Goal: Information Seeking & Learning: Learn about a topic

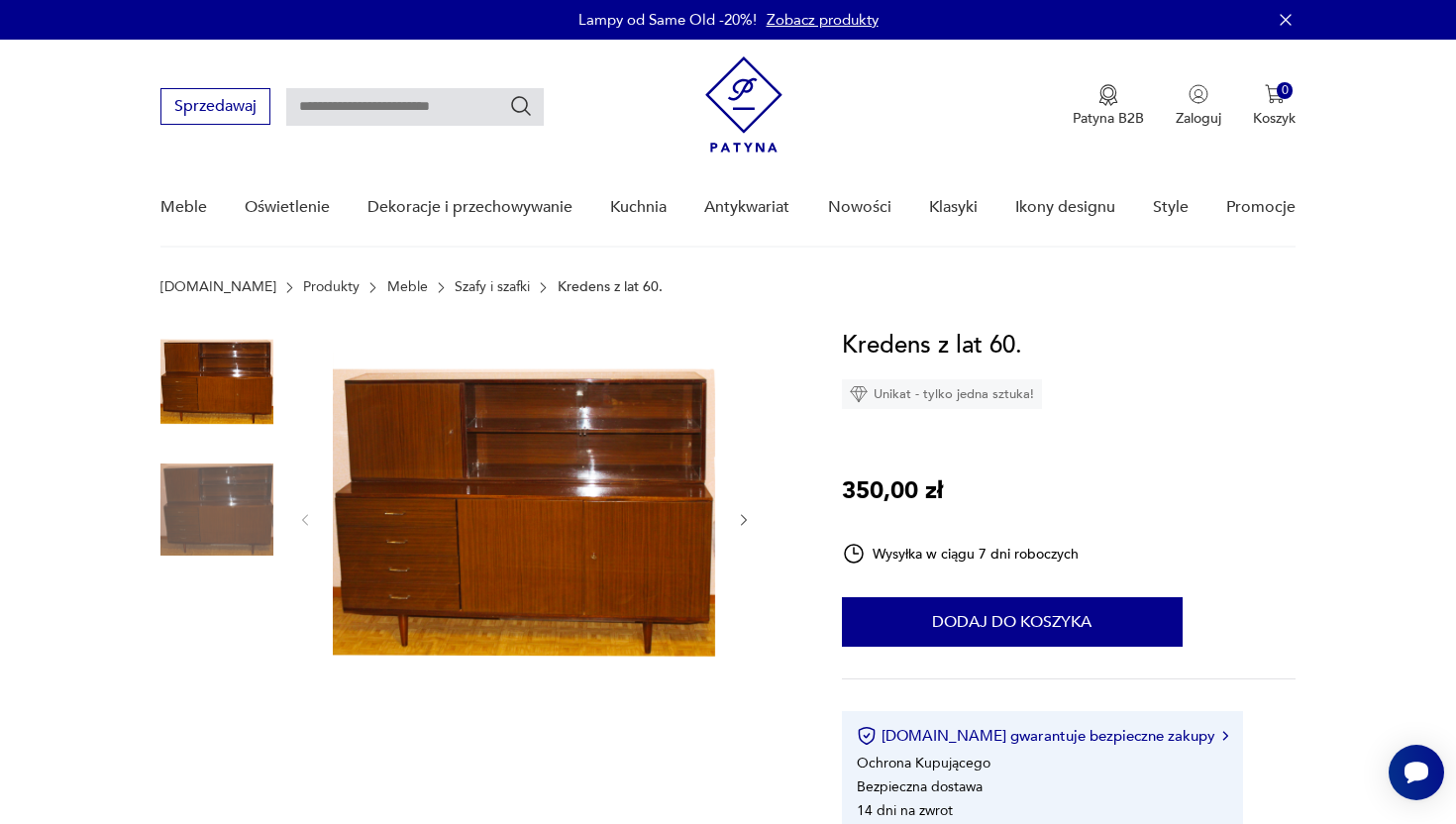
click at [765, 113] on img at bounding box center [744, 104] width 77 height 96
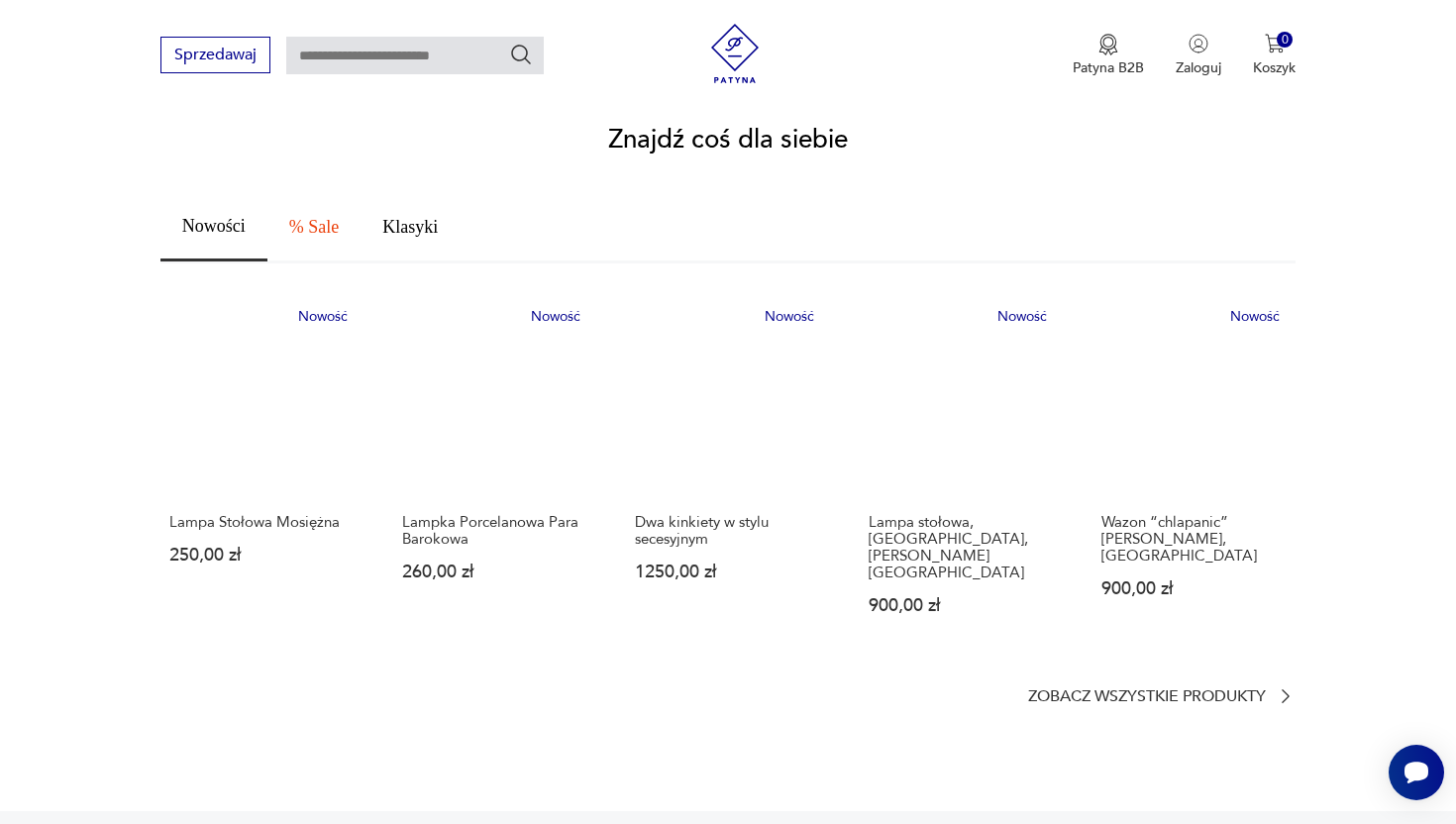
scroll to position [1032, 0]
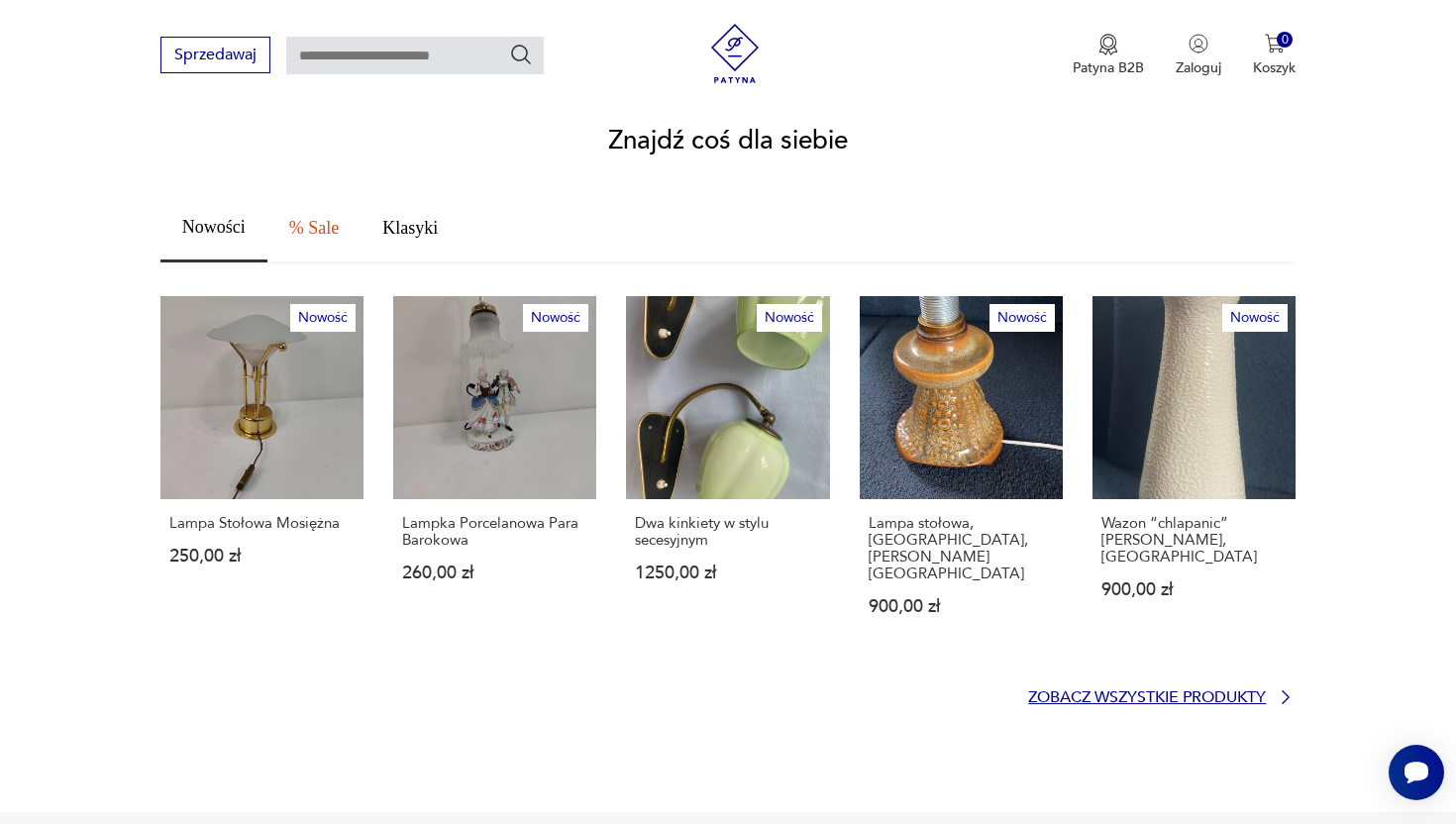
click at [1204, 691] on p "Zobacz wszystkie produkty" at bounding box center [1146, 697] width 237 height 13
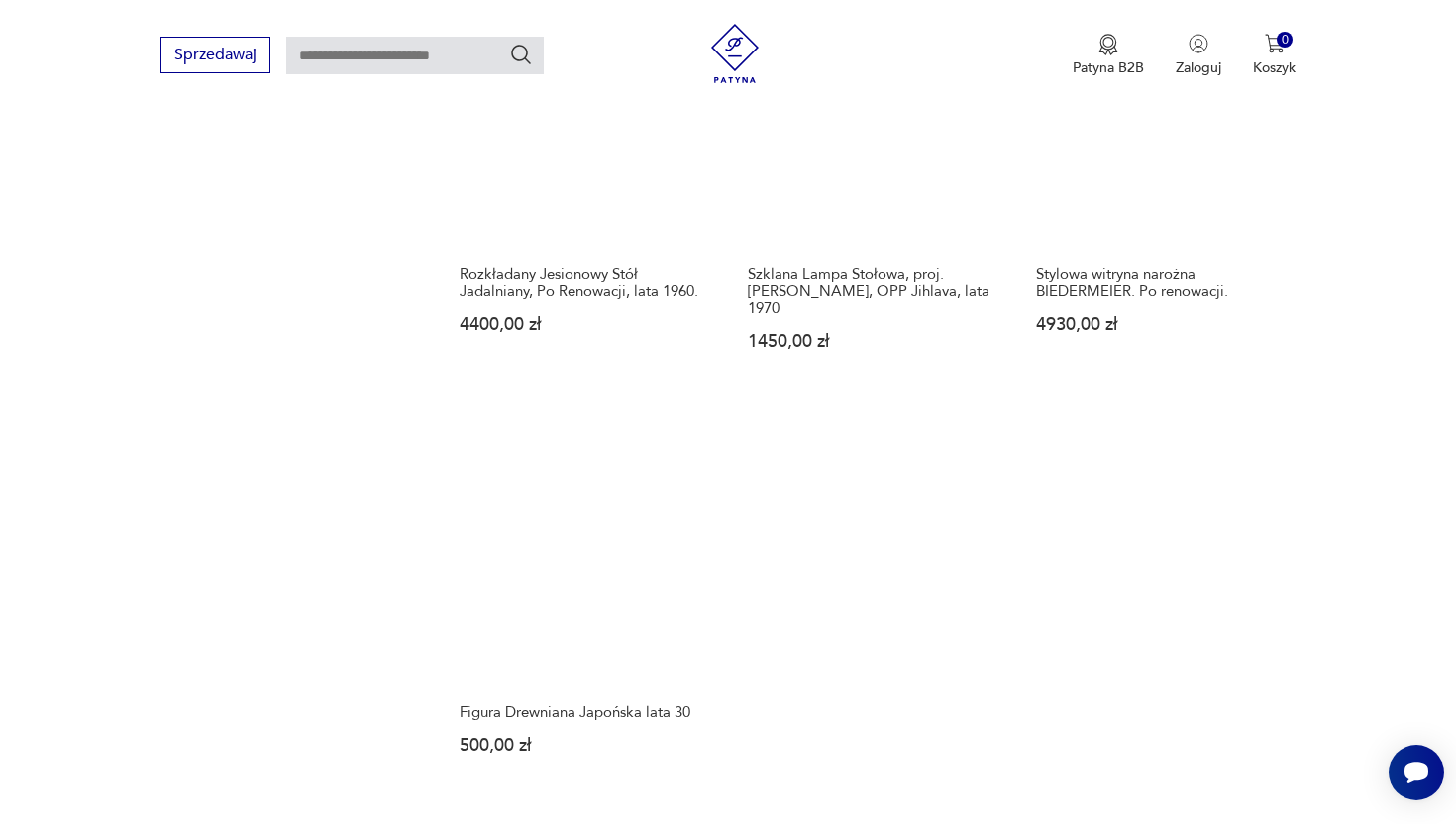
scroll to position [2429, 0]
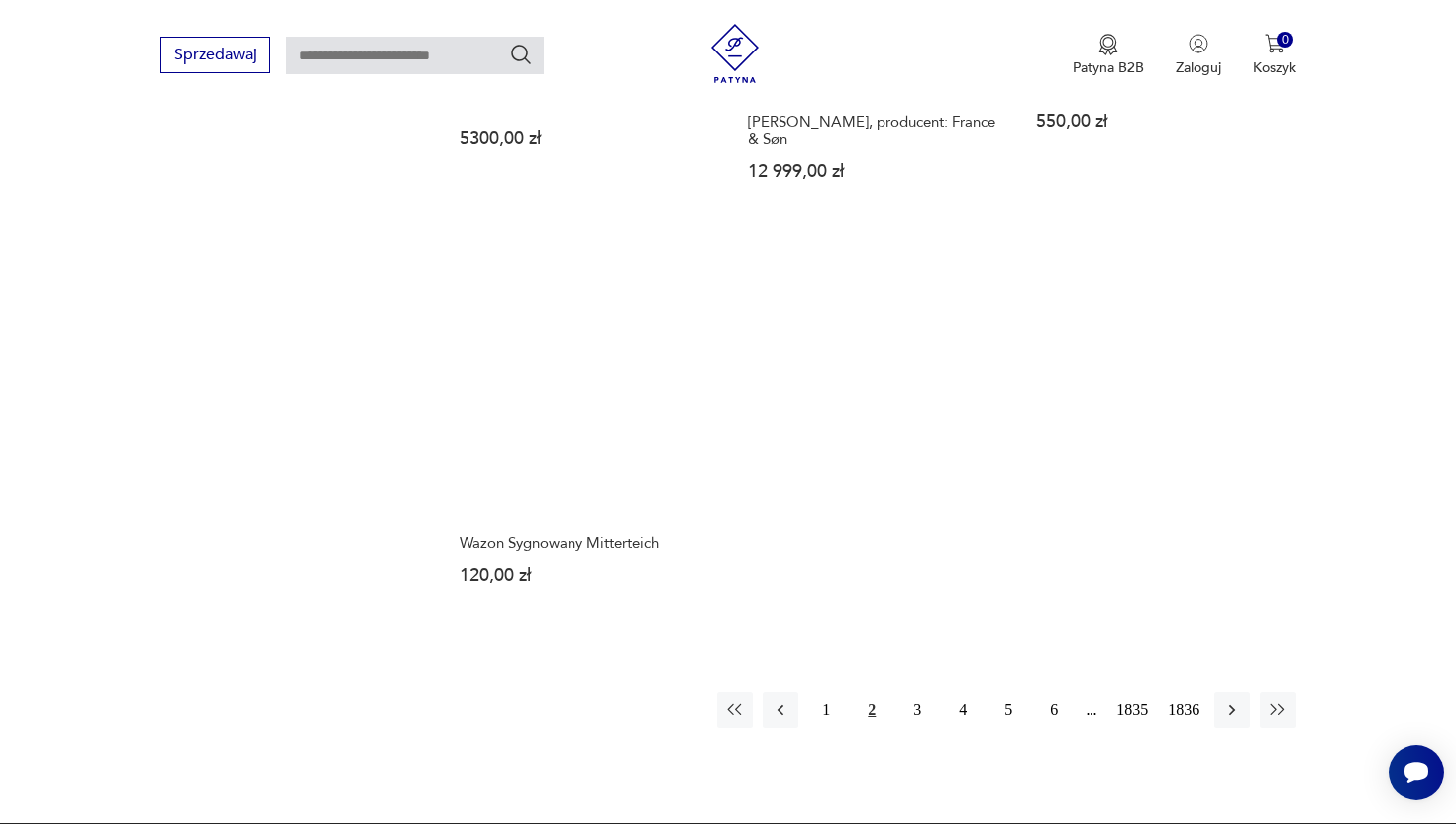
scroll to position [2609, 0]
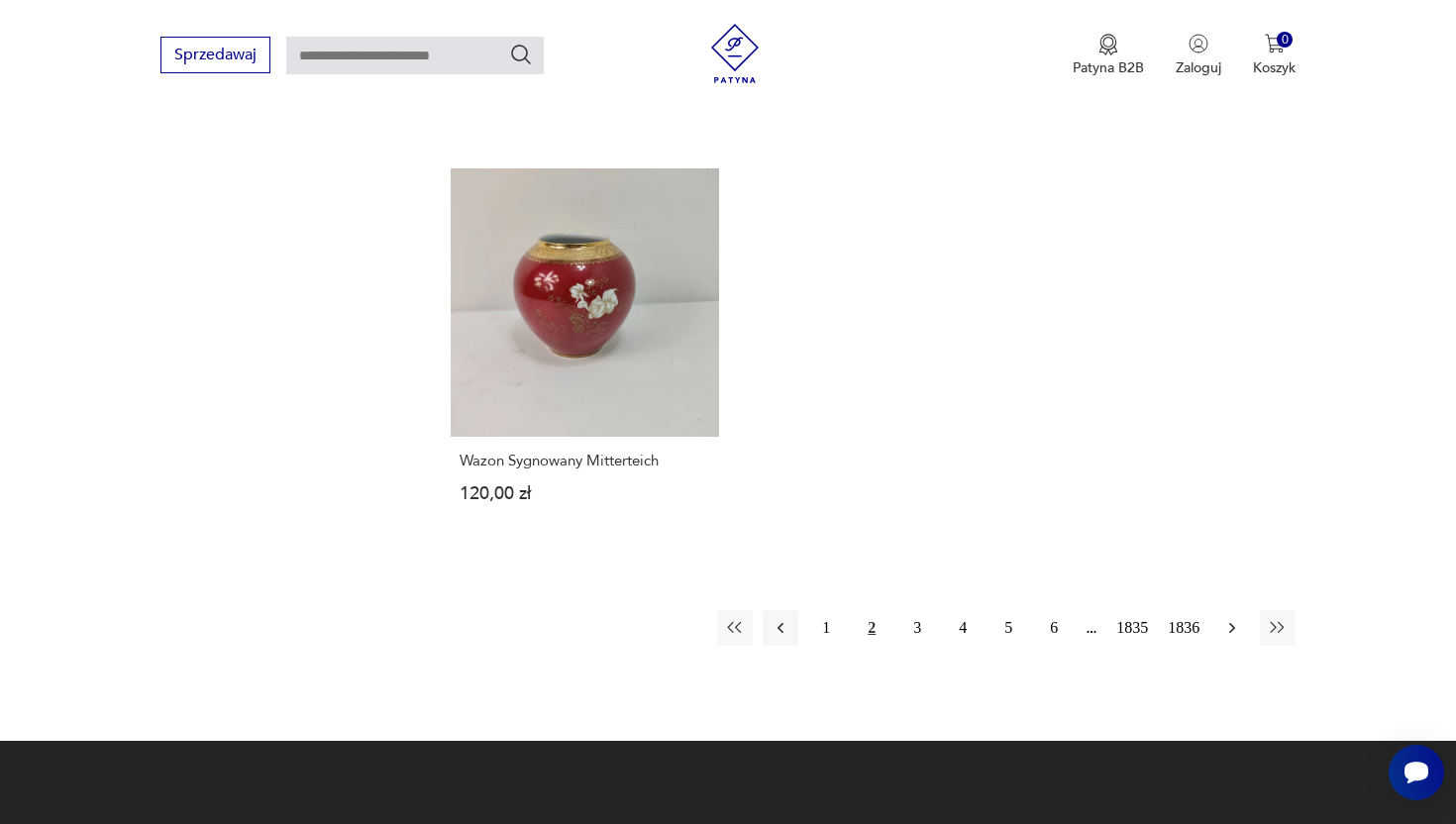
click at [1235, 618] on icon "button" at bounding box center [1233, 627] width 20 height 20
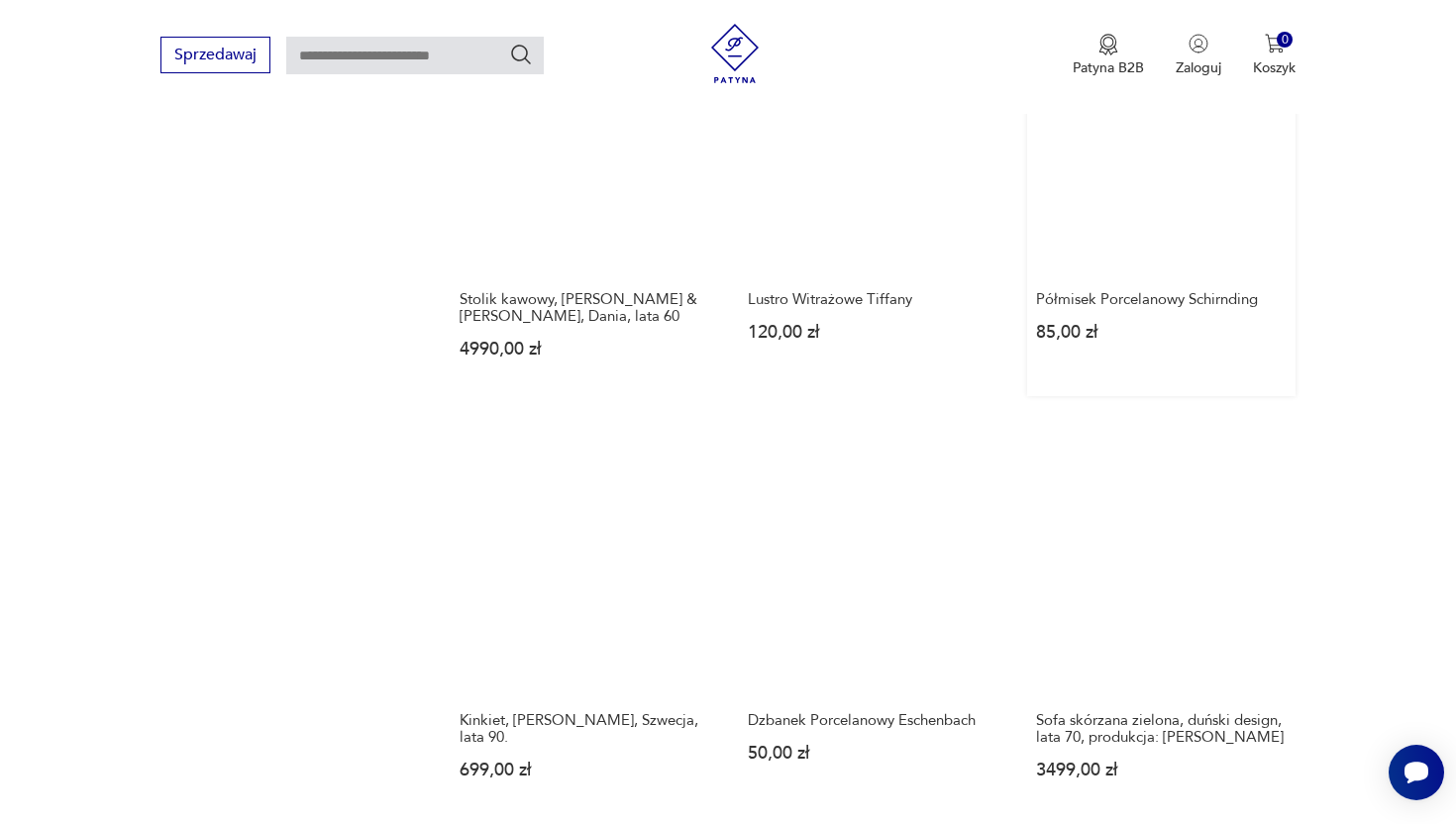
scroll to position [1681, 0]
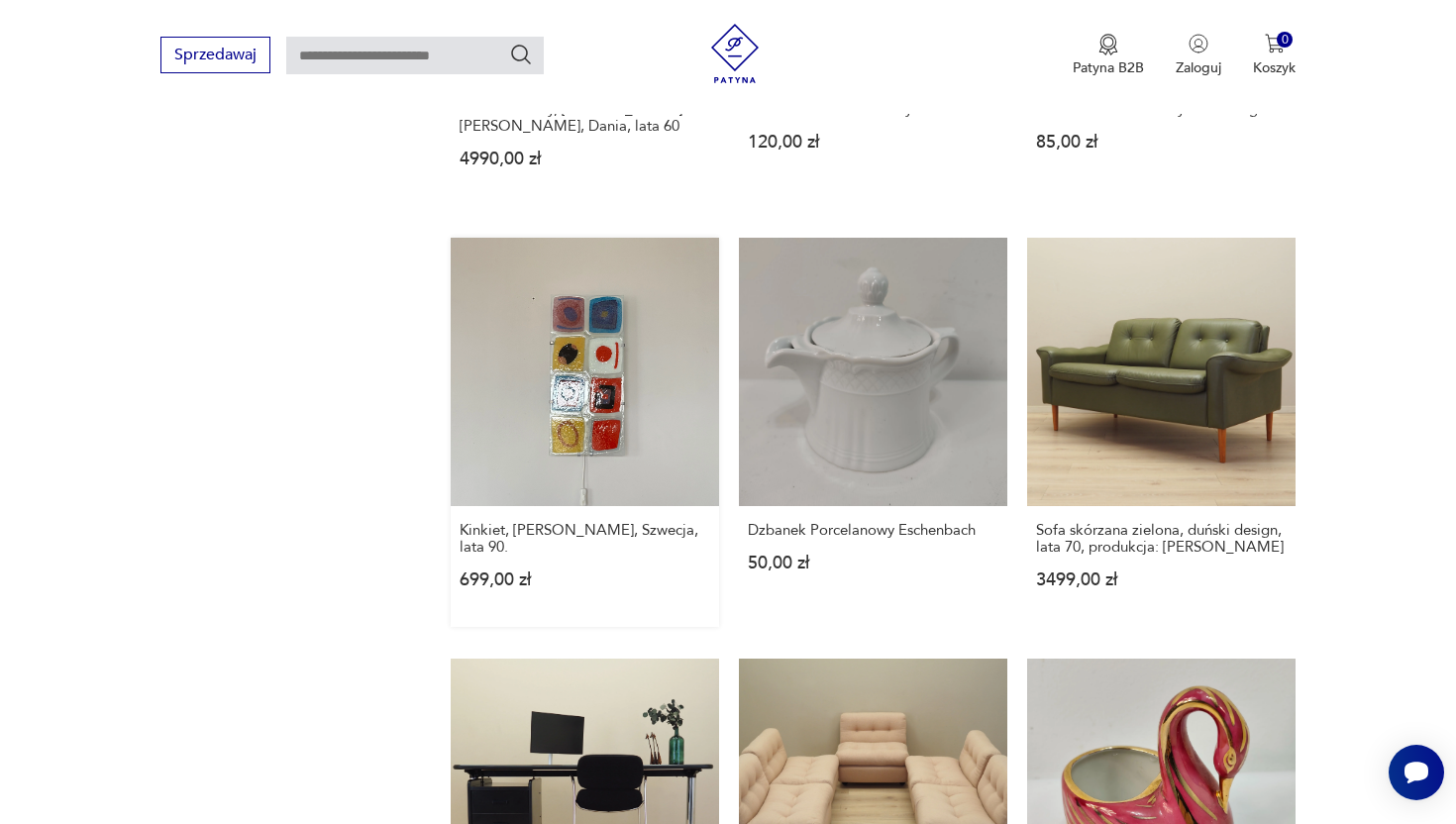
click at [613, 340] on link "Kinkiet, Ikea Gyllen, Szwecja, lata 90. 699,00 zł" at bounding box center [585, 432] width 268 height 389
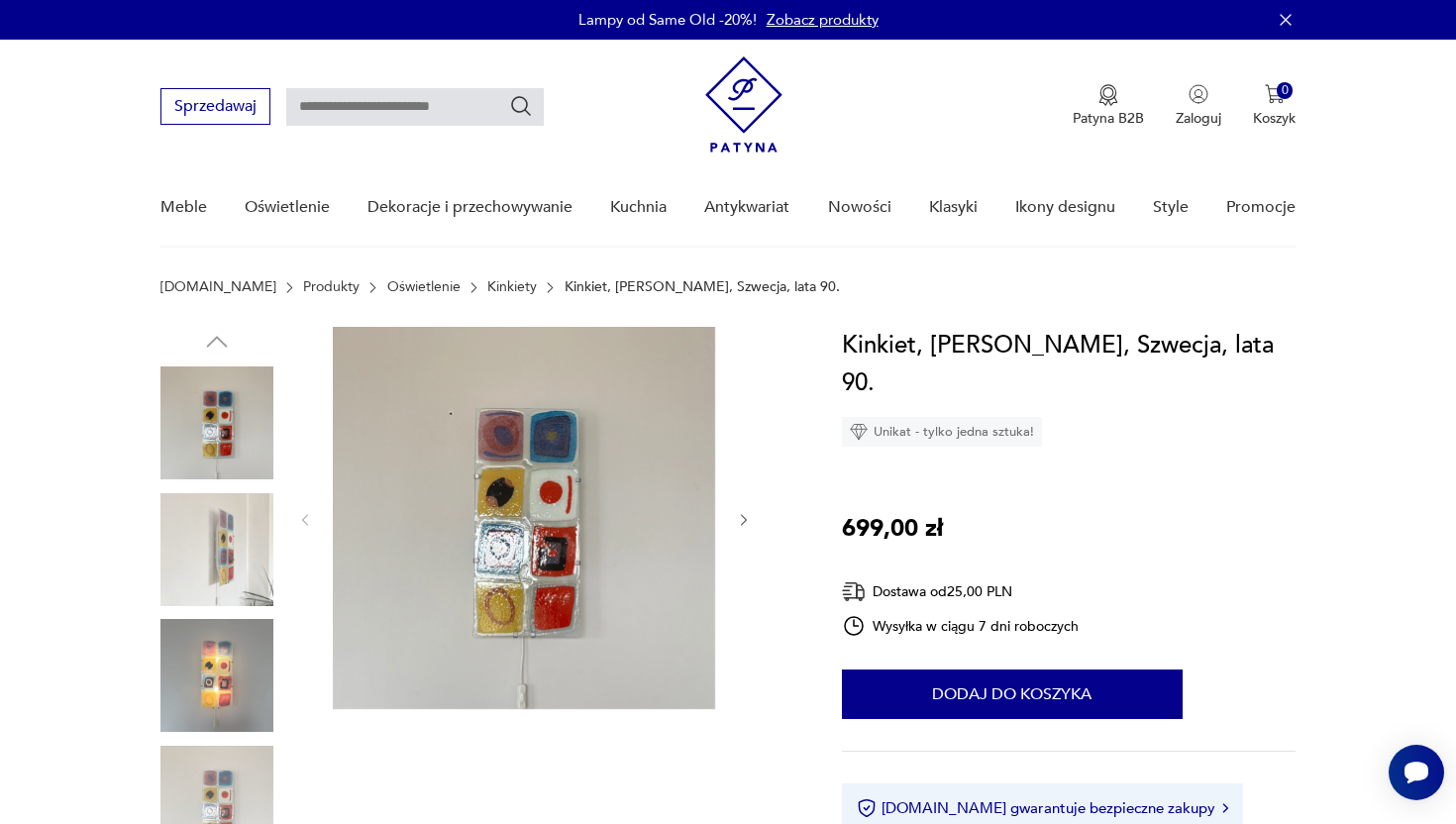
click at [206, 642] on img at bounding box center [218, 675] width 113 height 113
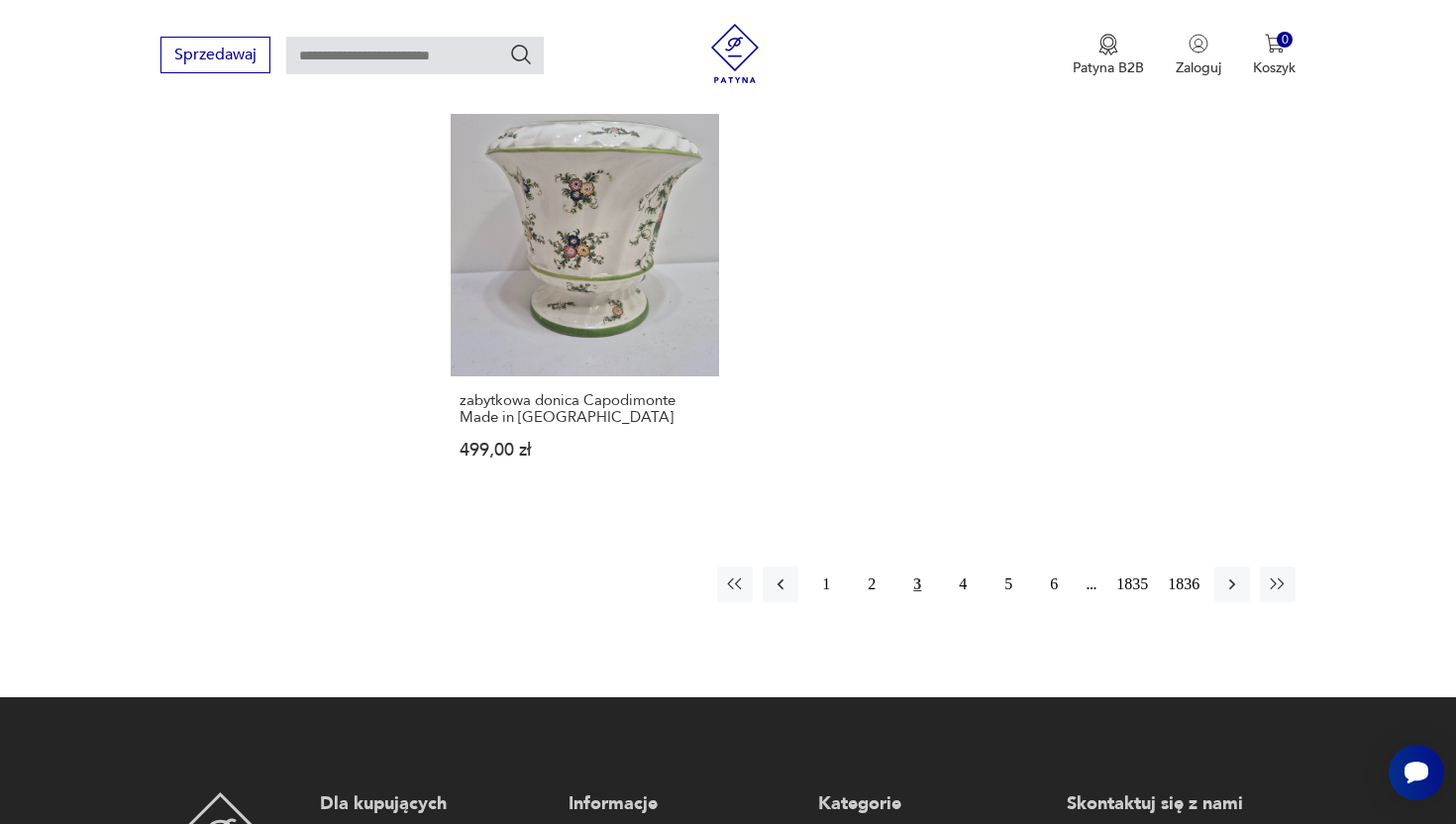
scroll to position [2671, 0]
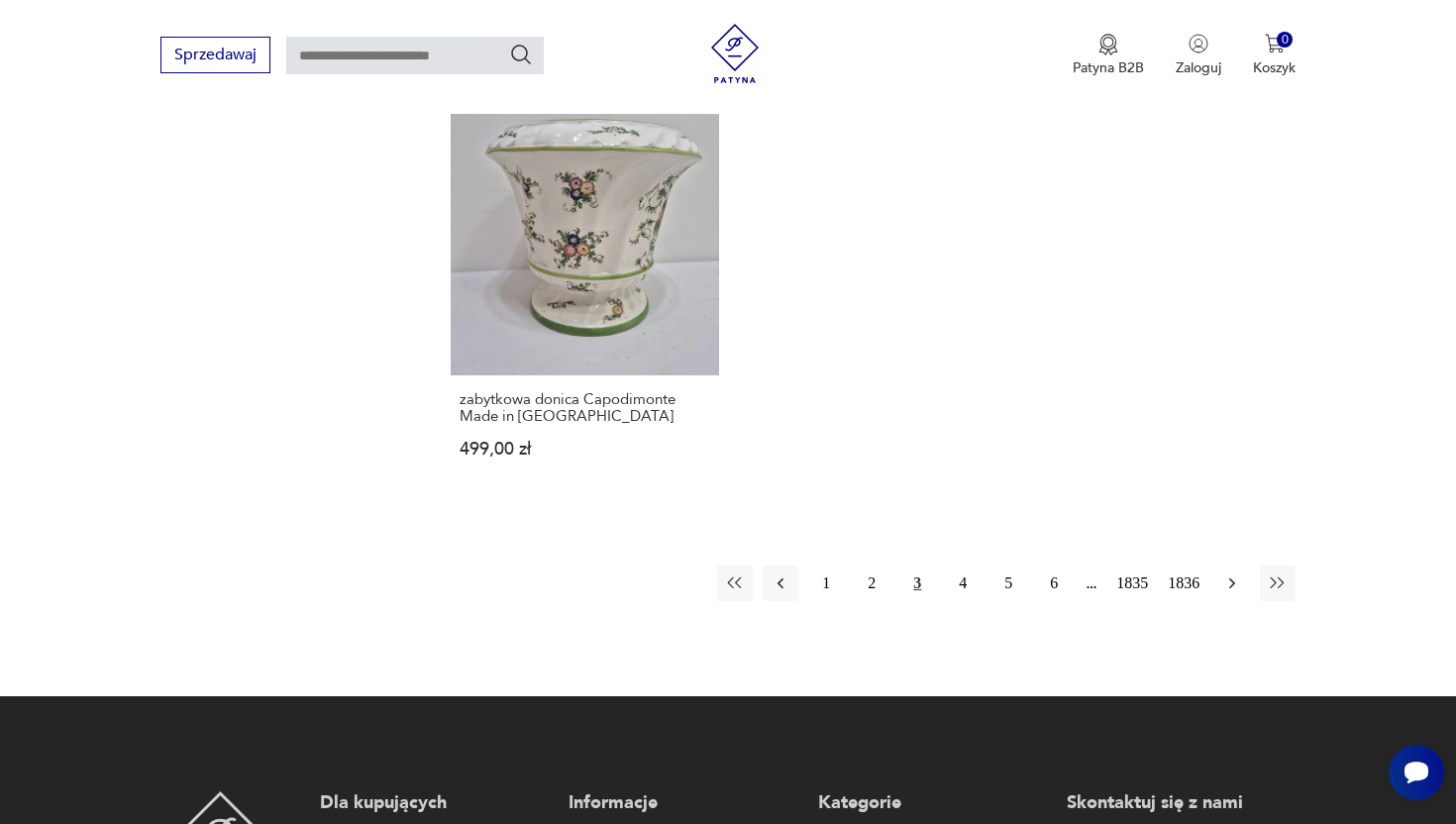
click at [1238, 573] on icon "button" at bounding box center [1233, 583] width 20 height 20
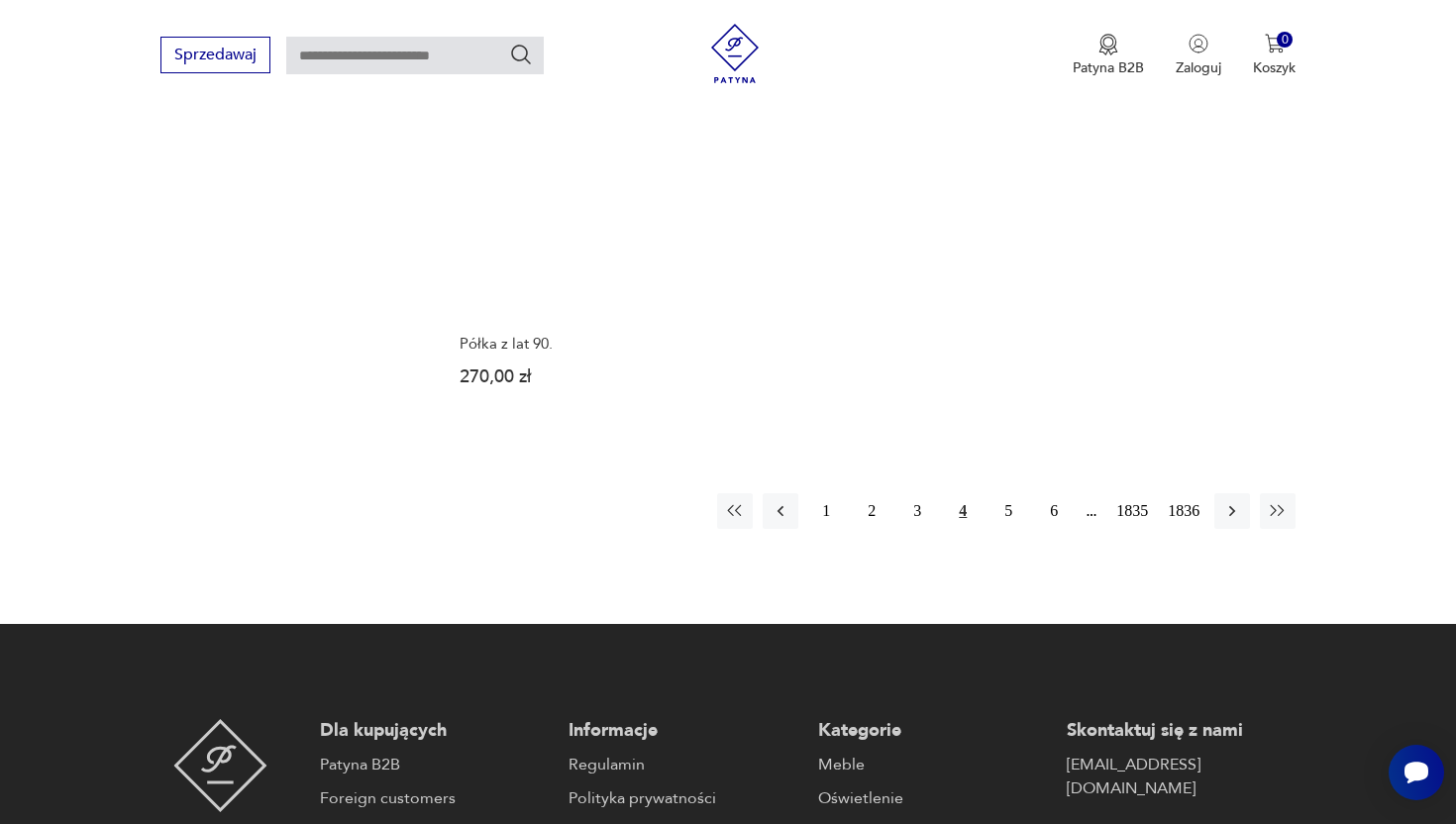
scroll to position [2695, 0]
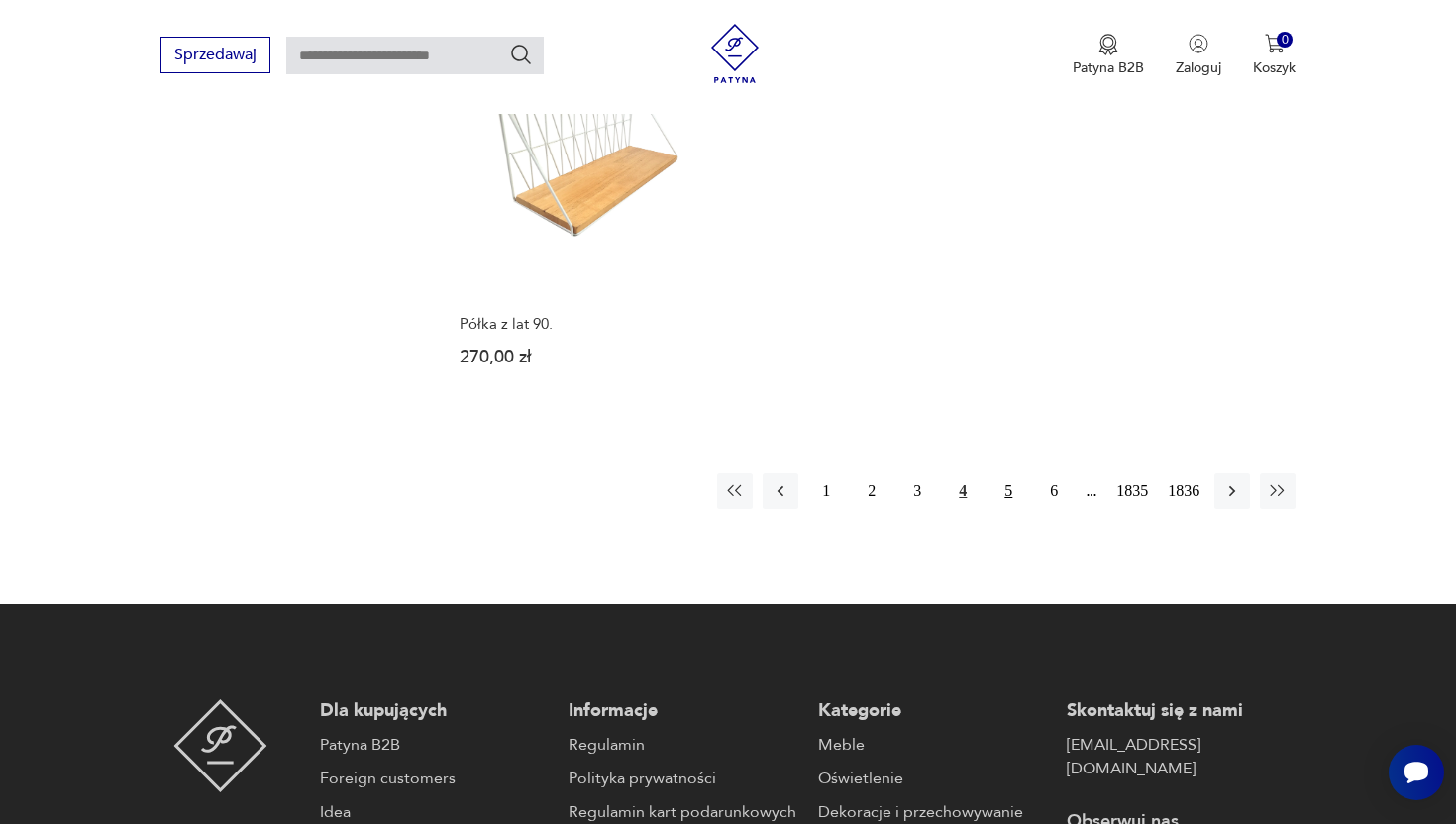
click at [998, 500] on button "5" at bounding box center [1008, 491] width 36 height 36
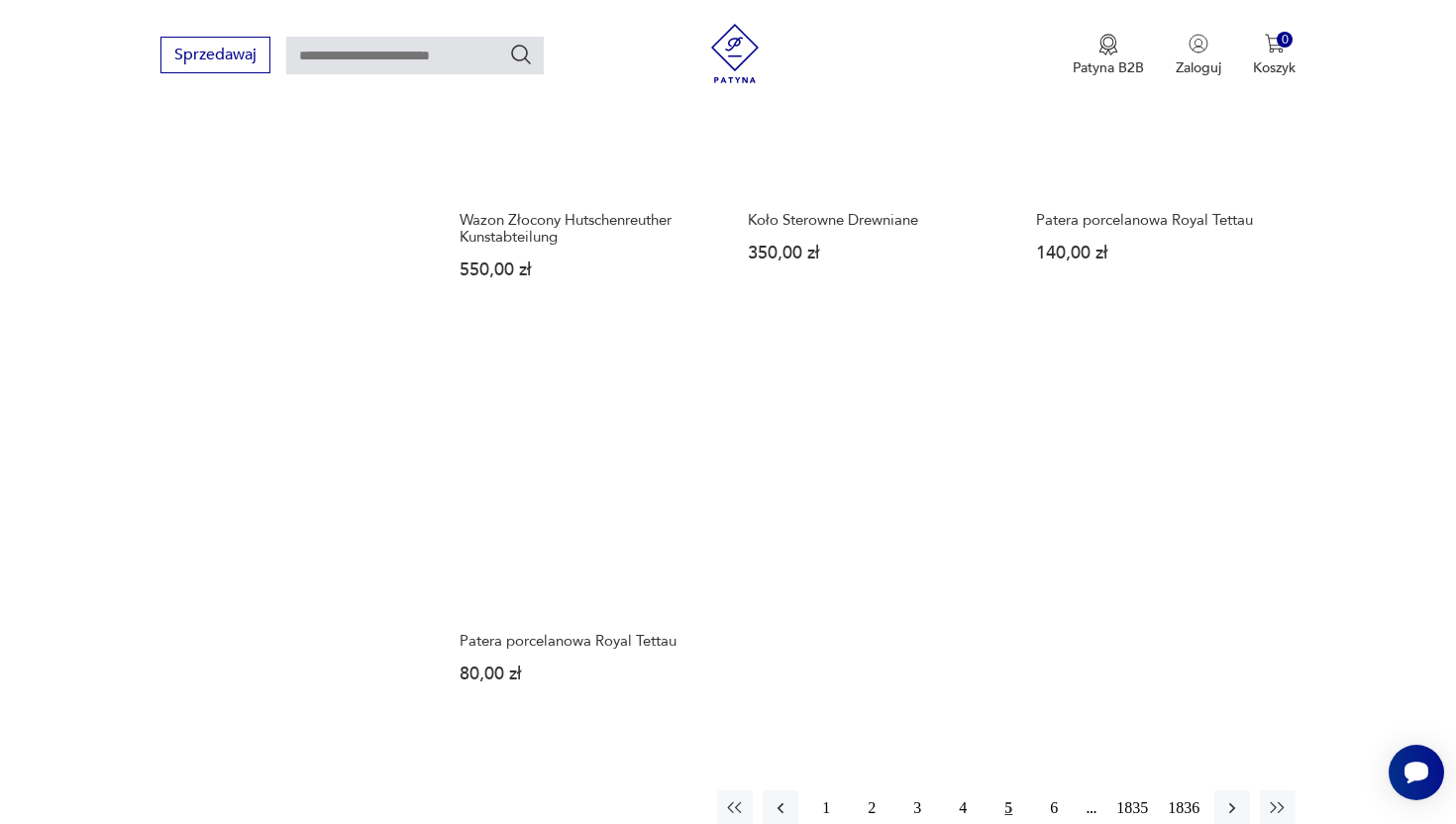
scroll to position [2439, 0]
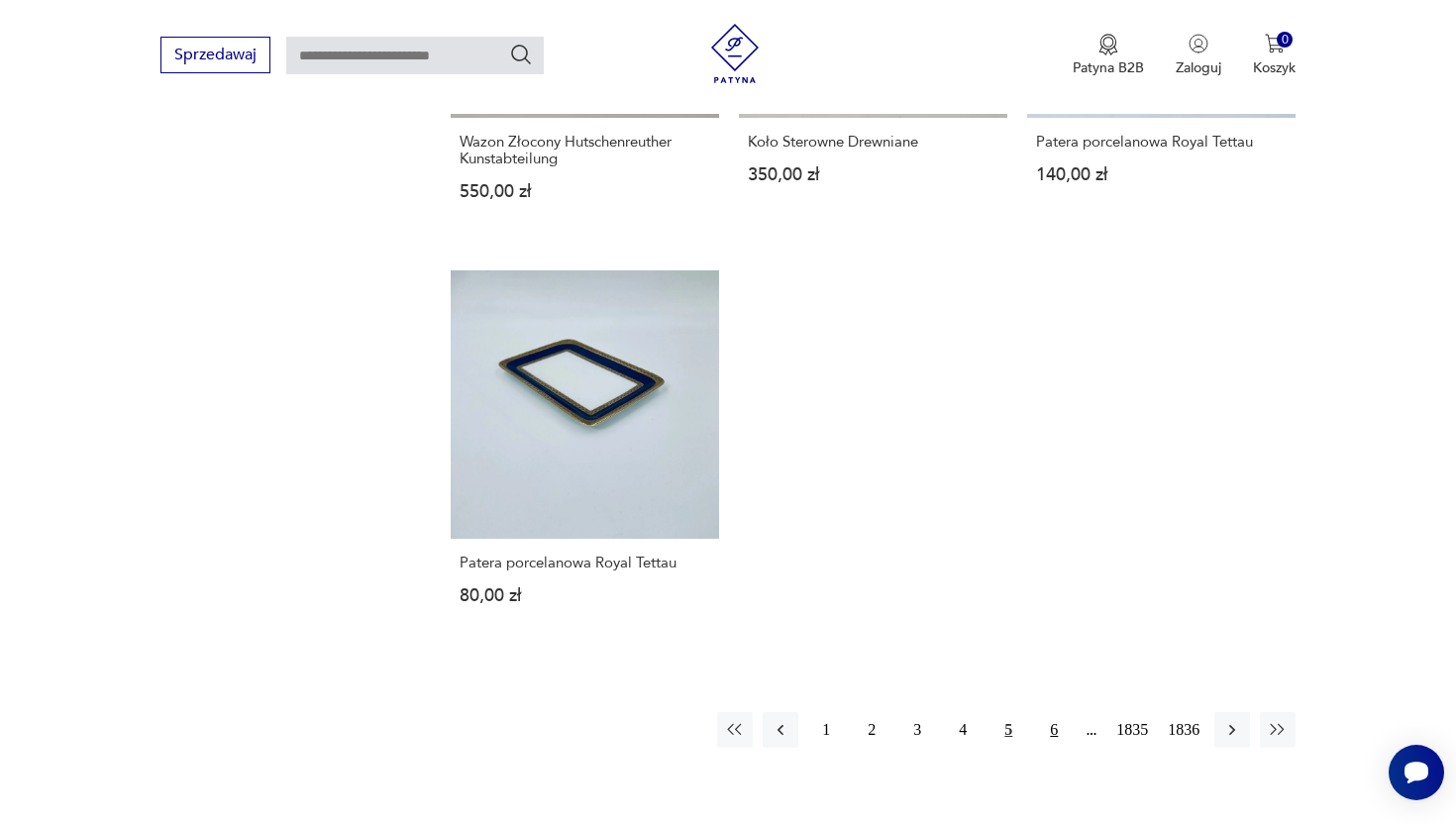
click at [1041, 732] on button "6" at bounding box center [1054, 730] width 36 height 36
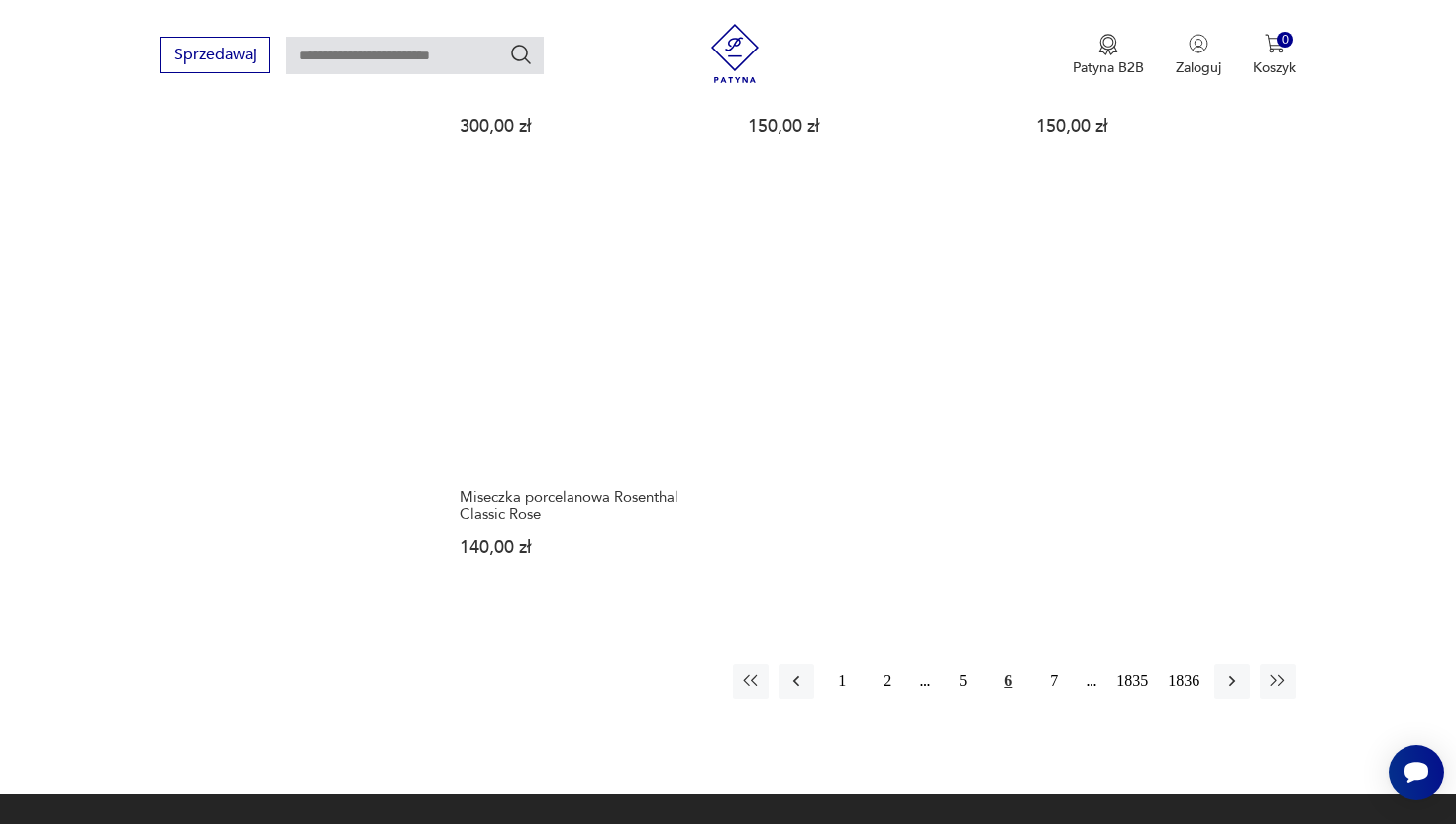
scroll to position [2525, 0]
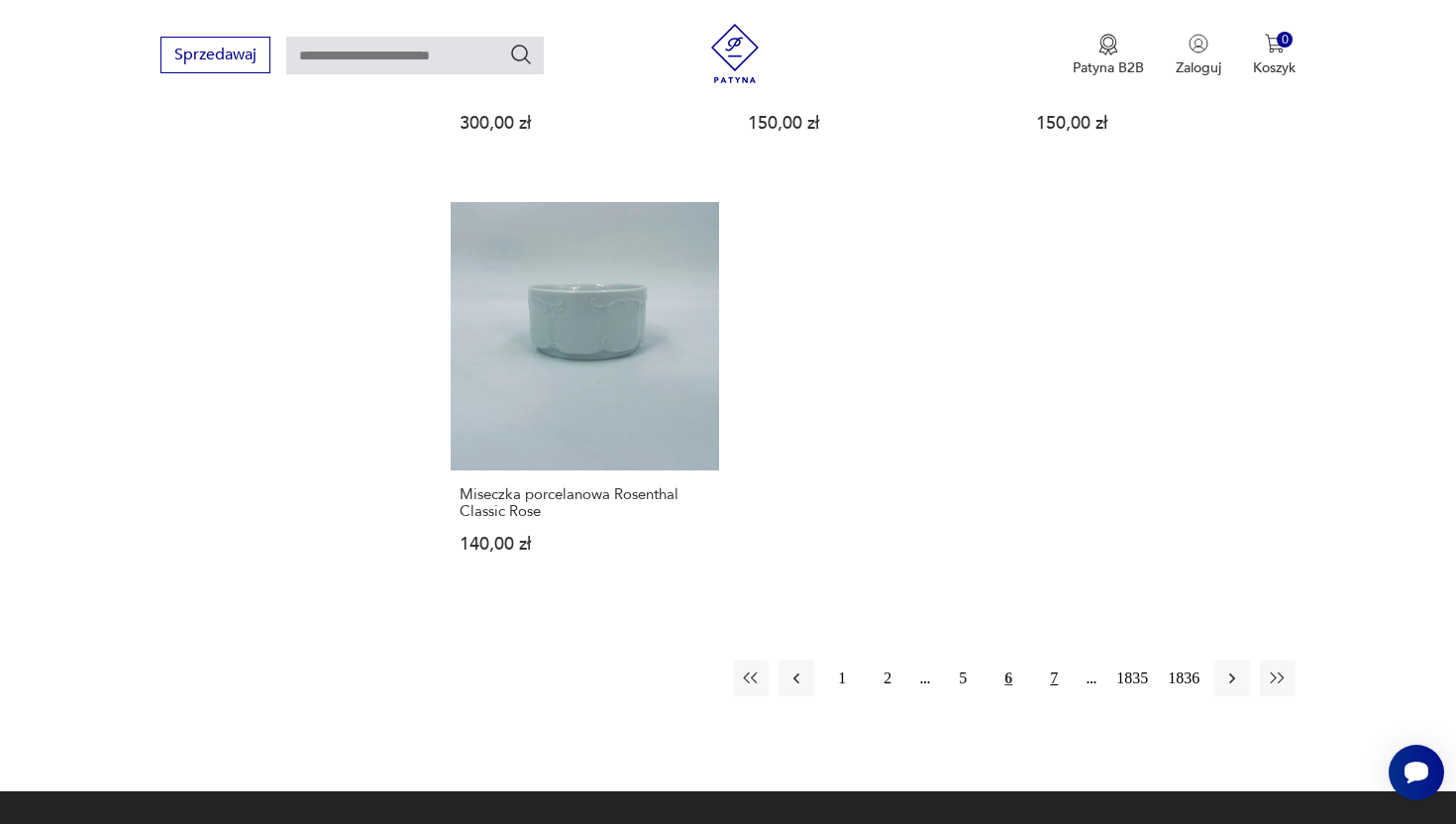
click at [1055, 660] on button "7" at bounding box center [1054, 678] width 36 height 36
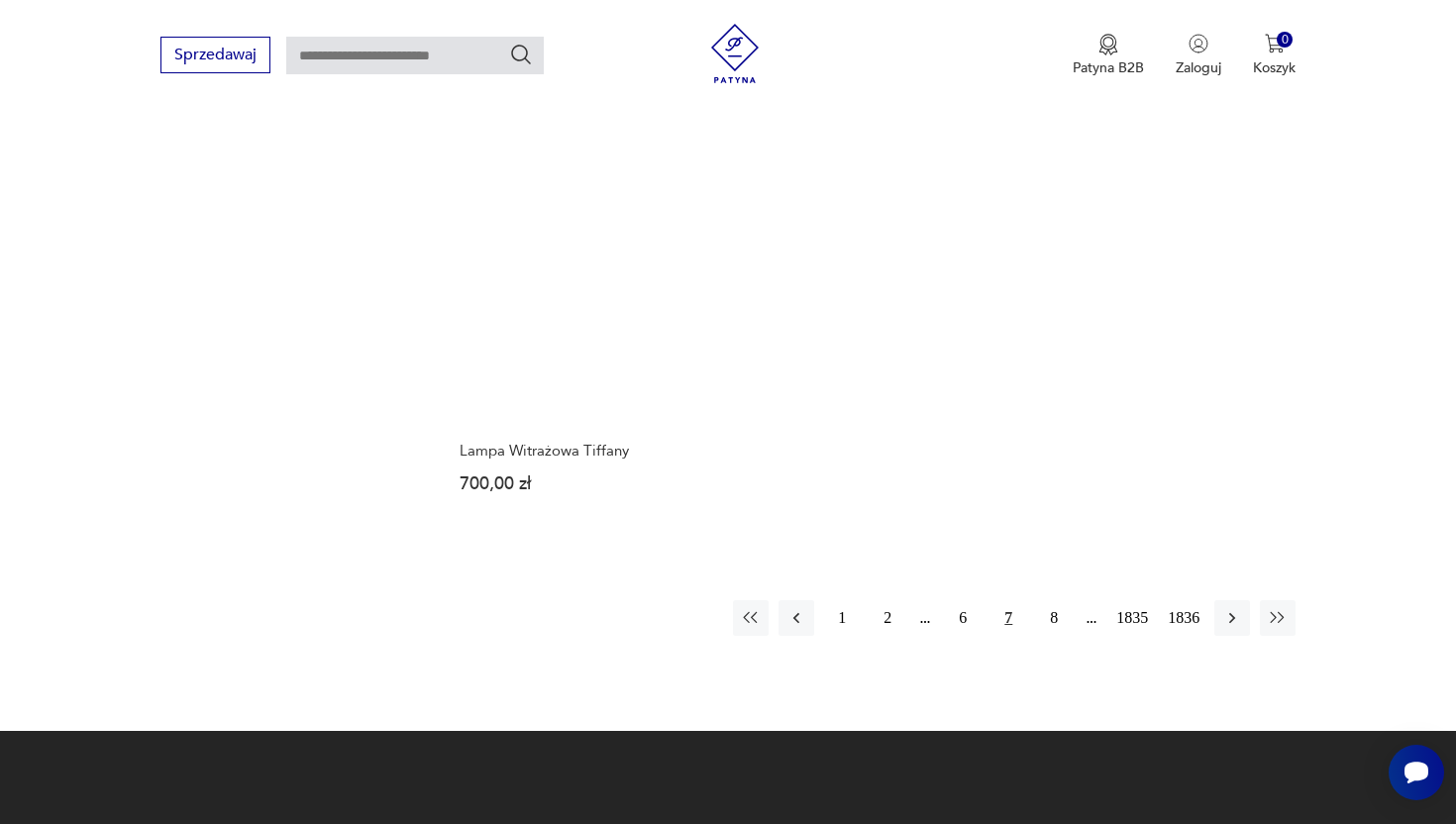
scroll to position [2642, 0]
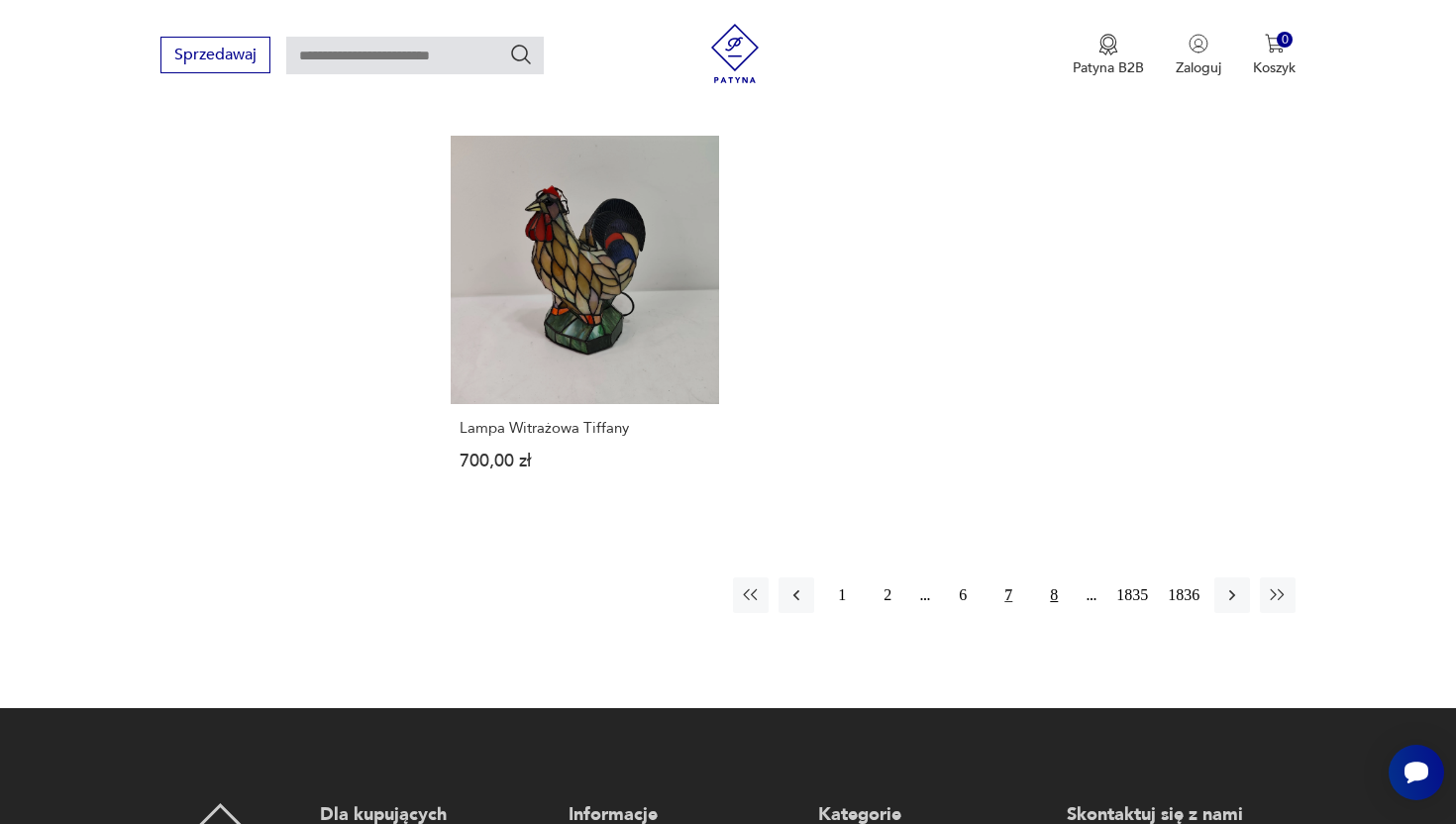
click at [1044, 577] on button "8" at bounding box center [1054, 595] width 36 height 36
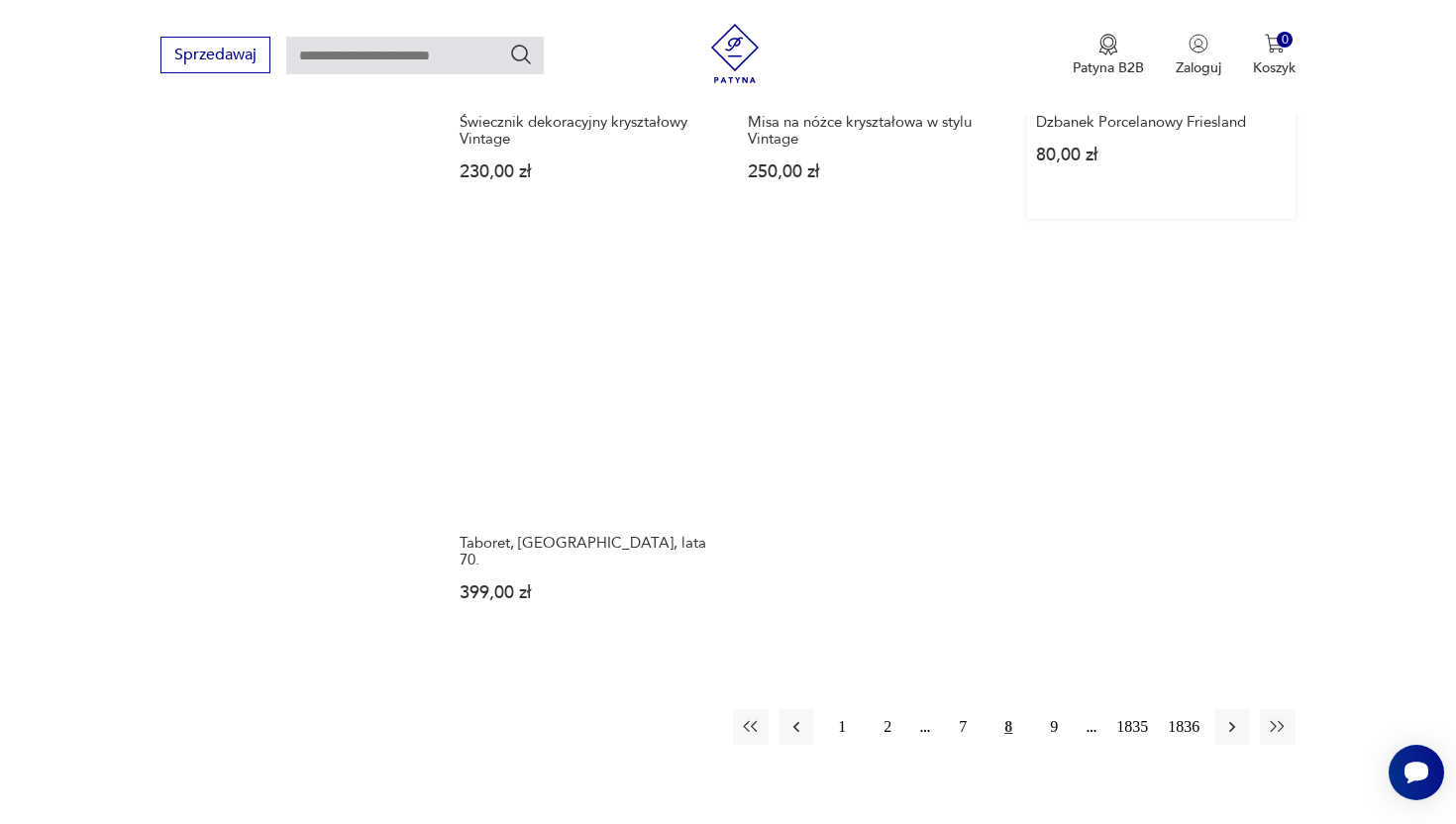
scroll to position [2490, 0]
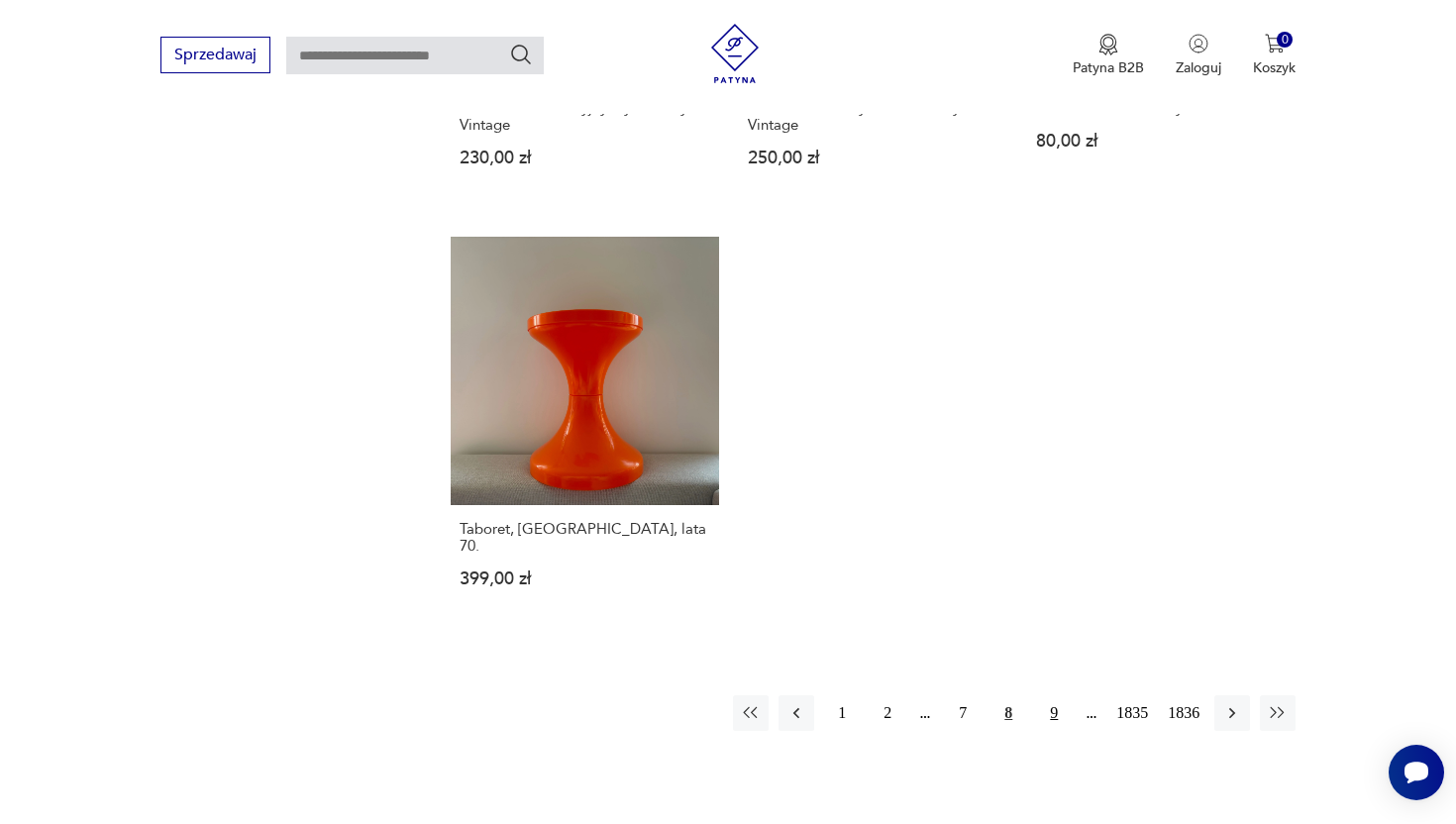
click at [1046, 695] on button "9" at bounding box center [1054, 713] width 36 height 36
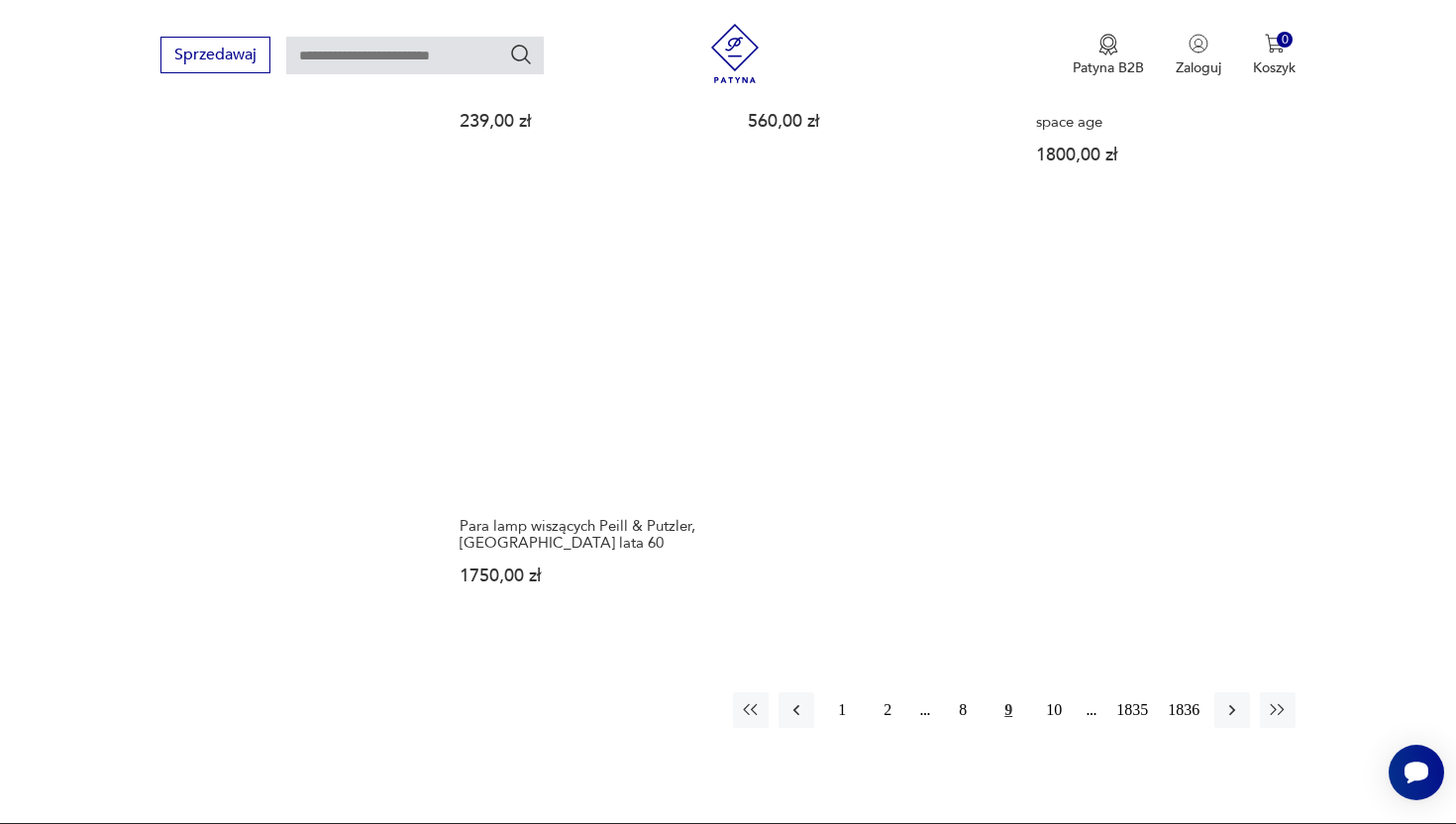
scroll to position [2509, 0]
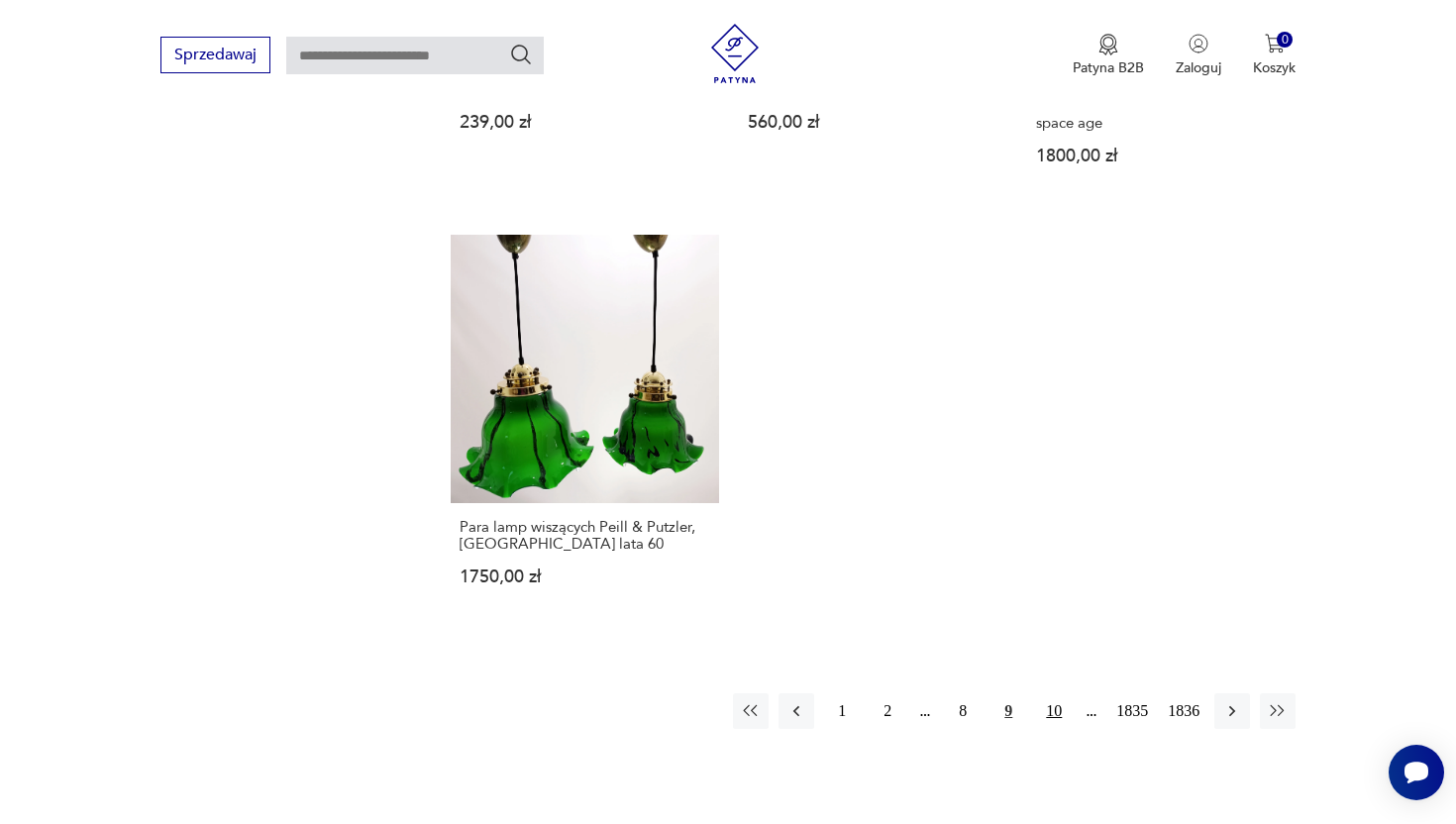
click at [1045, 717] on button "10" at bounding box center [1054, 711] width 36 height 36
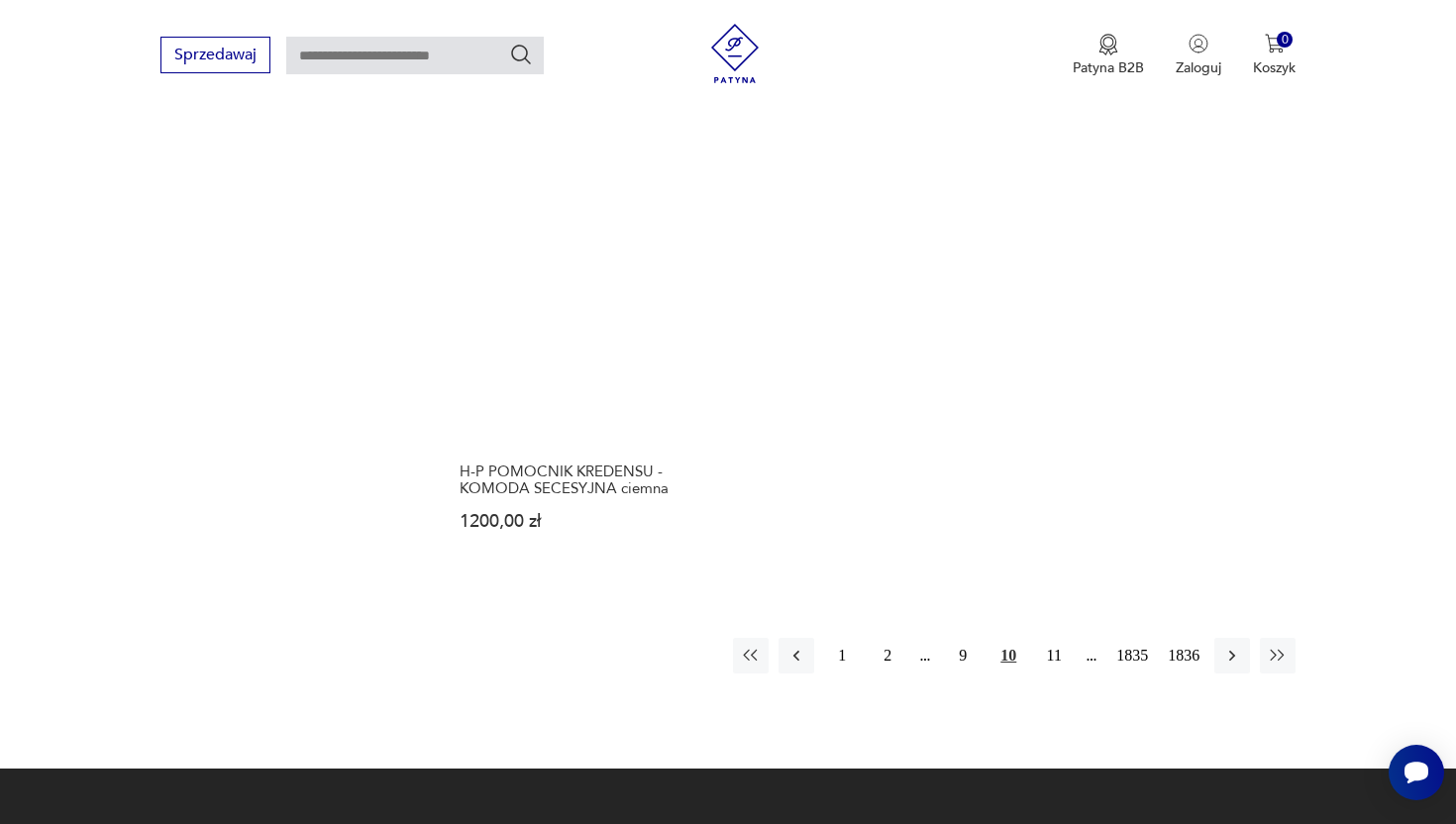
scroll to position [2655, 0]
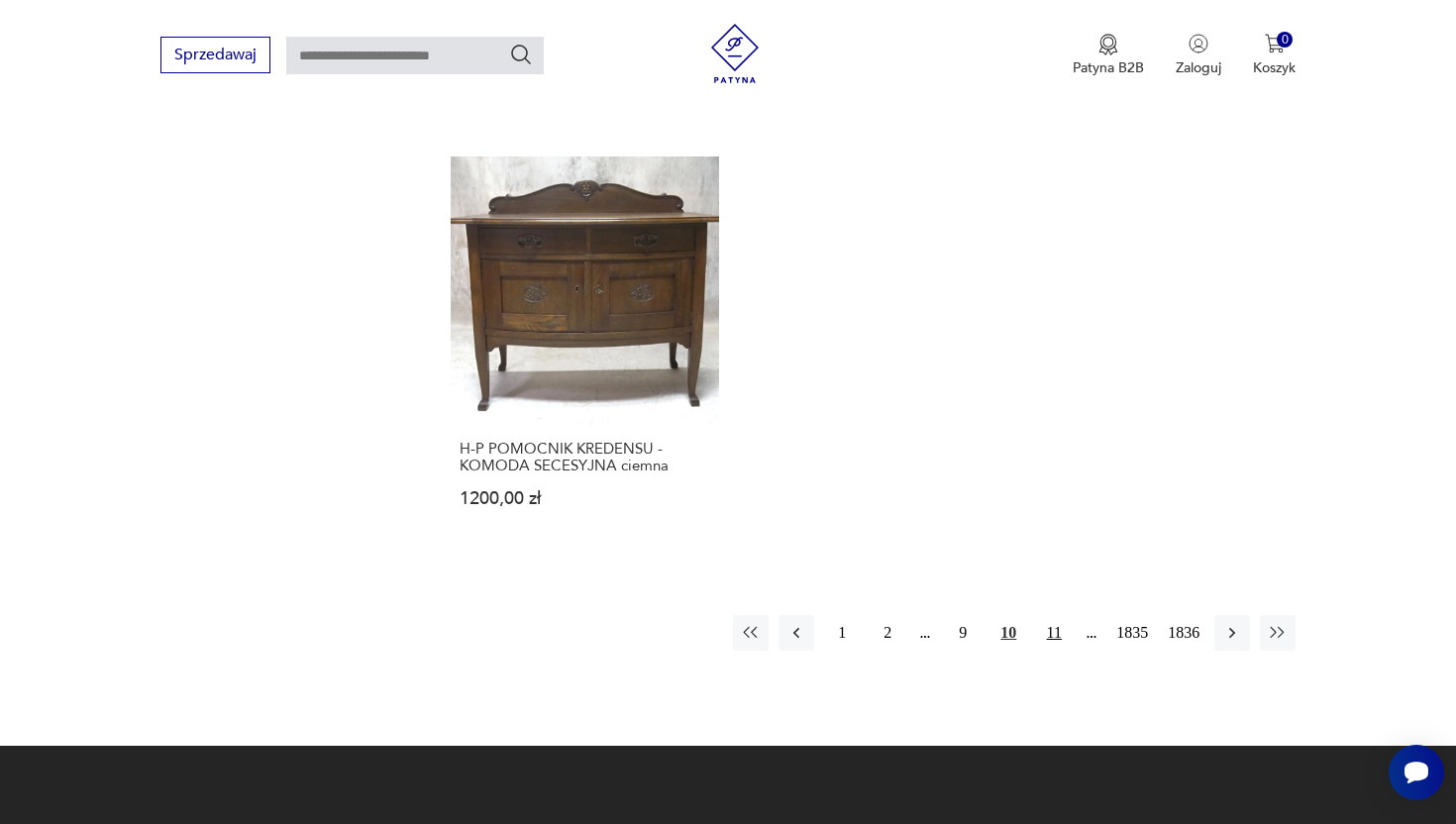
click at [1048, 618] on button "11" at bounding box center [1054, 632] width 36 height 36
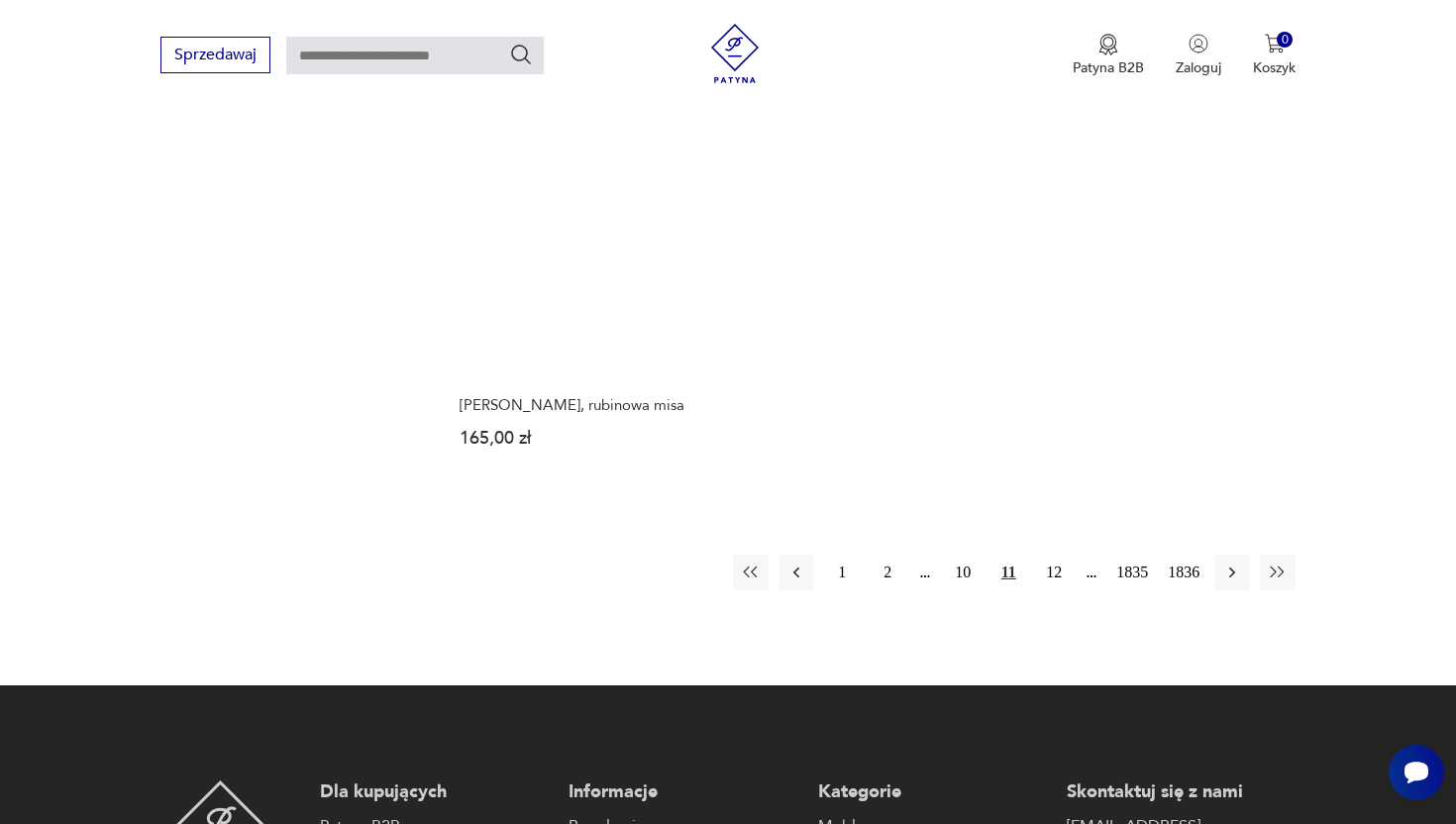
scroll to position [2682, 0]
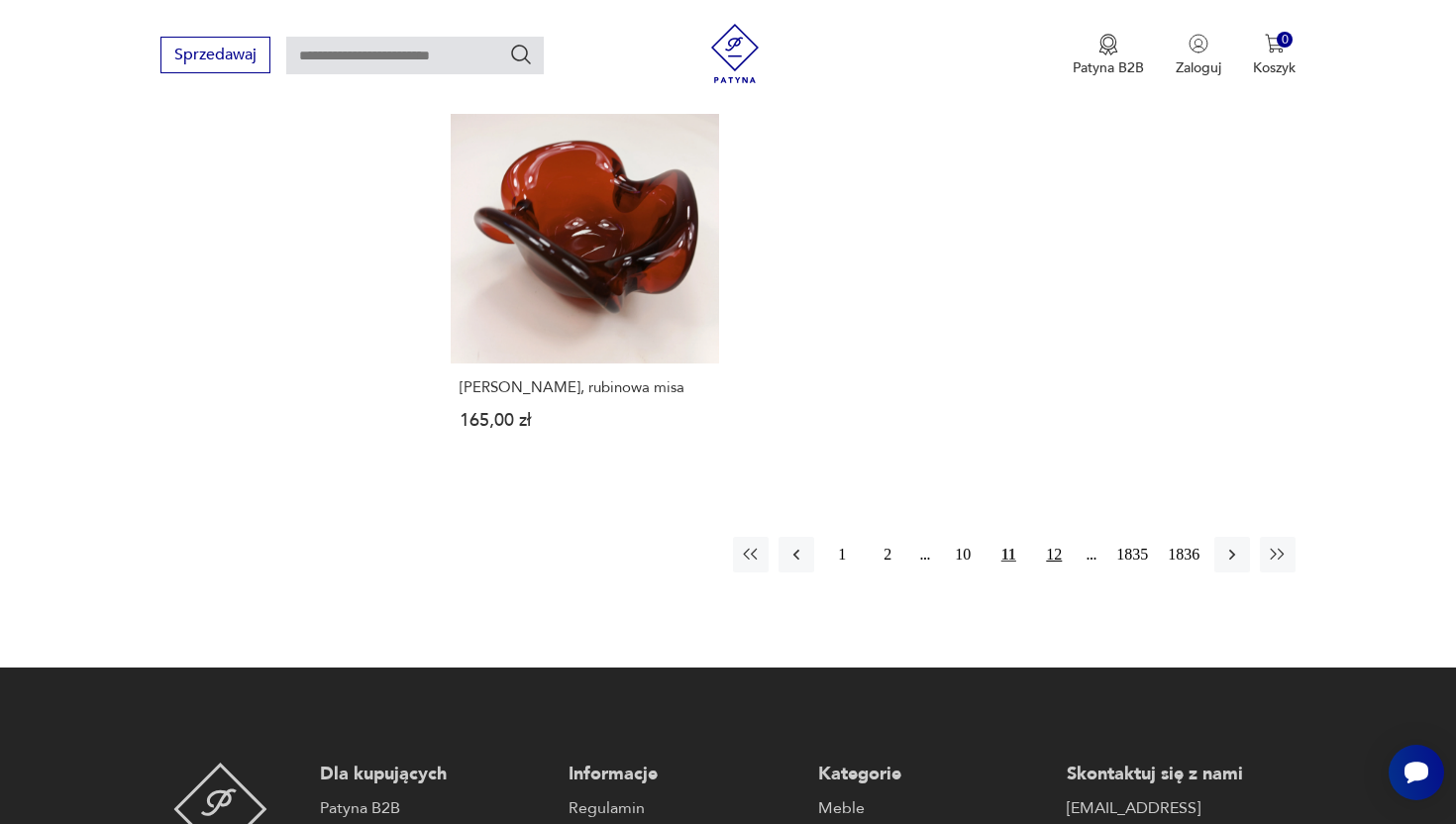
click at [1037, 537] on button "12" at bounding box center [1054, 555] width 36 height 36
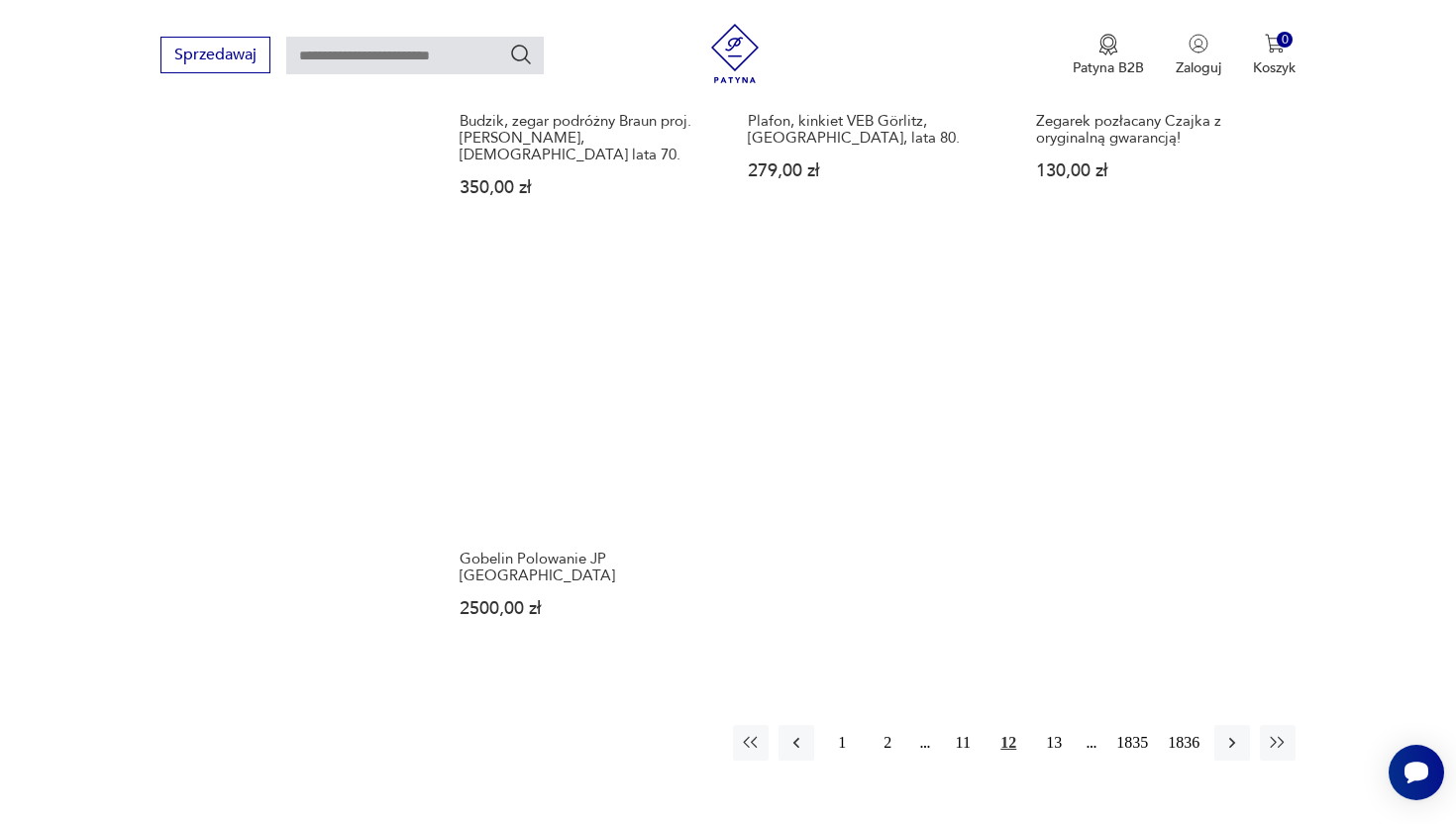
scroll to position [2619, 0]
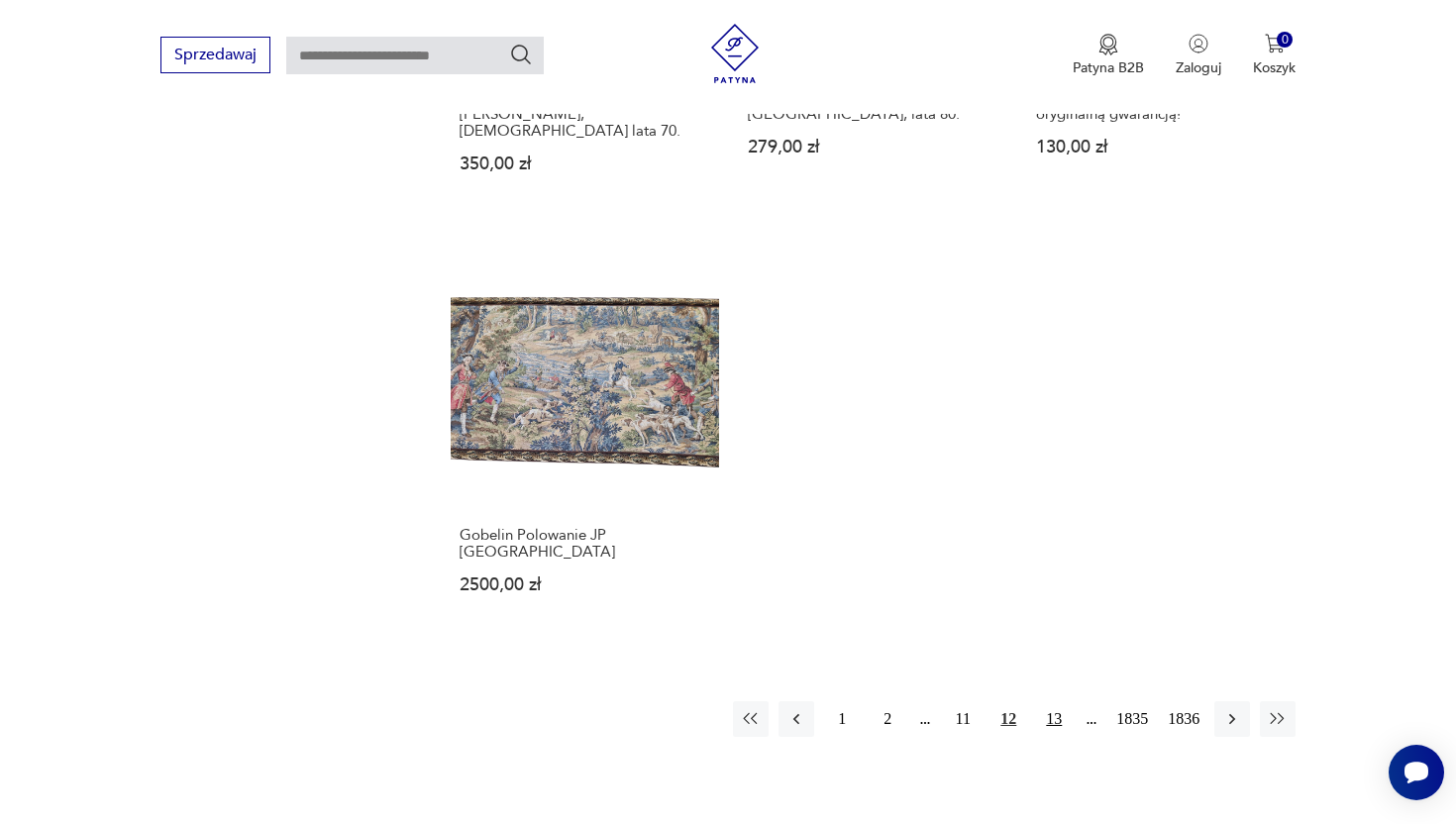
click at [1042, 701] on button "13" at bounding box center [1054, 719] width 36 height 36
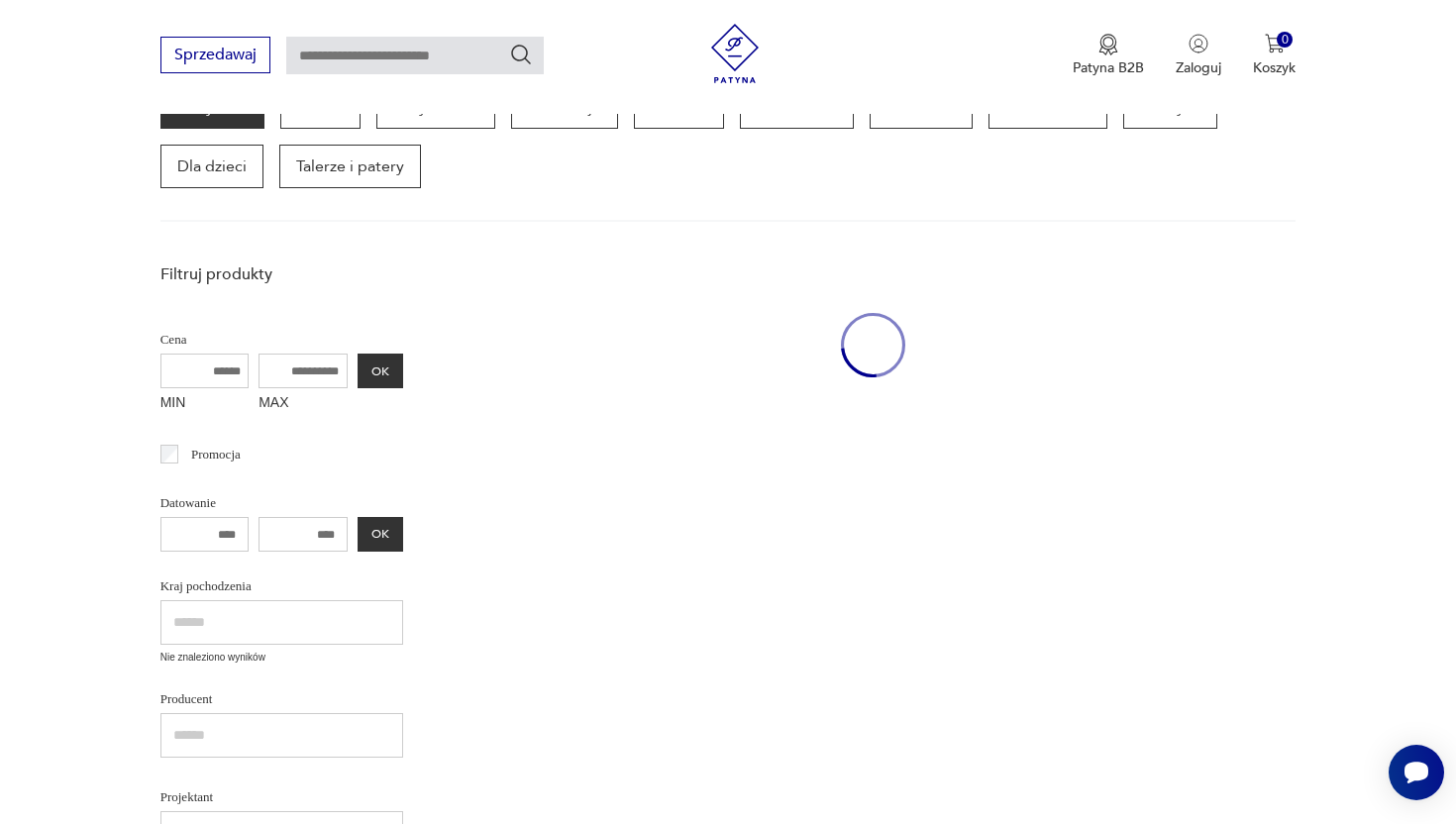
scroll to position [256, 0]
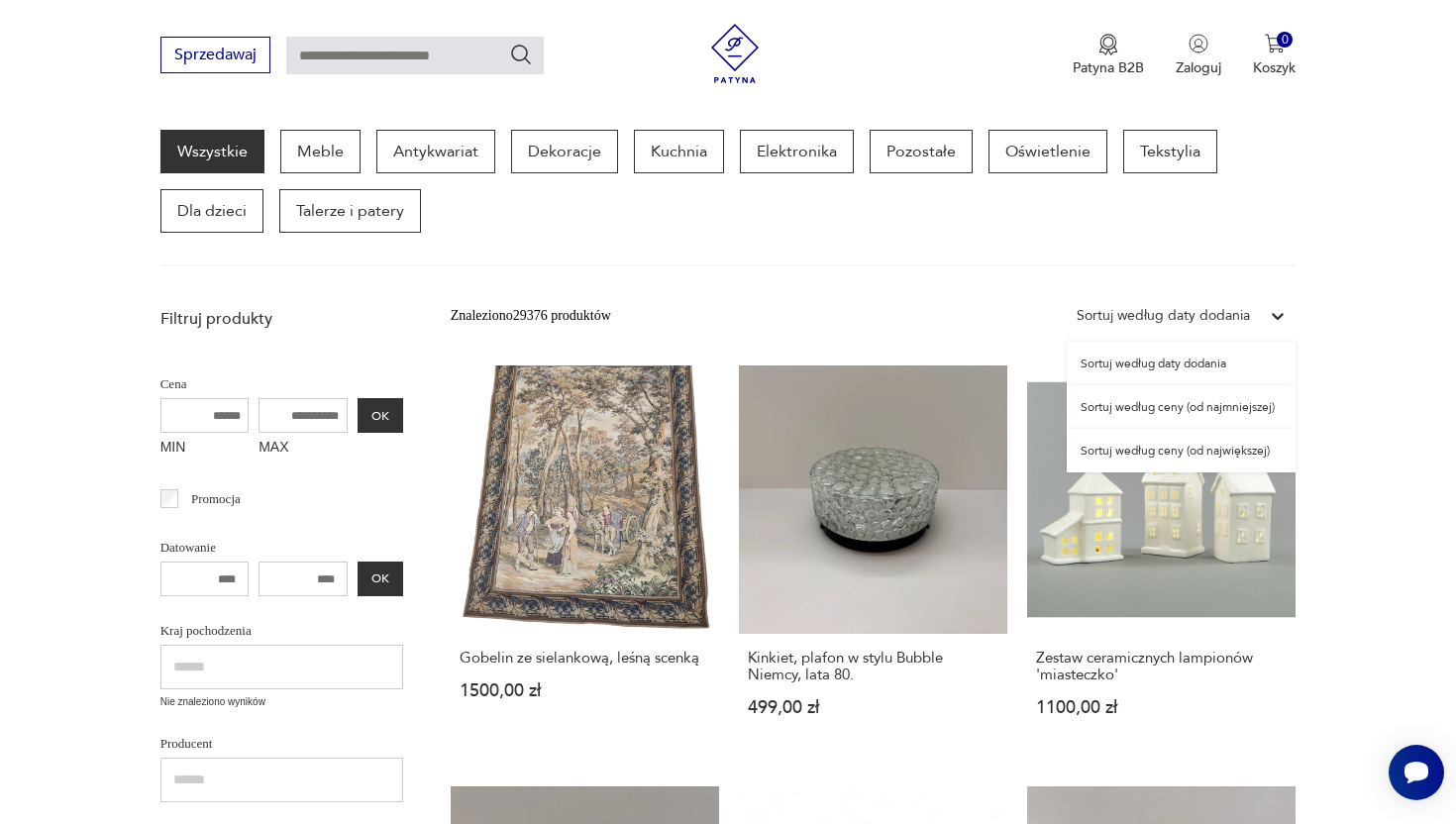
click at [1117, 319] on div "Sortuj według daty dodania" at bounding box center [1163, 316] width 174 height 22
click at [1155, 415] on div "Sortuj według ceny (od najmniejszej)" at bounding box center [1181, 407] width 228 height 44
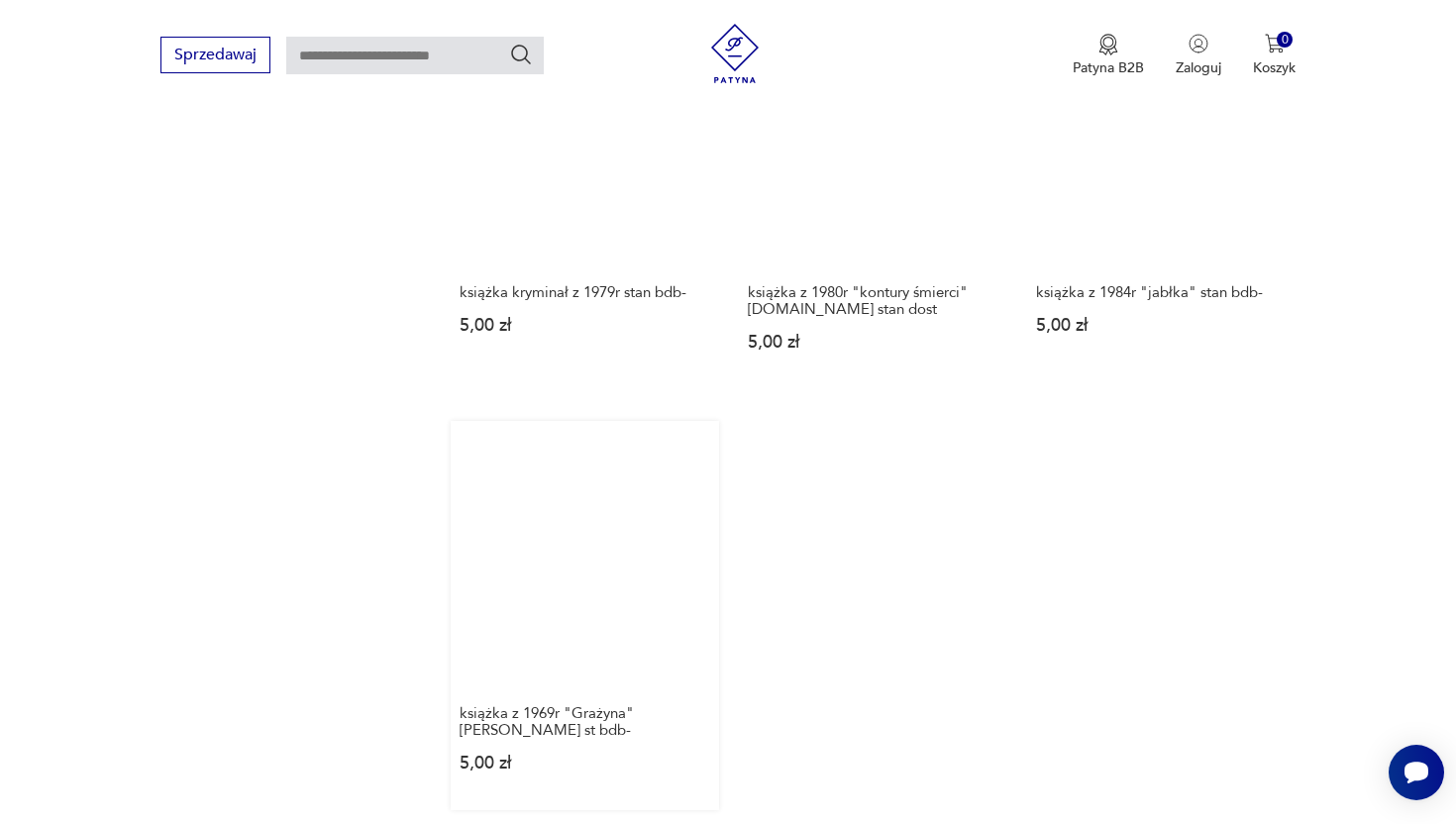
scroll to position [2570, 0]
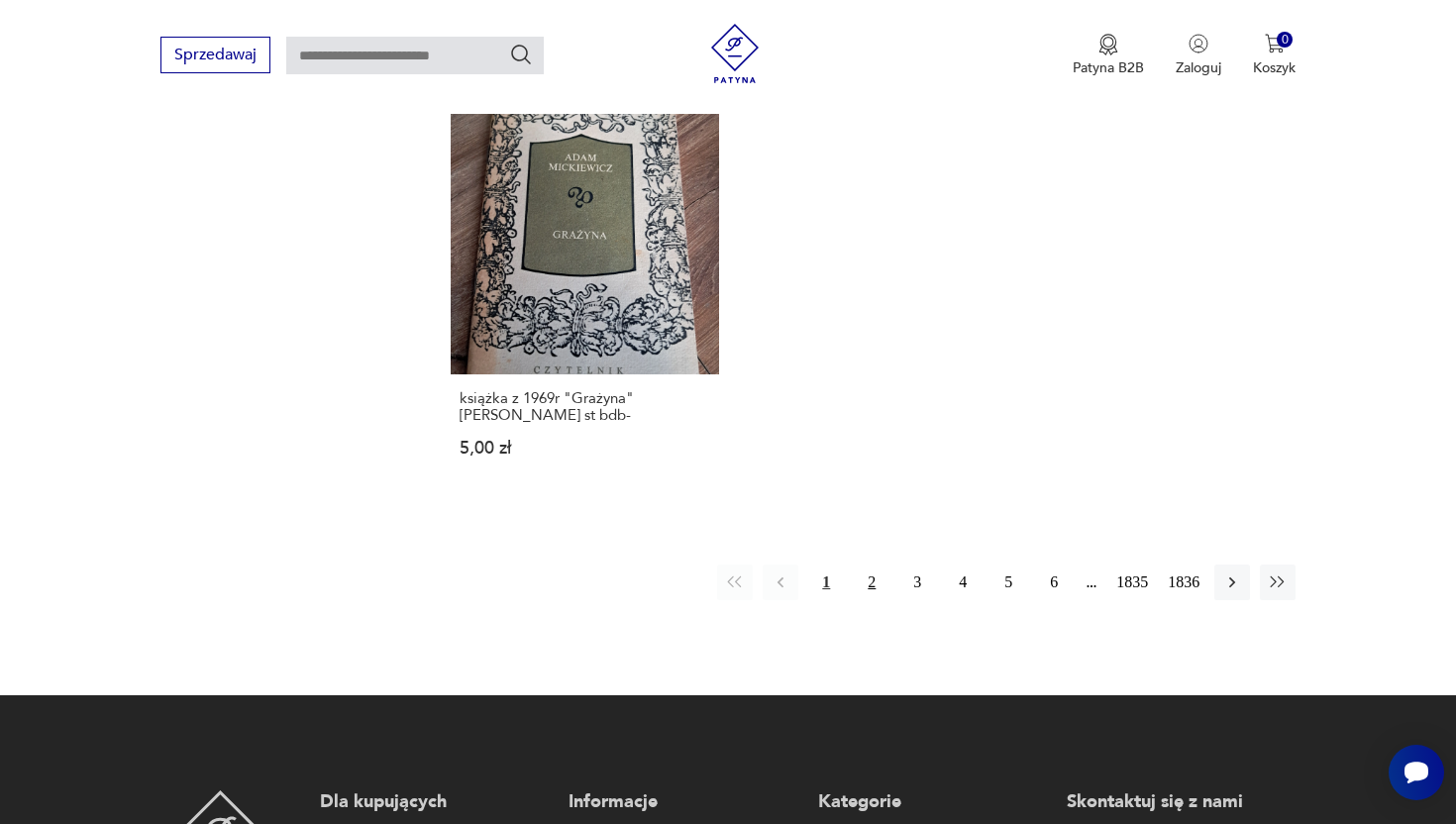
click at [865, 579] on button "2" at bounding box center [872, 582] width 36 height 36
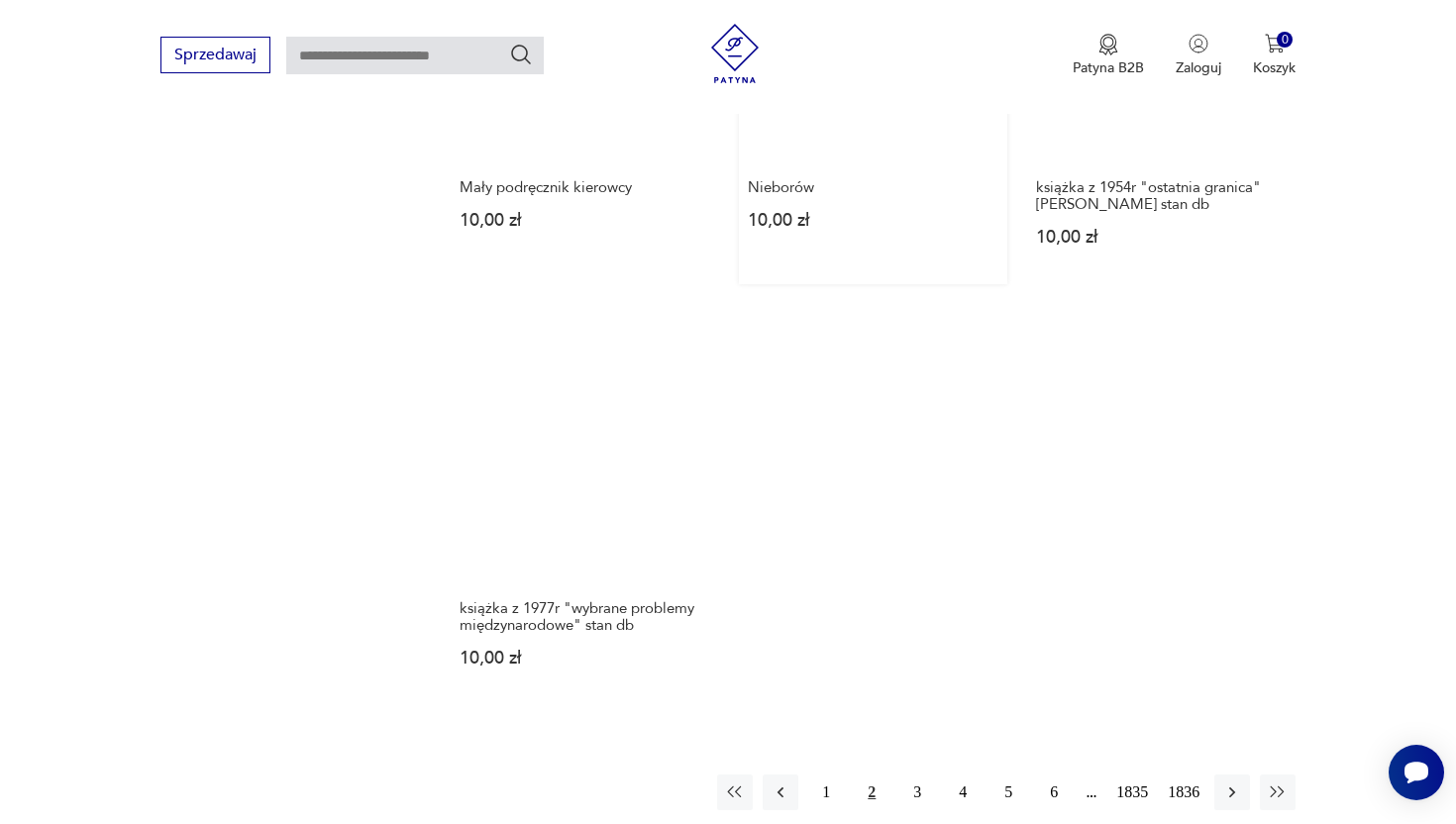
scroll to position [2416, 0]
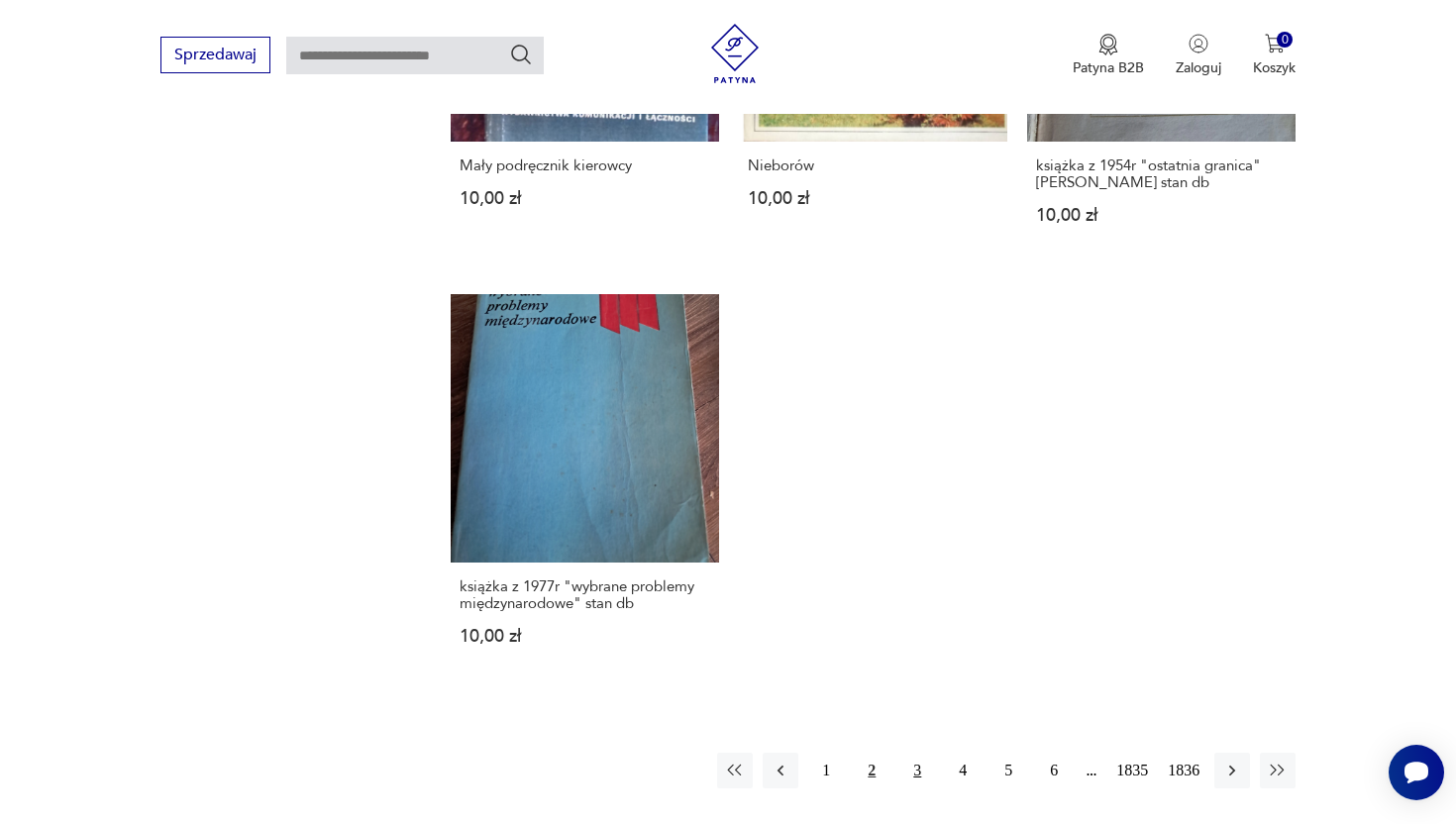
click at [912, 766] on button "3" at bounding box center [918, 770] width 36 height 36
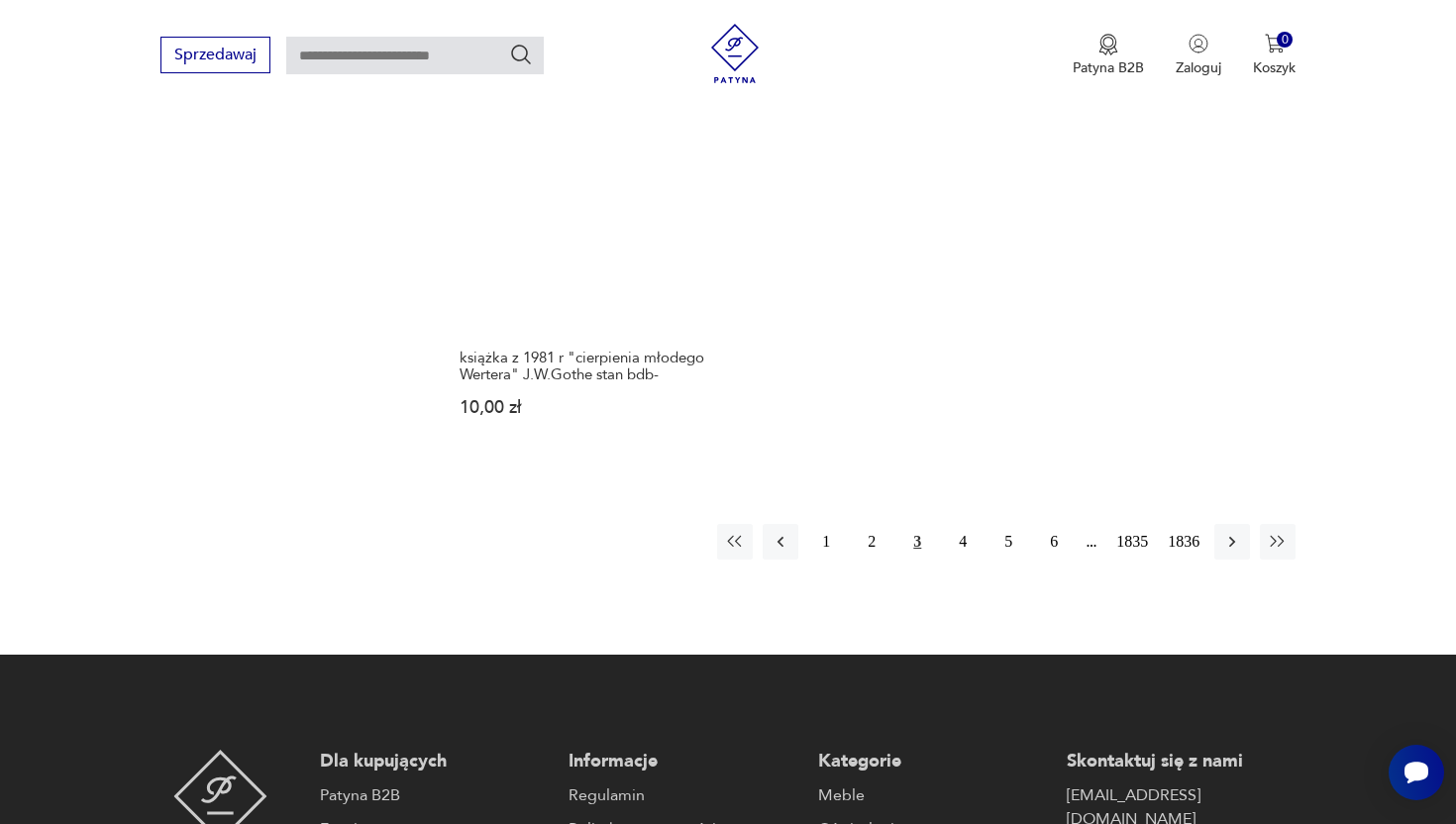
scroll to position [2722, 0]
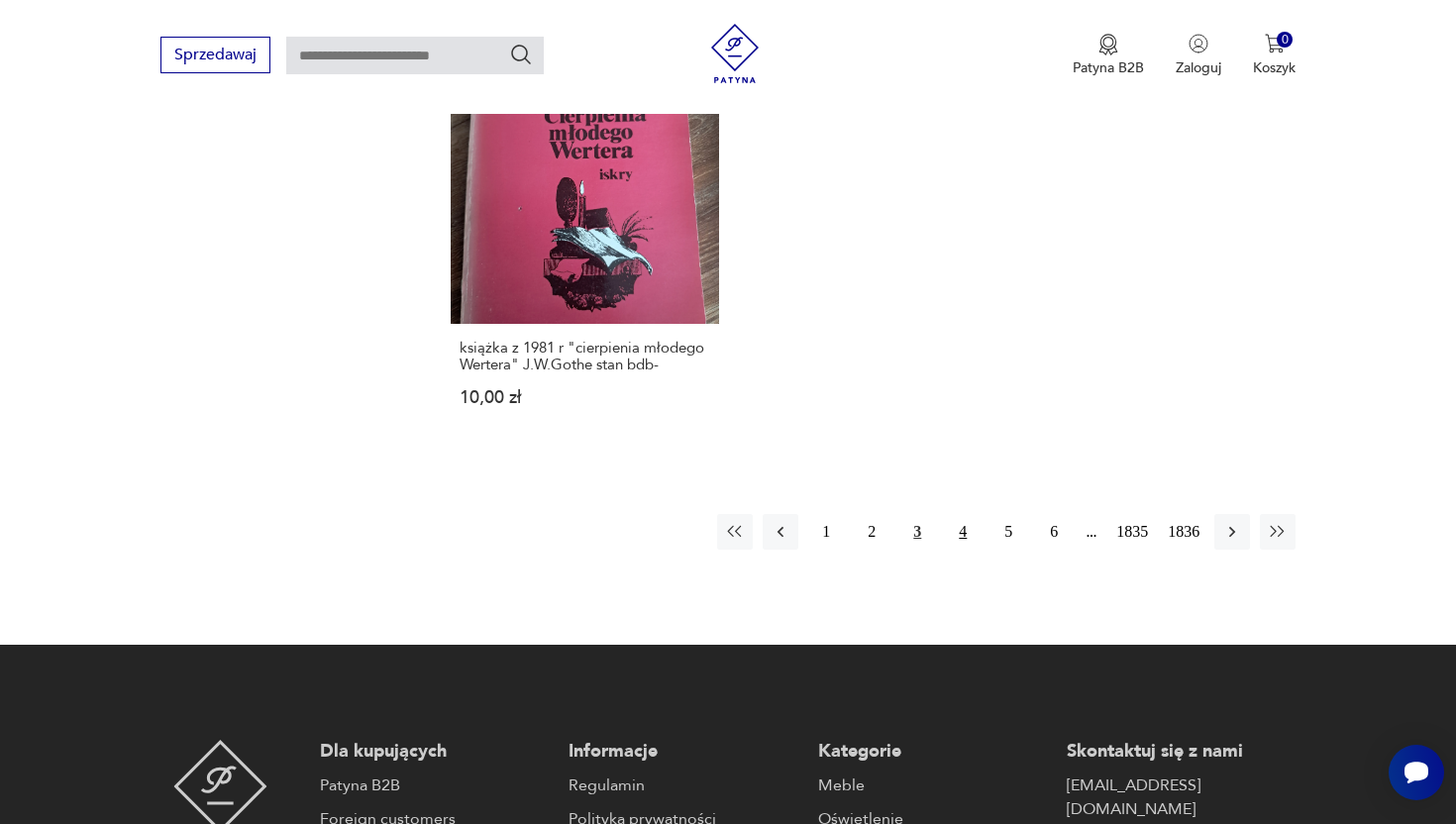
click at [963, 514] on button "4" at bounding box center [962, 532] width 36 height 36
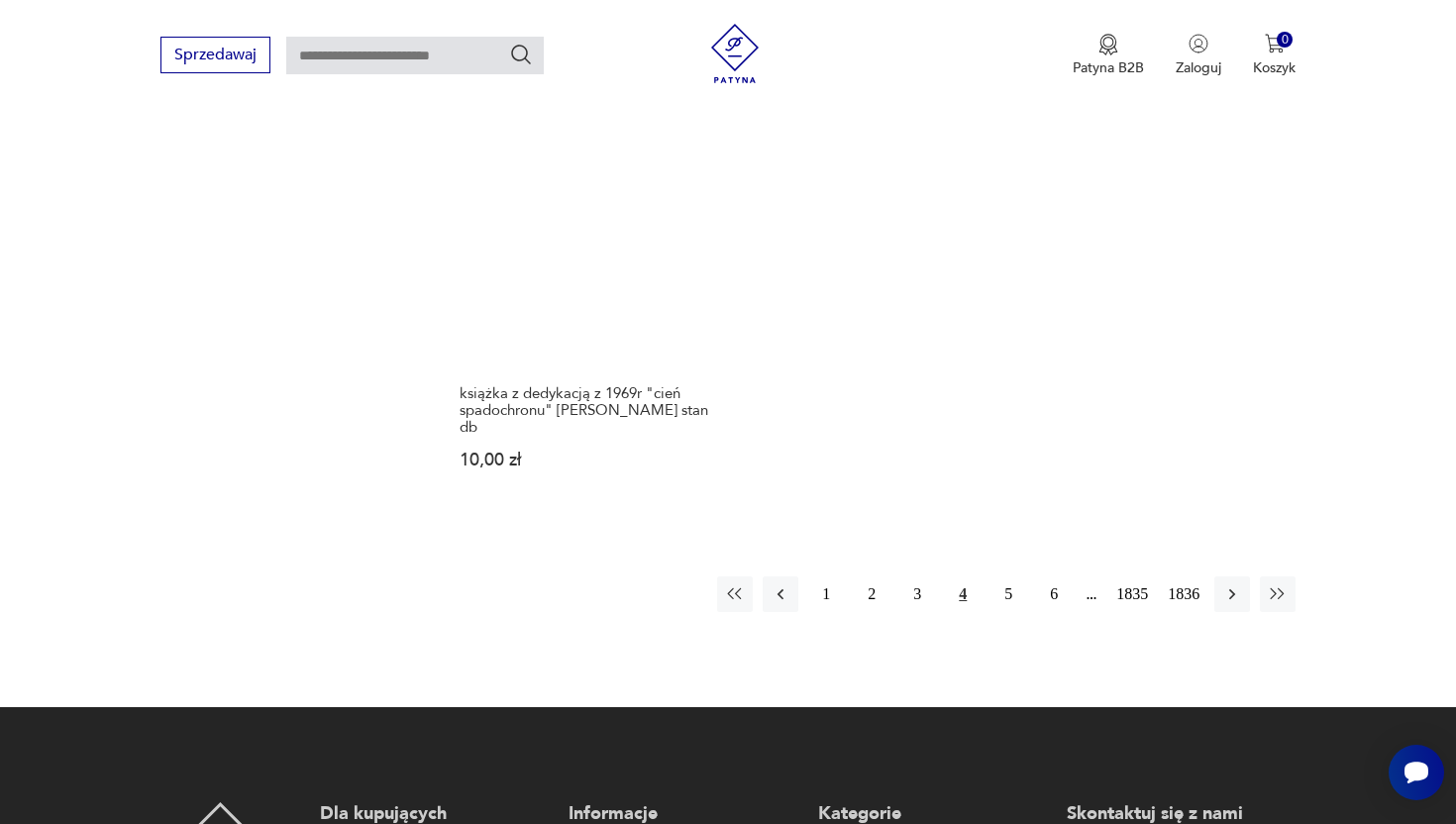
scroll to position [2696, 0]
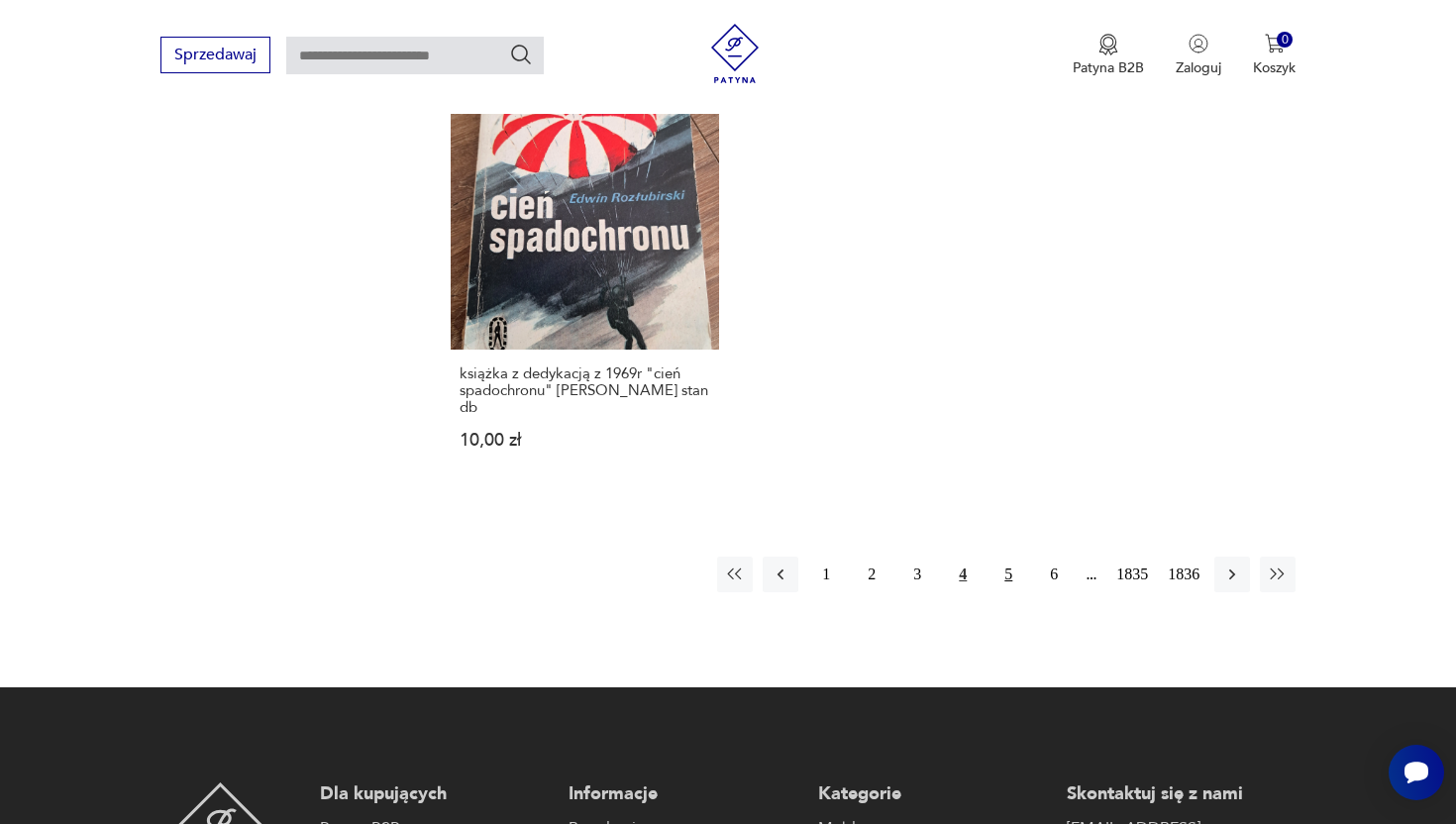
click at [998, 557] on button "5" at bounding box center [1008, 575] width 36 height 36
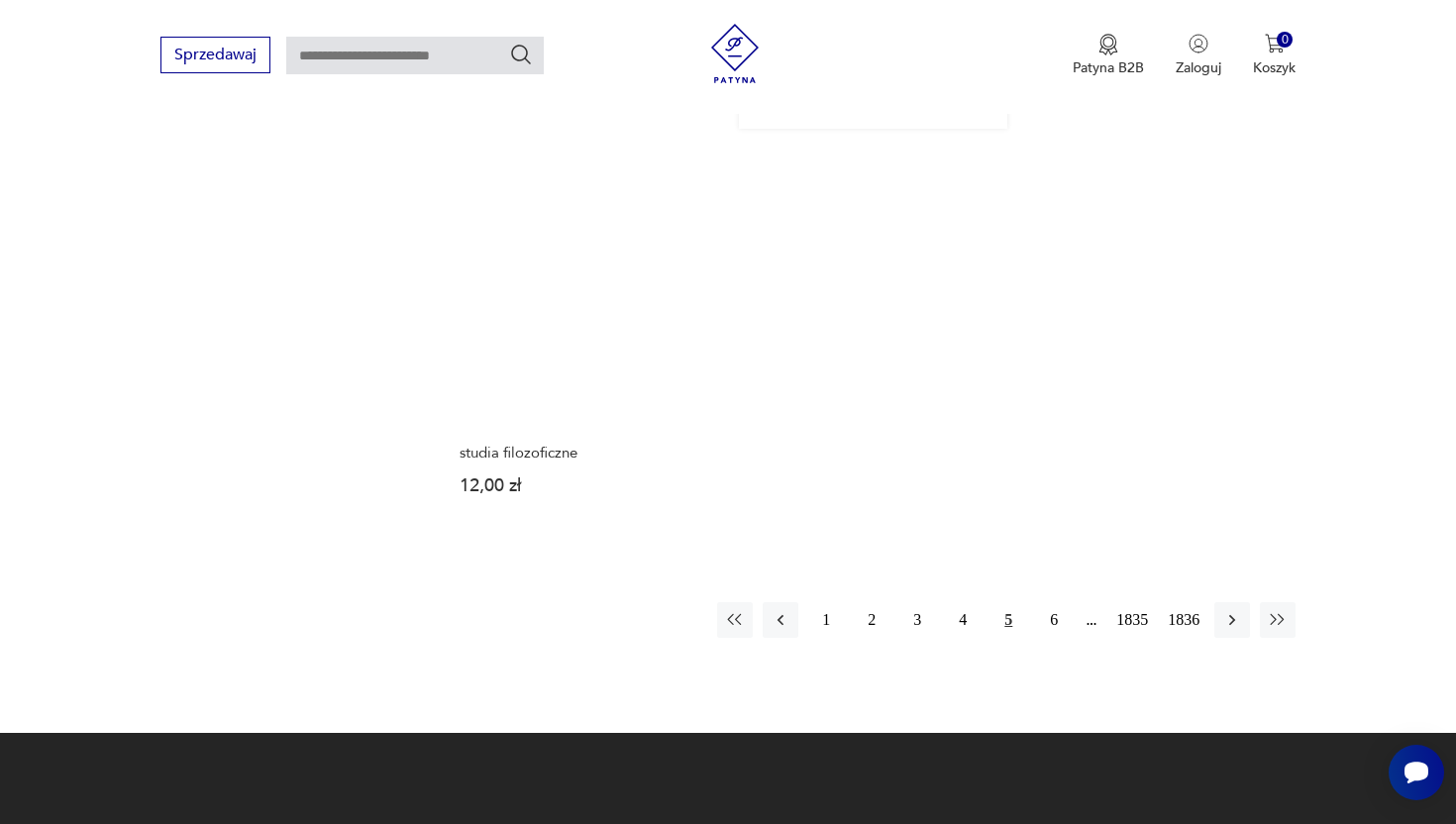
scroll to position [2555, 0]
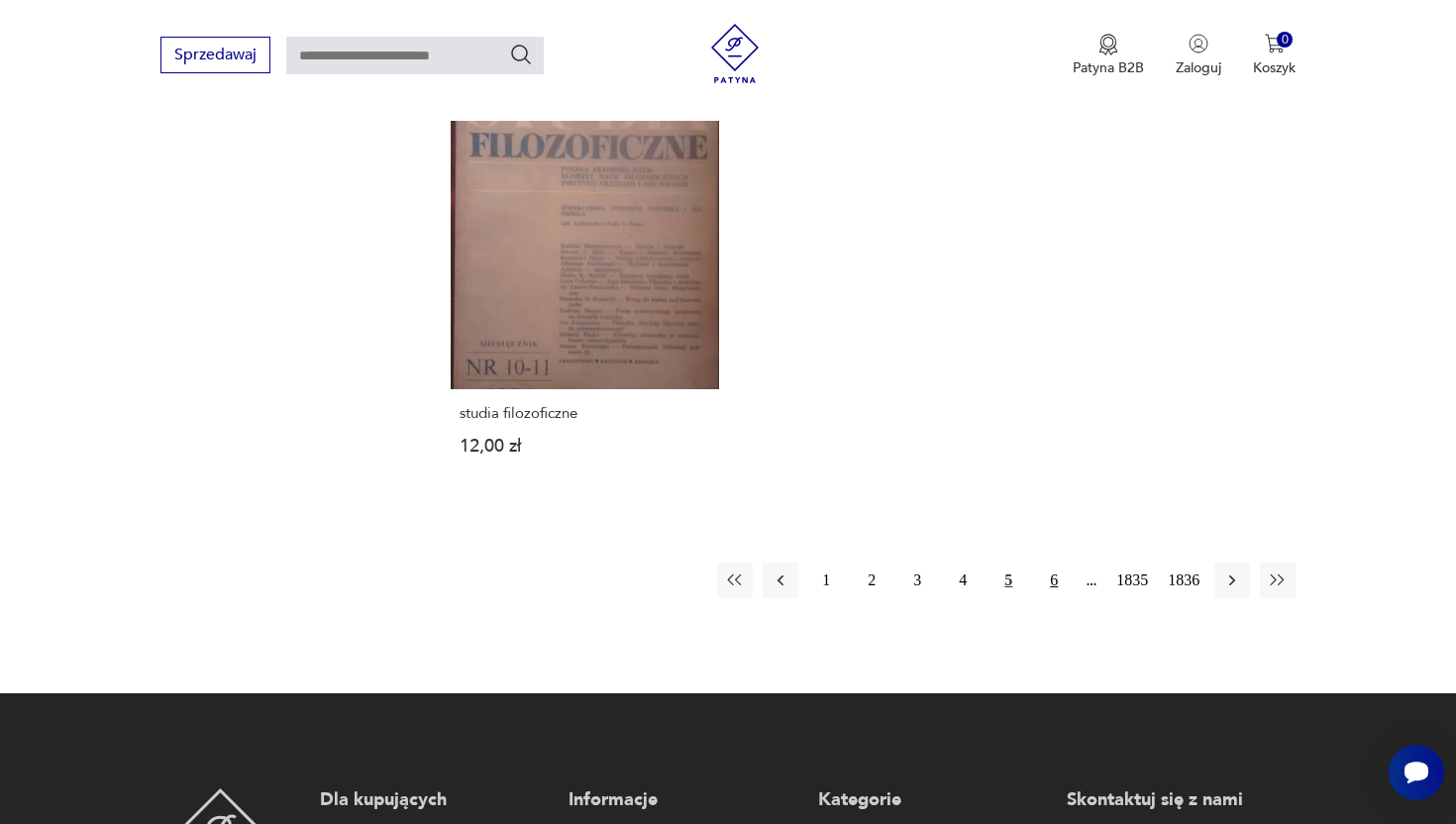
click at [1043, 581] on button "6" at bounding box center [1054, 580] width 36 height 36
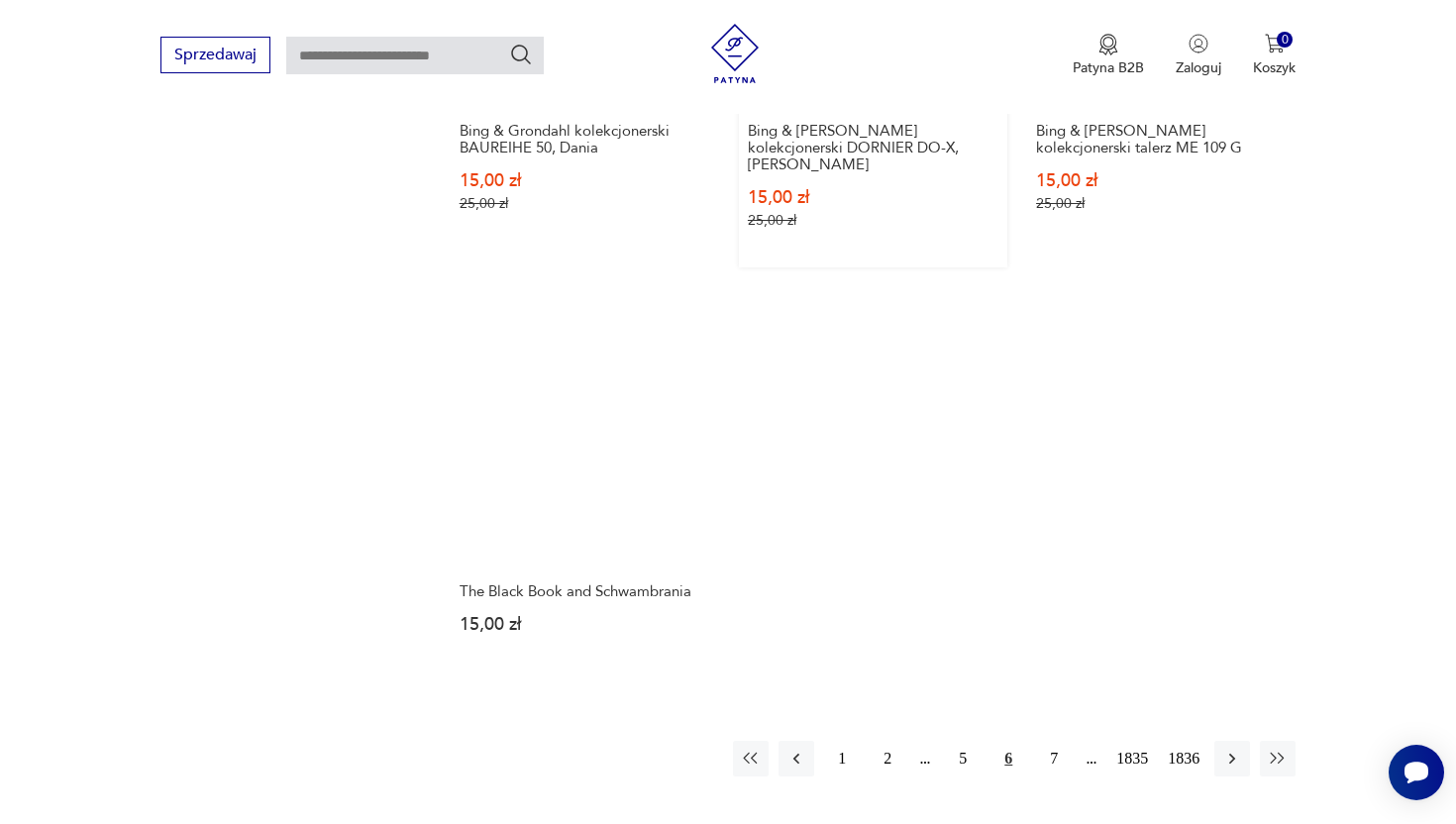
scroll to position [2491, 0]
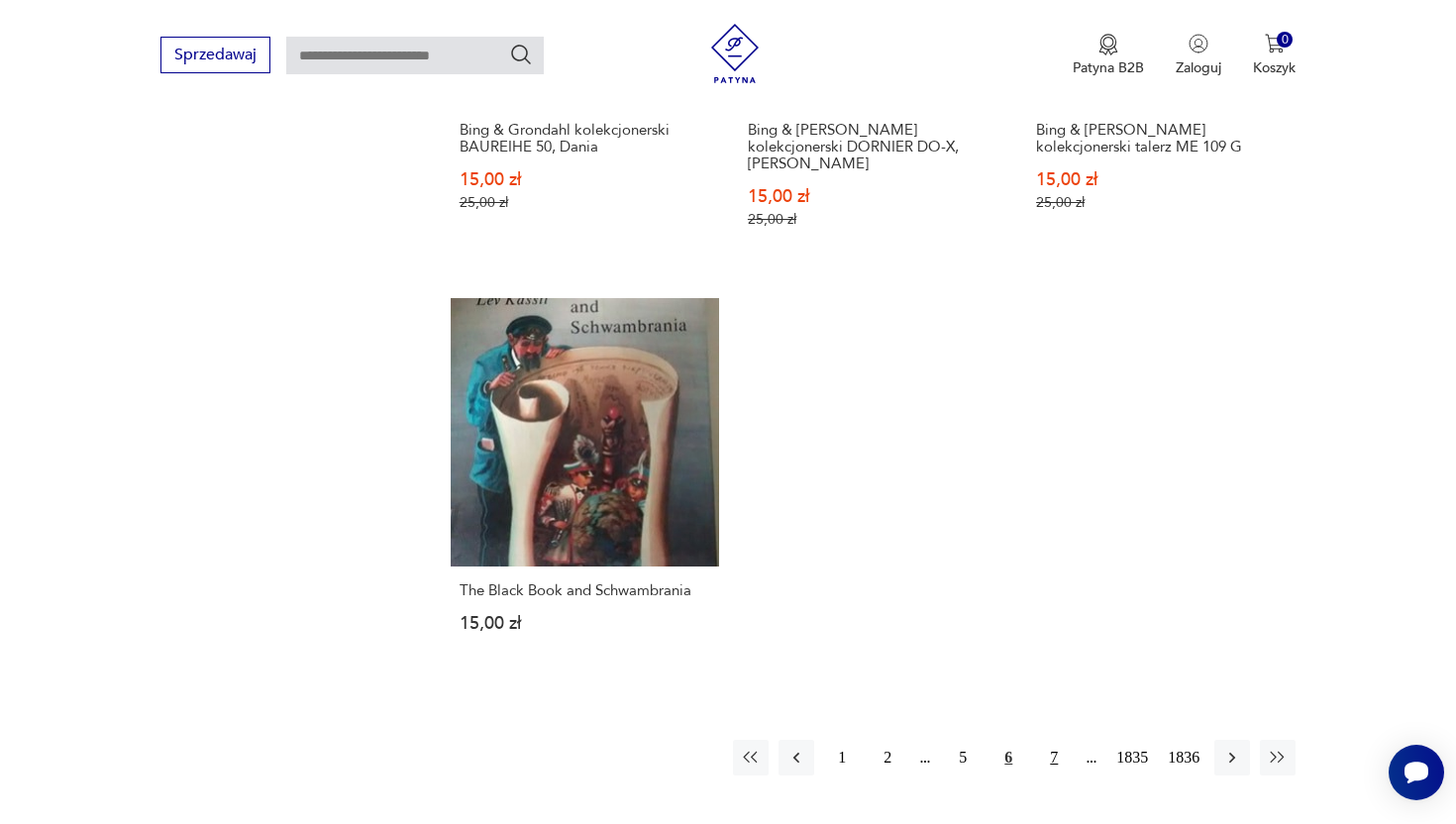
click at [1054, 740] on button "7" at bounding box center [1054, 757] width 36 height 36
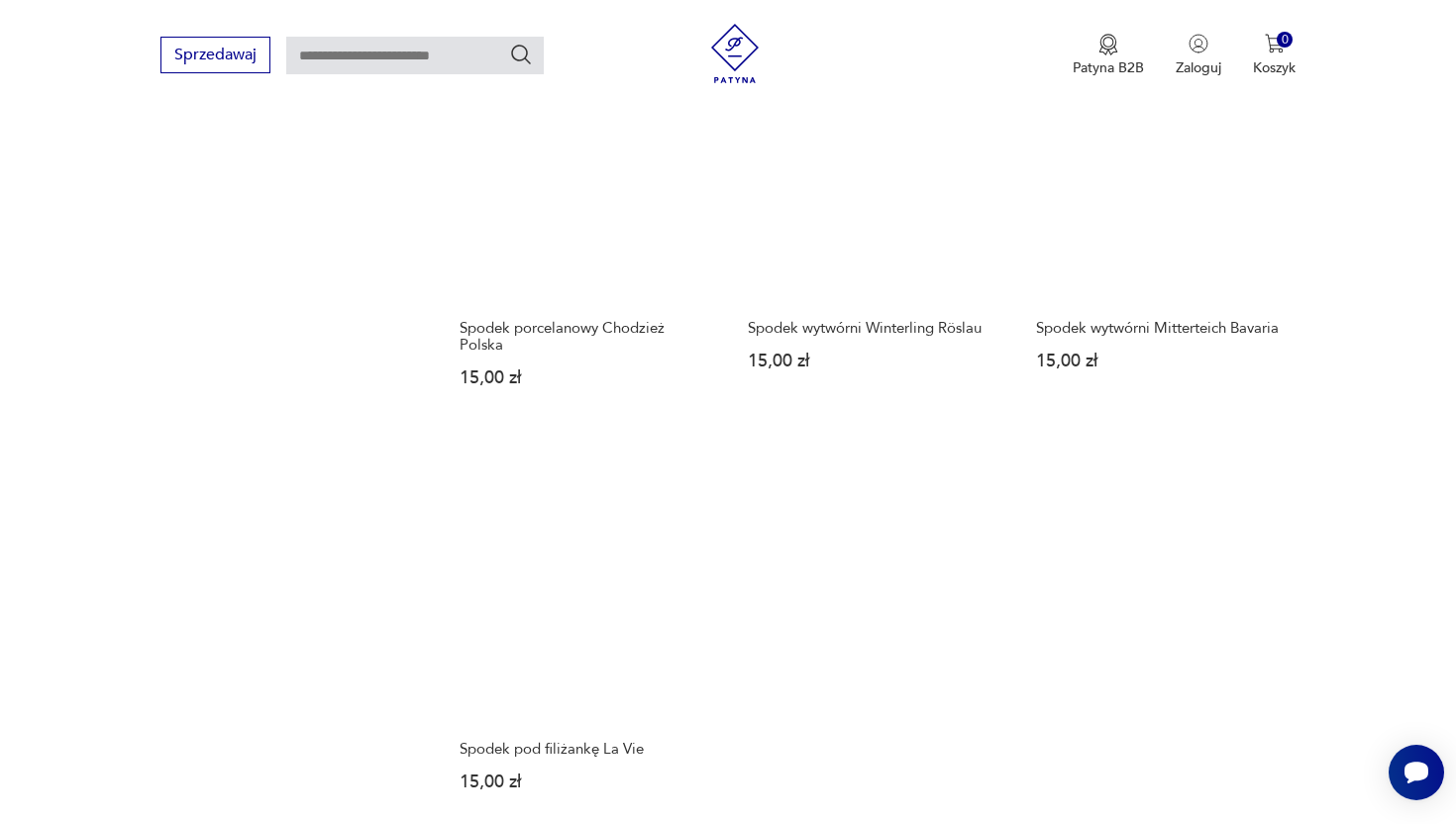
scroll to position [2646, 0]
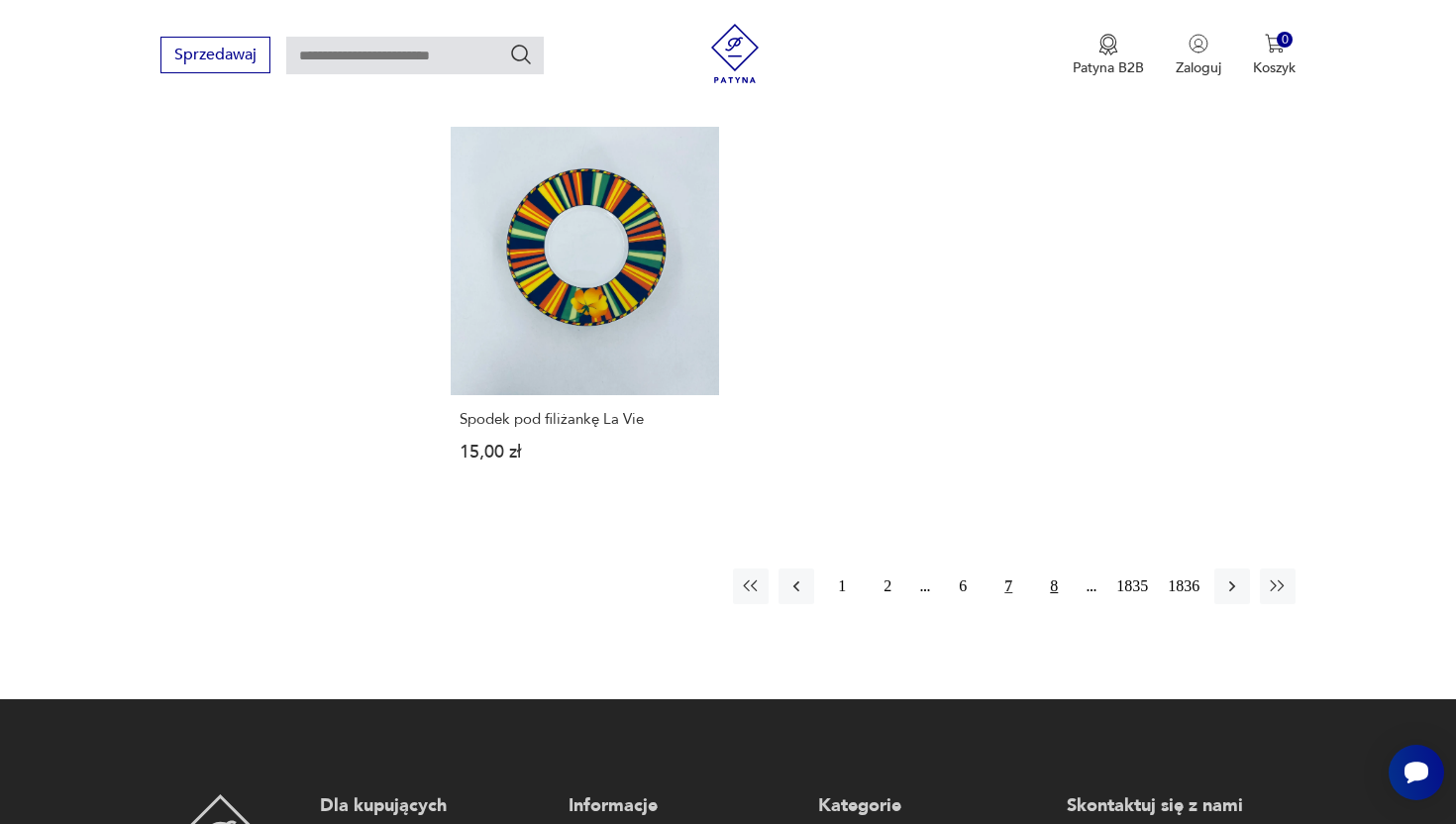
click at [1047, 591] on button "8" at bounding box center [1054, 586] width 36 height 36
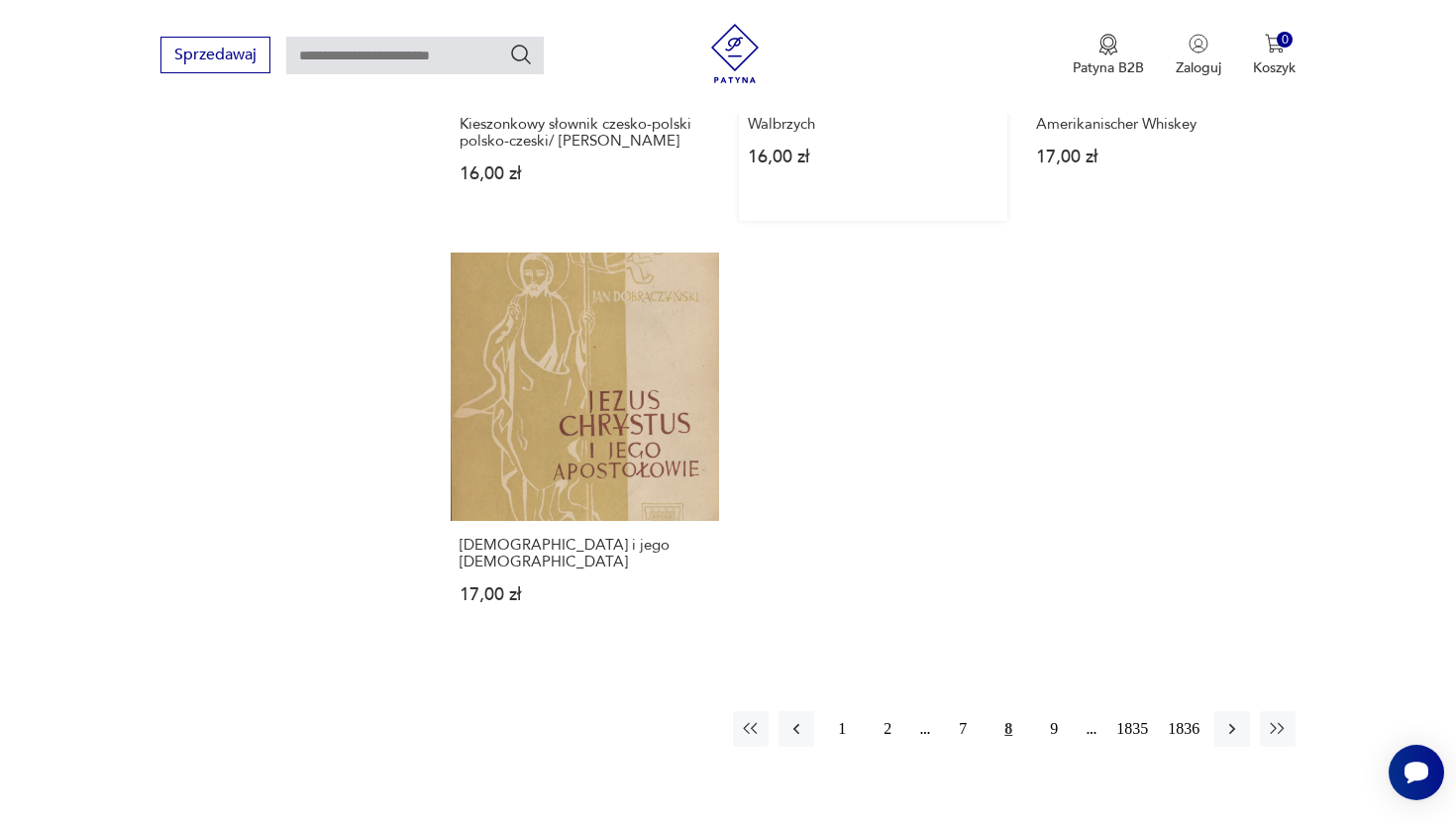
scroll to position [2490, 0]
click at [1052, 713] on button "9" at bounding box center [1054, 730] width 36 height 36
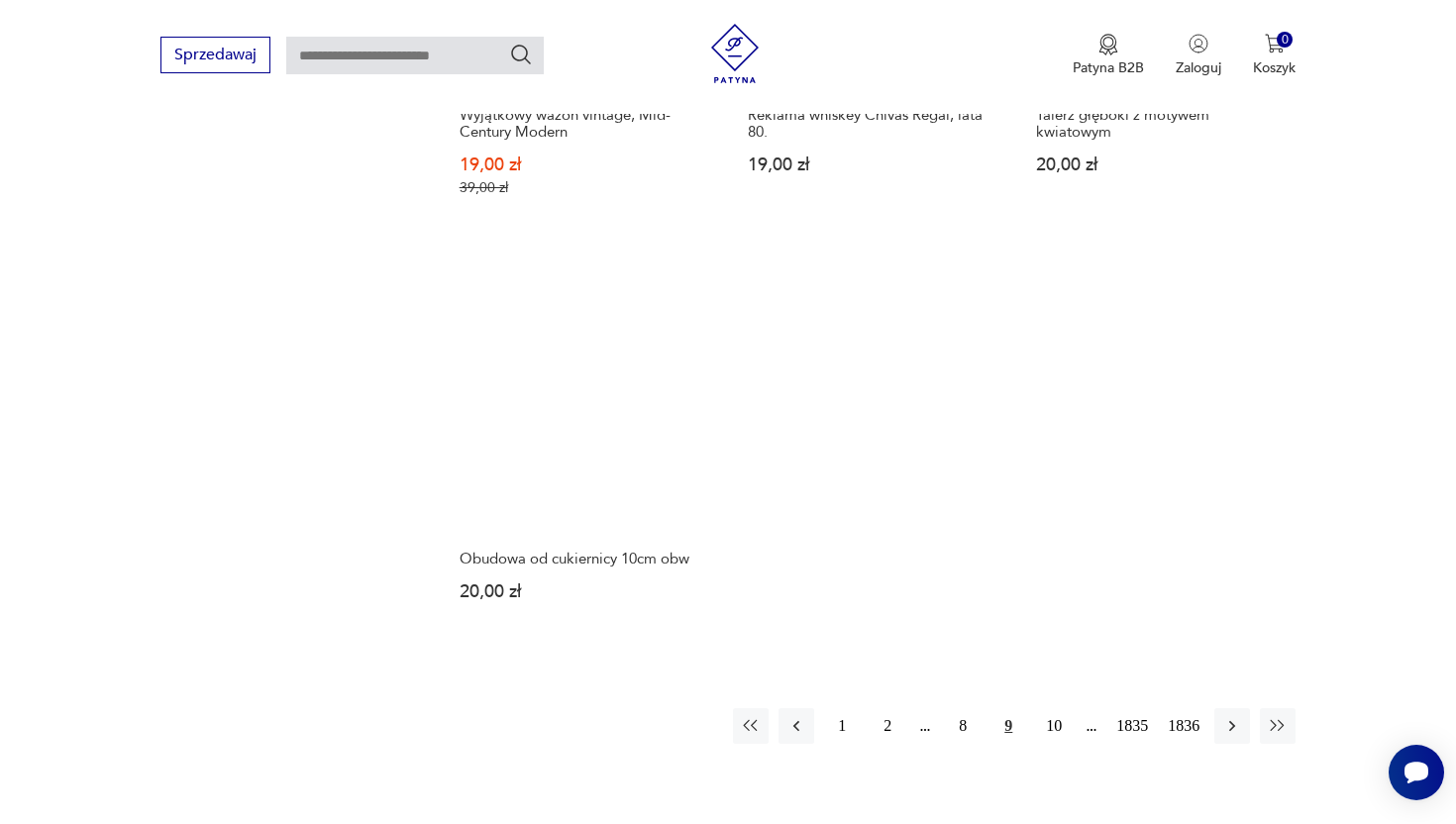
scroll to position [2616, 0]
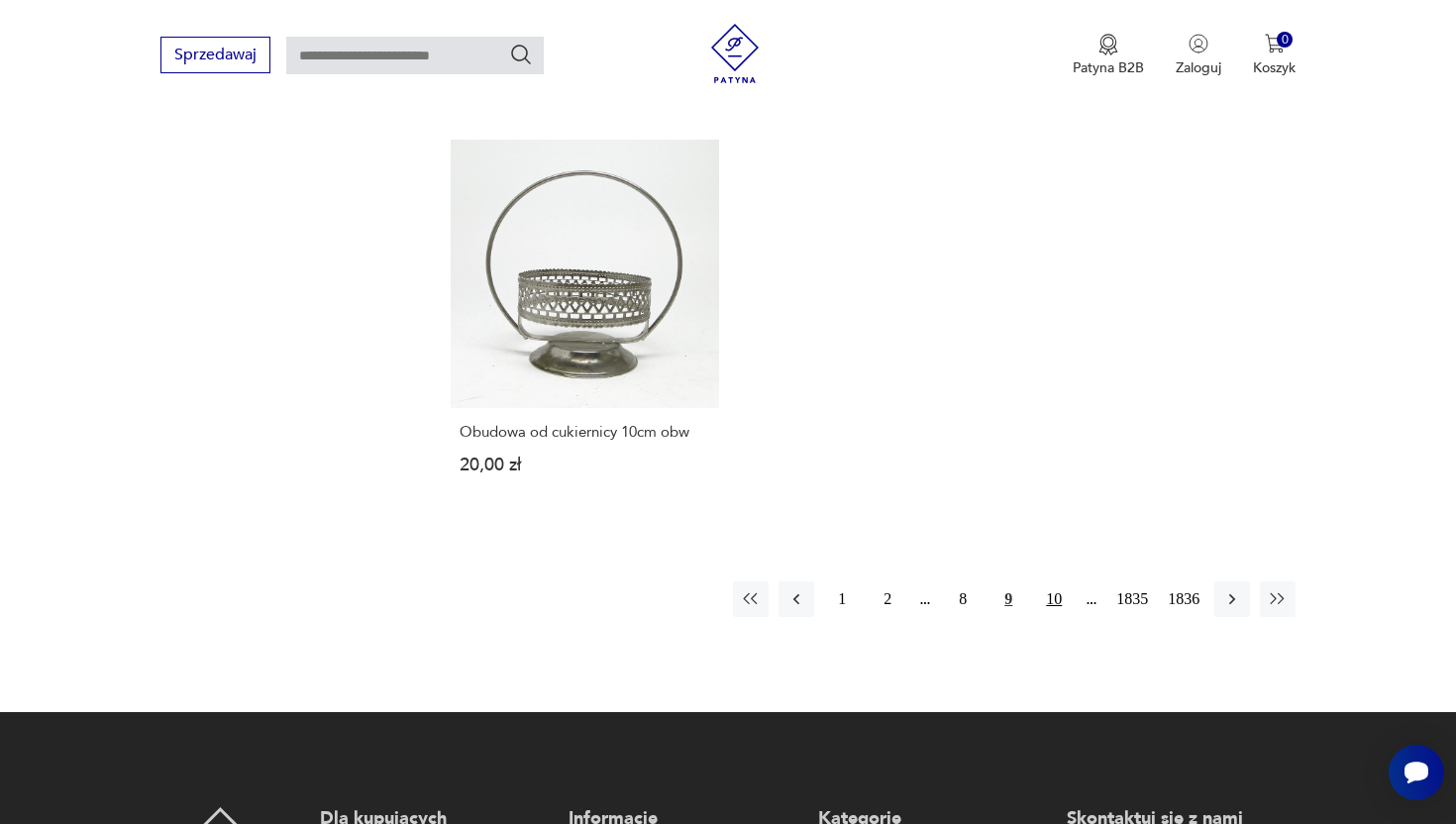
click at [1055, 595] on button "10" at bounding box center [1054, 599] width 36 height 36
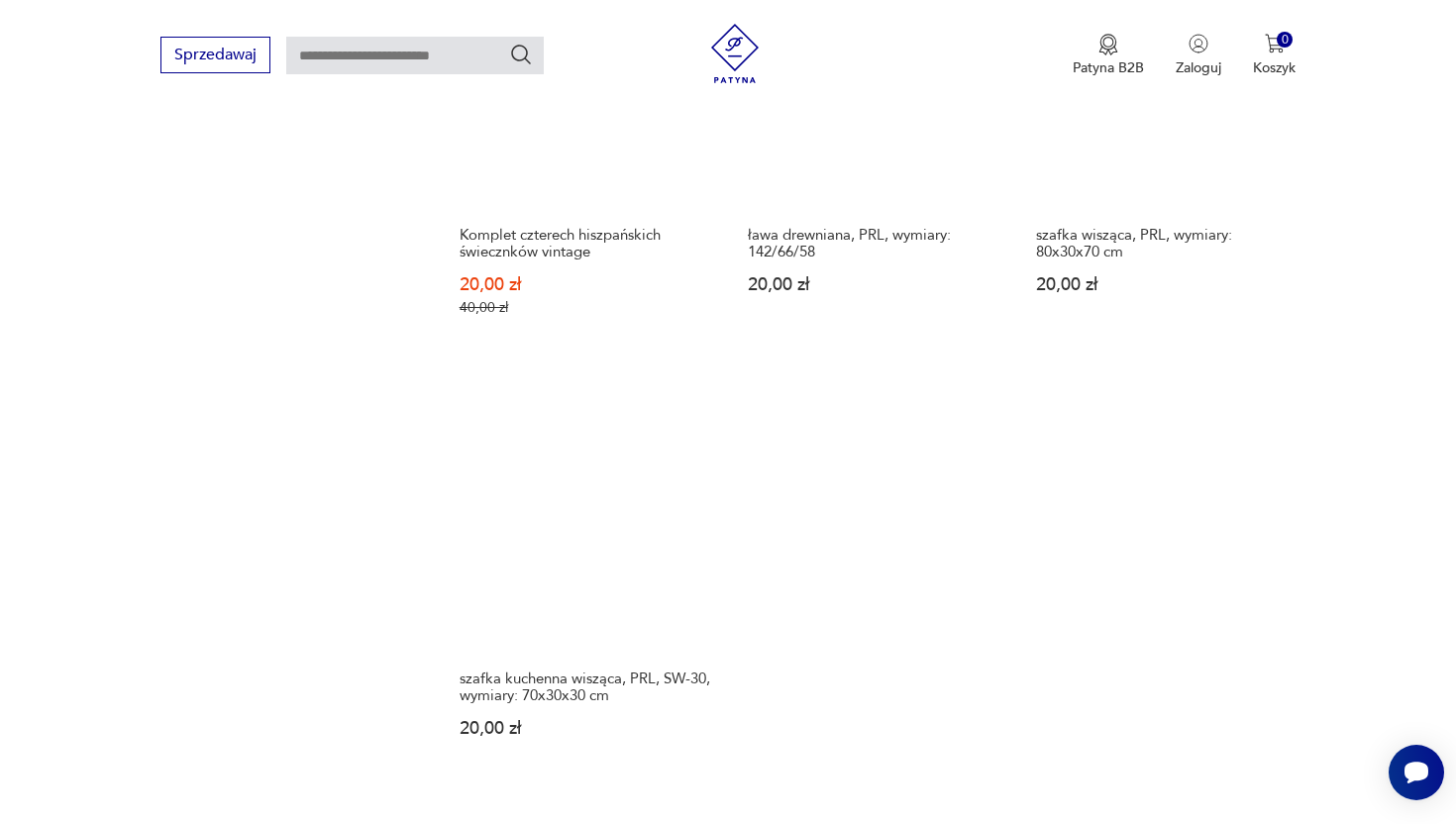
scroll to position [2404, 0]
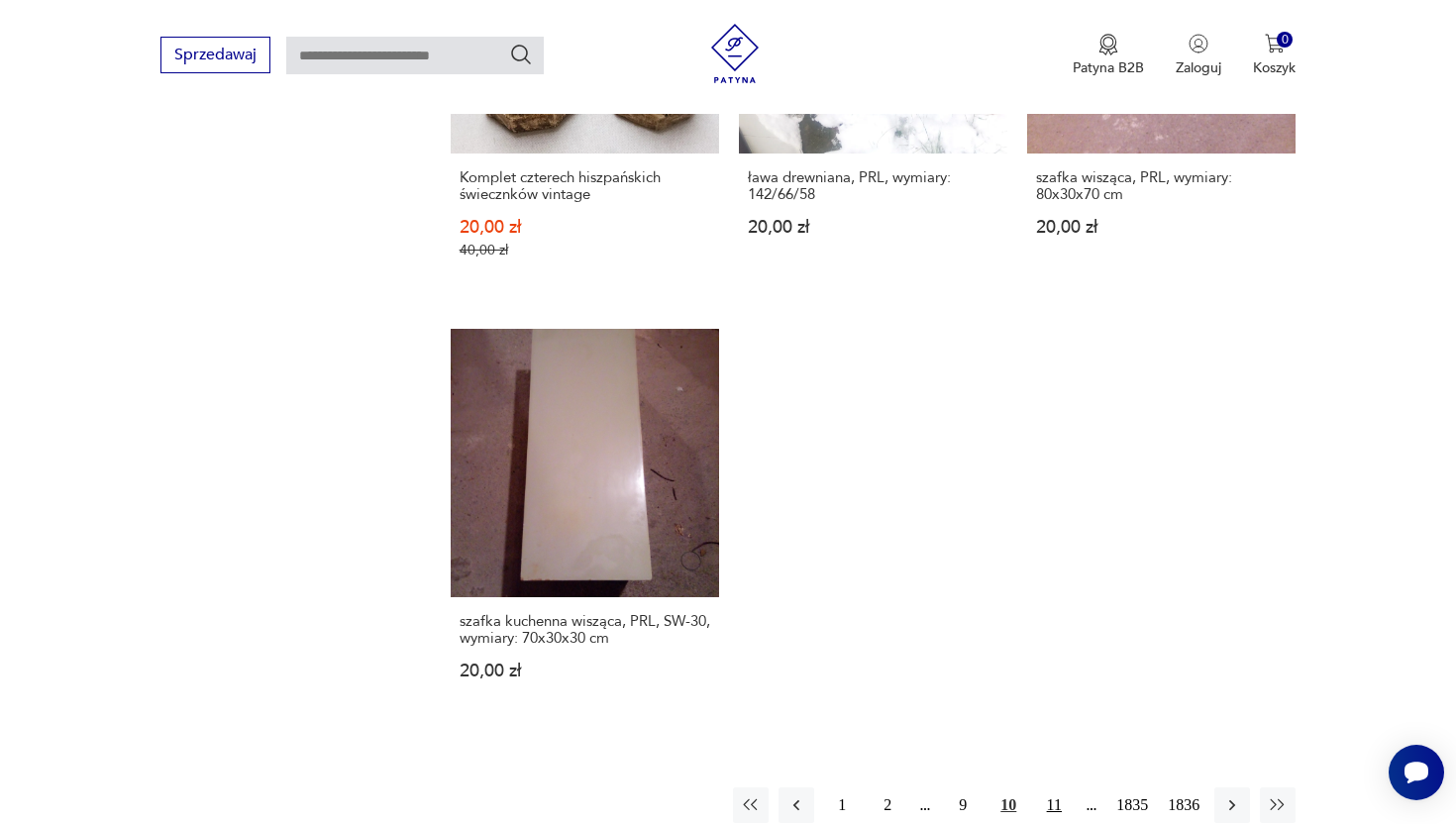
click at [1051, 787] on button "11" at bounding box center [1054, 805] width 36 height 36
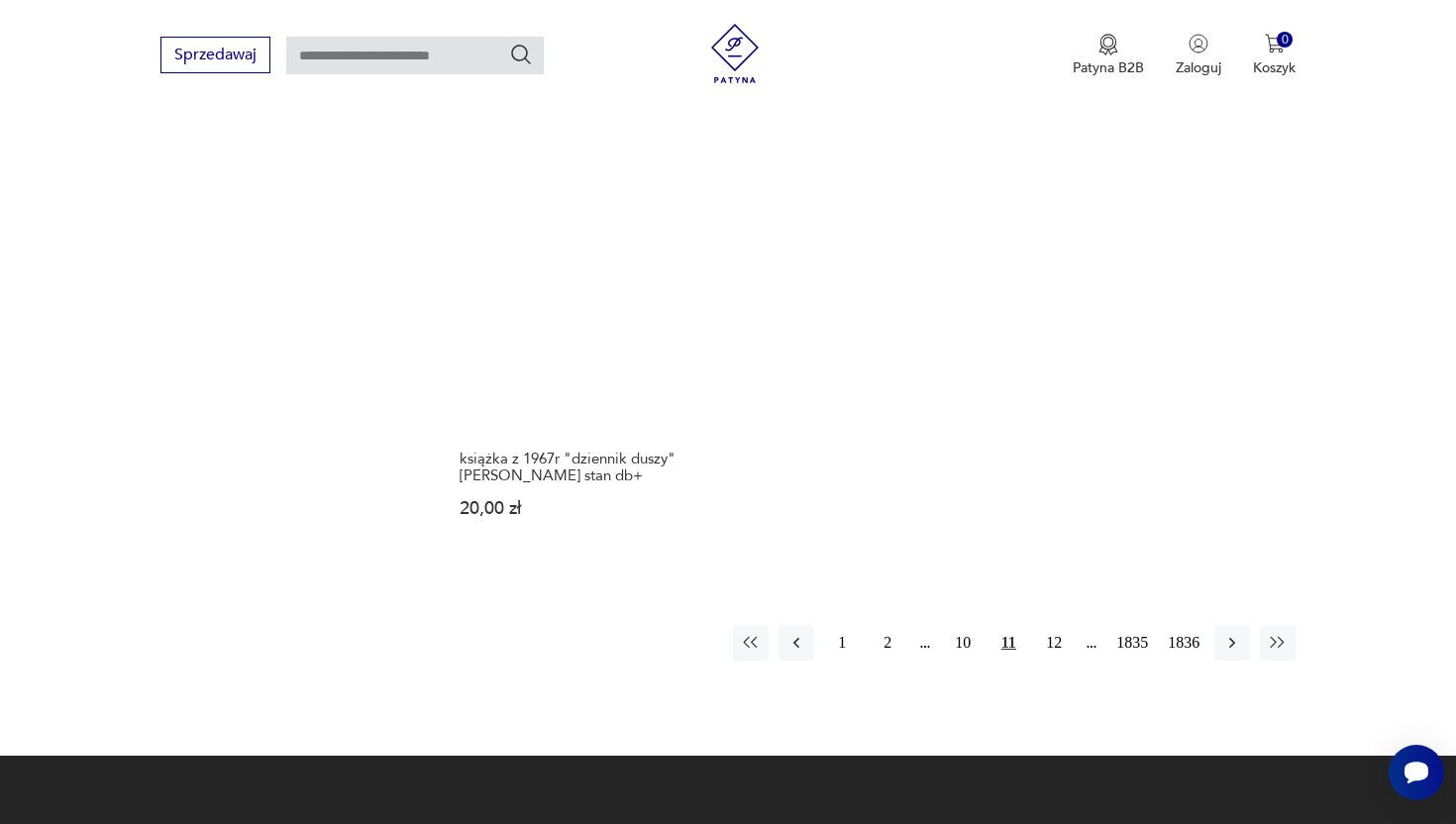
scroll to position [2633, 0]
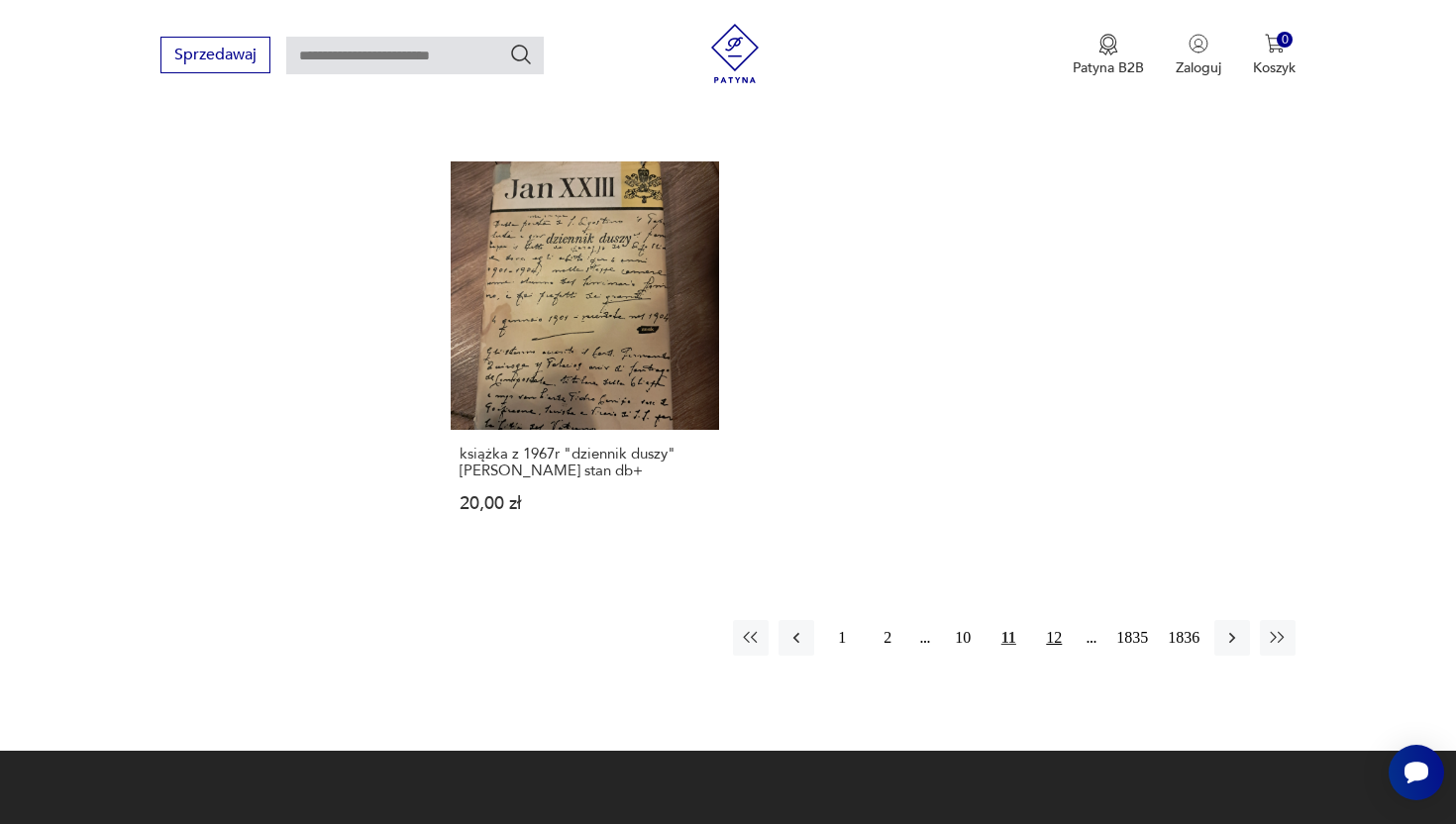
click at [1046, 619] on button "12" at bounding box center [1054, 637] width 36 height 36
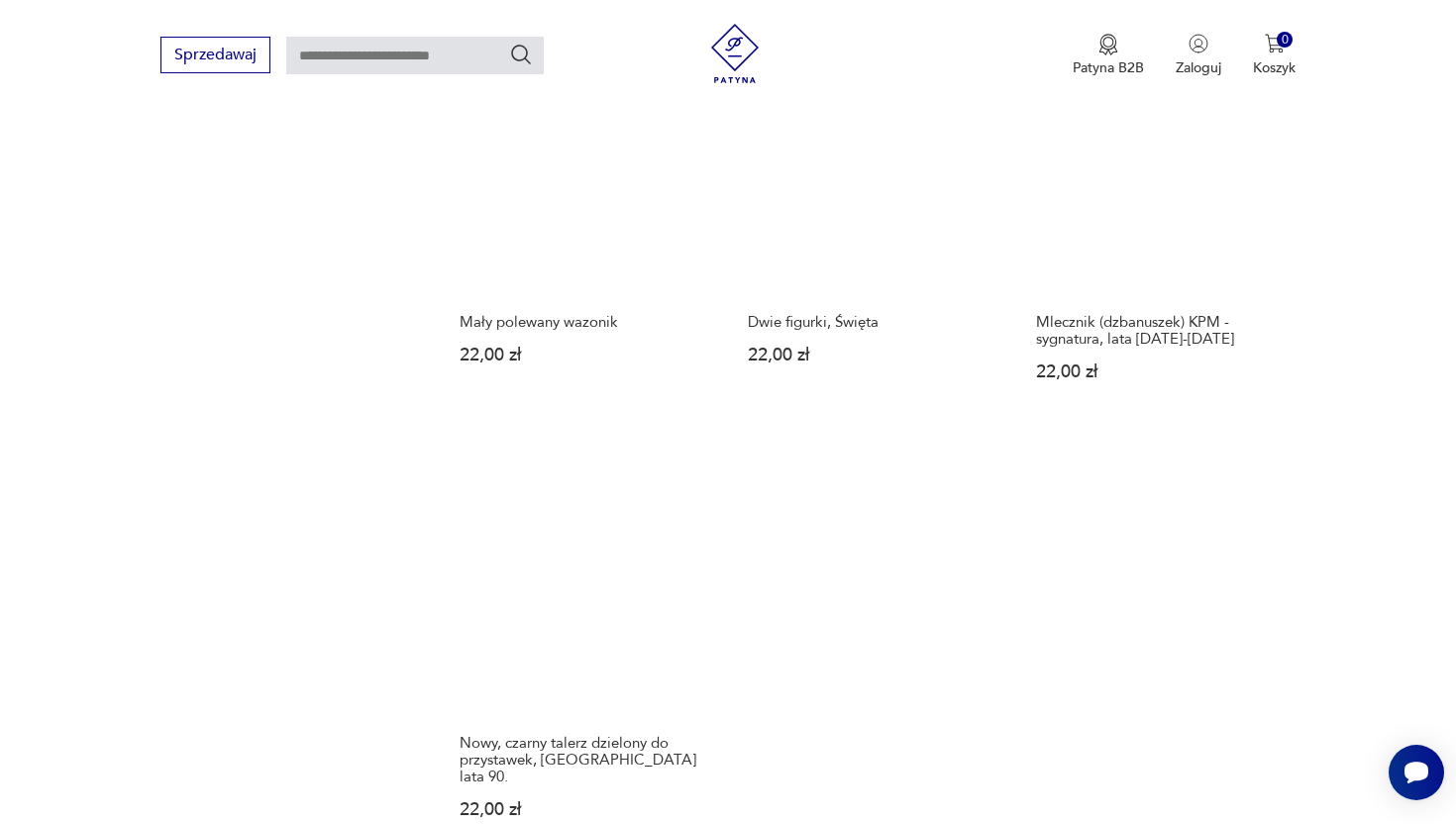
scroll to position [2444, 0]
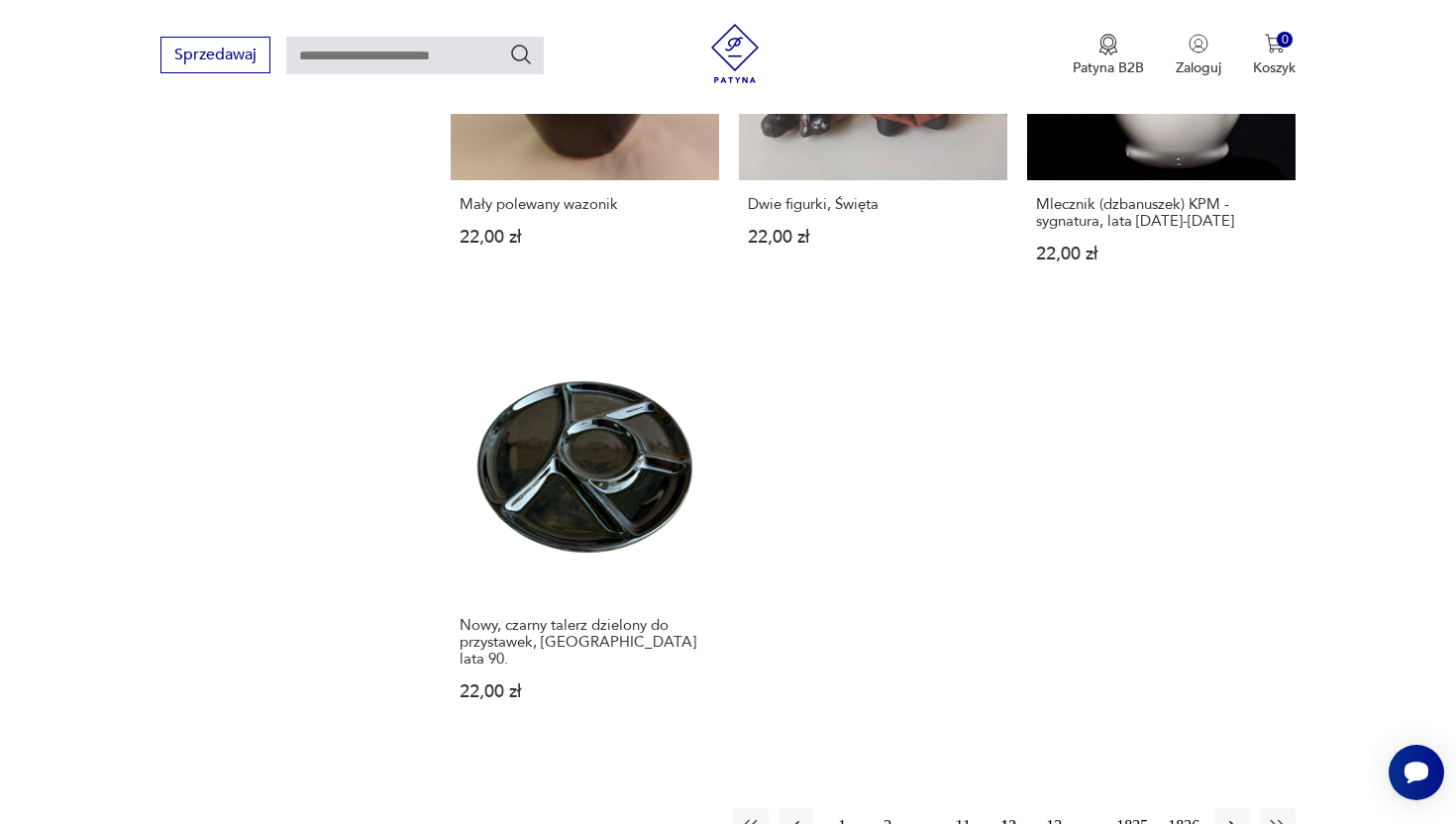
click at [1043, 808] on button "13" at bounding box center [1054, 826] width 36 height 36
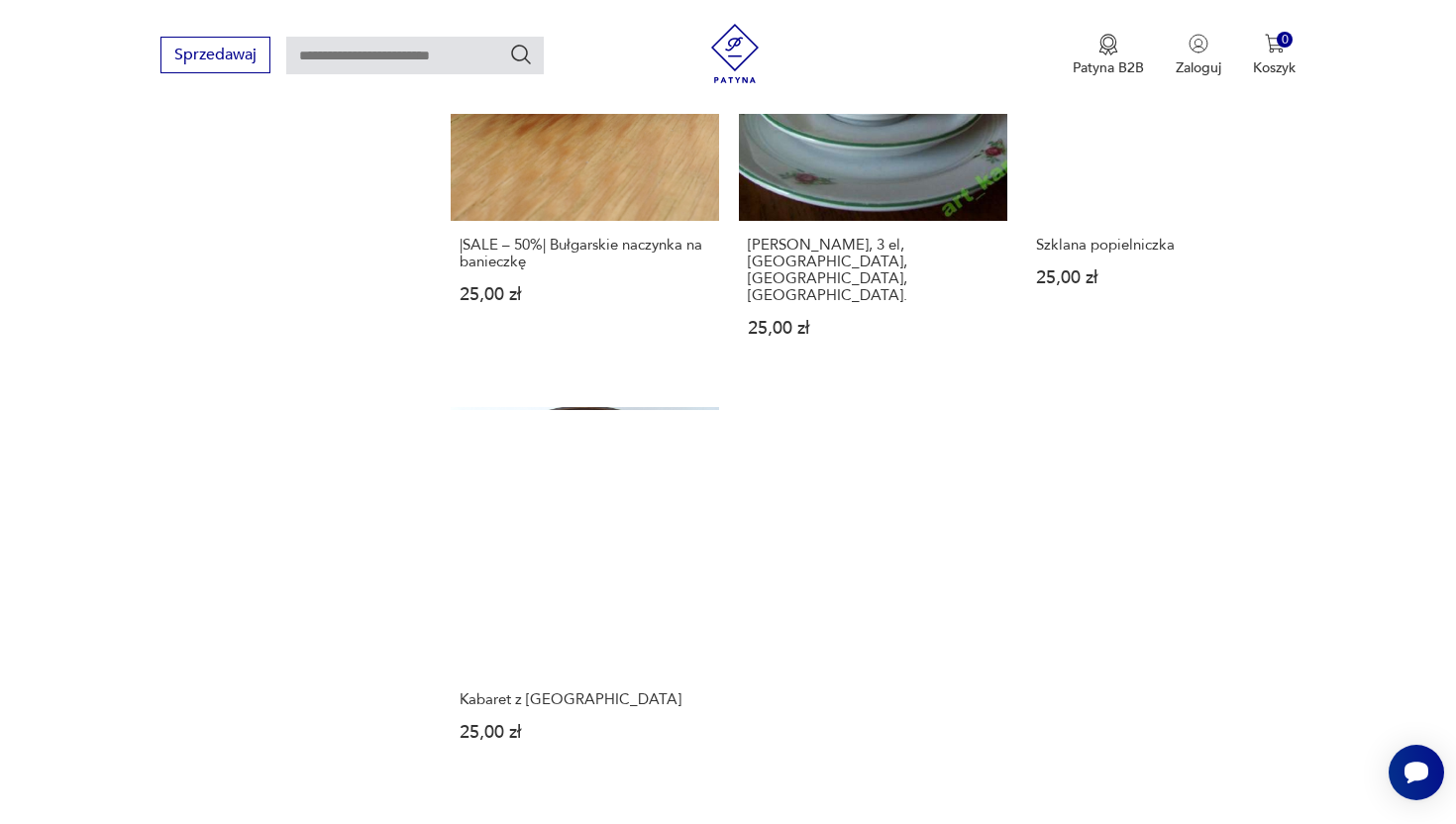
scroll to position [2397, 0]
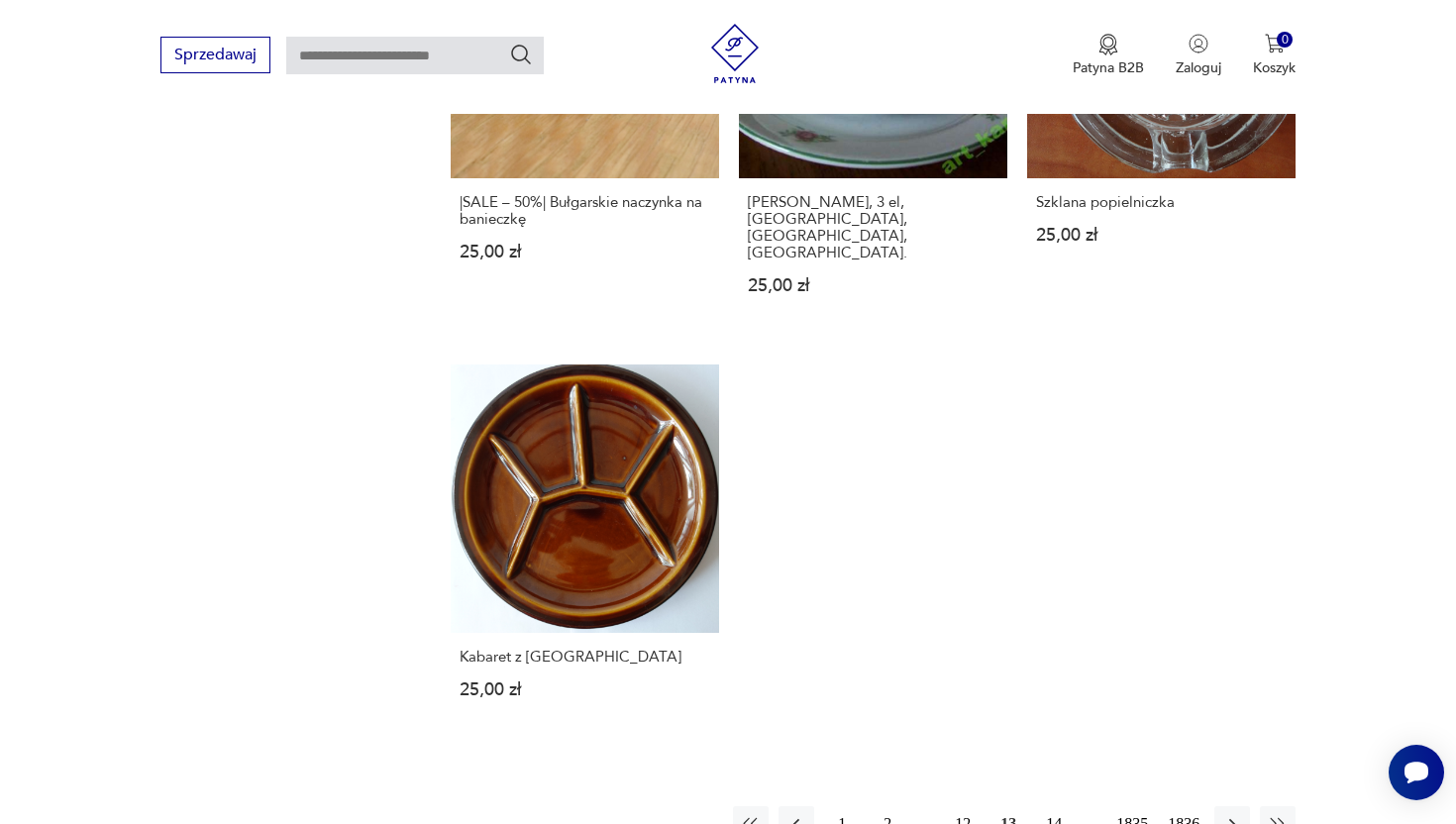
click at [1051, 806] on button "14" at bounding box center [1054, 824] width 36 height 36
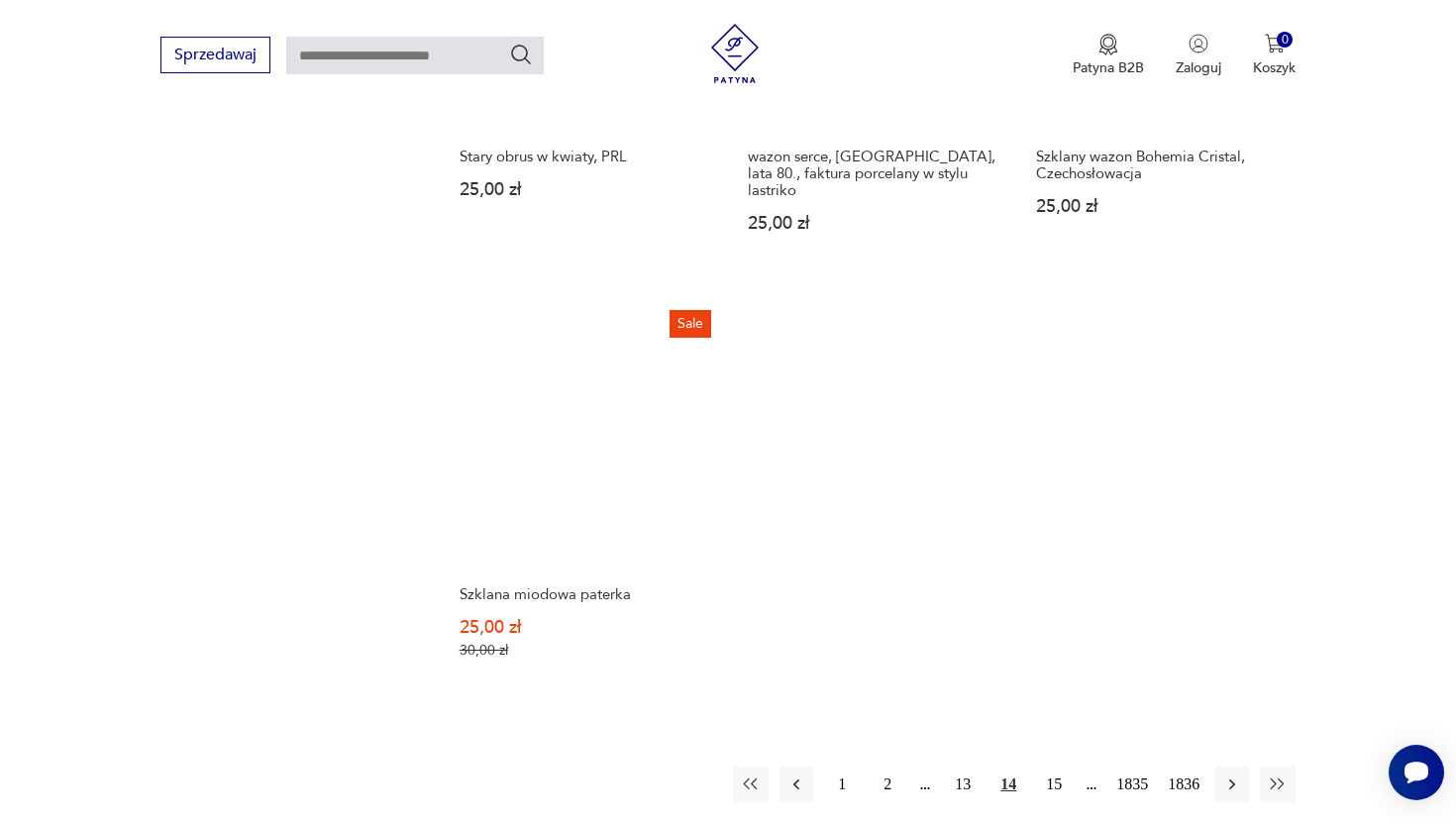
scroll to position [2409, 0]
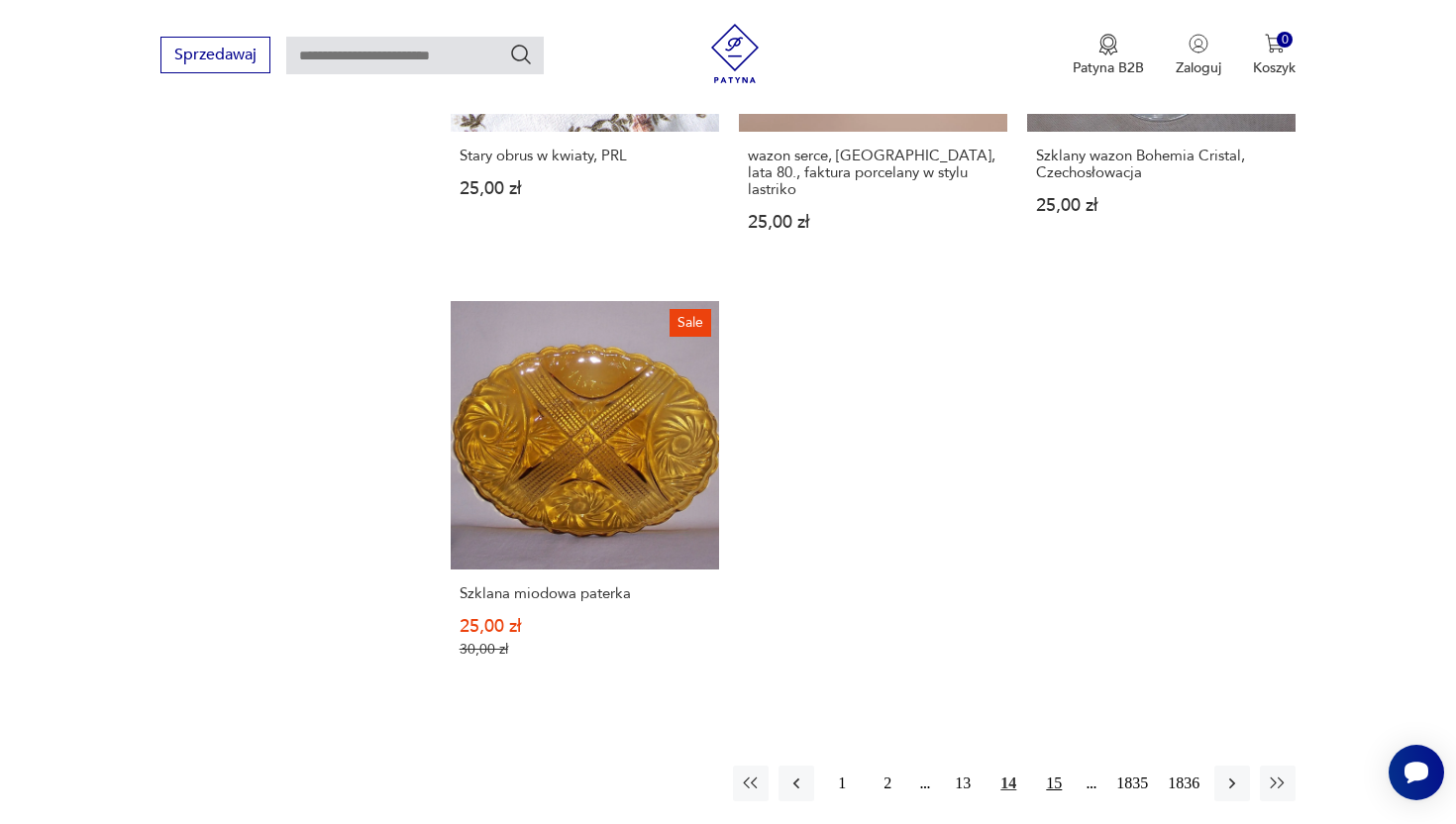
click at [1049, 765] on button "15" at bounding box center [1054, 783] width 36 height 36
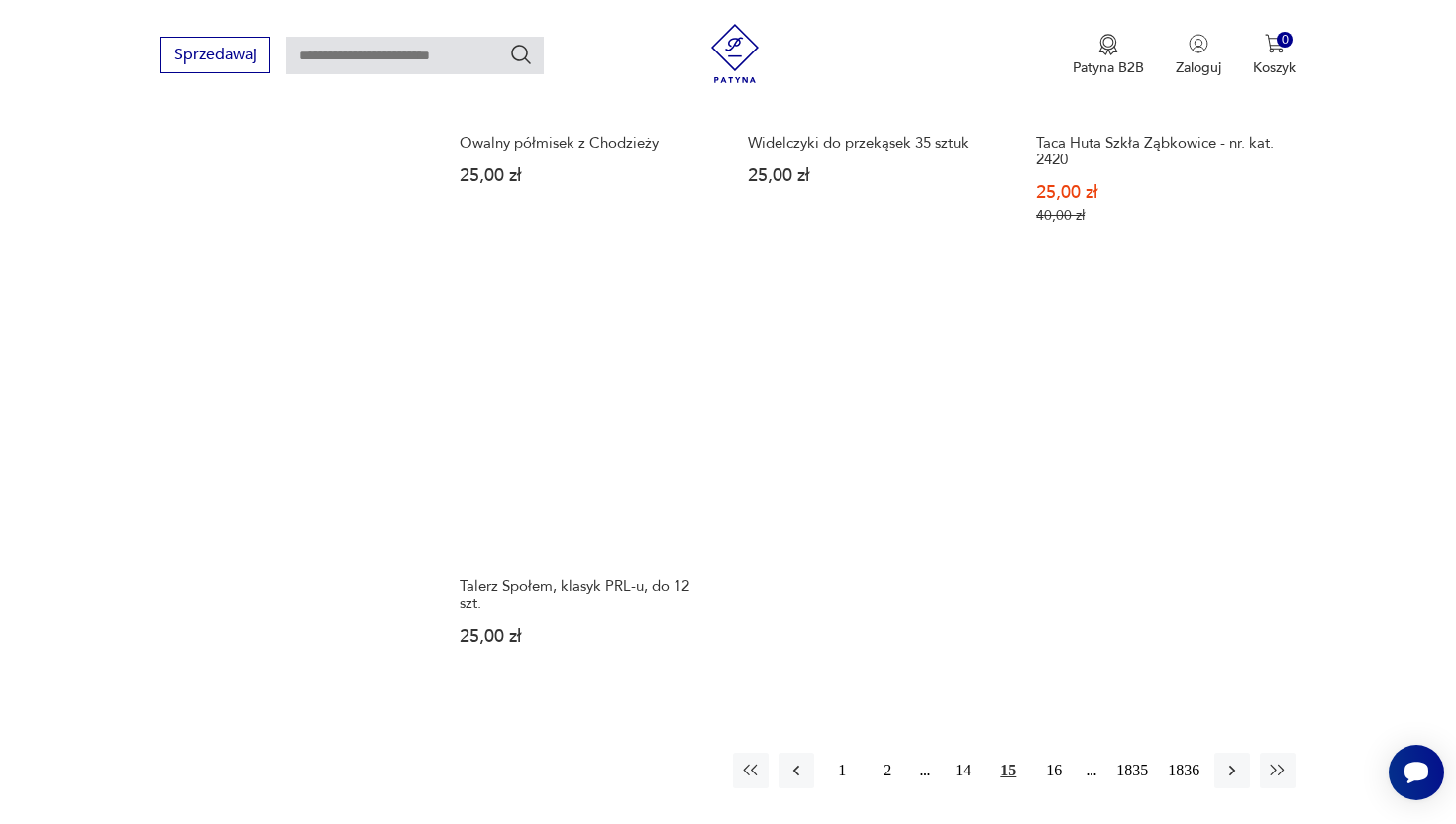
scroll to position [2456, 0]
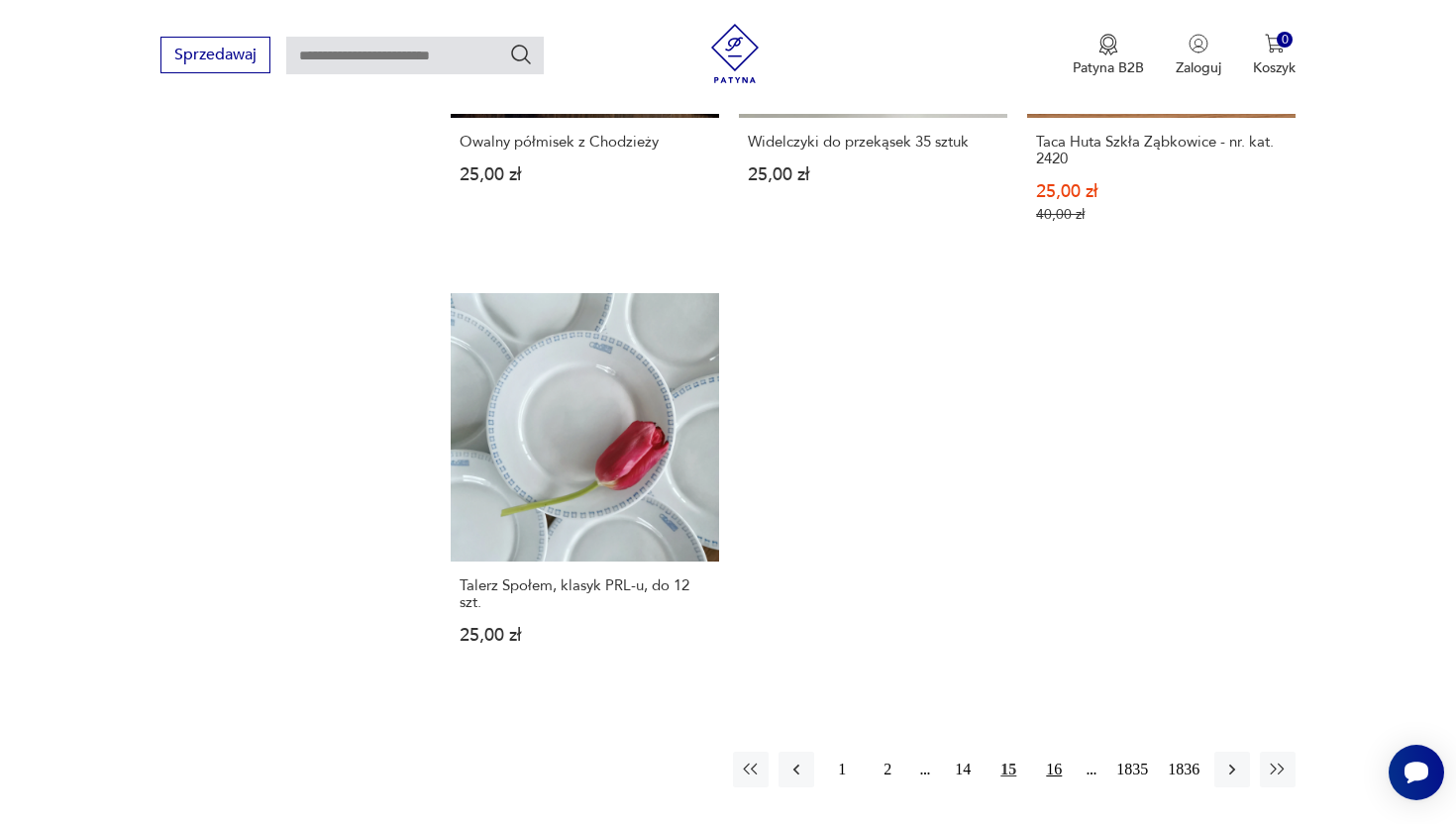
click at [1044, 776] on button "16" at bounding box center [1054, 769] width 36 height 36
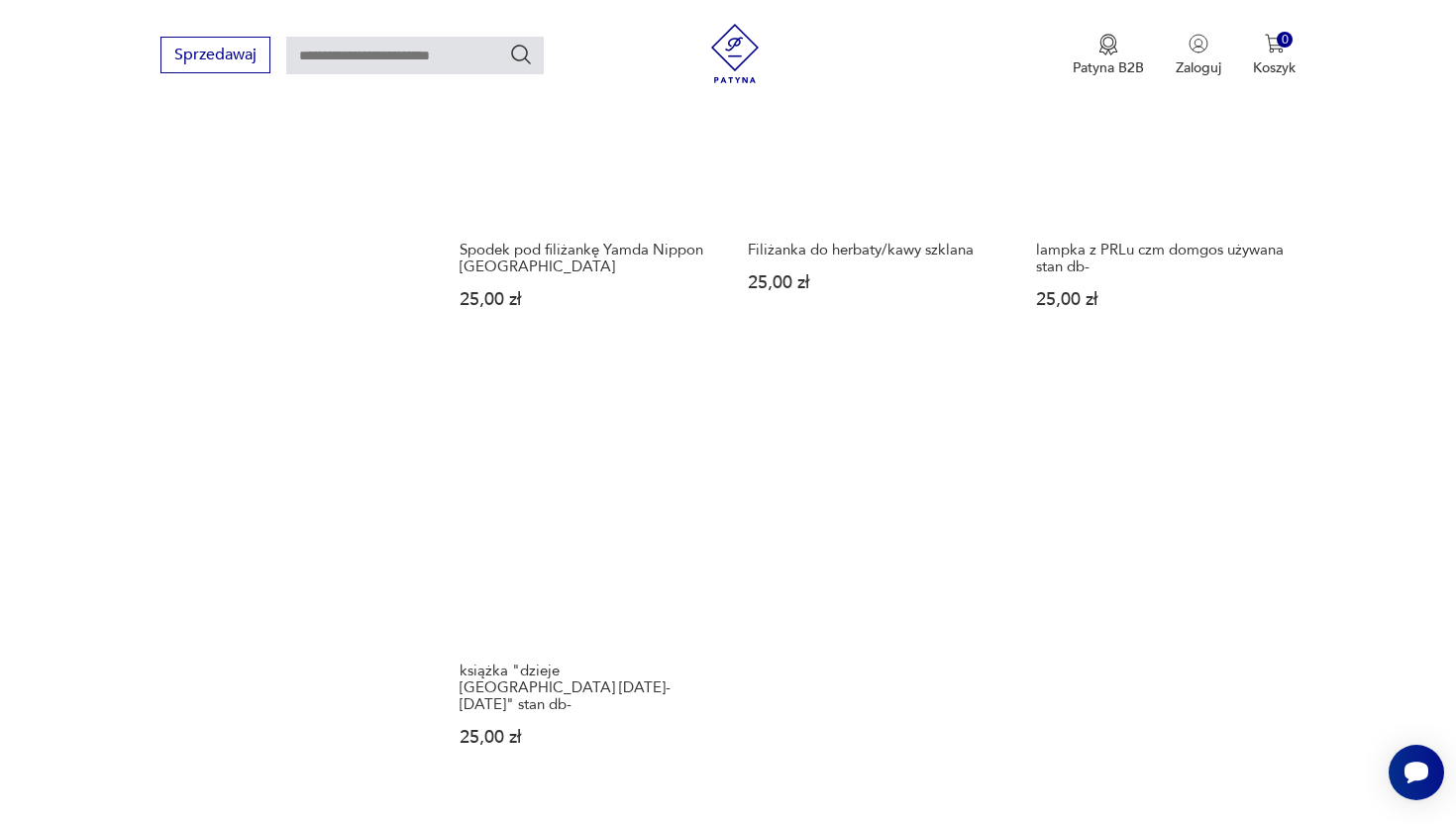
scroll to position [2462, 0]
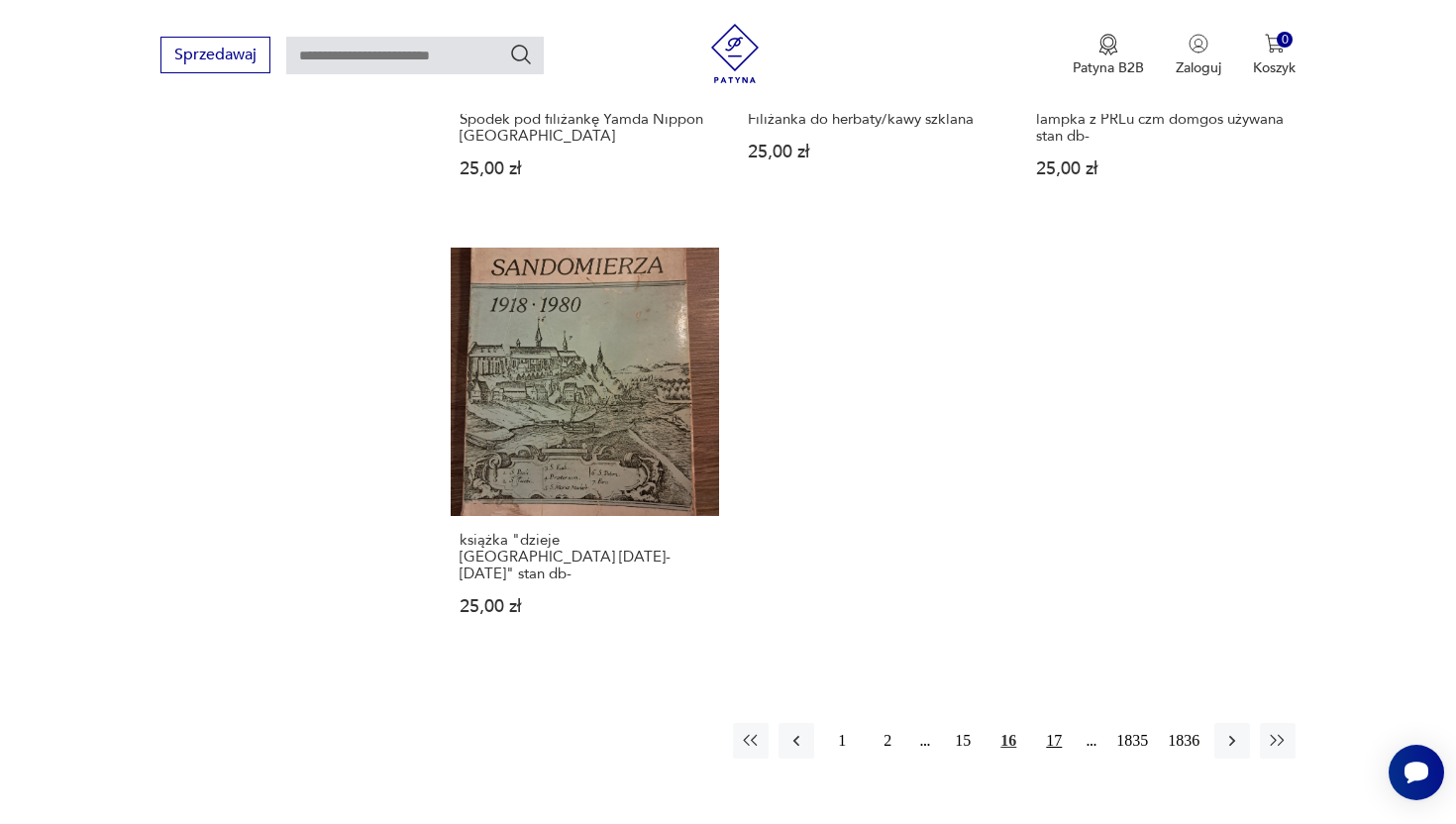
click at [1046, 723] on button "17" at bounding box center [1054, 741] width 36 height 36
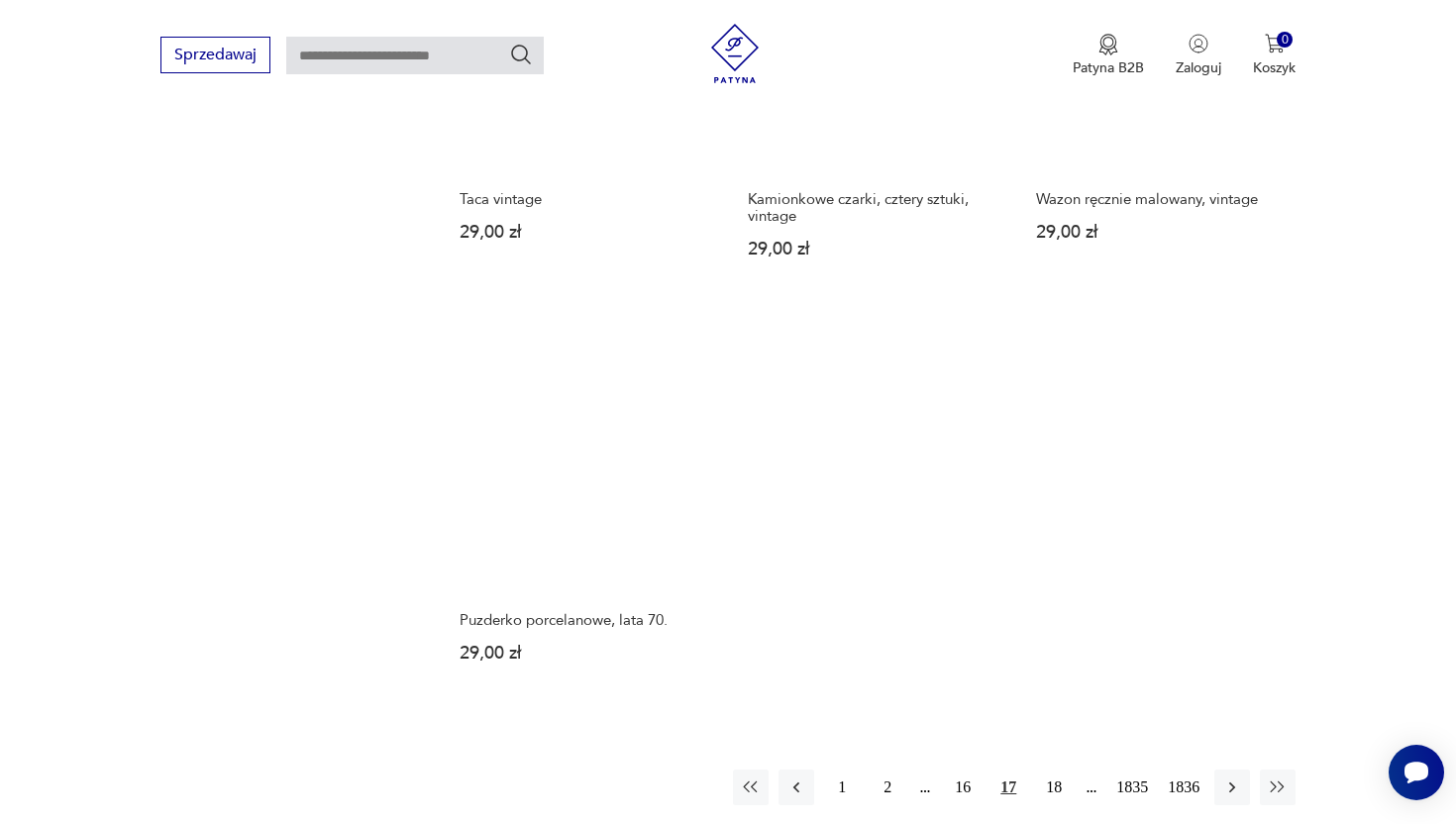
scroll to position [2451, 0]
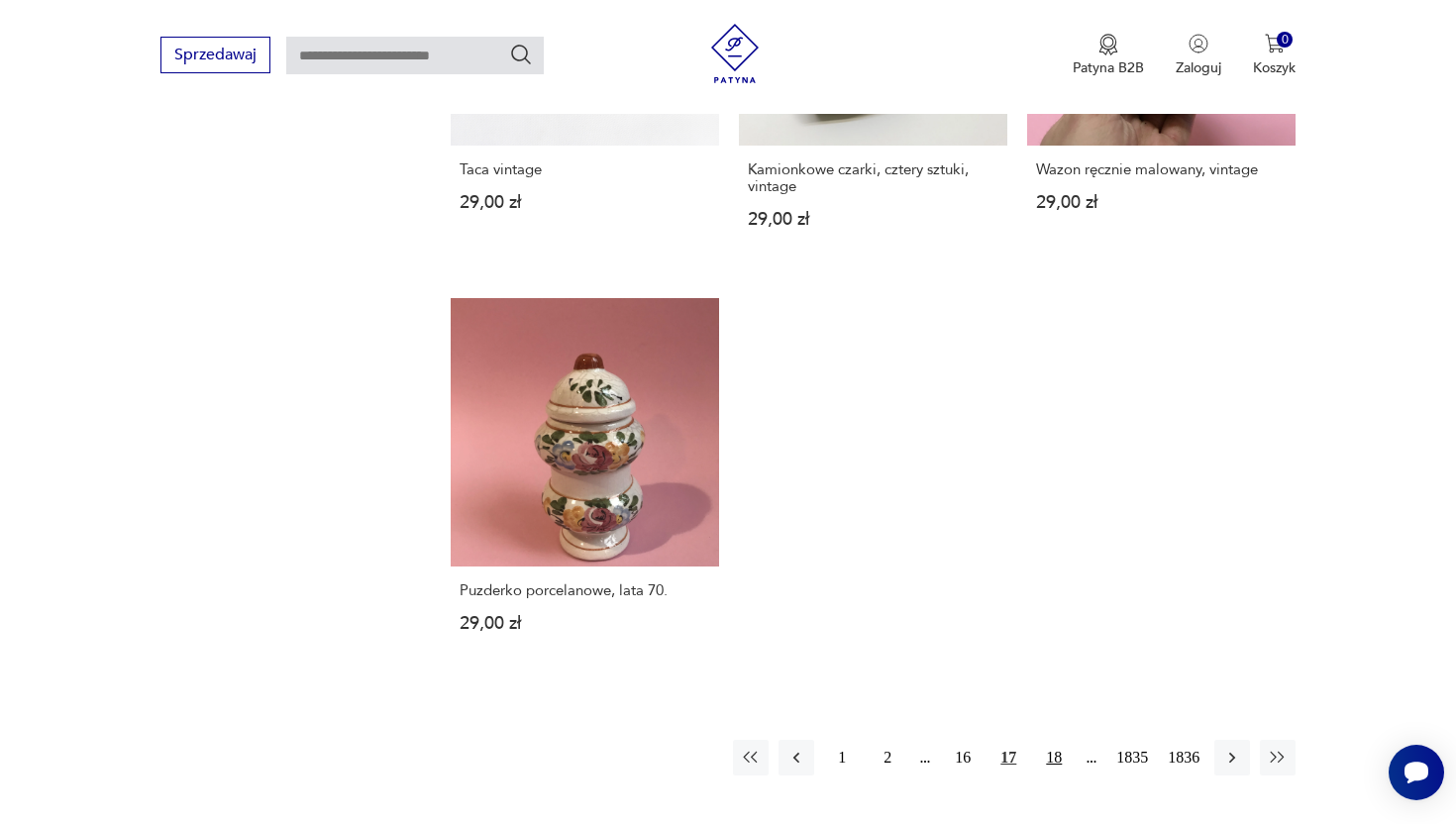
click at [1050, 755] on button "18" at bounding box center [1054, 757] width 36 height 36
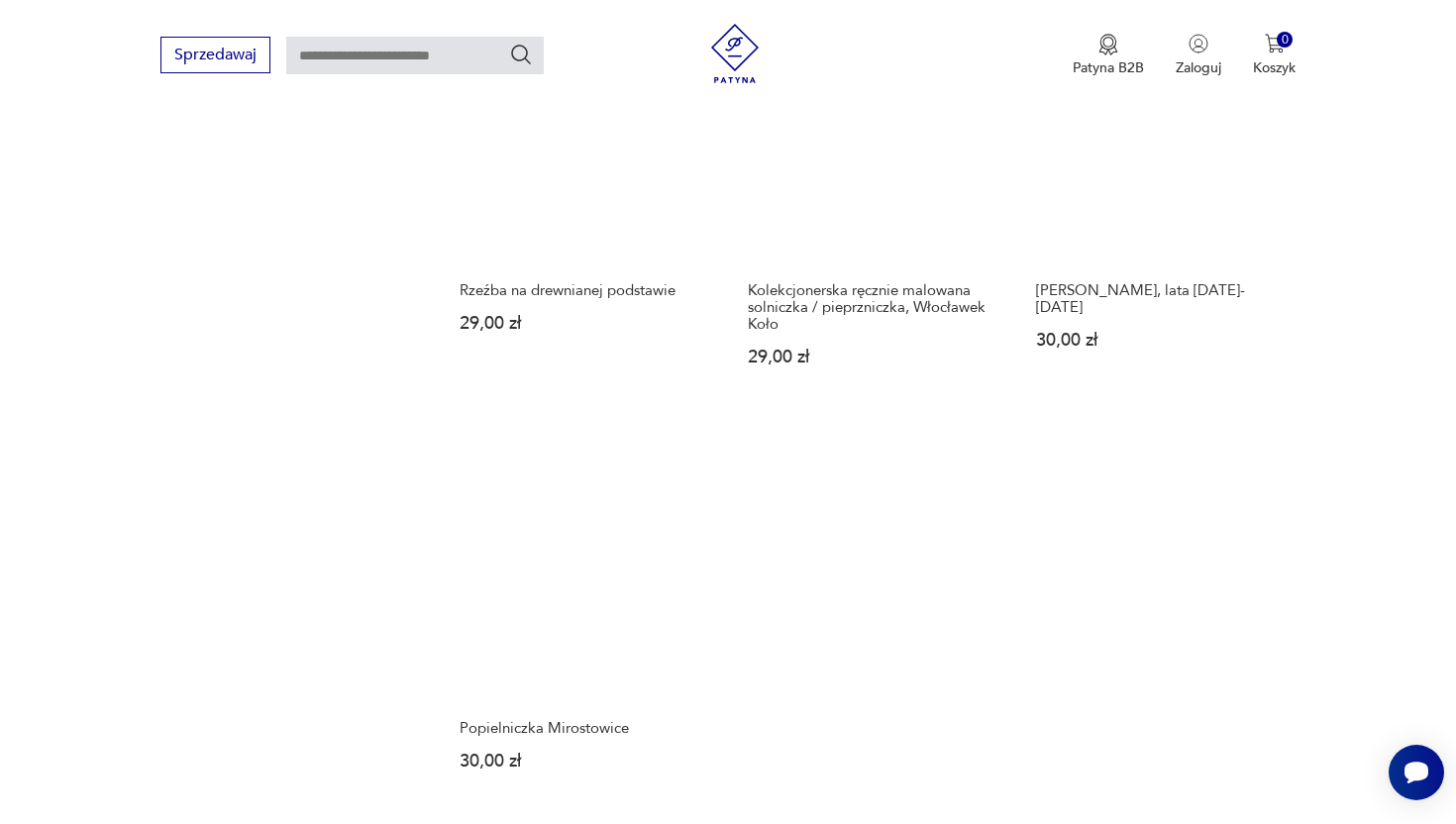
scroll to position [2694, 0]
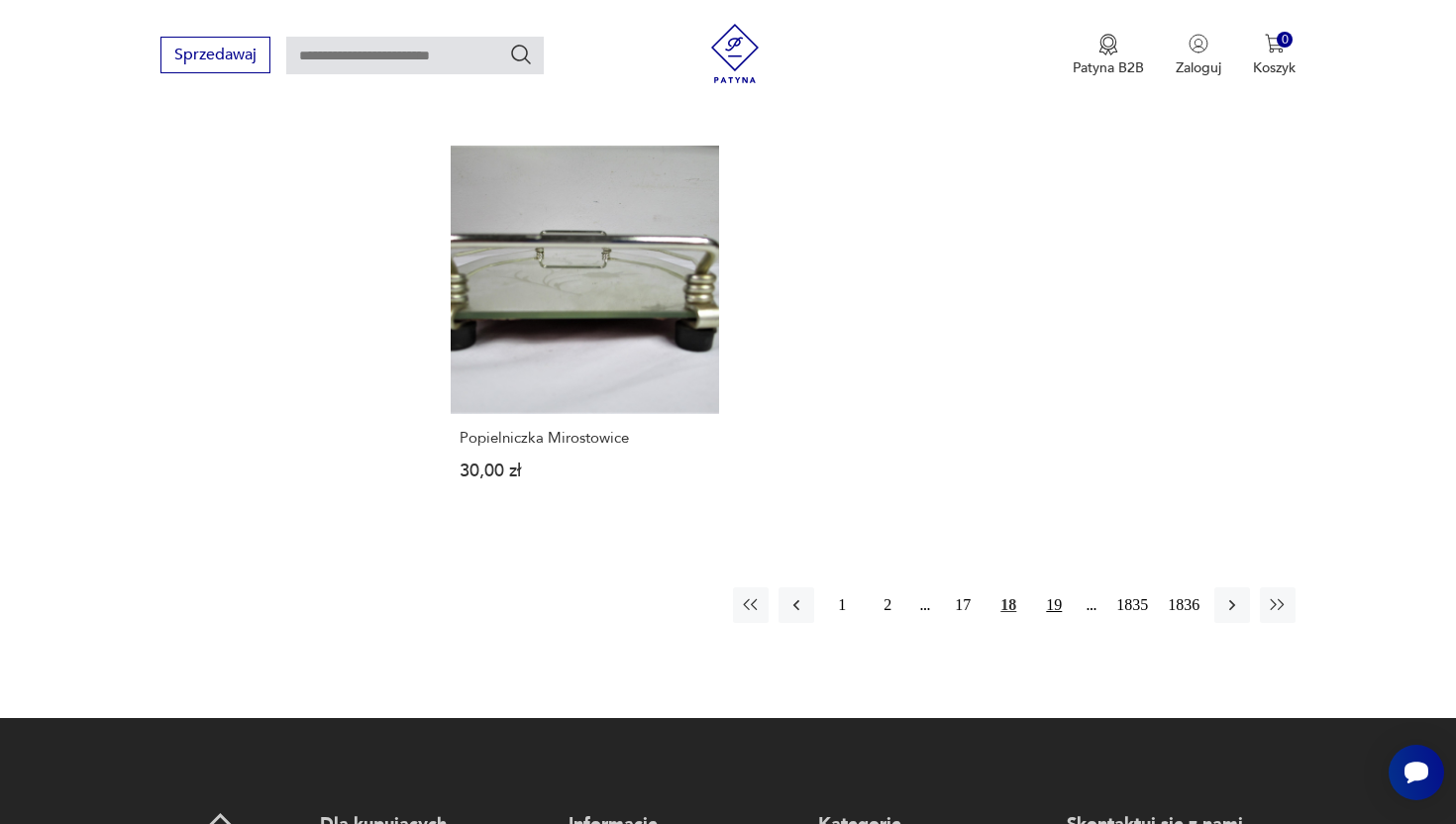
click at [1058, 587] on button "19" at bounding box center [1054, 605] width 36 height 36
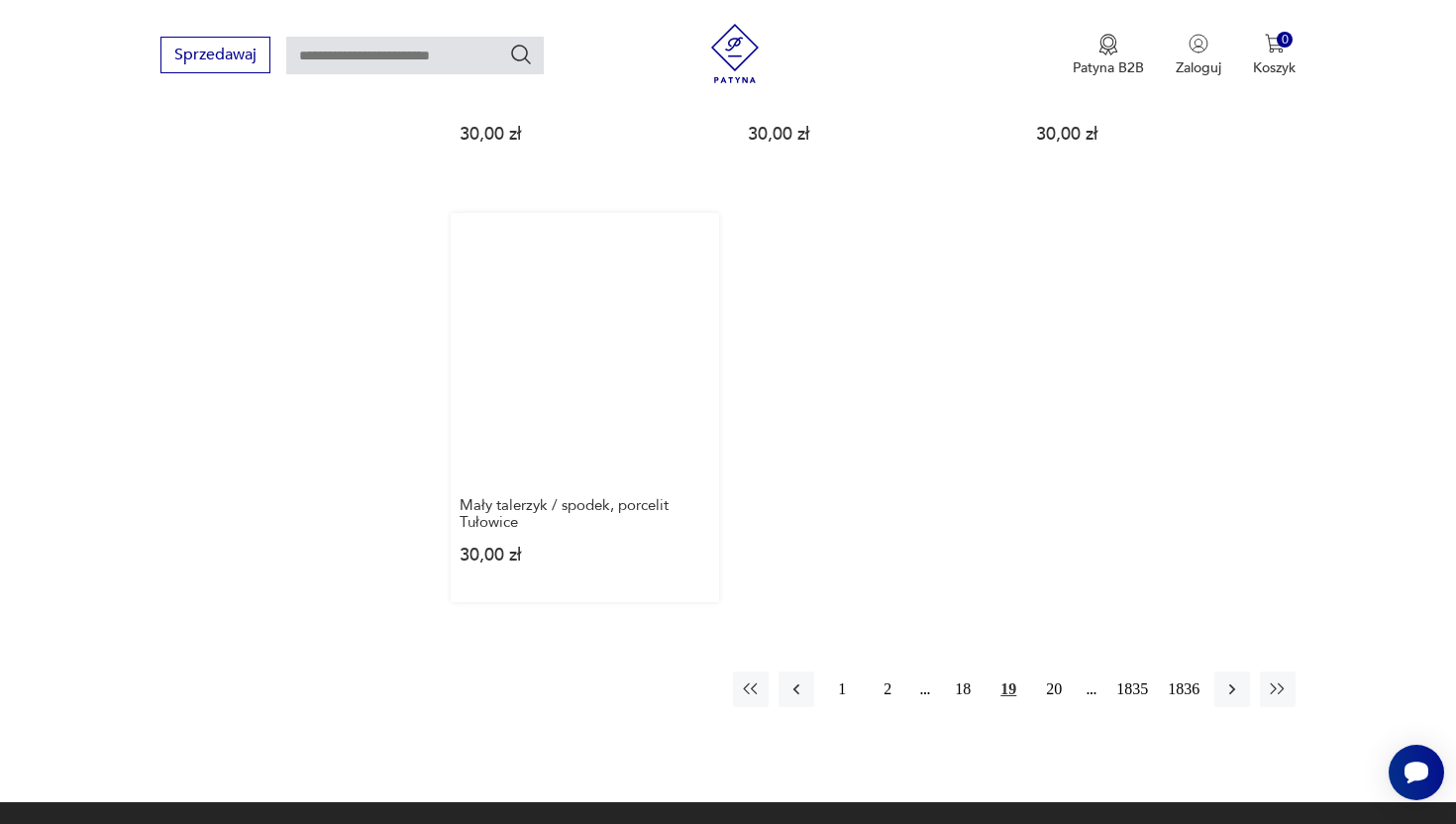
scroll to position [2546, 0]
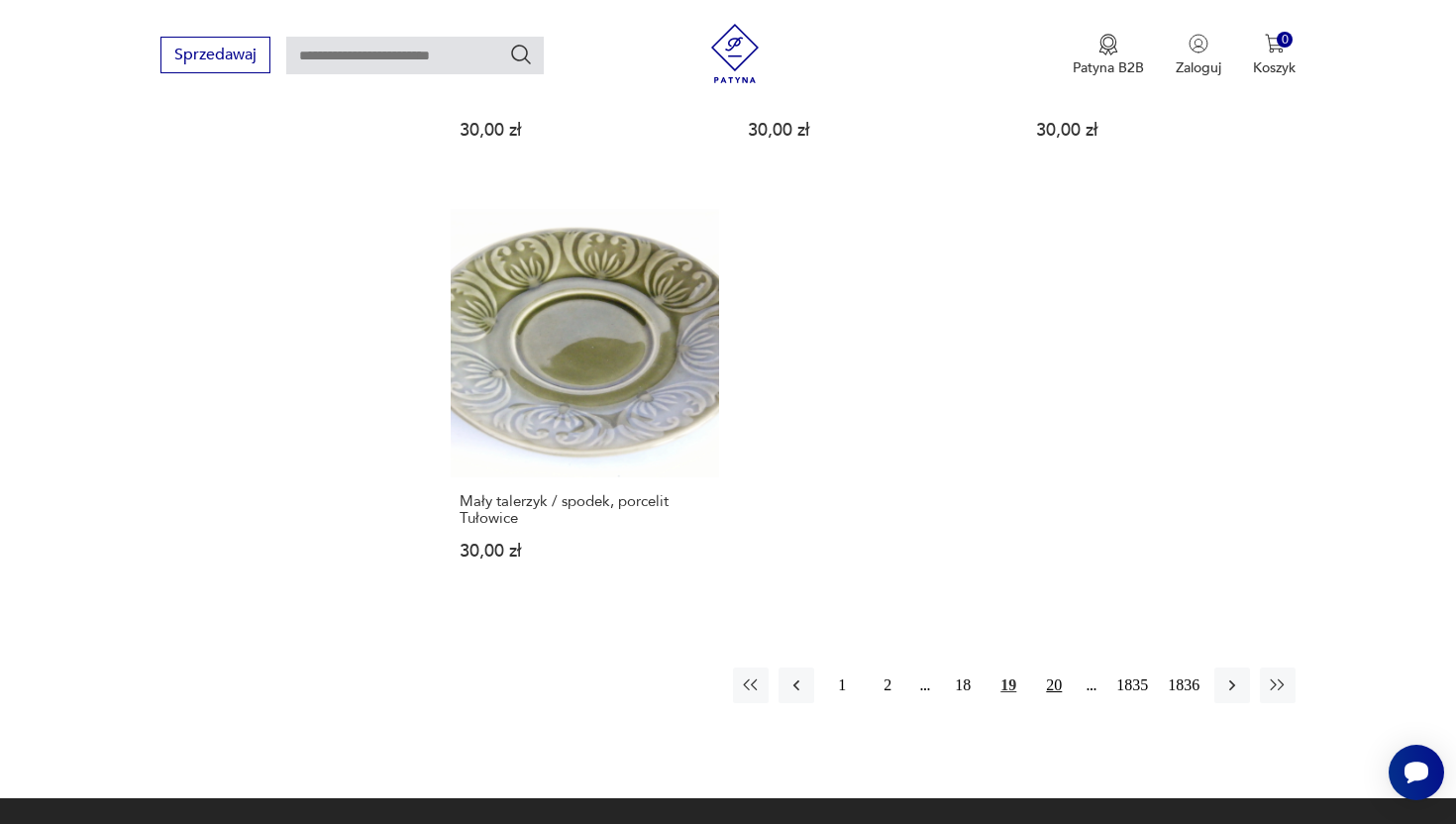
click at [1042, 667] on button "20" at bounding box center [1054, 685] width 36 height 36
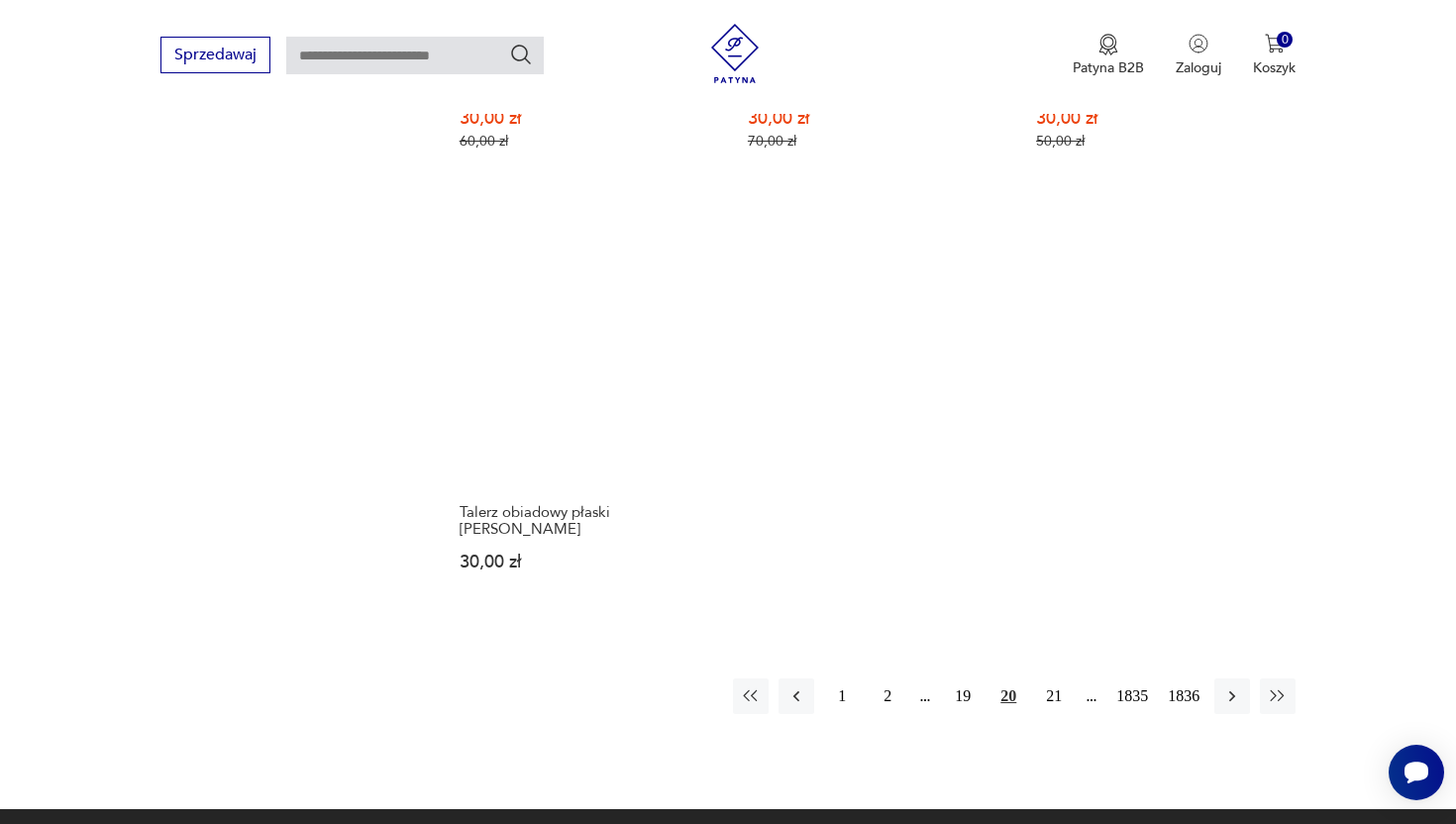
scroll to position [2552, 0]
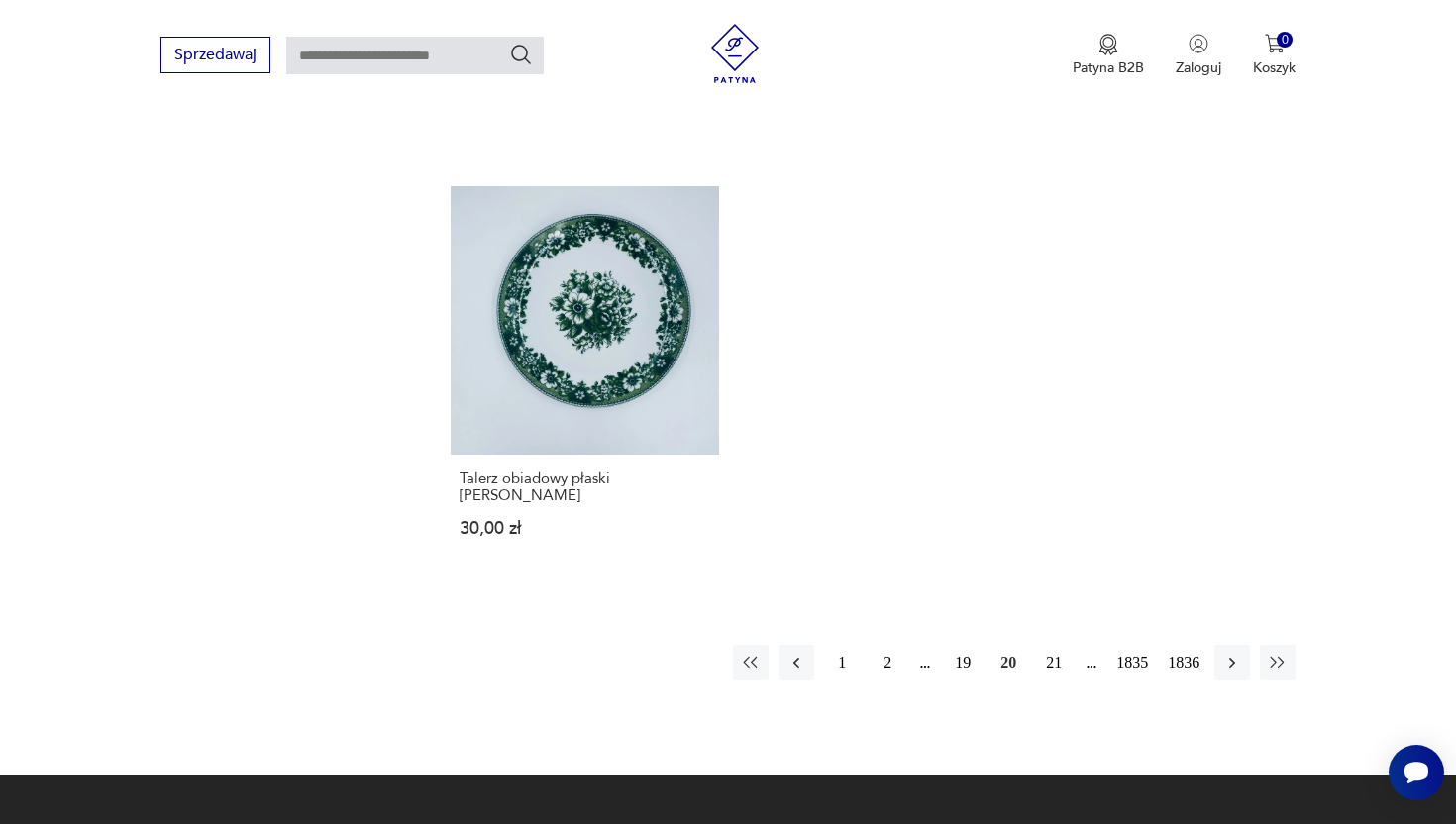
click at [1044, 662] on button "21" at bounding box center [1054, 662] width 36 height 36
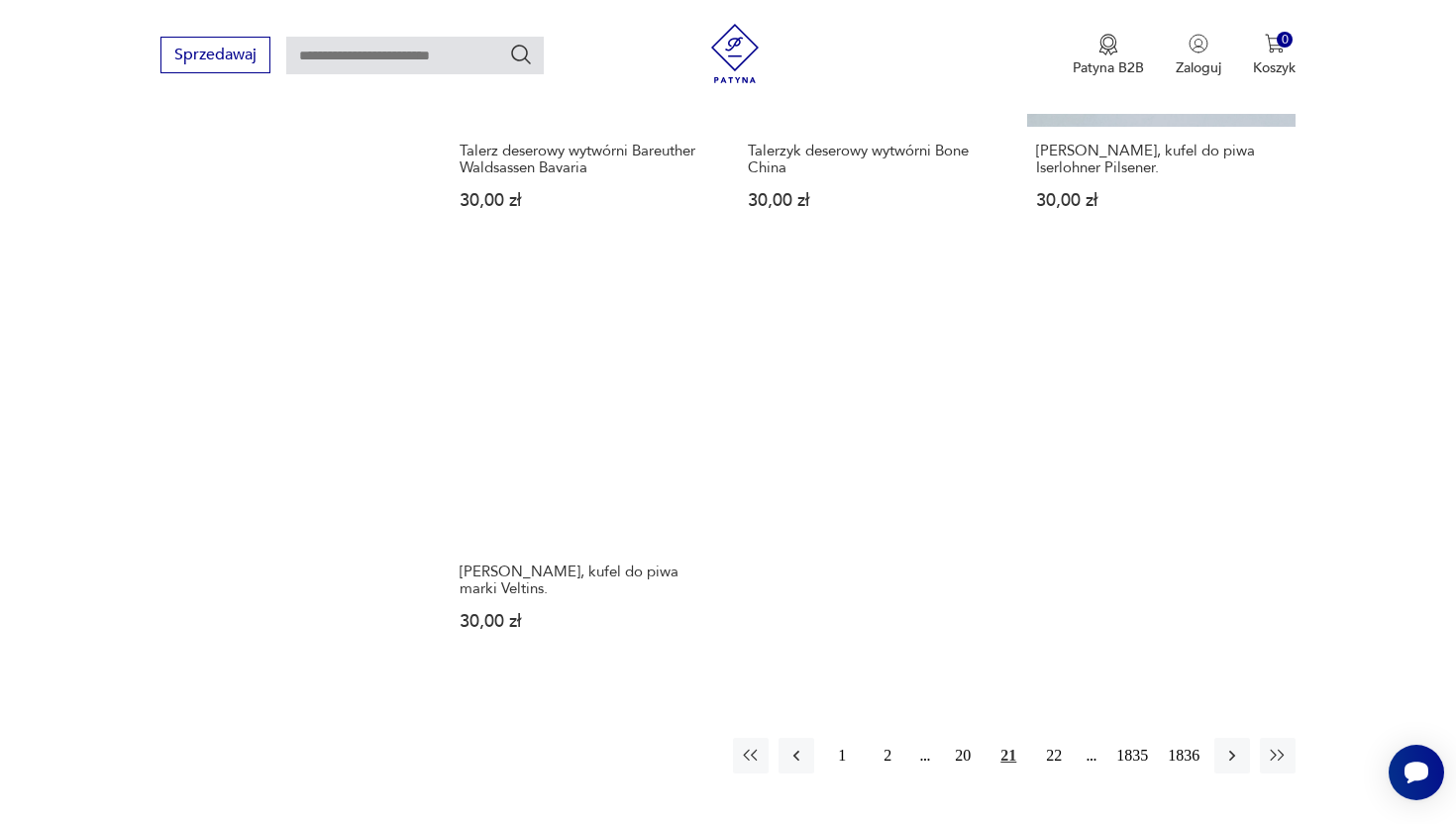
scroll to position [2446, 0]
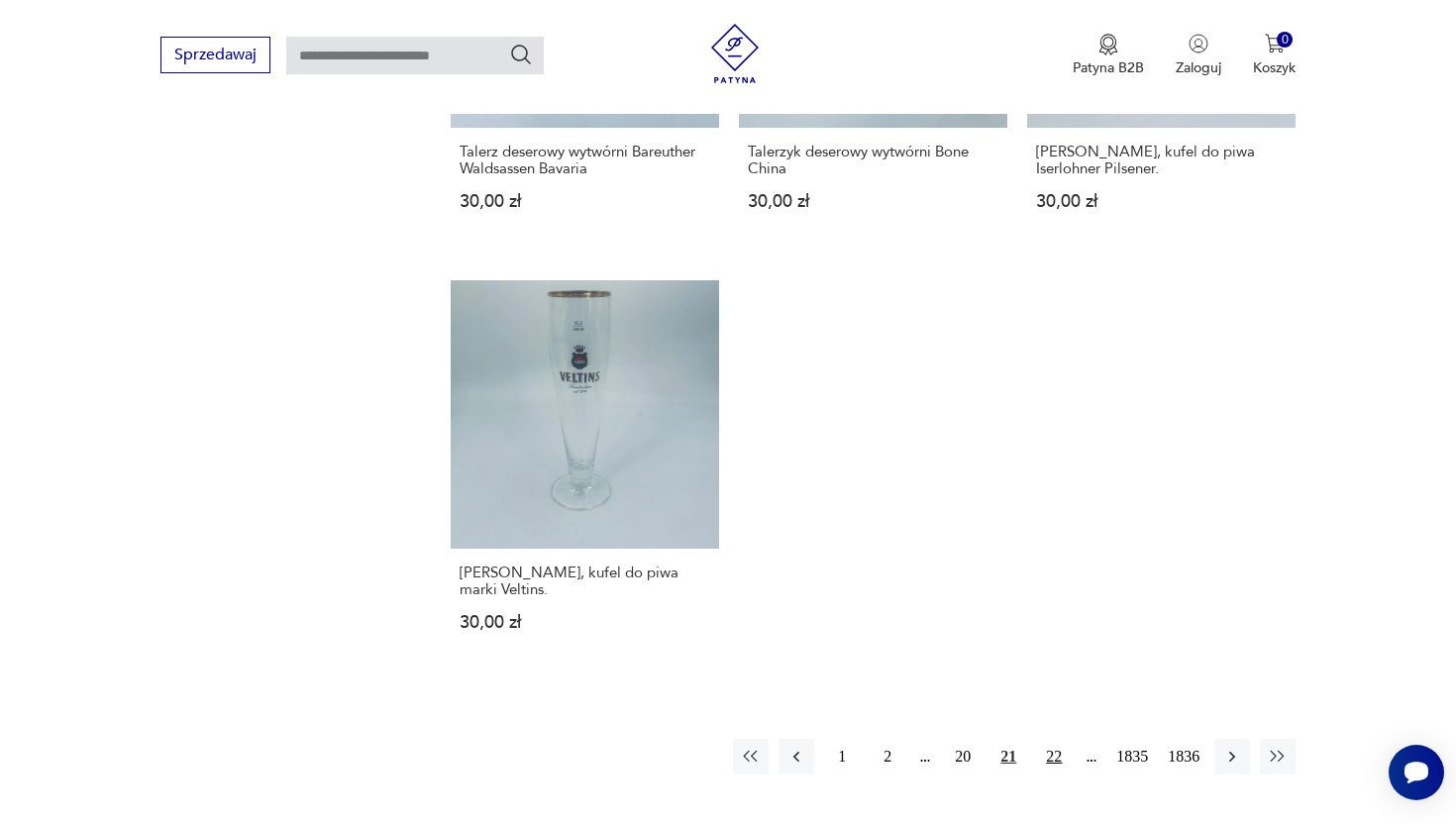
click at [1048, 739] on button "22" at bounding box center [1054, 756] width 36 height 36
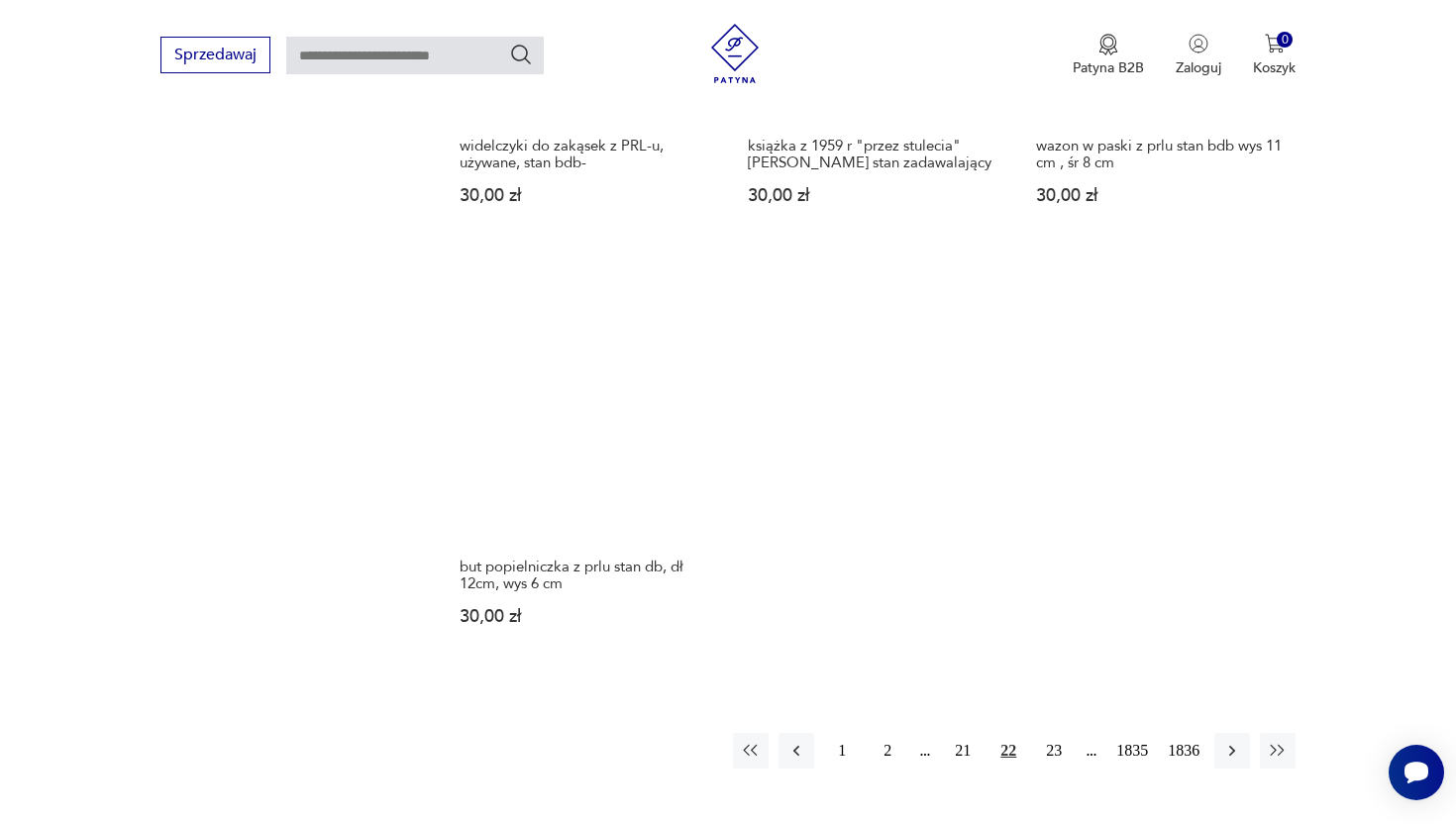
scroll to position [2450, 0]
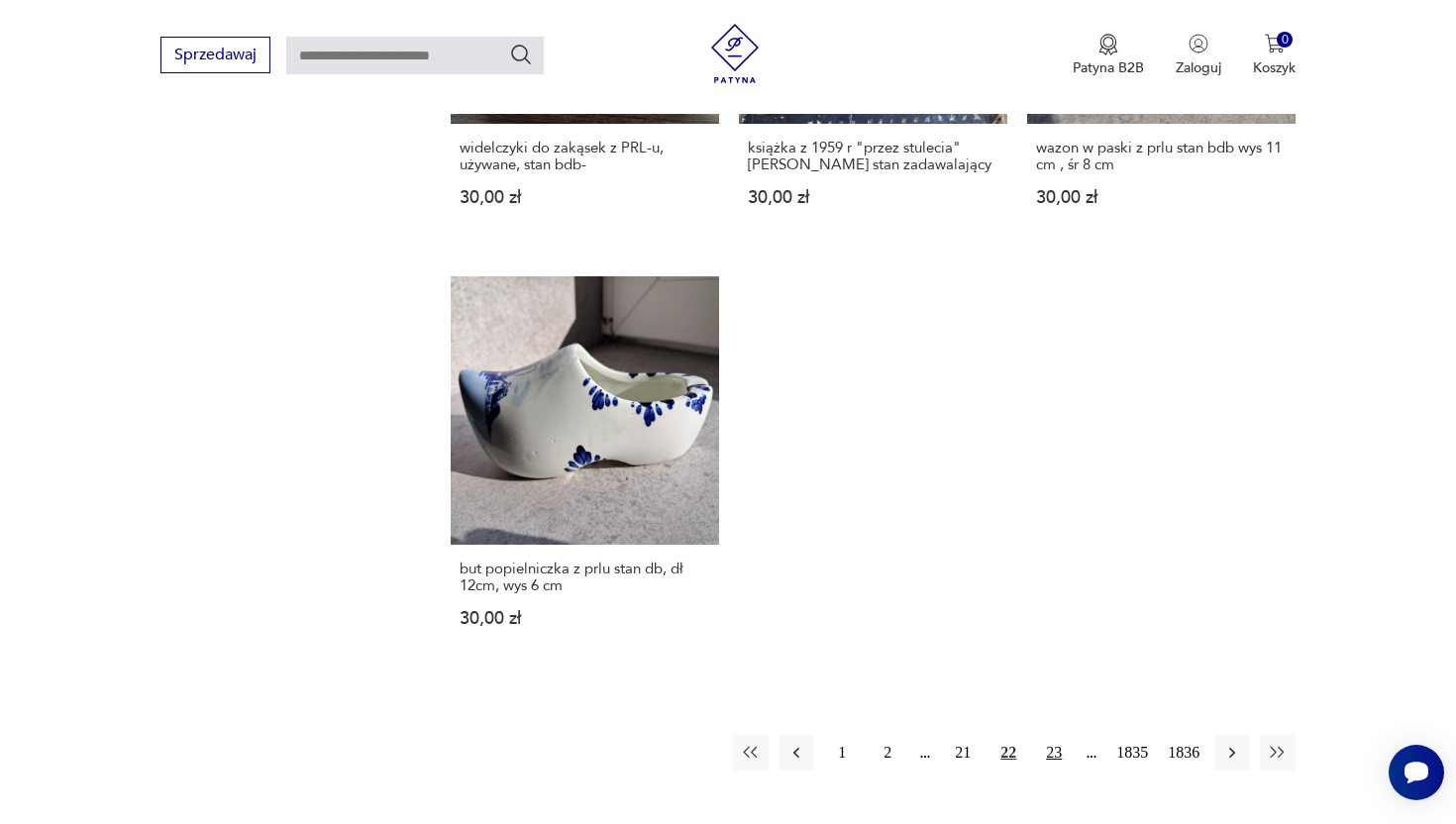
click at [1052, 755] on button "23" at bounding box center [1054, 753] width 36 height 36
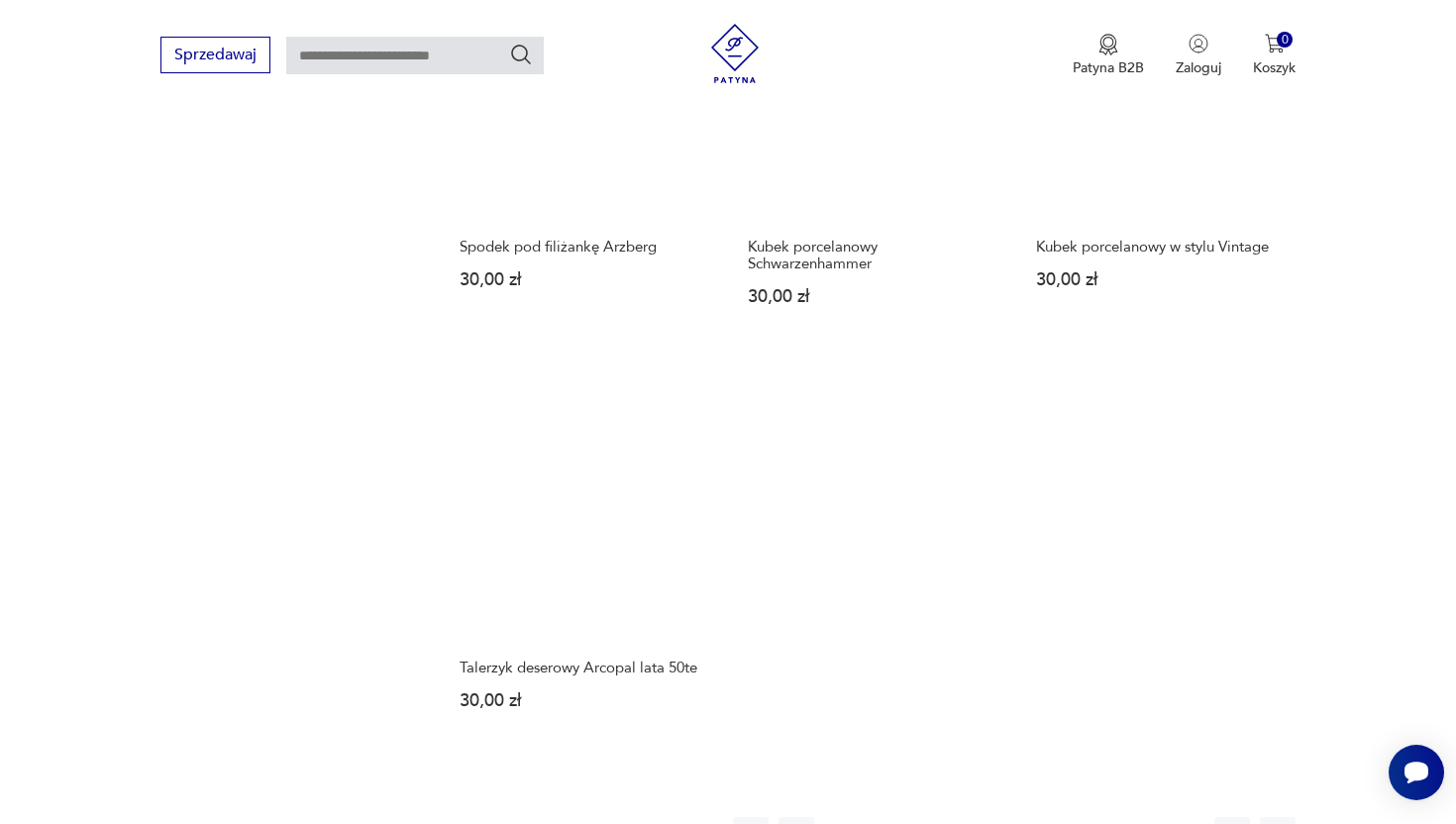
scroll to position [2798, 0]
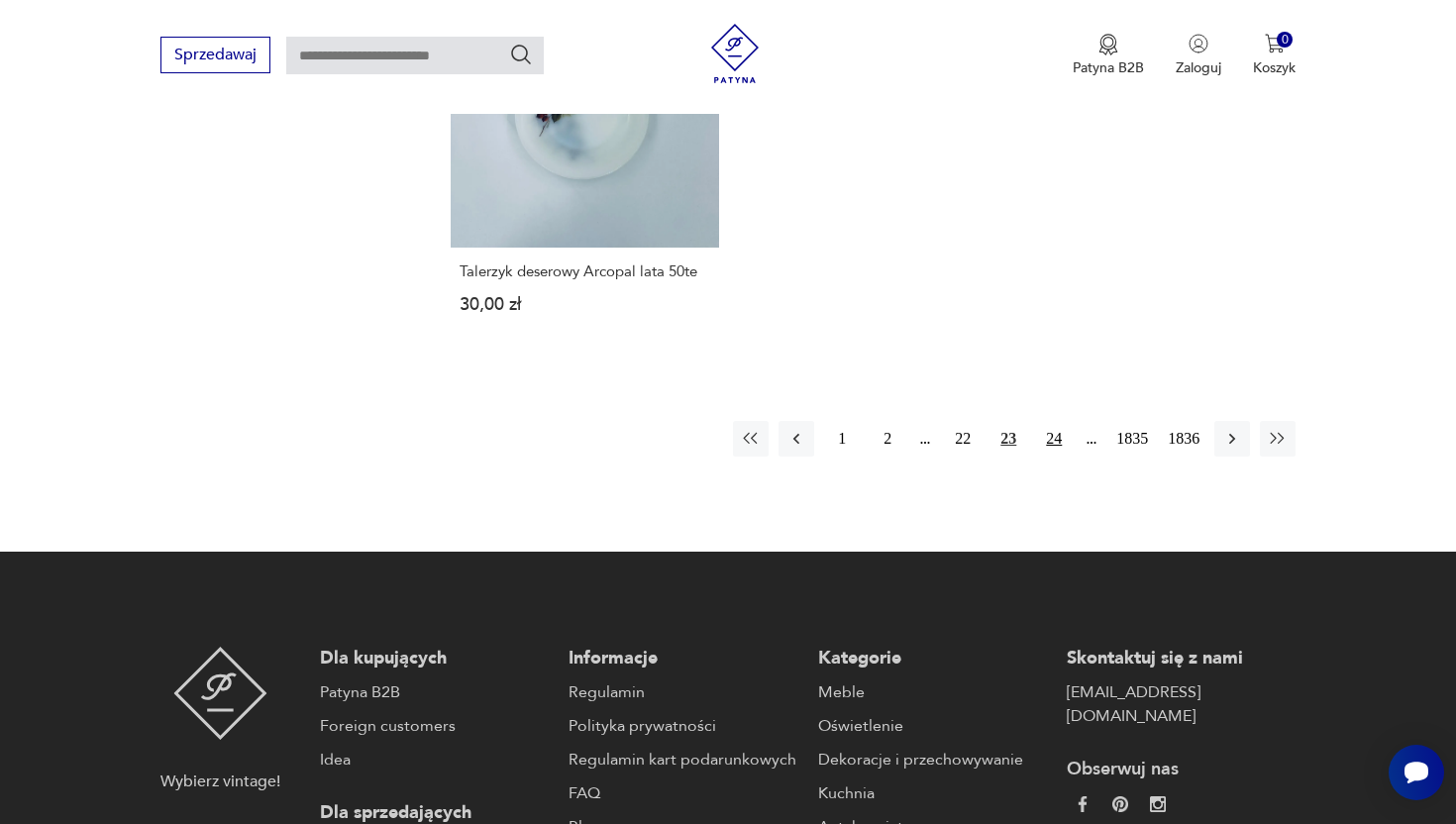
click at [1052, 421] on button "24" at bounding box center [1054, 439] width 36 height 36
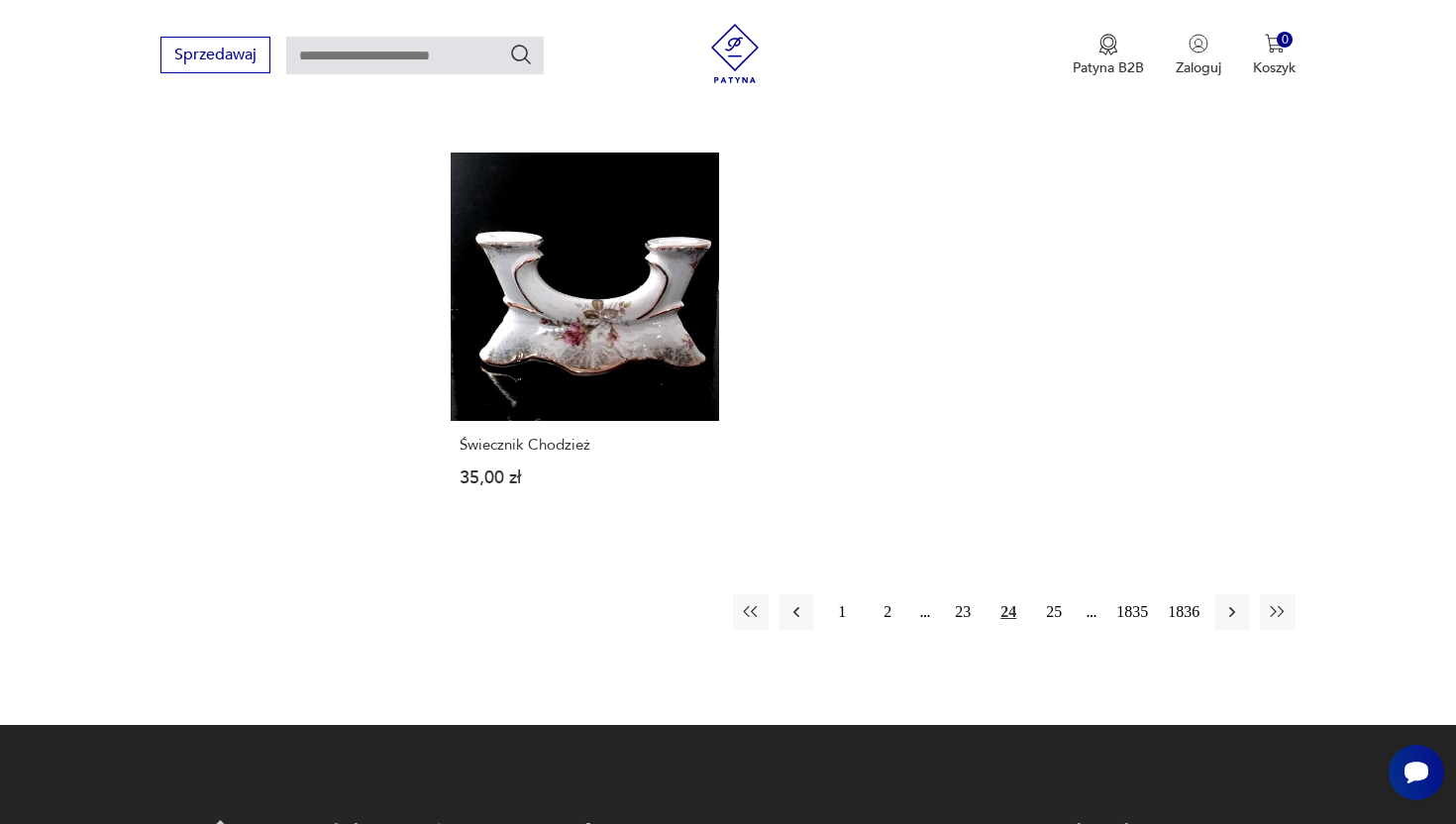
scroll to position [2663, 0]
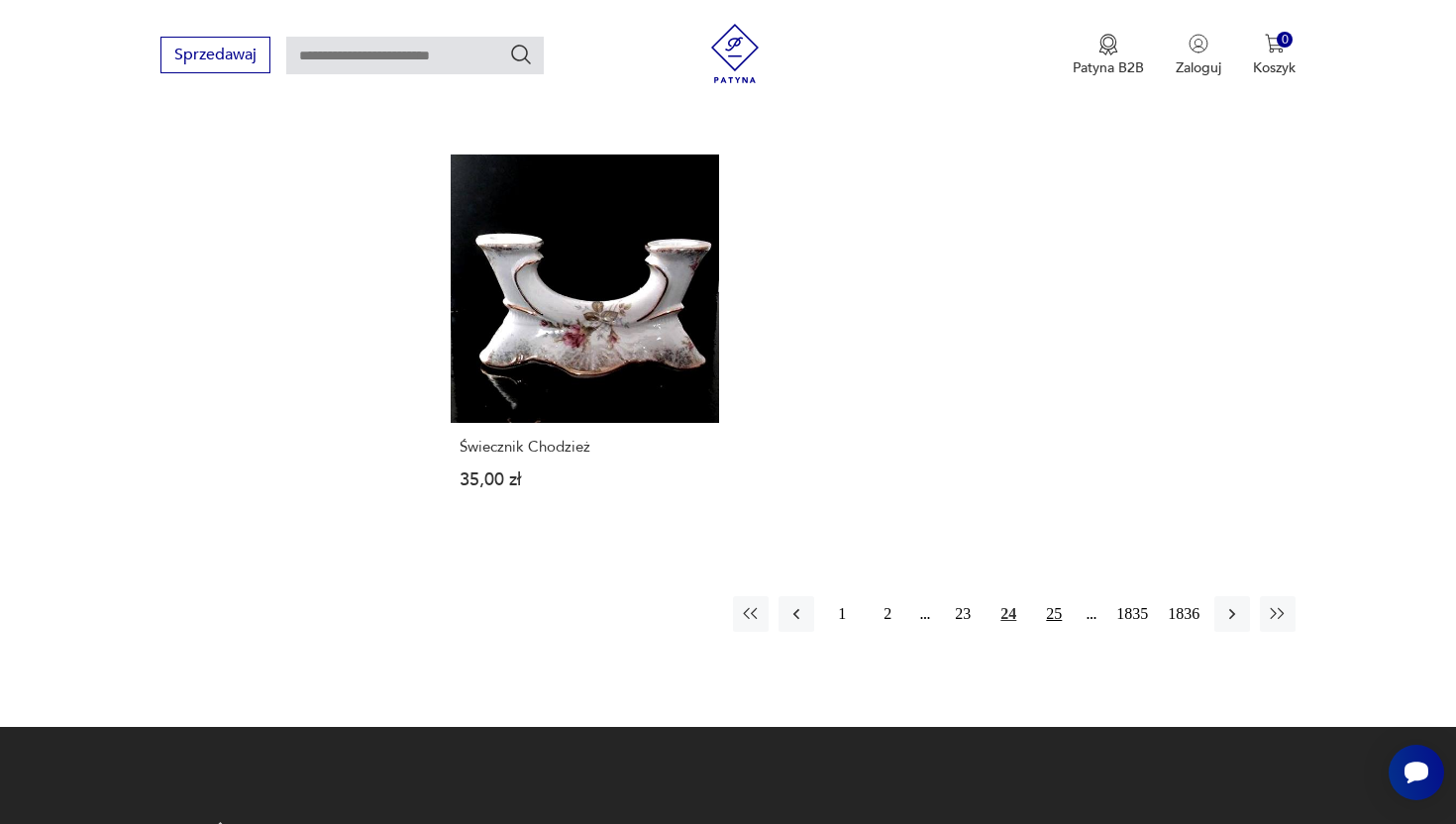
click at [1051, 596] on button "25" at bounding box center [1054, 614] width 36 height 36
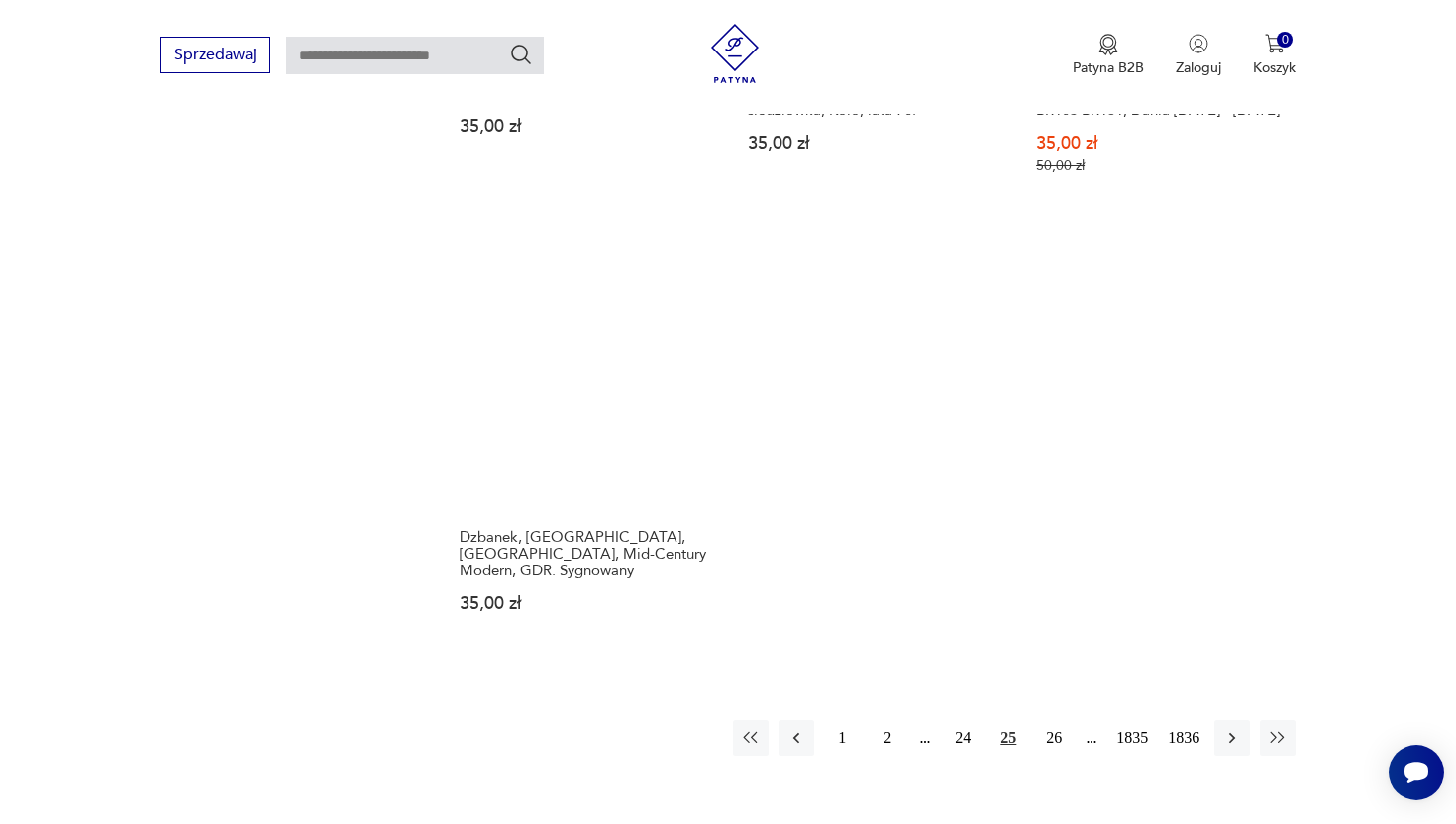
scroll to position [2528, 0]
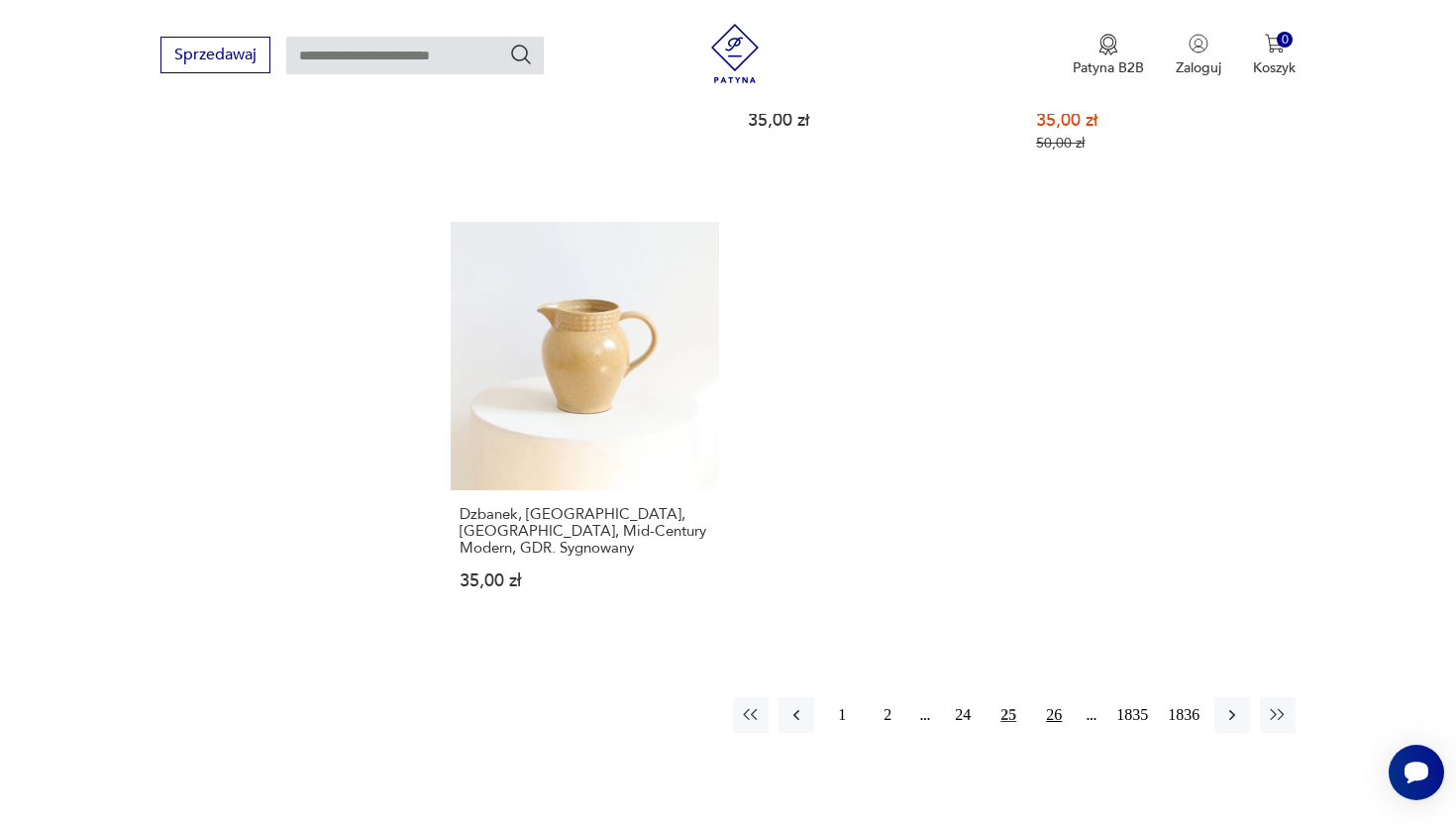
click at [1039, 701] on button "26" at bounding box center [1054, 715] width 36 height 36
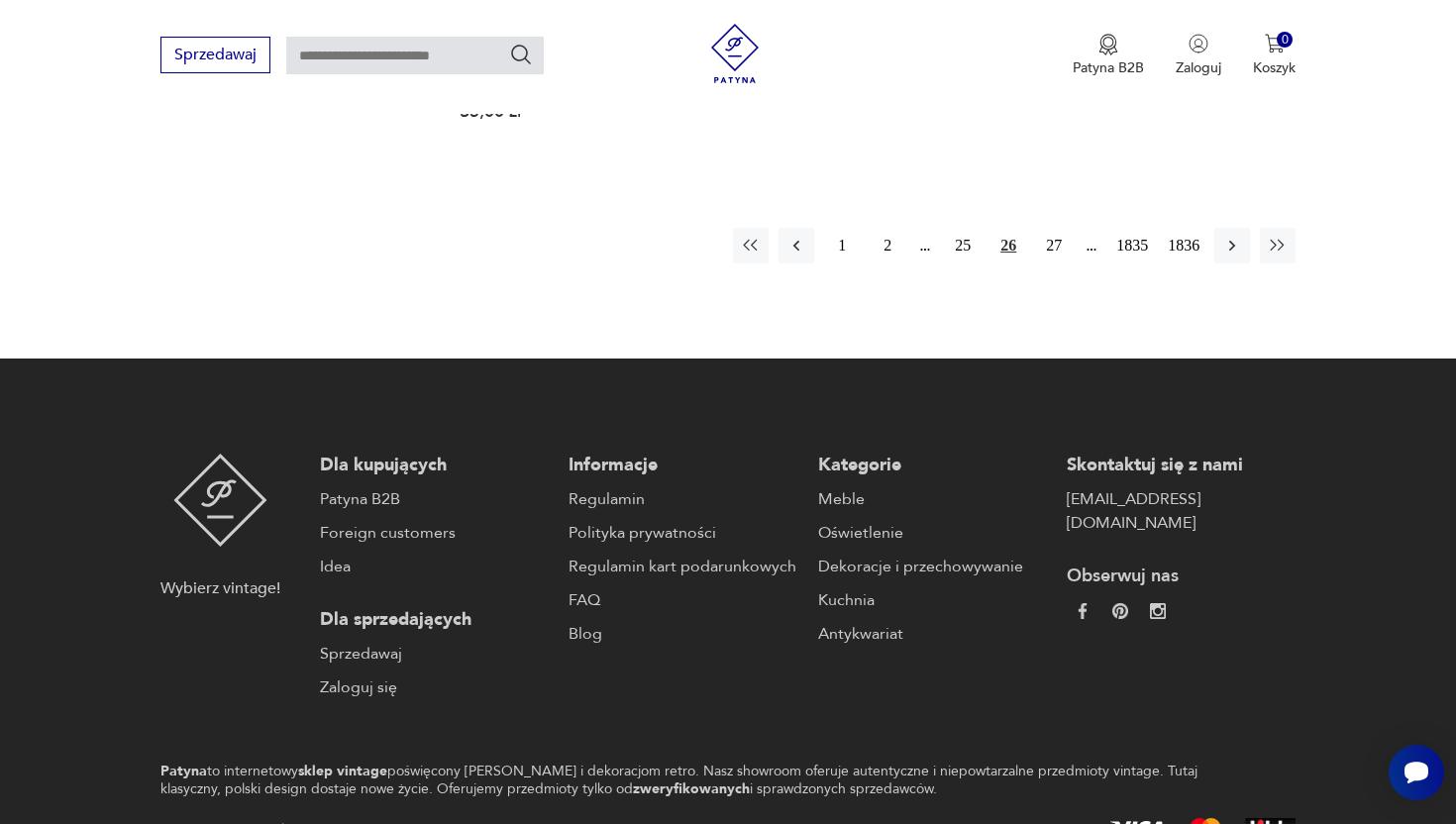
scroll to position [2971, 0]
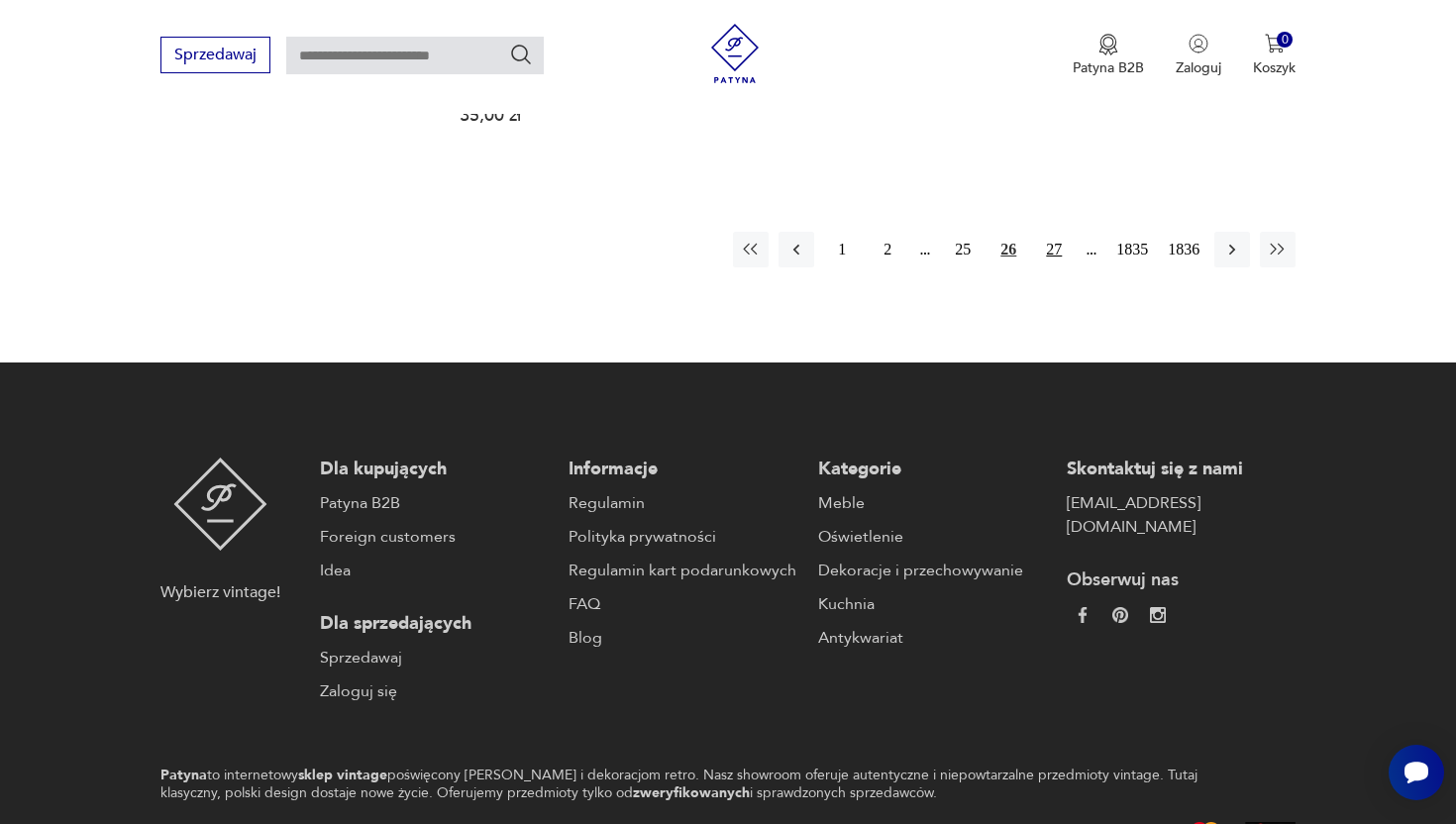
click at [1049, 252] on button "27" at bounding box center [1054, 249] width 36 height 36
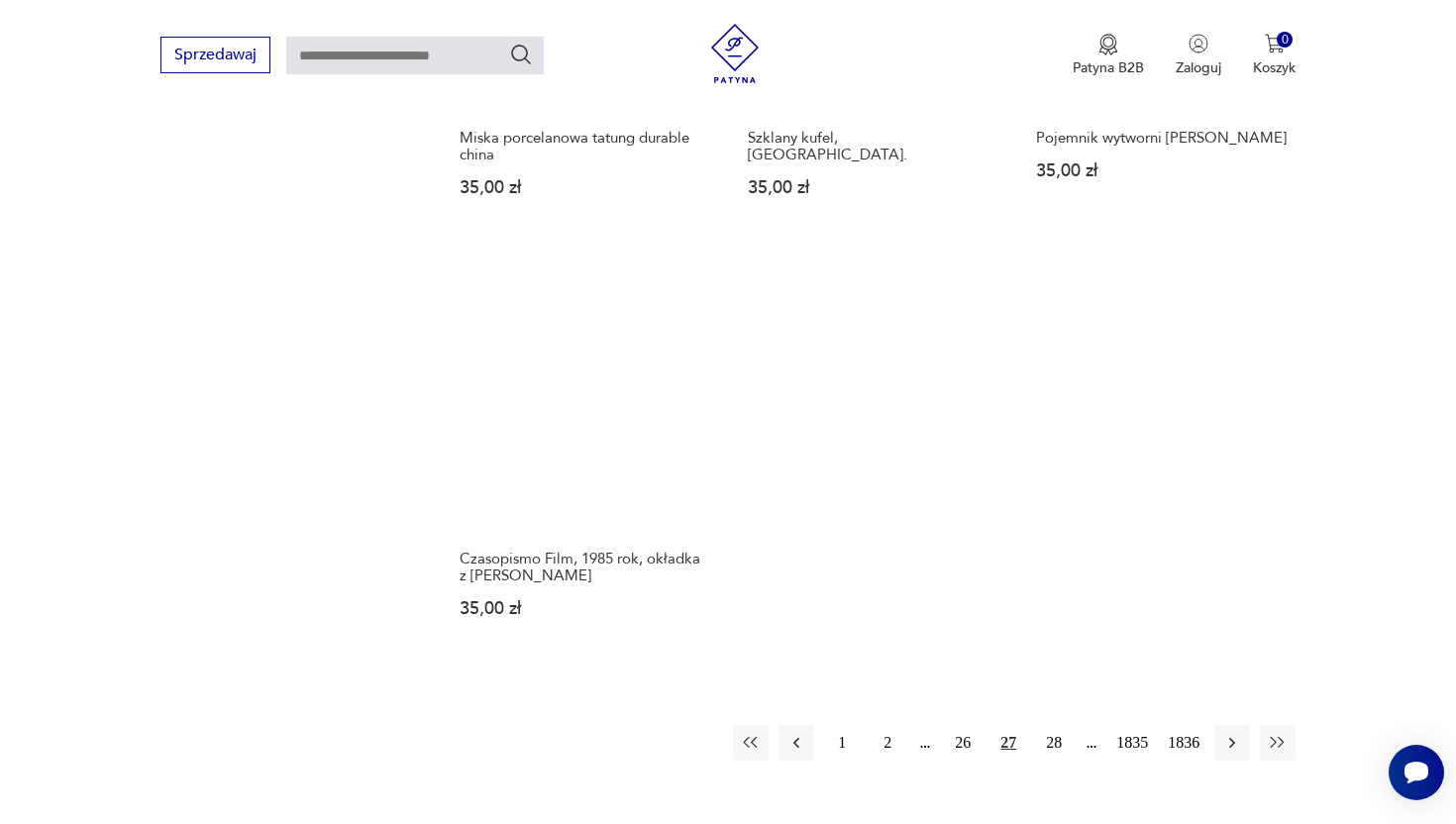
scroll to position [2486, 0]
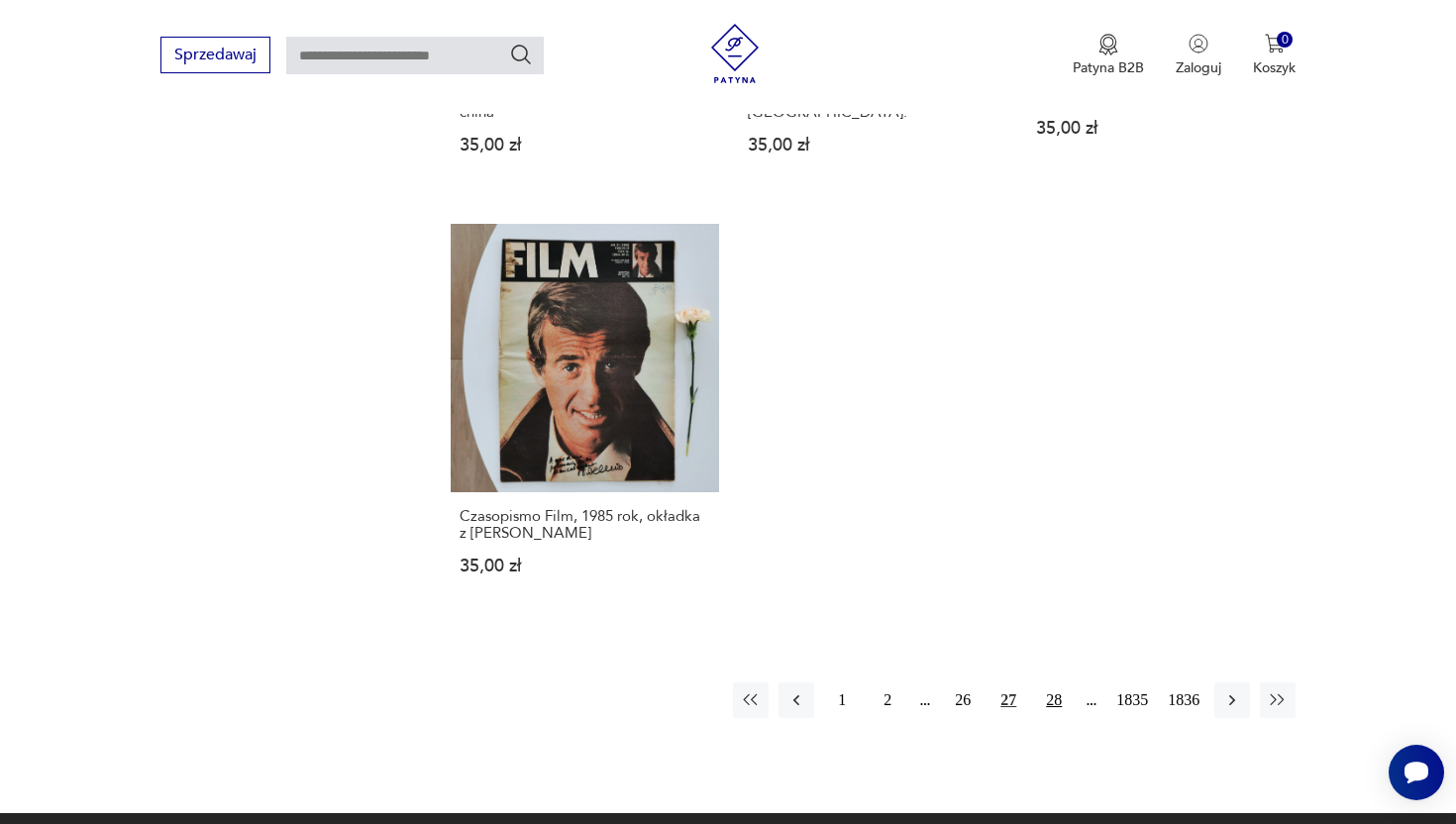
click at [1058, 695] on button "28" at bounding box center [1054, 700] width 36 height 36
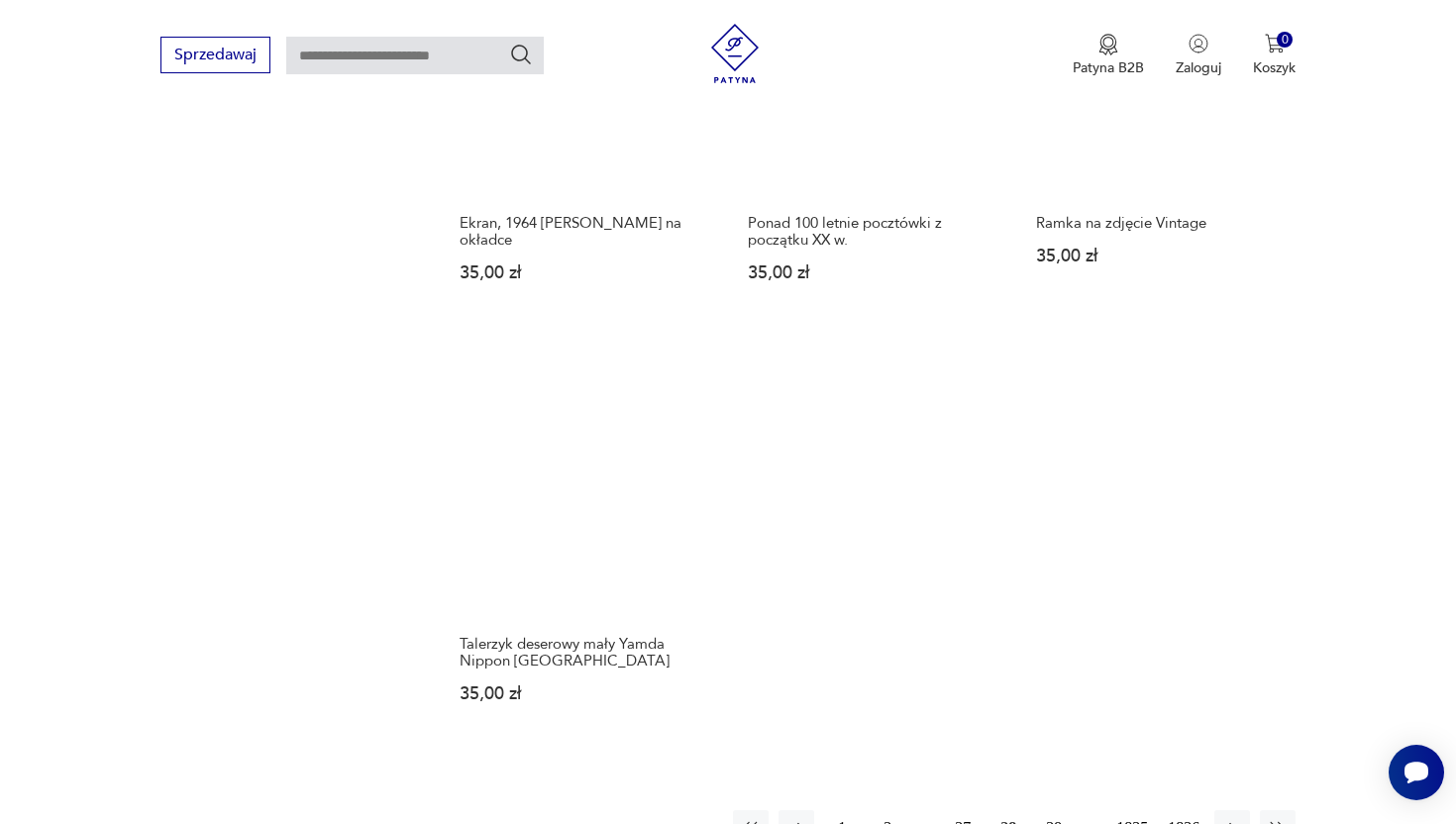
scroll to position [2698, 0]
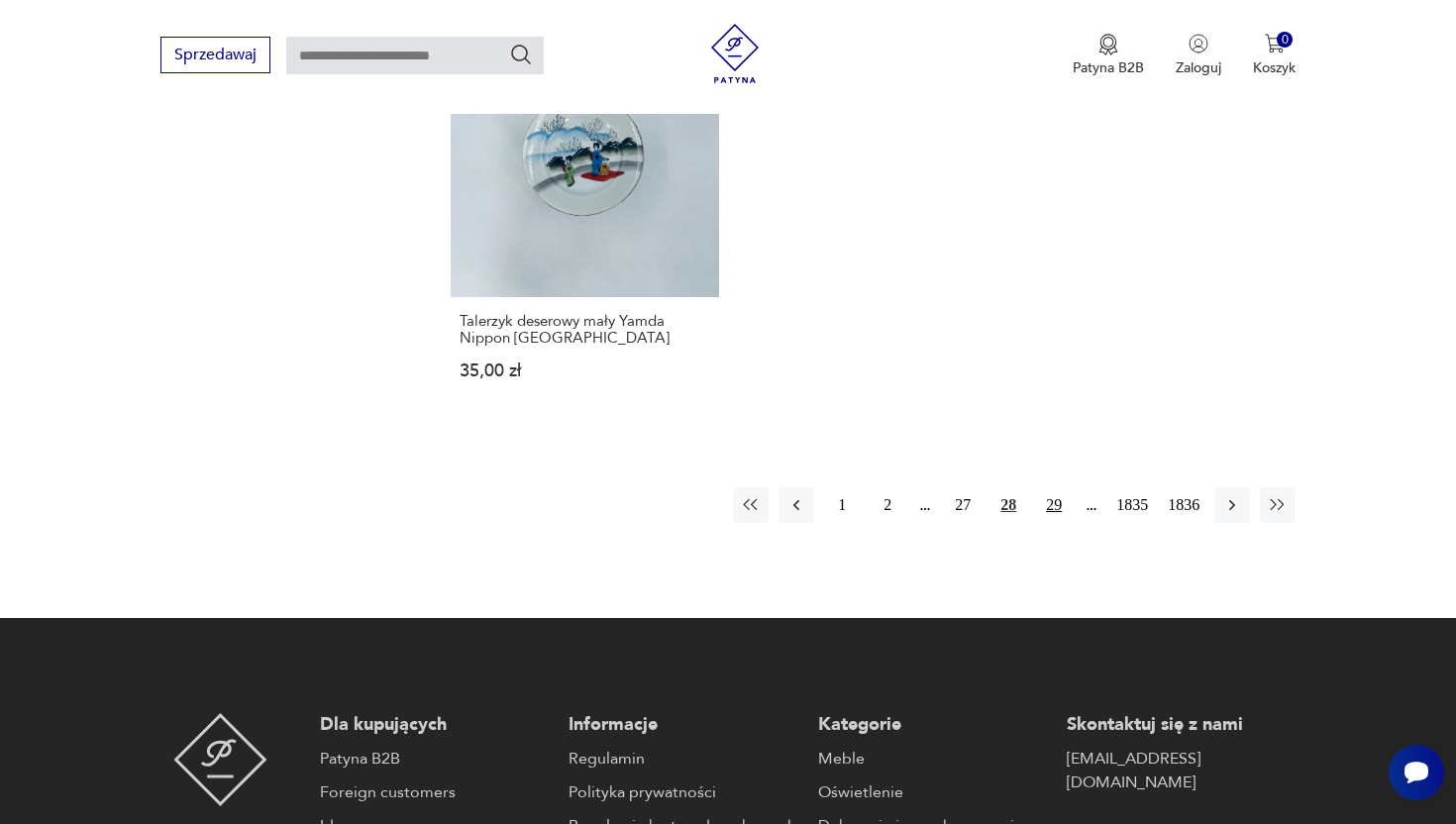
click at [1045, 510] on button "29" at bounding box center [1054, 505] width 36 height 36
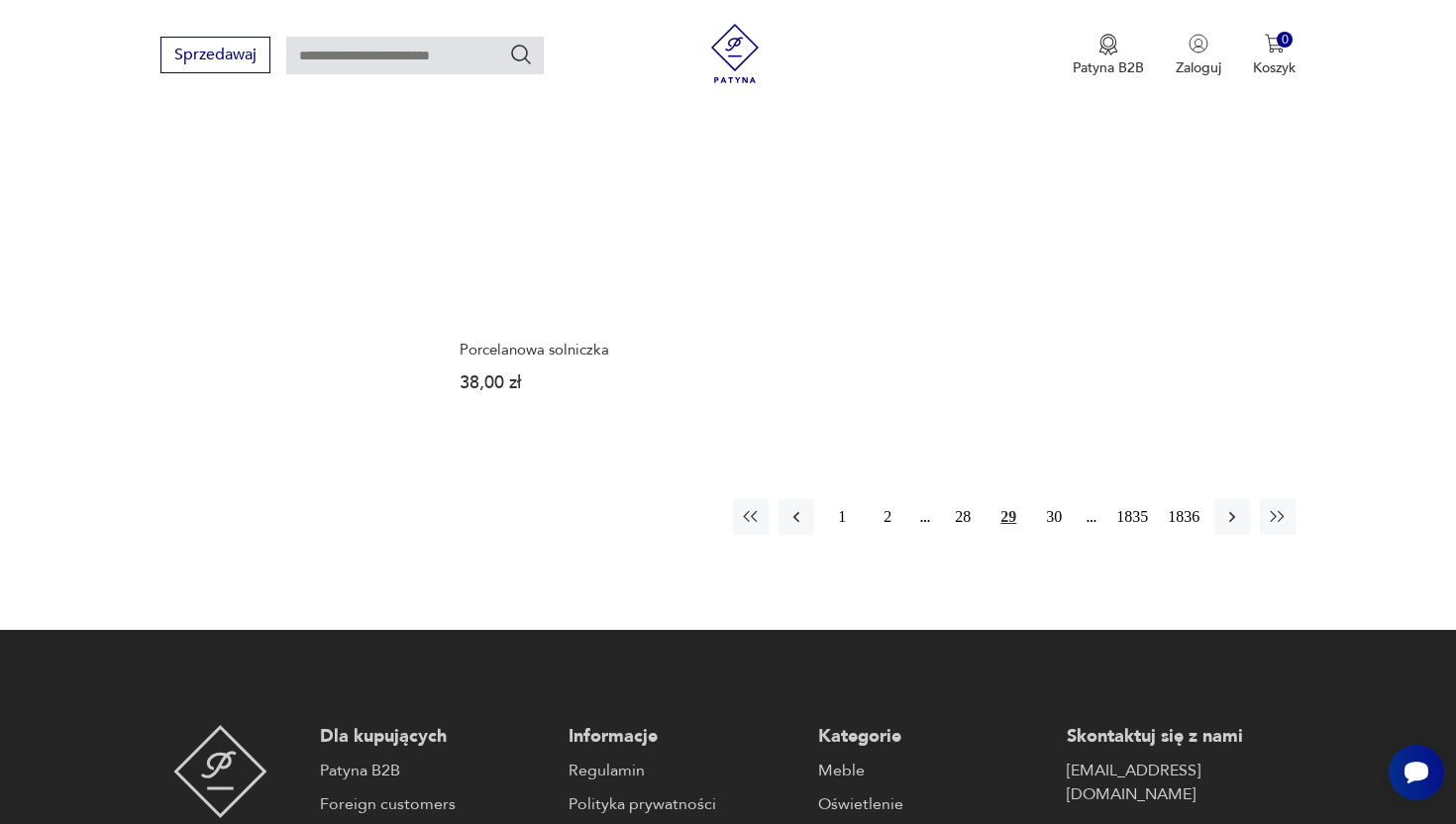
scroll to position [2709, 0]
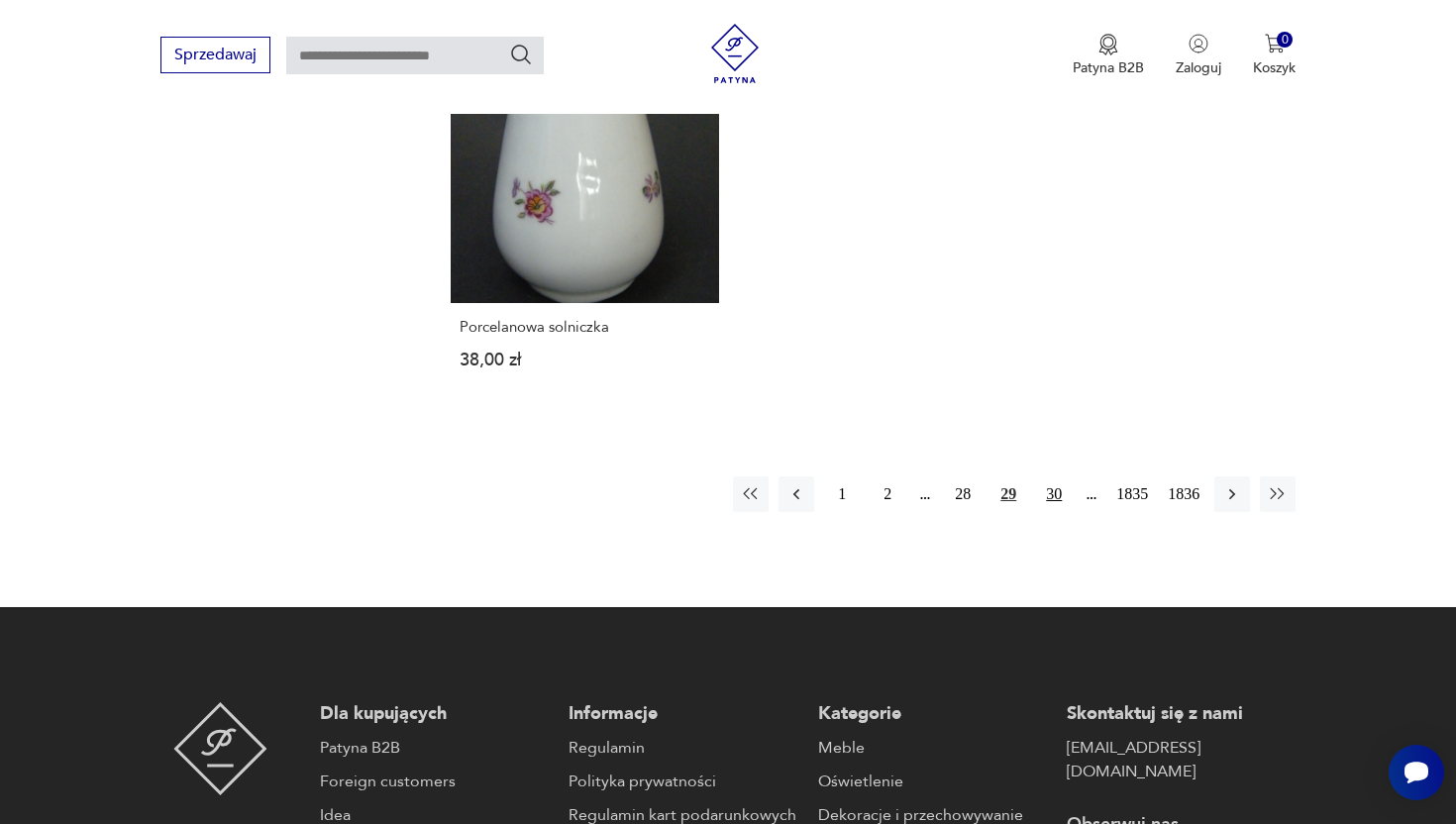
click at [1042, 499] on button "30" at bounding box center [1054, 494] width 36 height 36
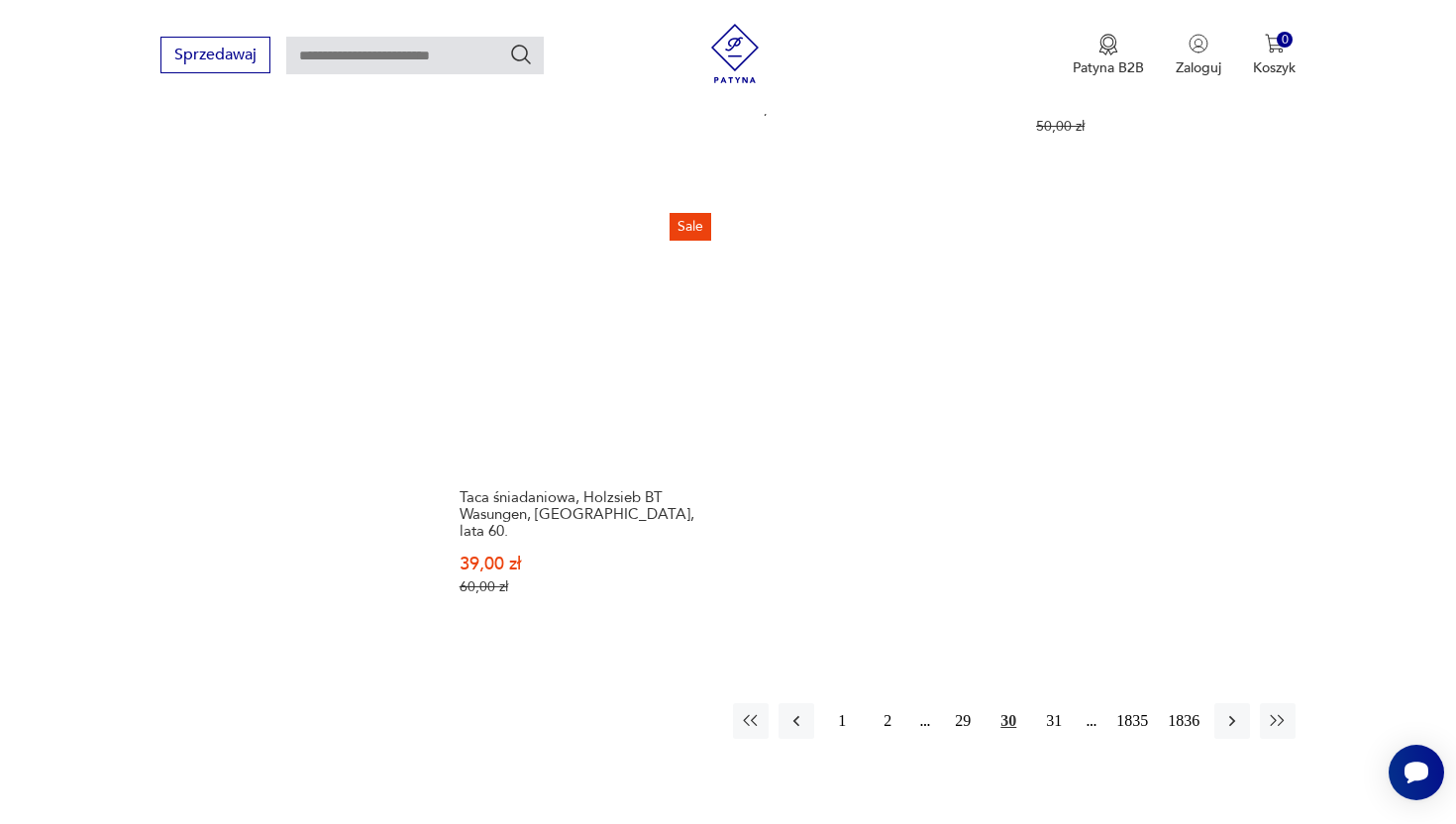
scroll to position [2626, 0]
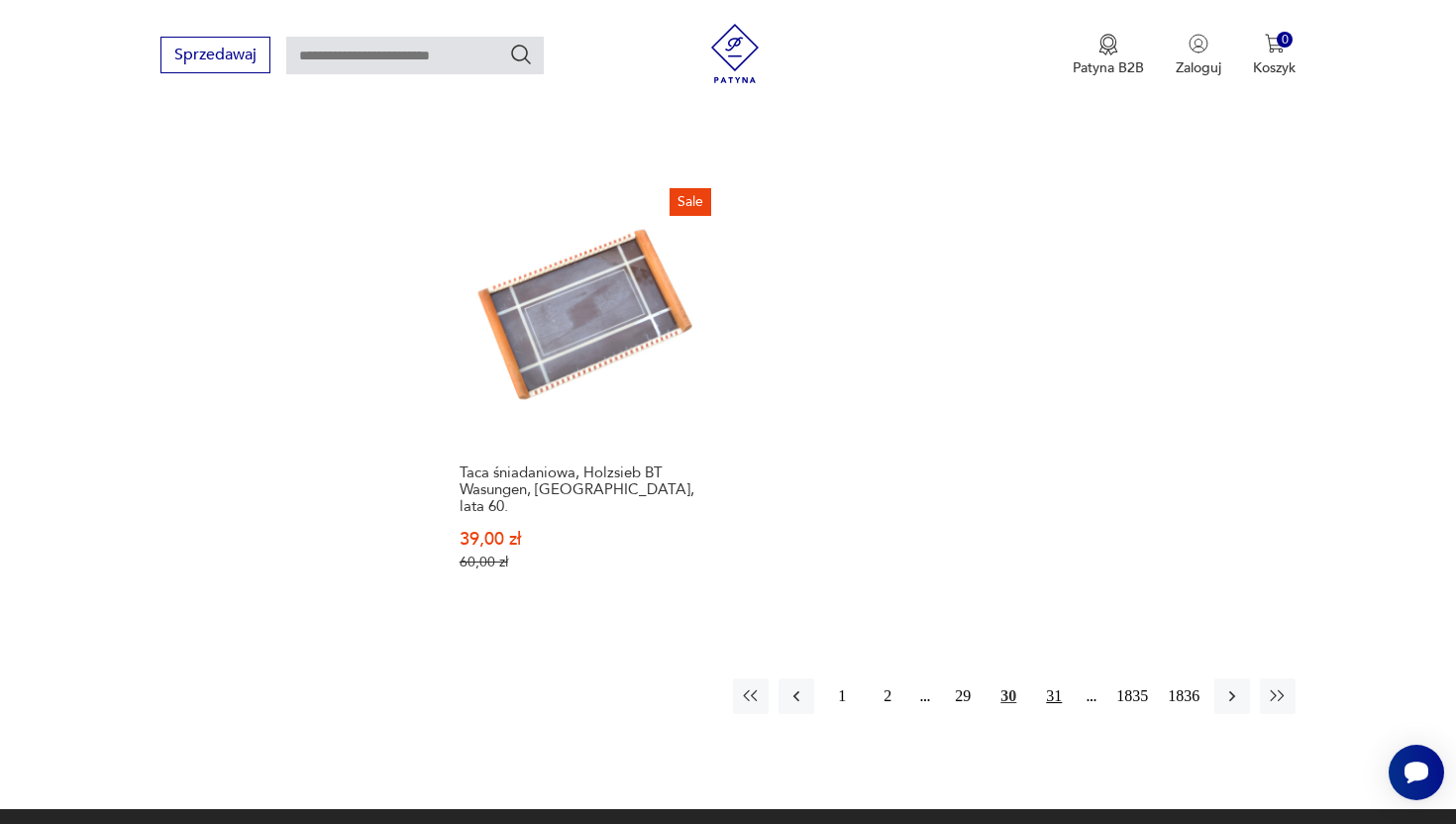
click at [1049, 678] on button "31" at bounding box center [1054, 696] width 36 height 36
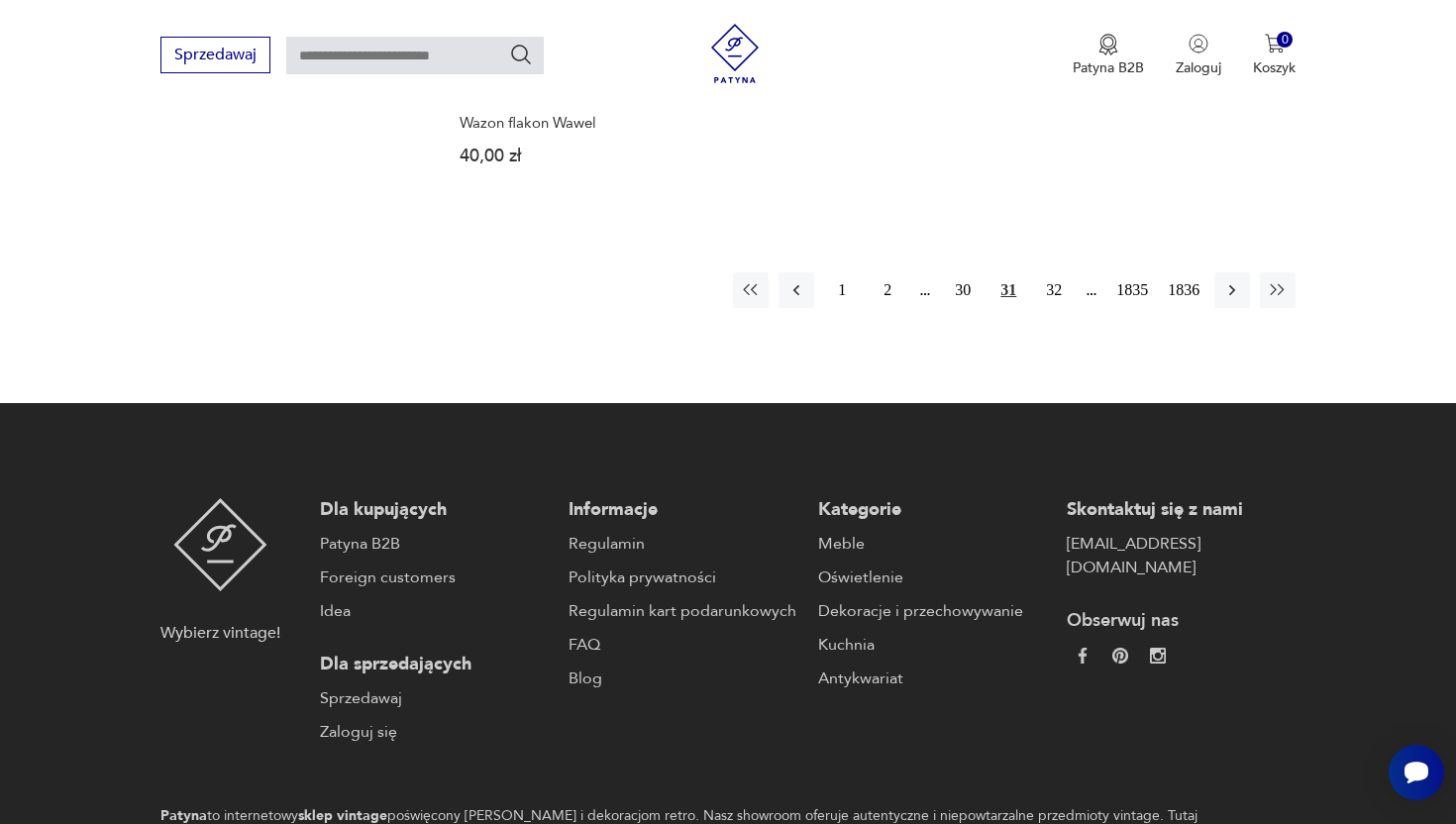
scroll to position [2950, 0]
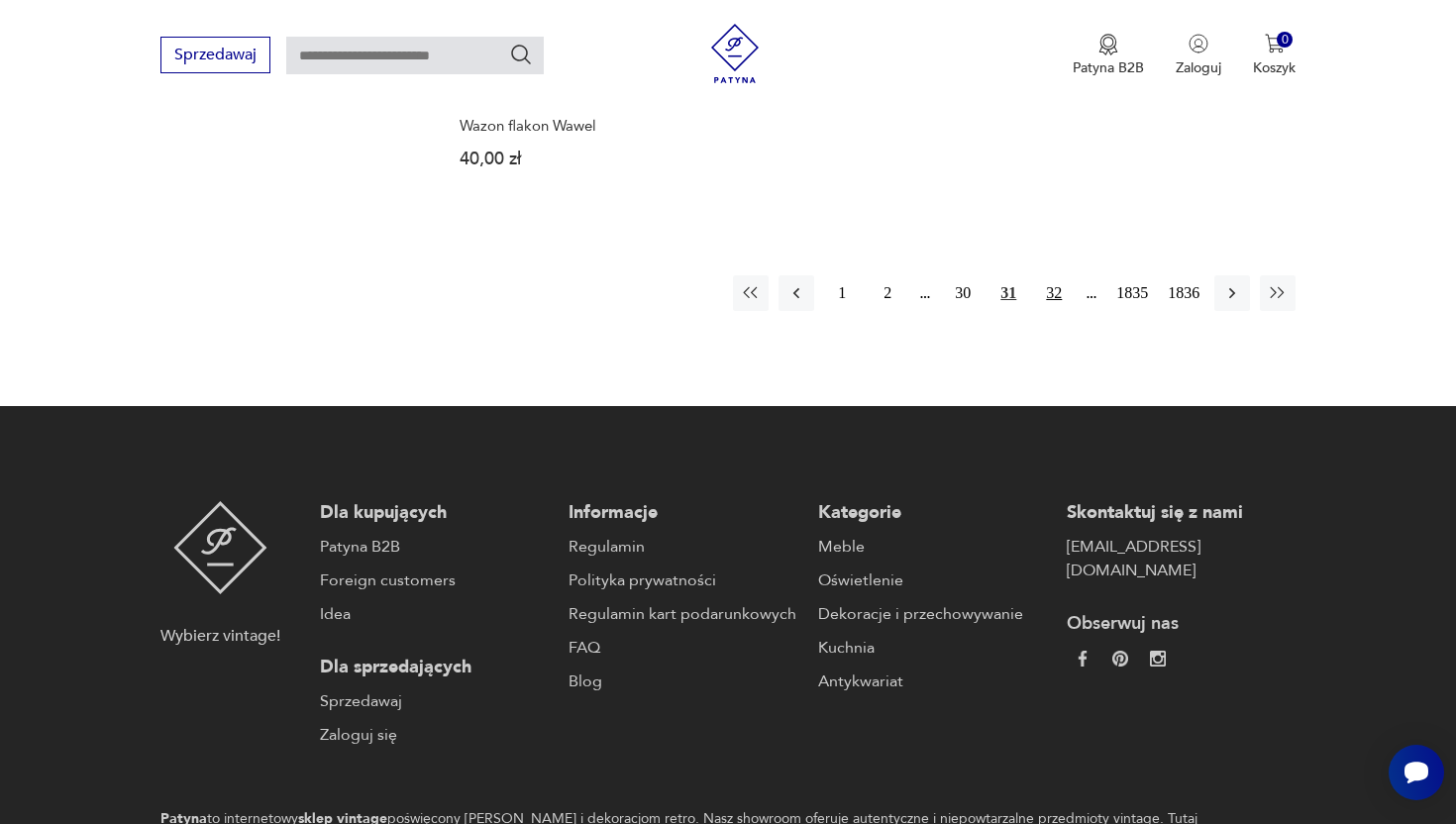
click at [1048, 275] on button "32" at bounding box center [1054, 293] width 36 height 36
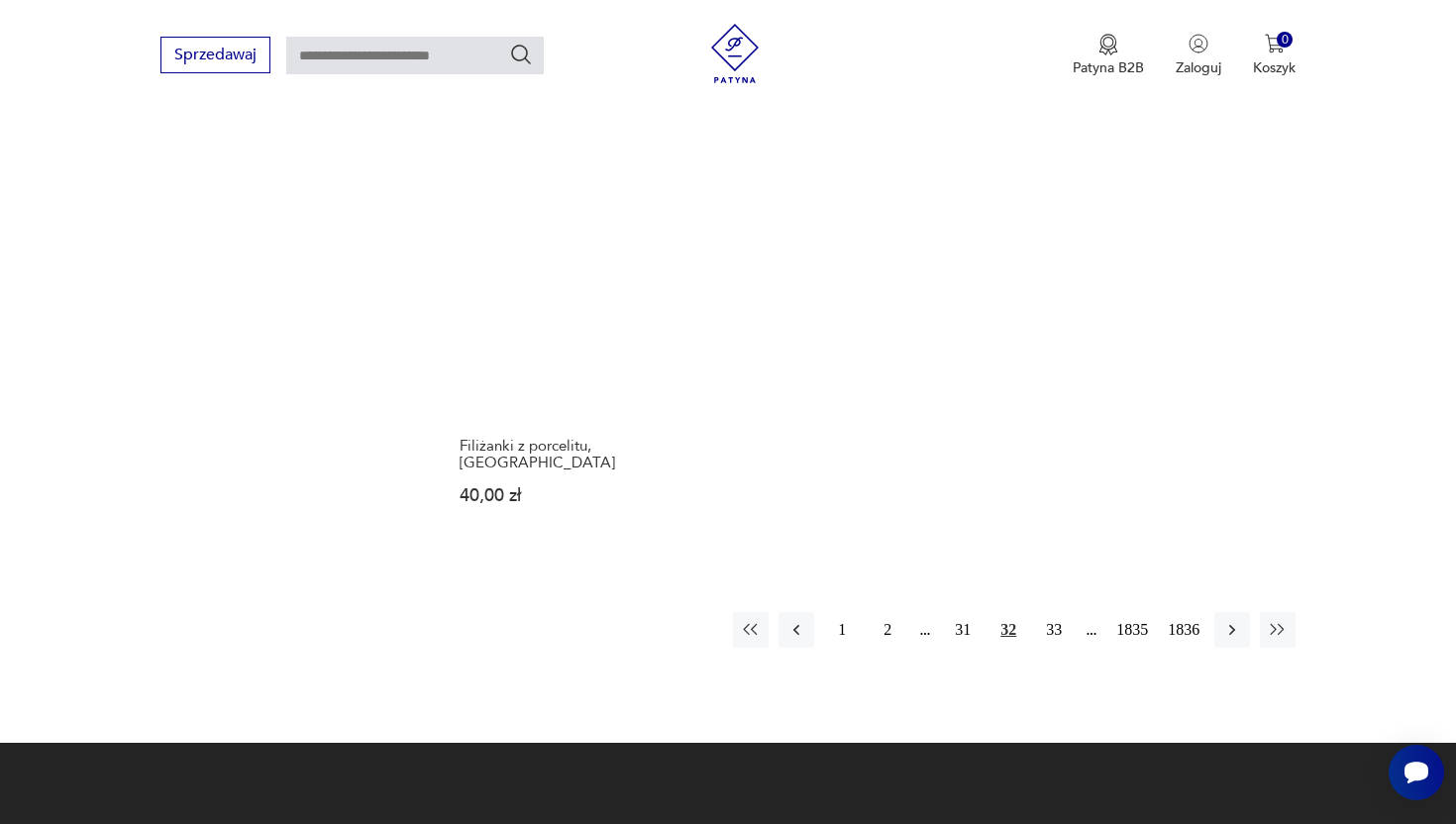
scroll to position [2696, 0]
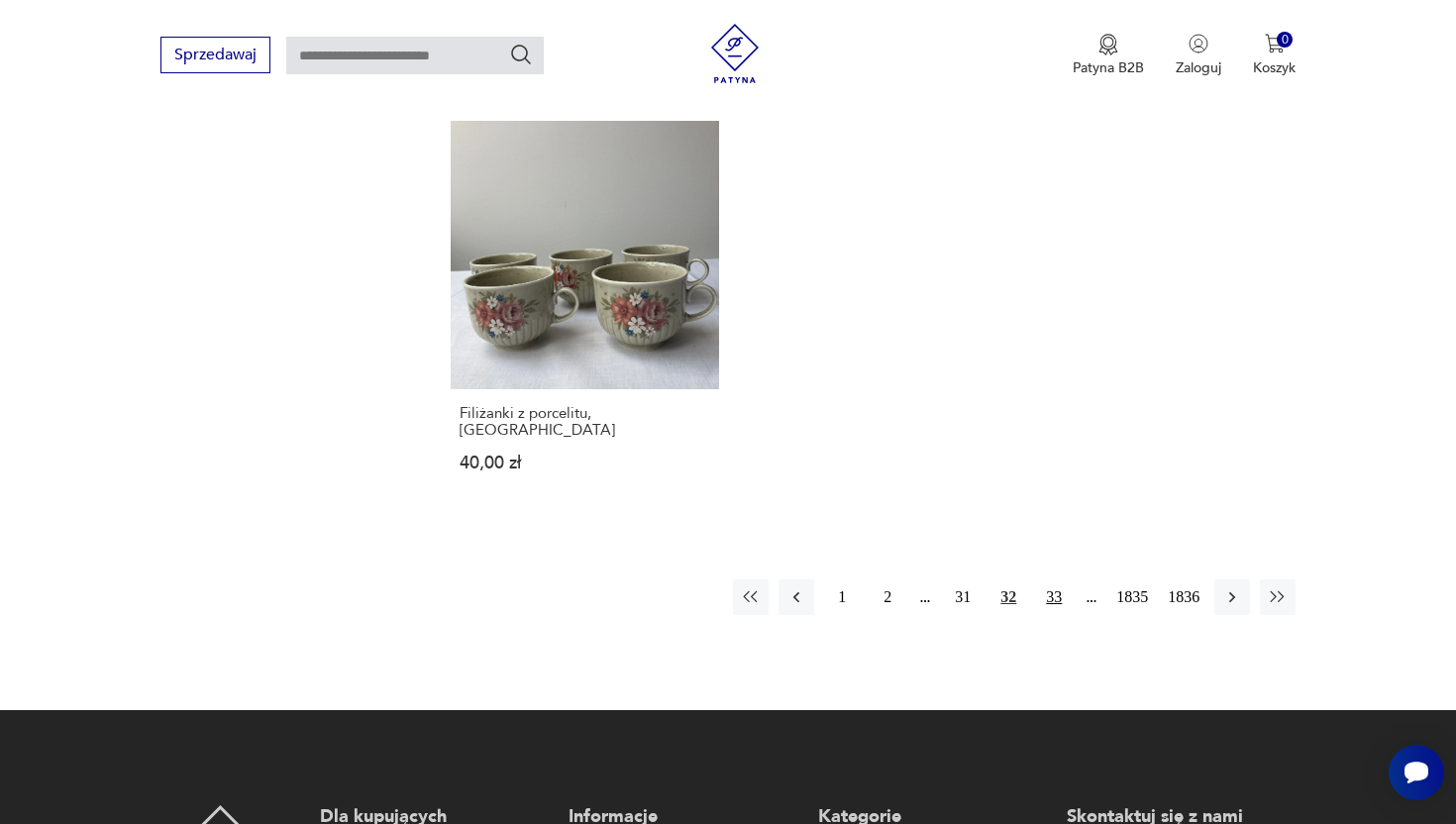
click at [1044, 579] on button "33" at bounding box center [1054, 597] width 36 height 36
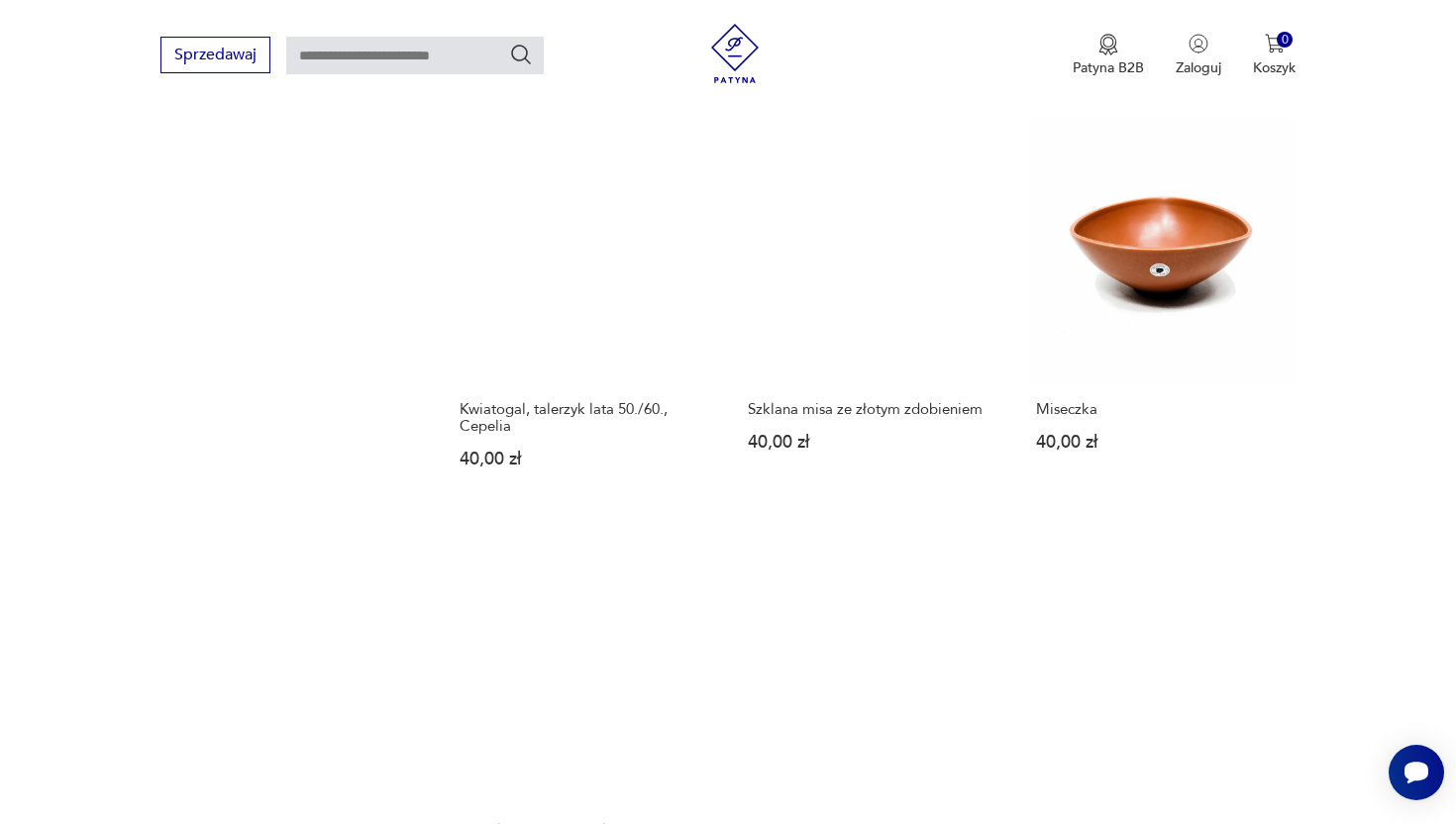
scroll to position [2275, 0]
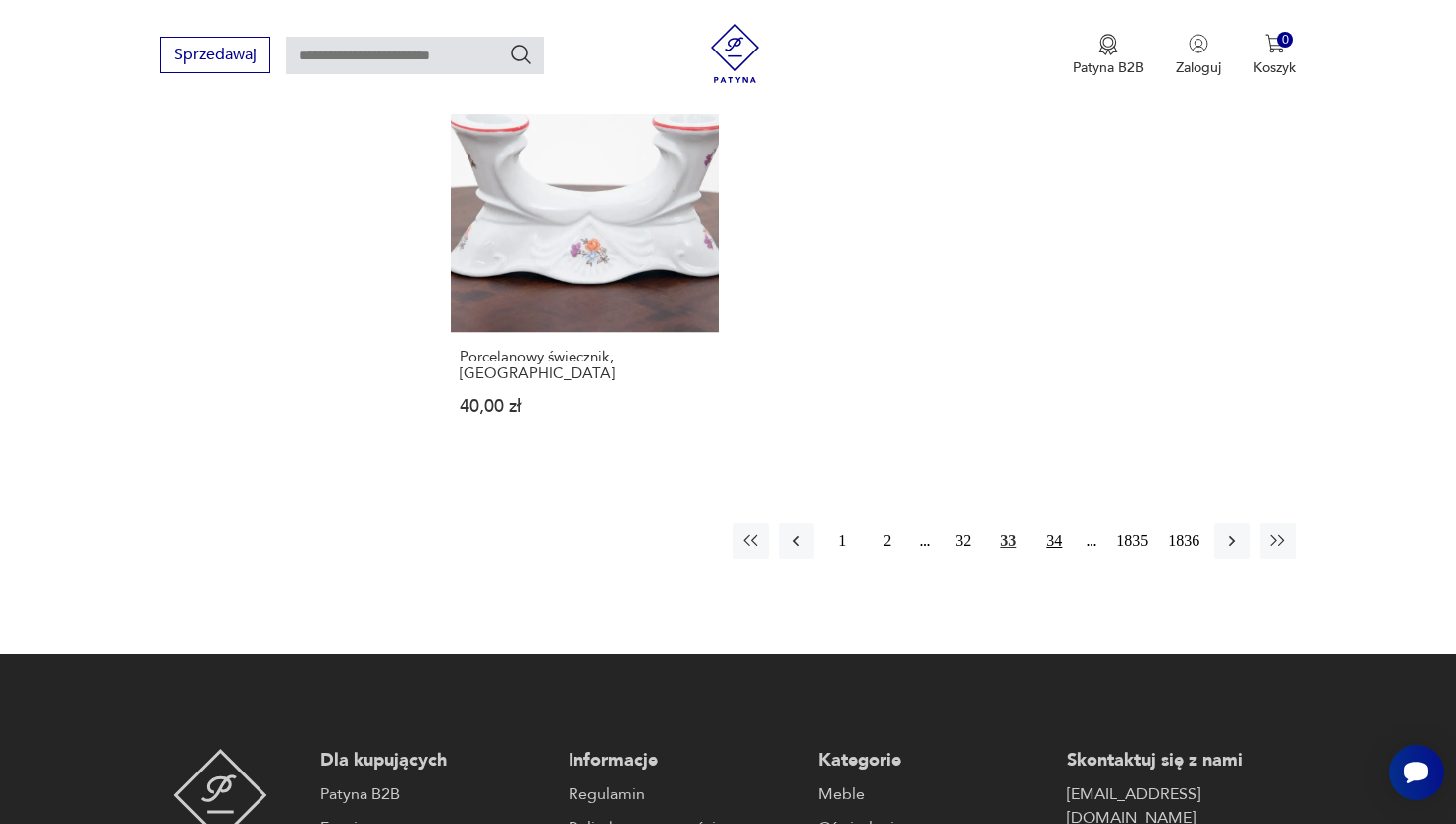
click at [1042, 524] on button "34" at bounding box center [1054, 541] width 36 height 36
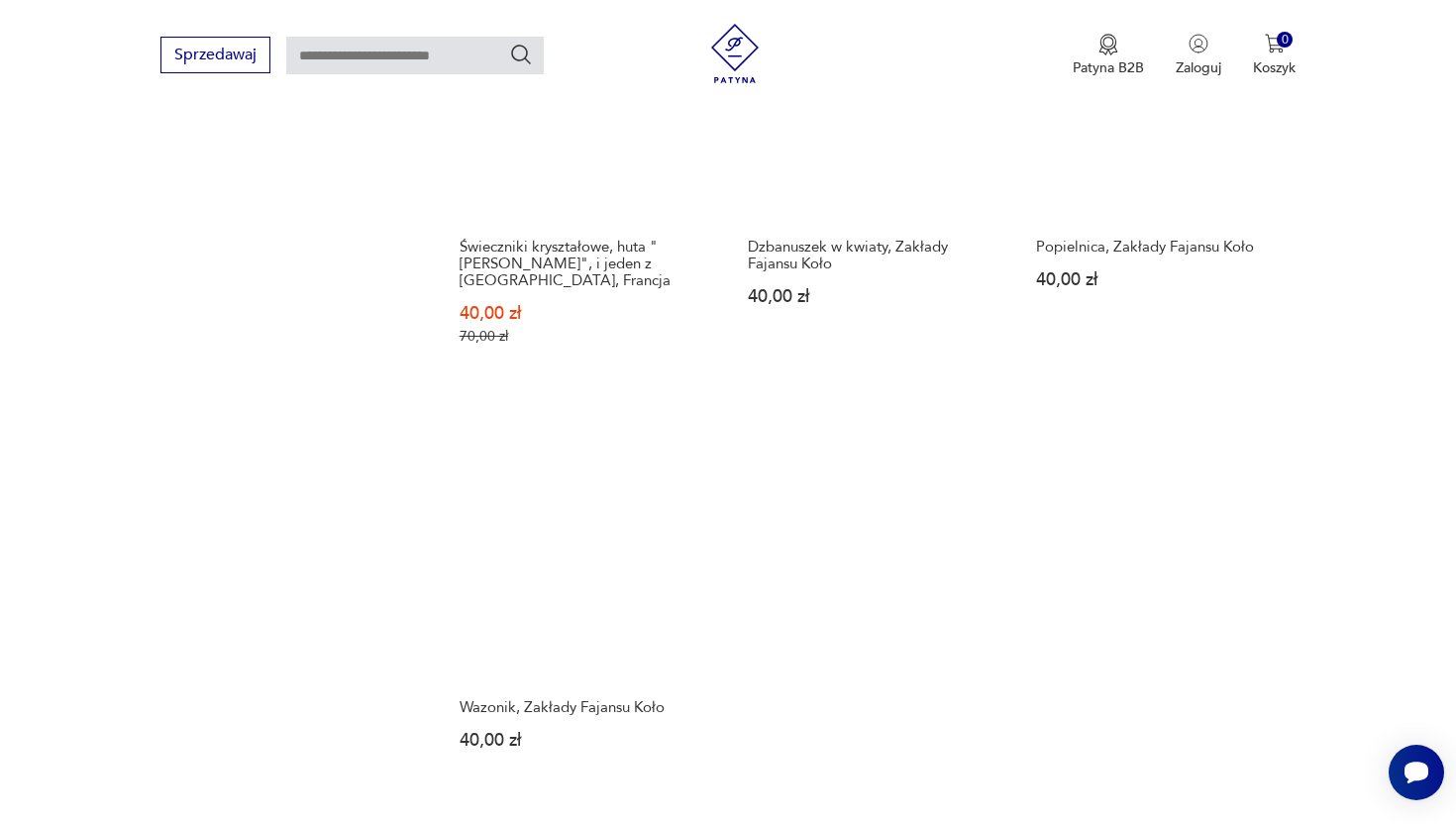
scroll to position [2681, 0]
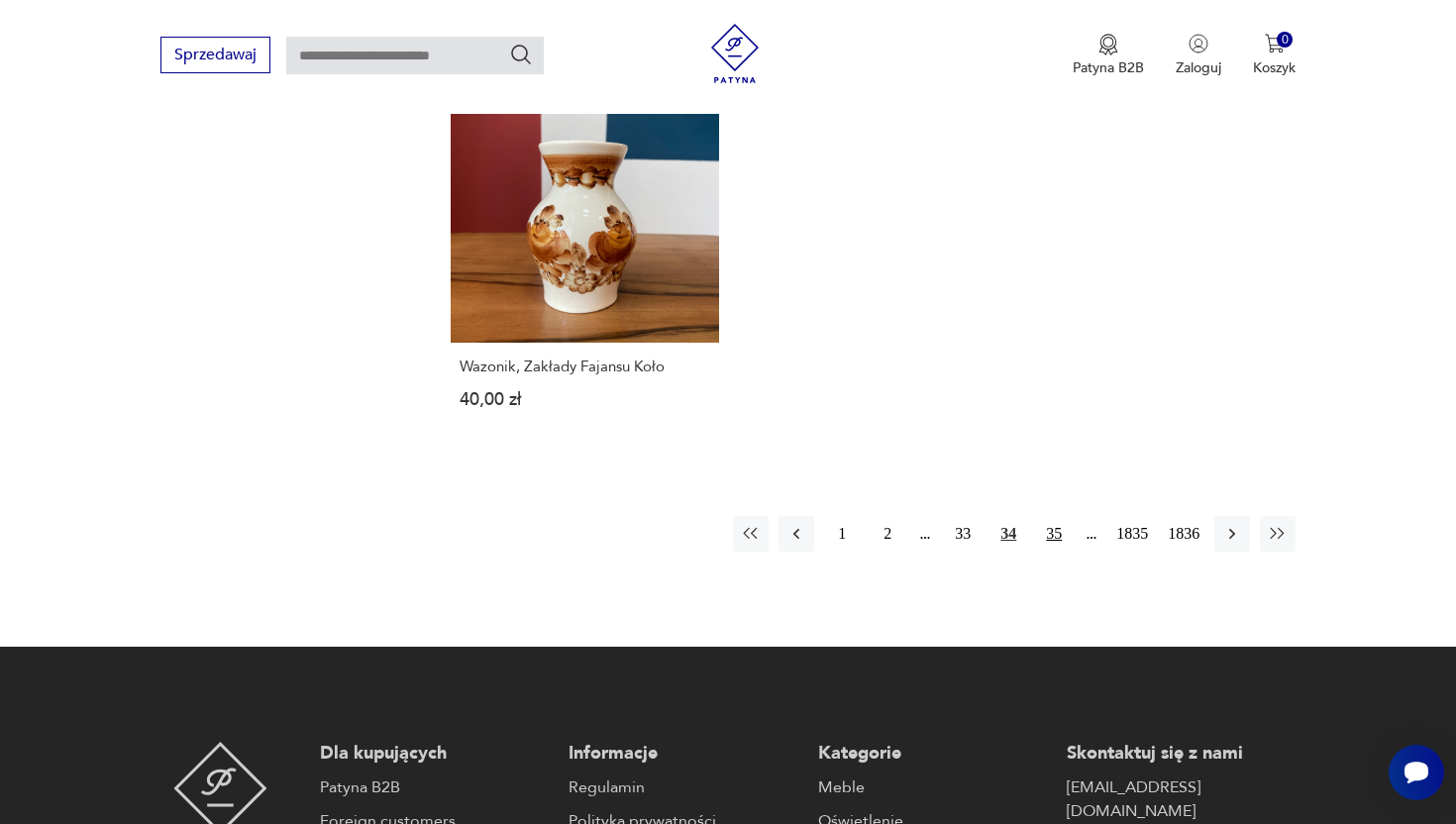
click at [1048, 519] on button "35" at bounding box center [1054, 534] width 36 height 36
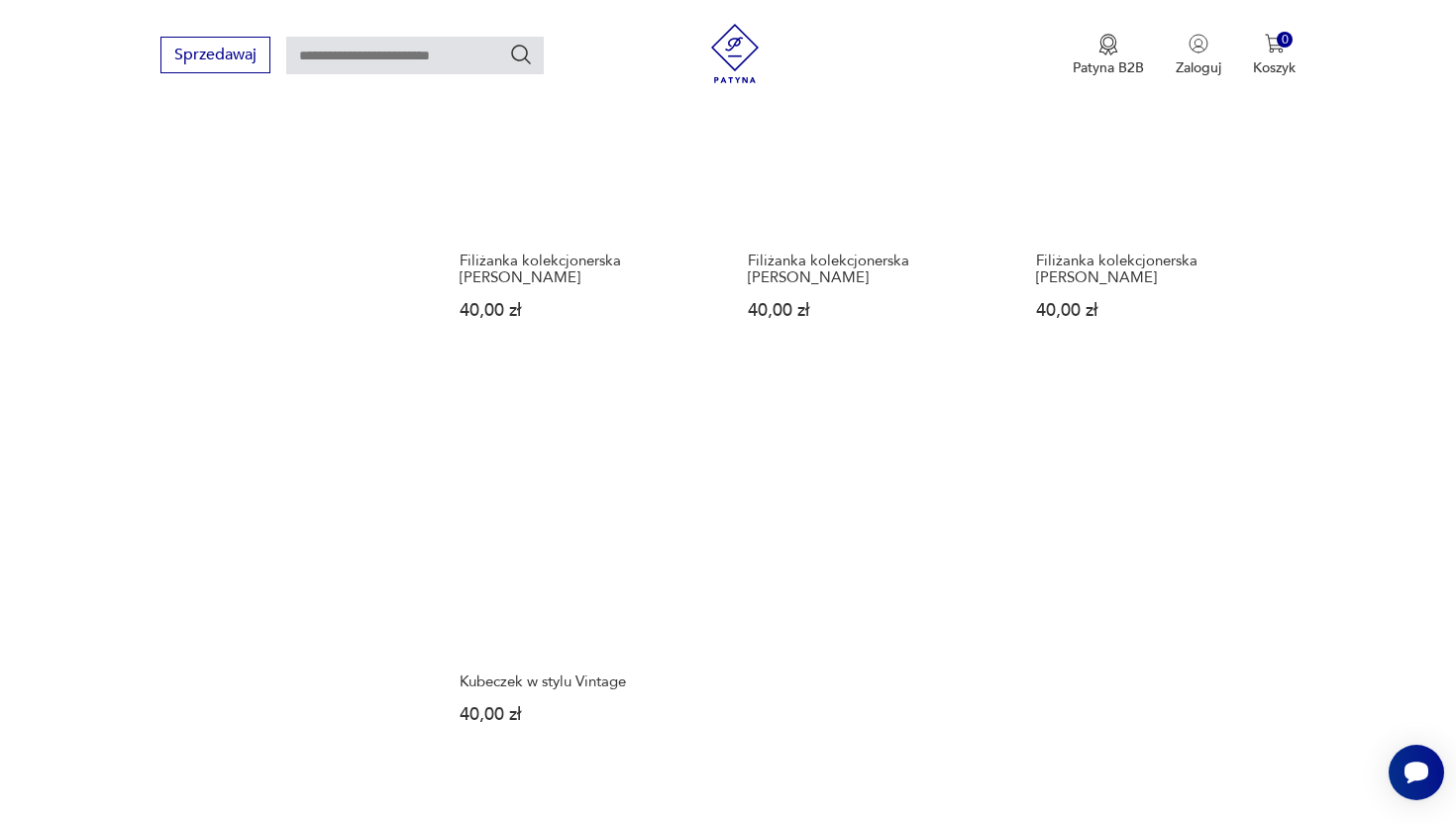
scroll to position [2518, 0]
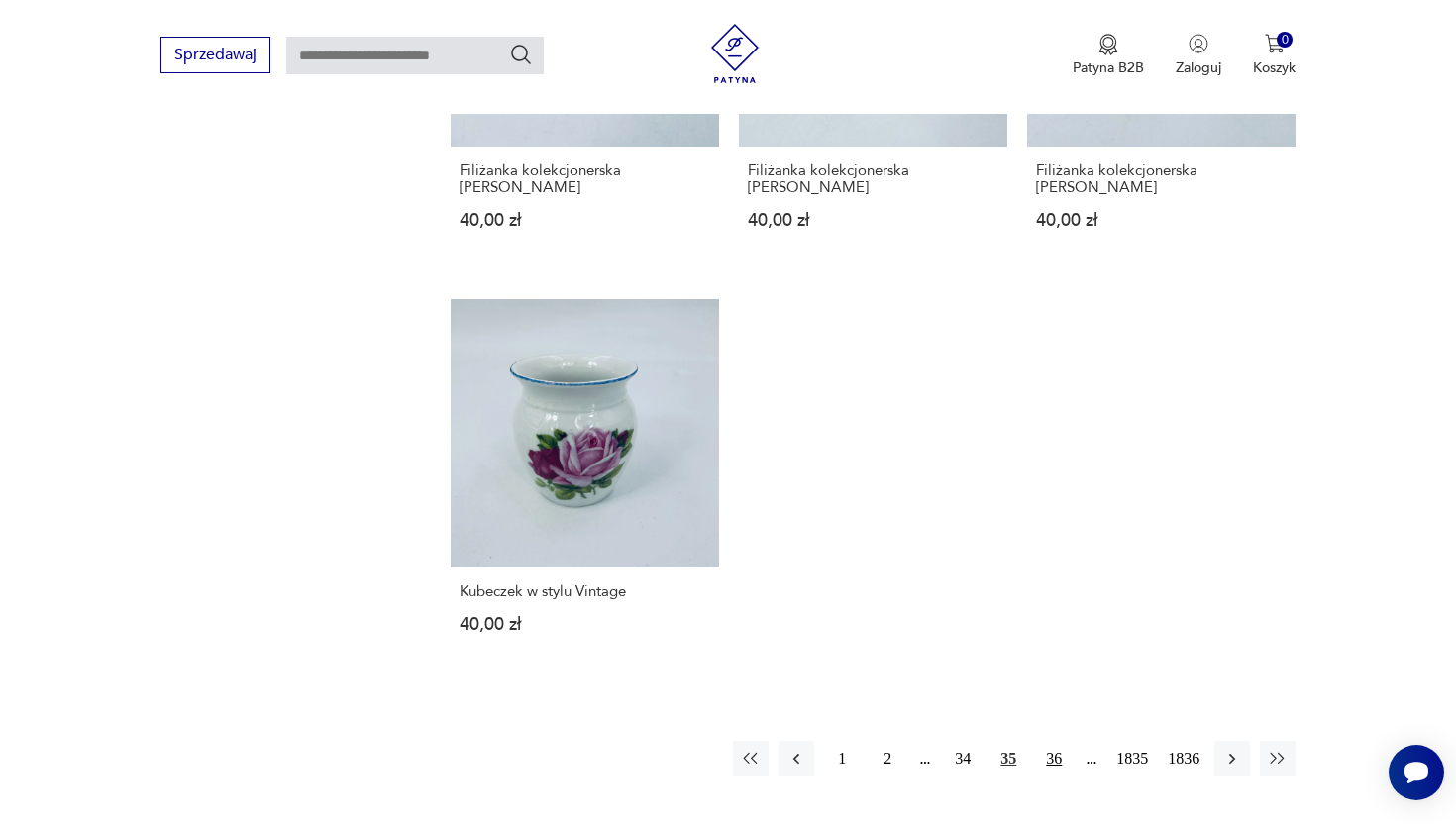
click at [1047, 743] on button "36" at bounding box center [1054, 758] width 36 height 36
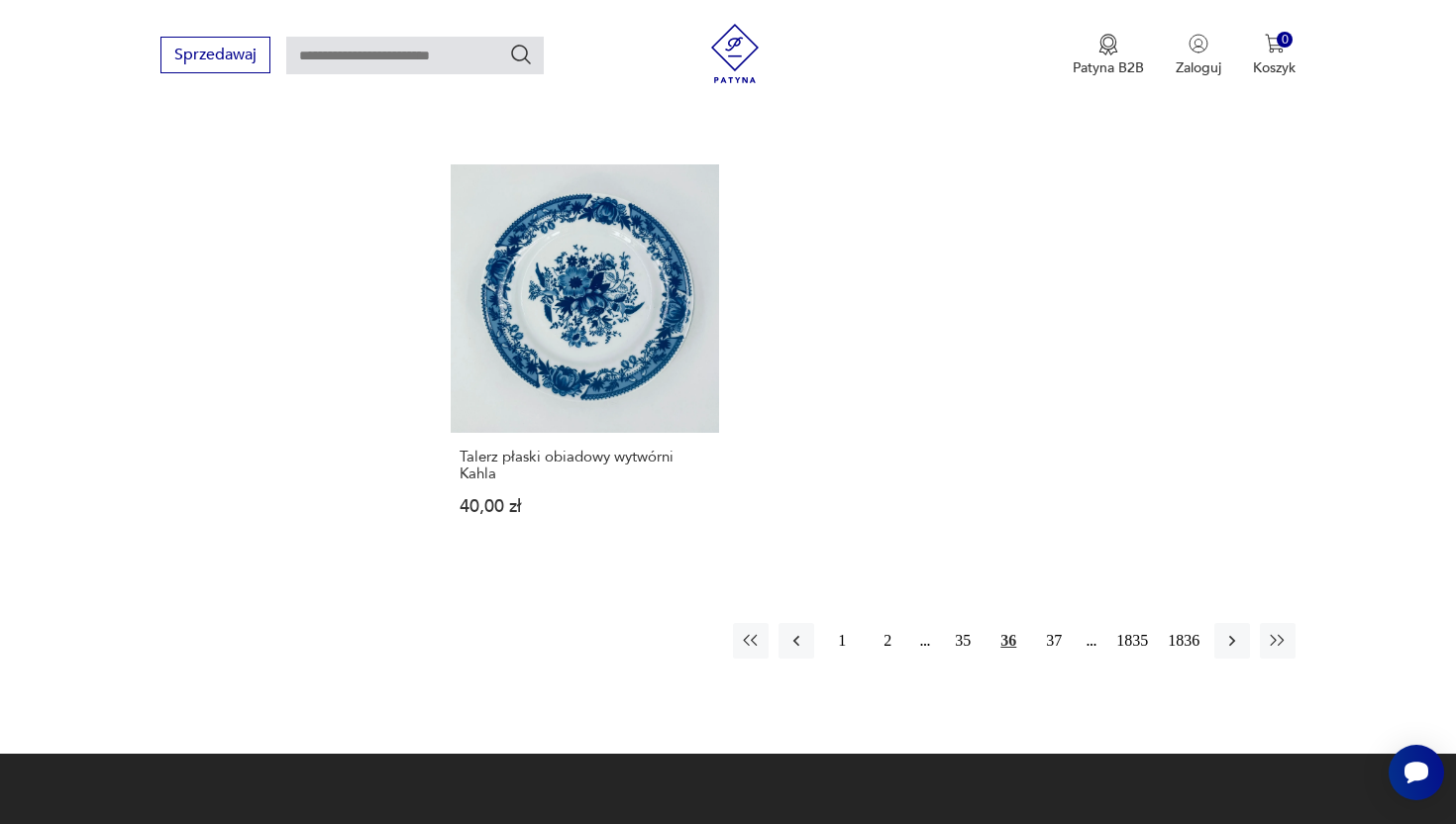
scroll to position [2560, 0]
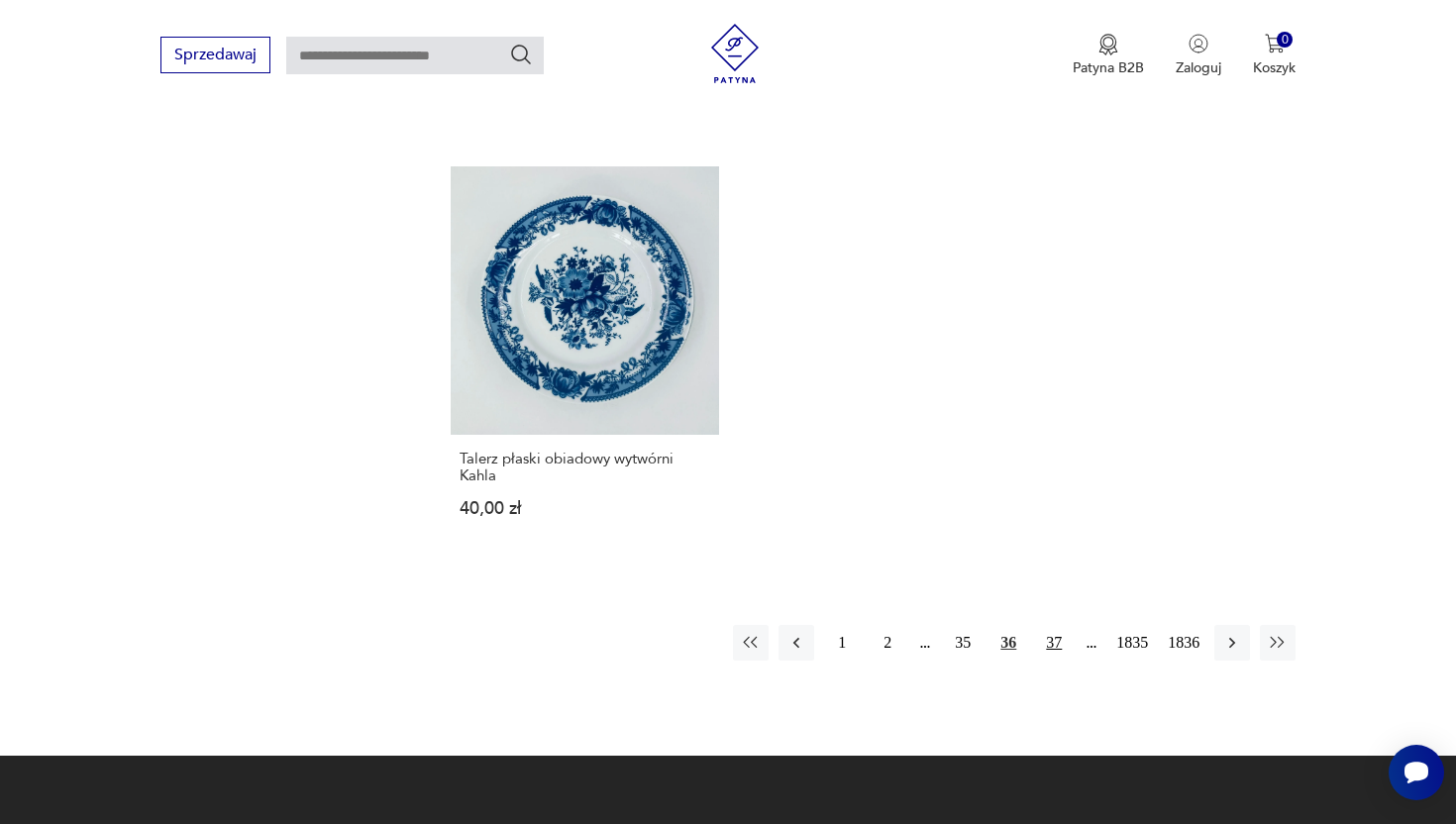
click at [1056, 632] on button "37" at bounding box center [1054, 642] width 36 height 36
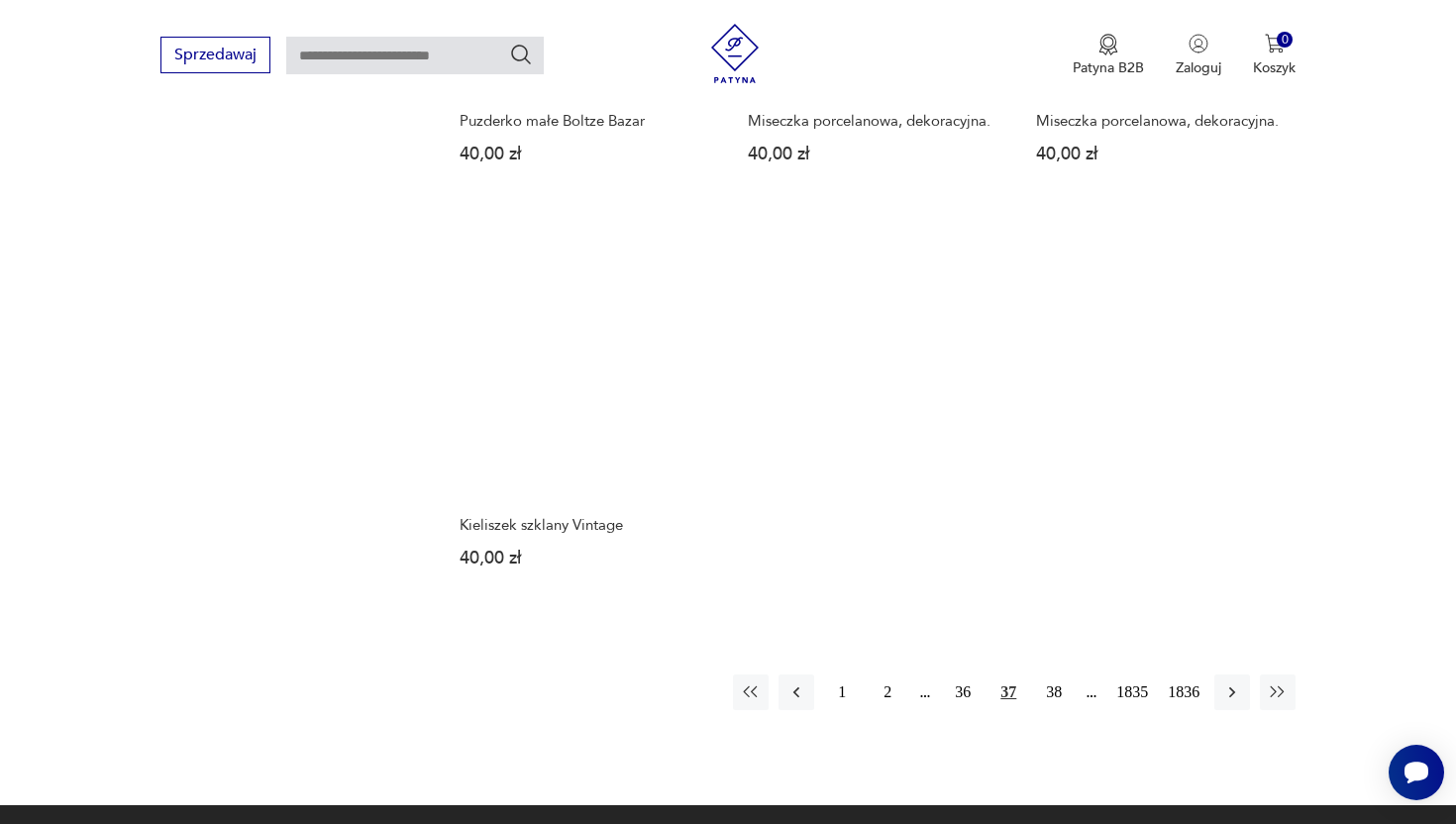
scroll to position [2458, 0]
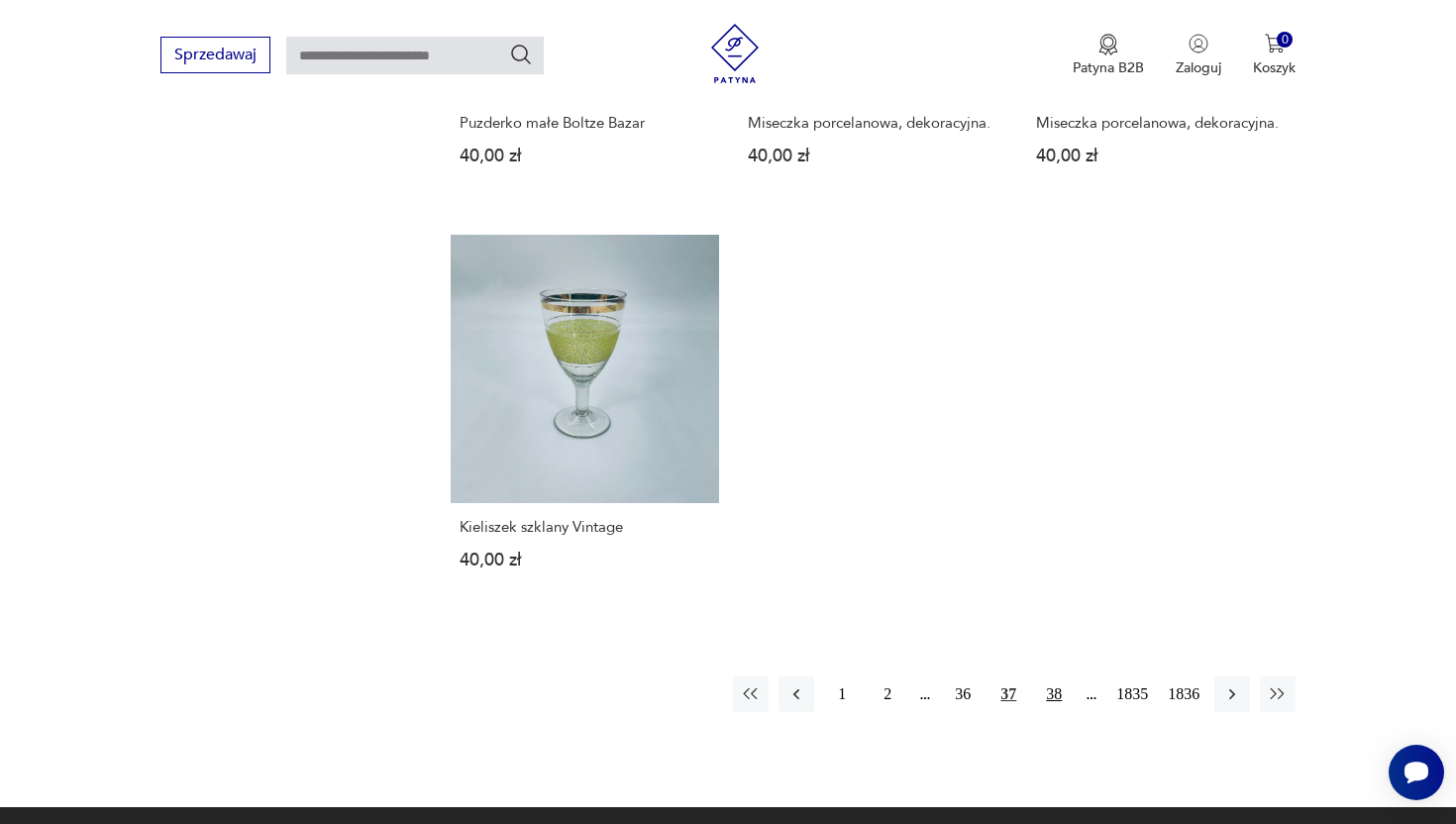
click at [1057, 679] on button "38" at bounding box center [1054, 694] width 36 height 36
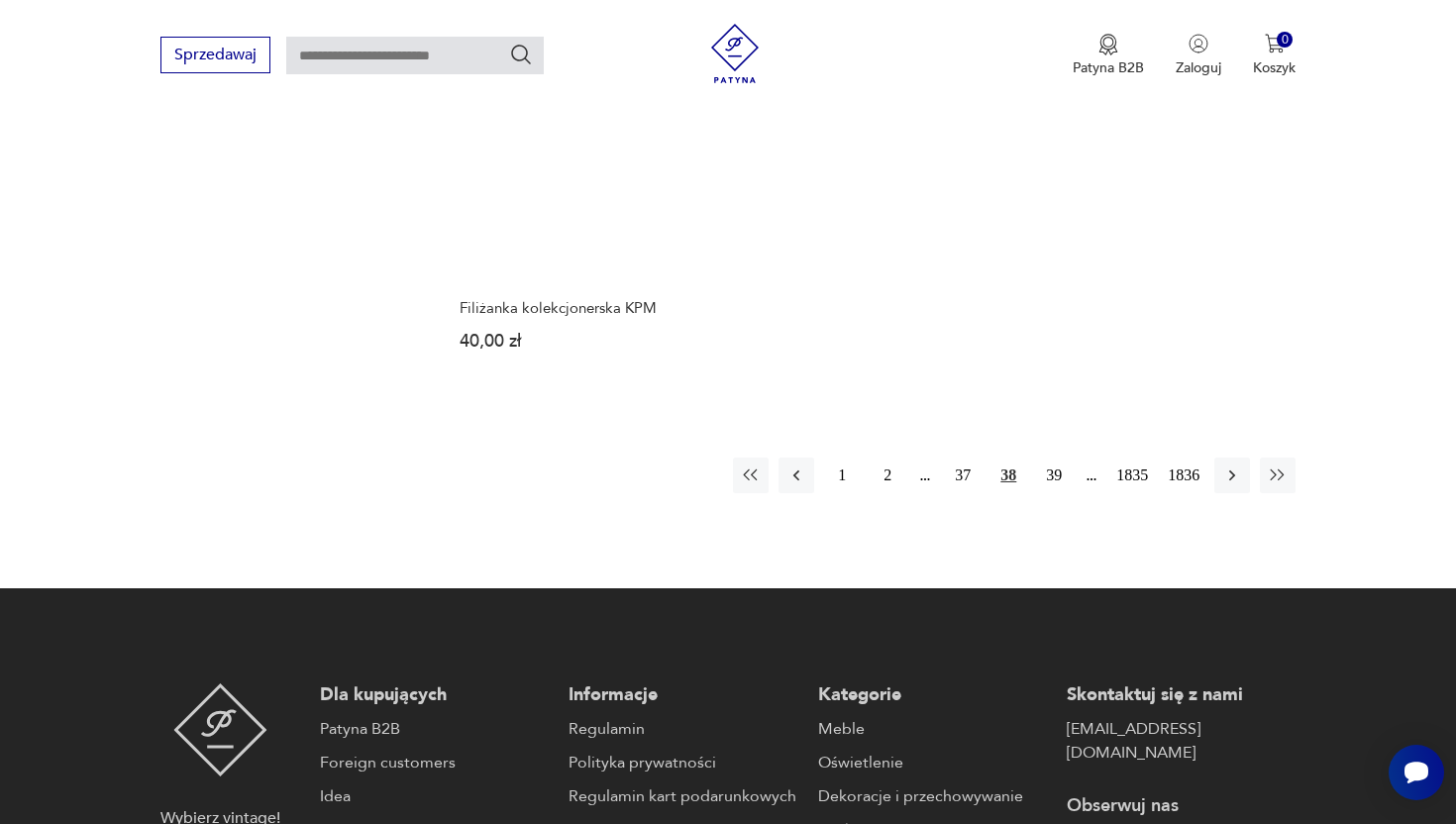
scroll to position [2818, 0]
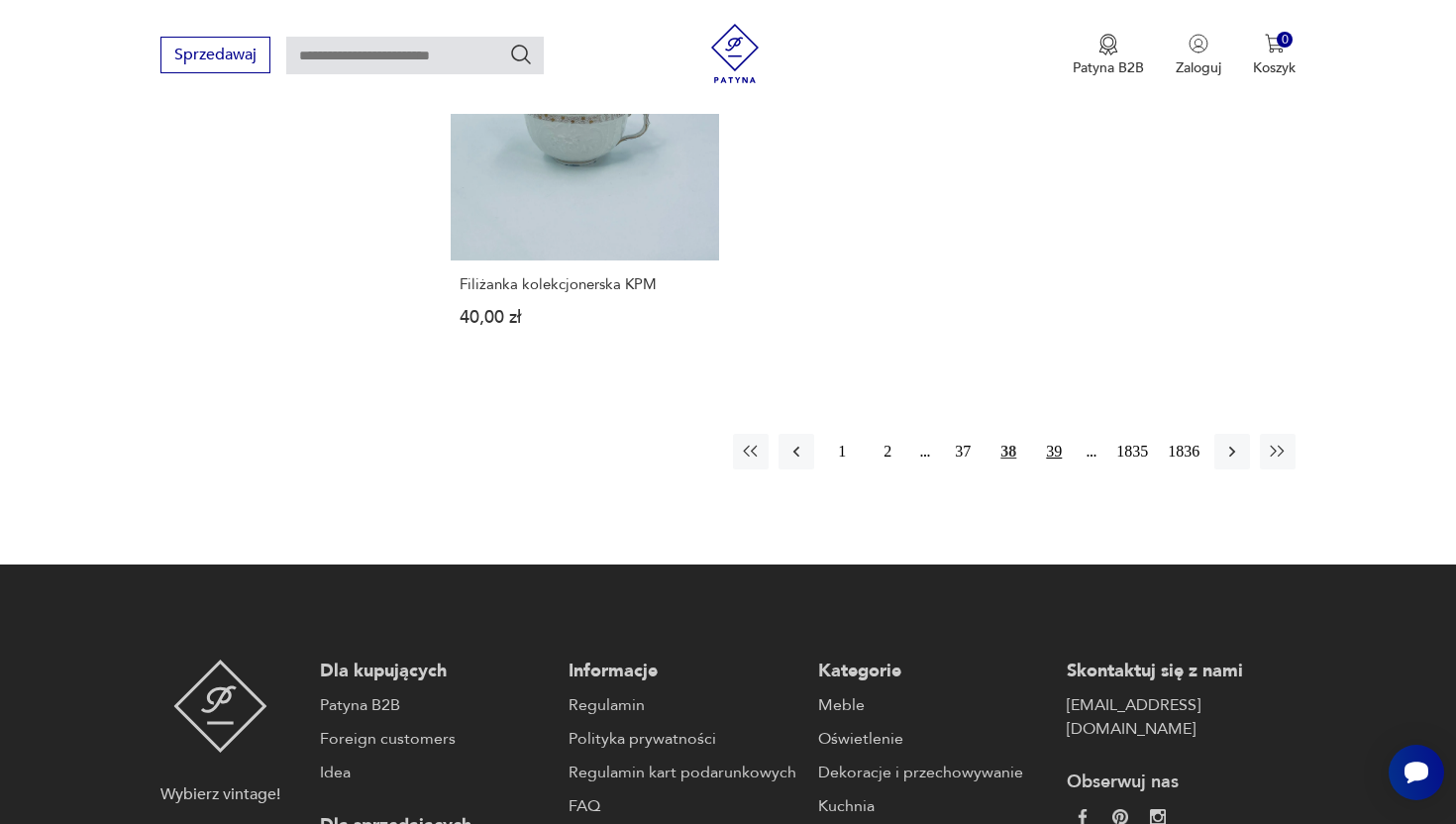
click at [1054, 434] on button "39" at bounding box center [1054, 452] width 36 height 36
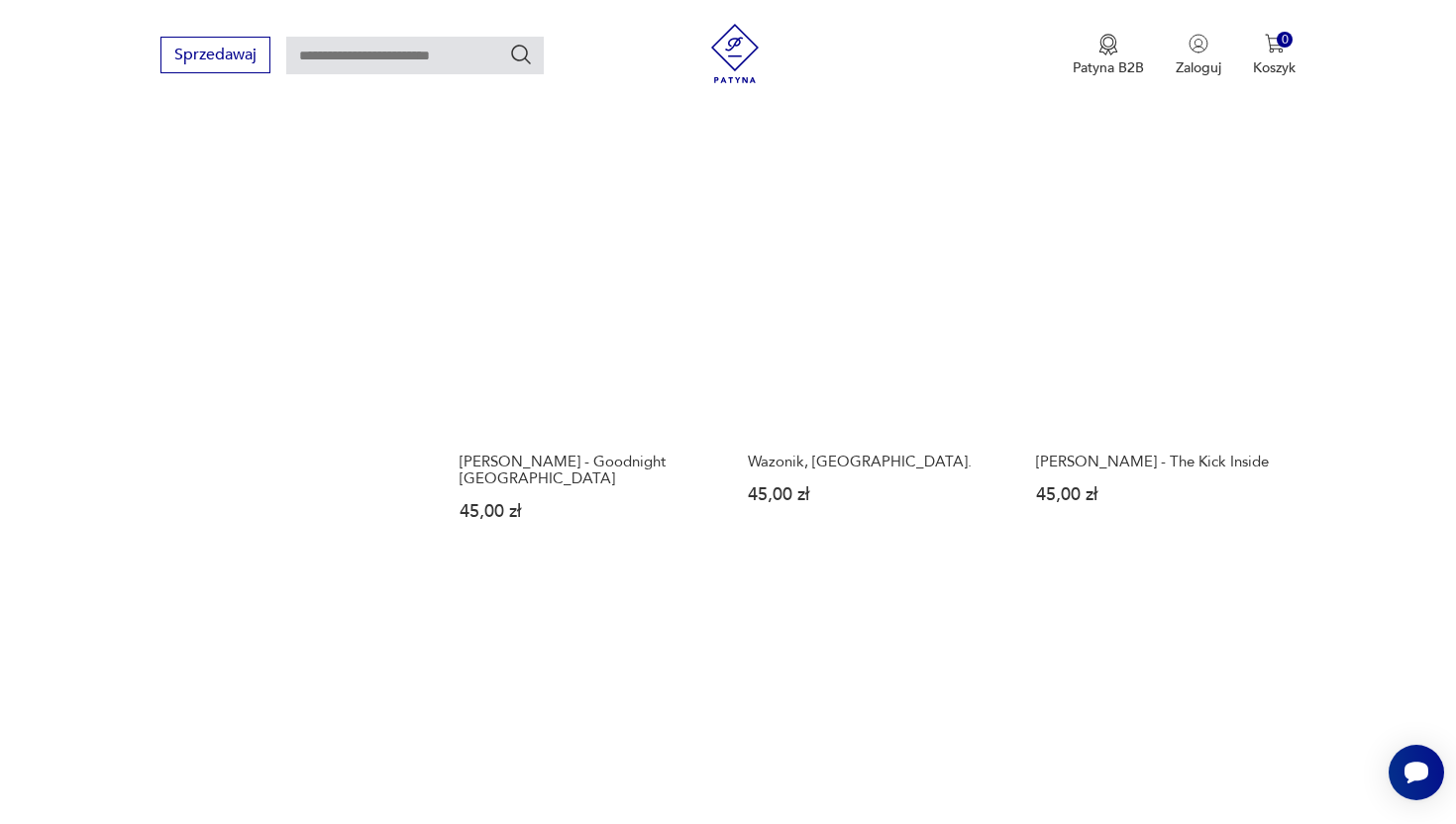
scroll to position [2159, 0]
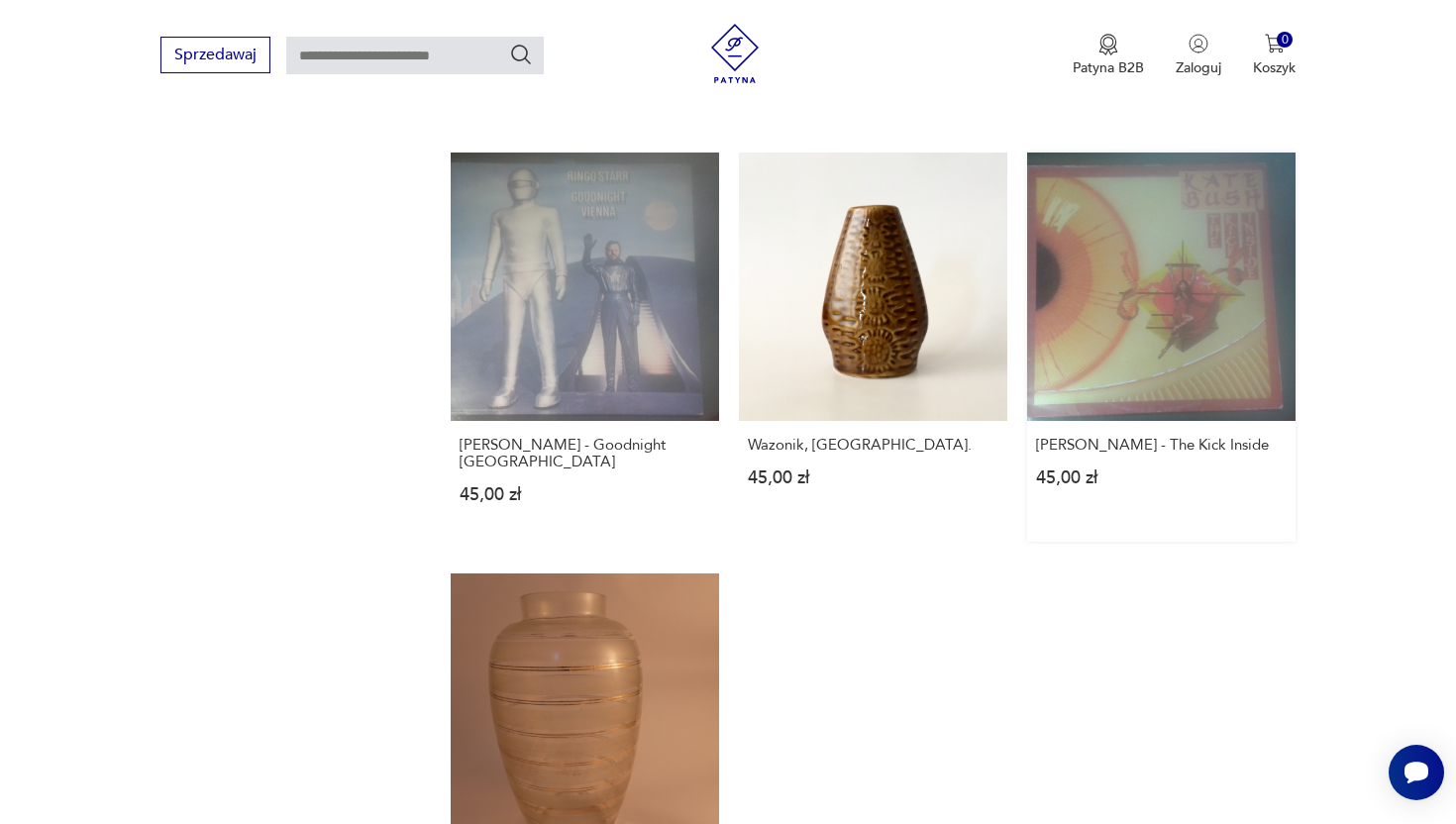
click at [1238, 333] on link "Kate Bush - The Kick Inside 45,00 zł" at bounding box center [1161, 347] width 268 height 389
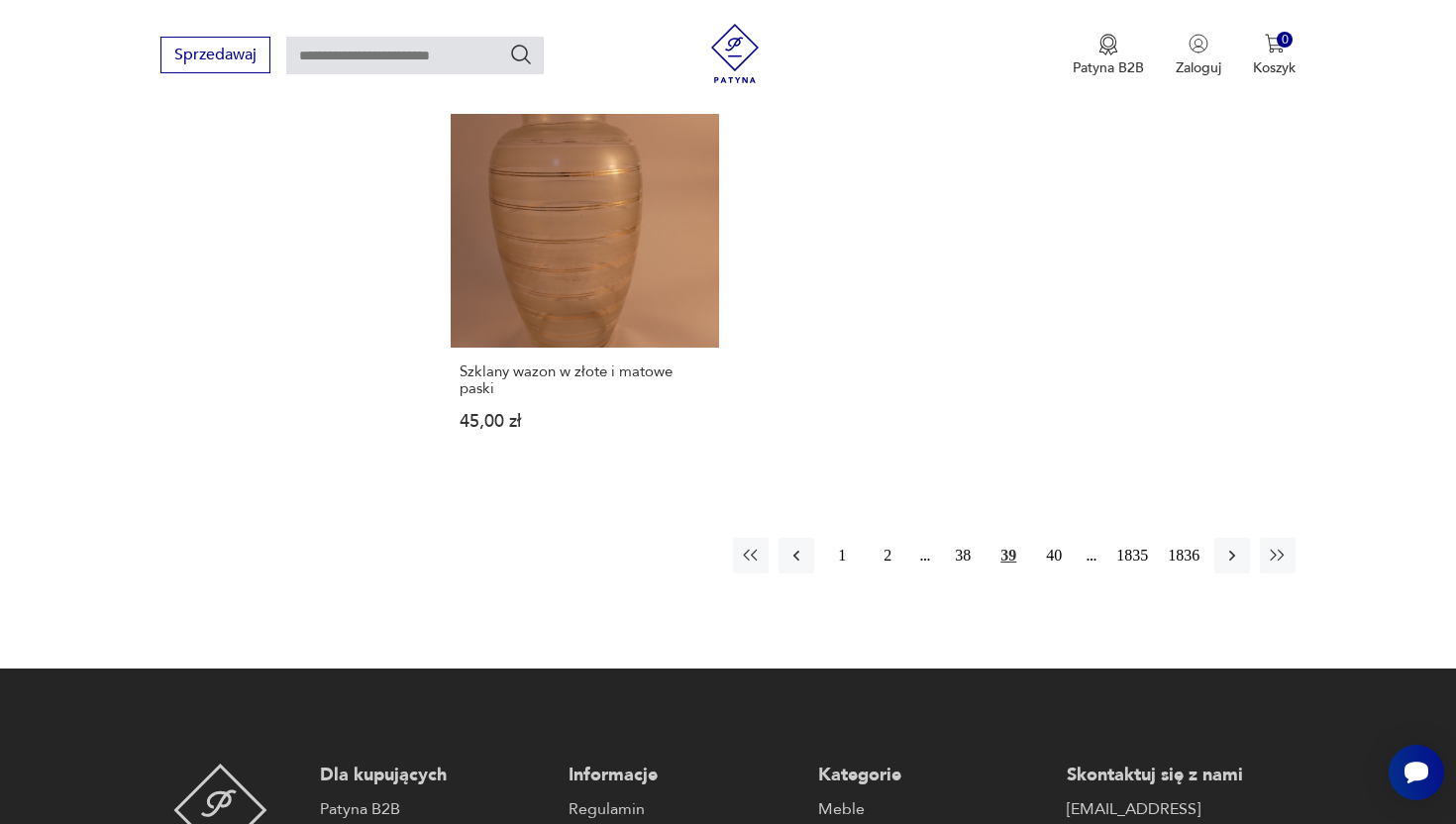
scroll to position [2653, 0]
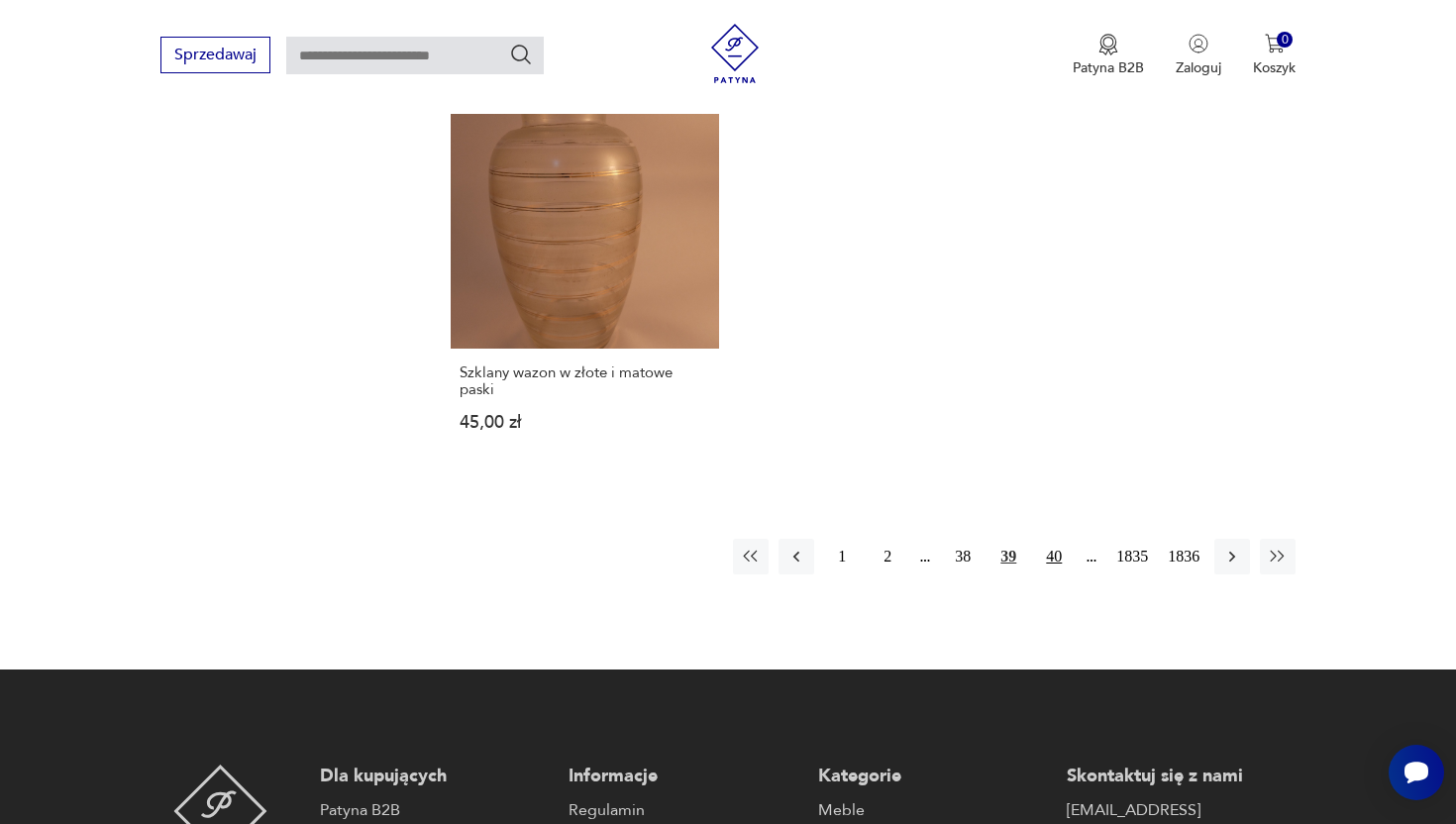
click at [1051, 539] on button "40" at bounding box center [1054, 557] width 36 height 36
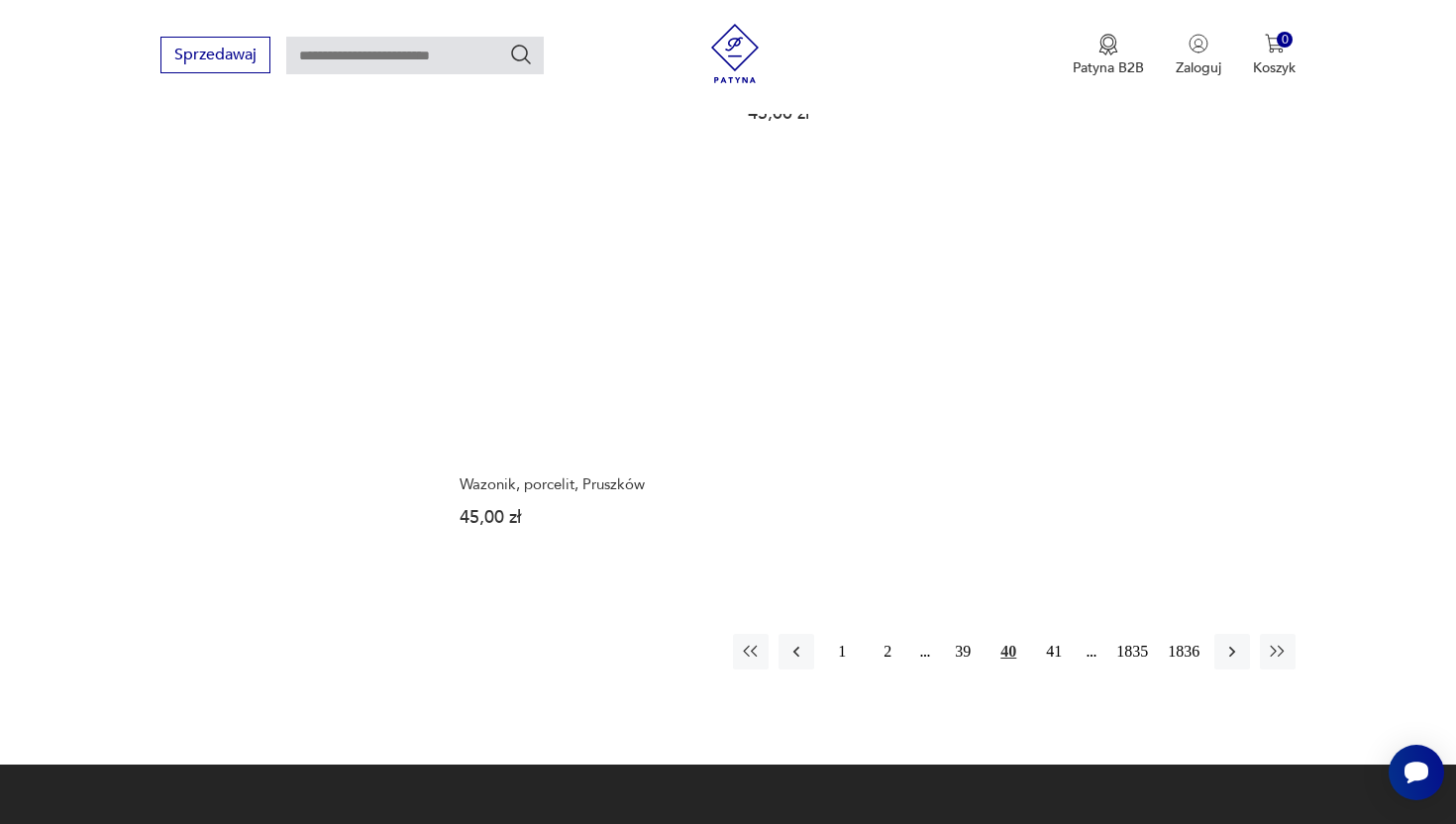
scroll to position [2534, 0]
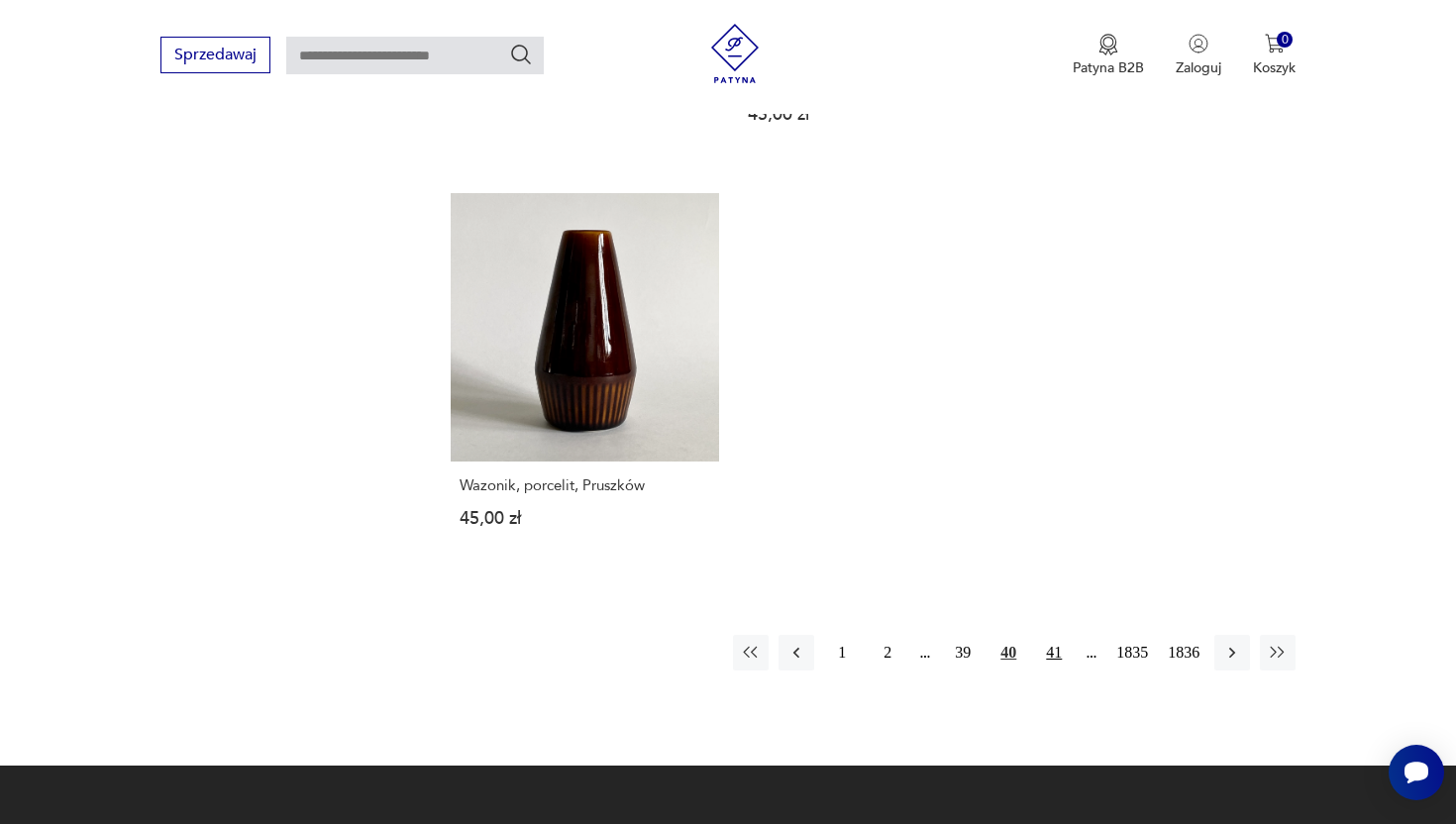
click at [1043, 634] on button "41" at bounding box center [1054, 652] width 36 height 36
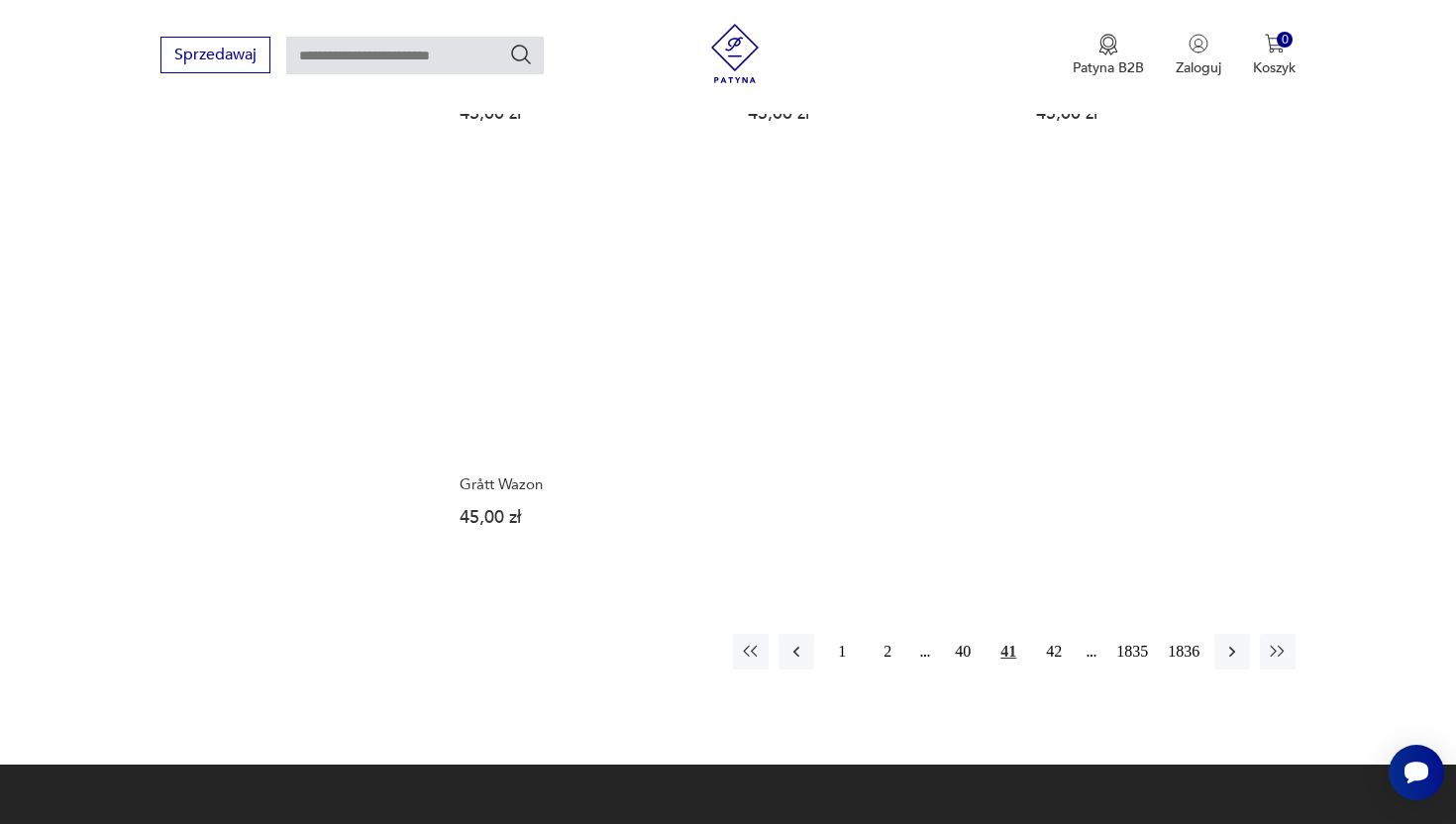
scroll to position [2552, 0]
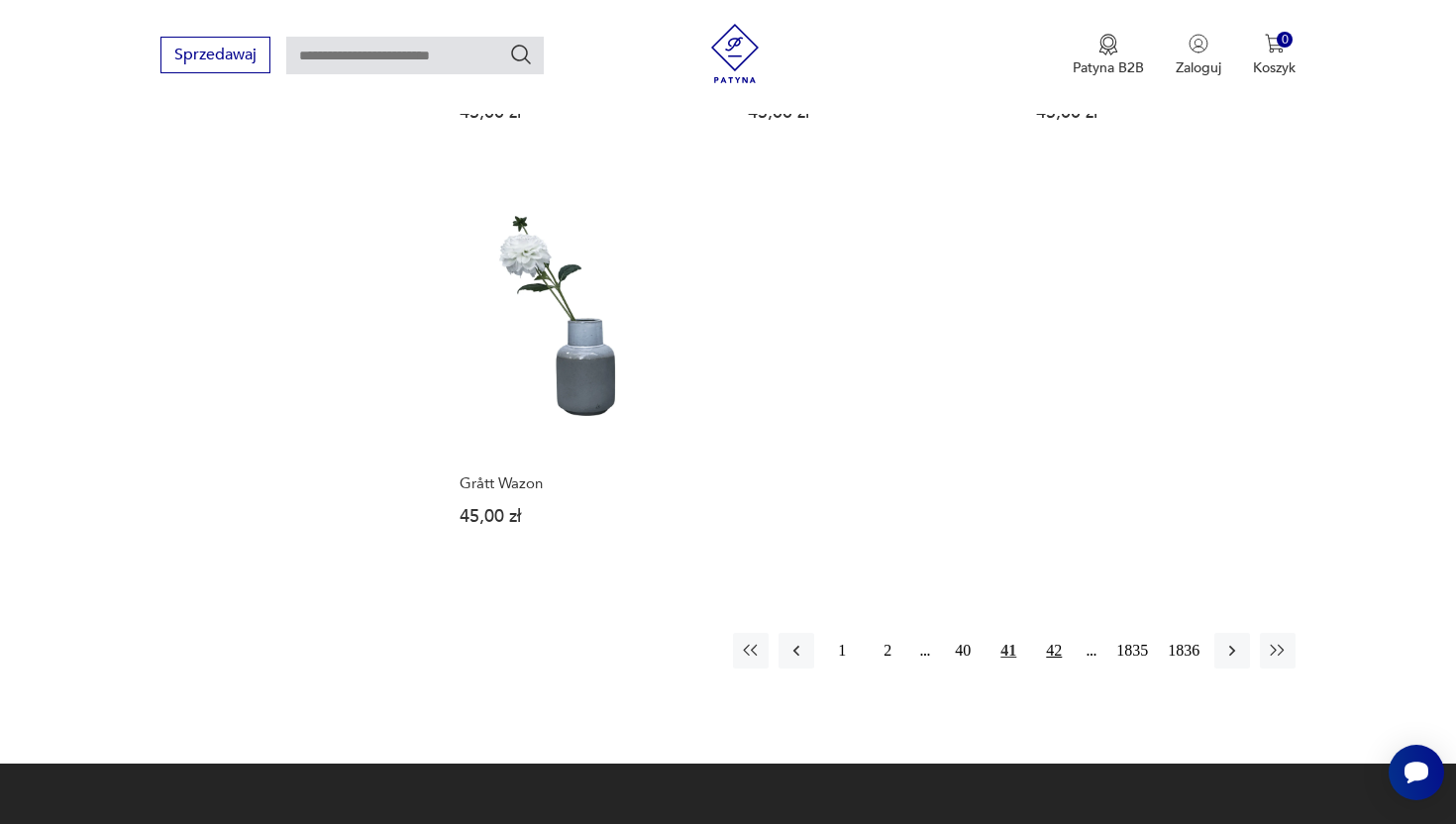
click at [1051, 632] on button "42" at bounding box center [1054, 650] width 36 height 36
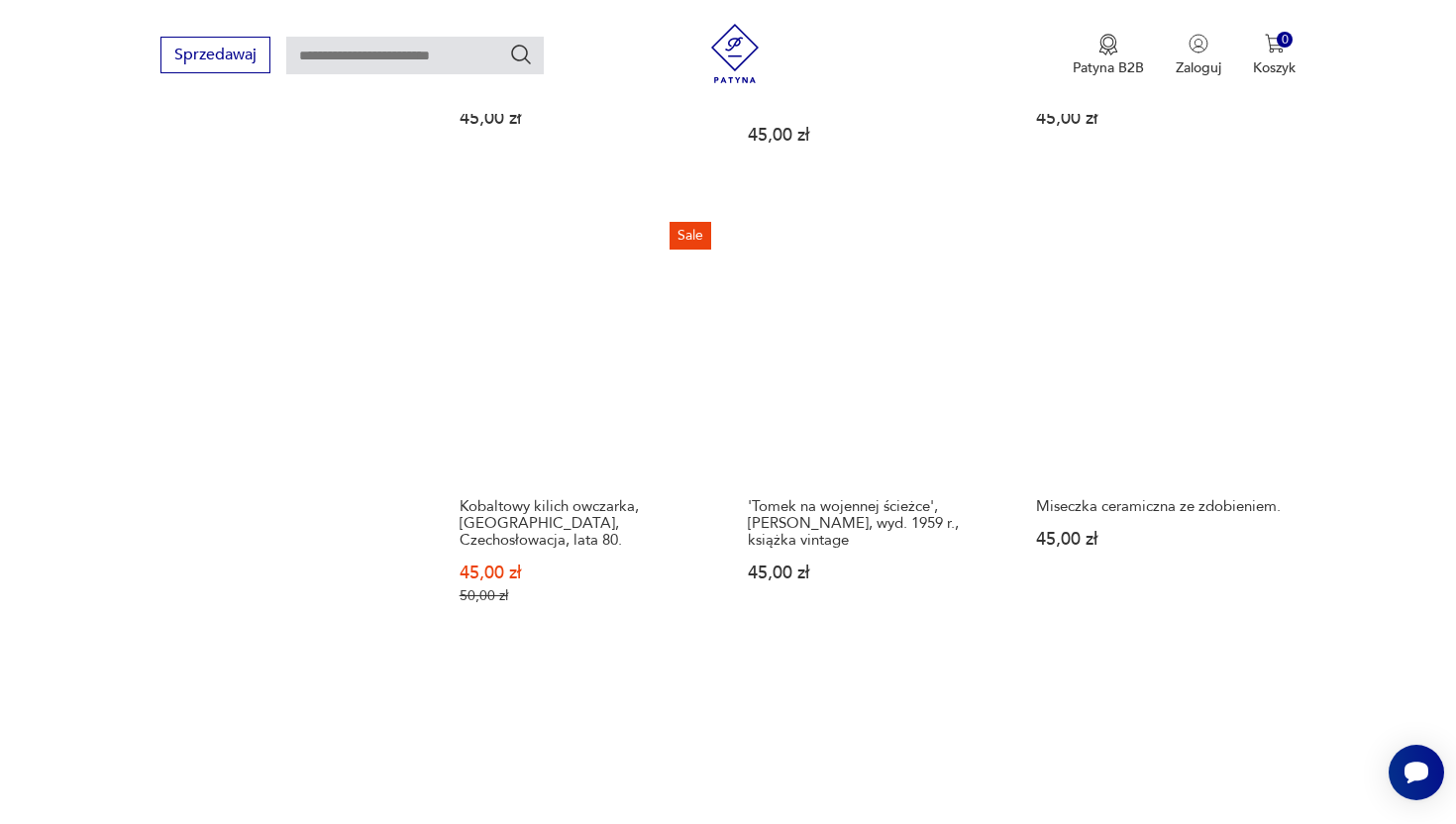
scroll to position [2584, 0]
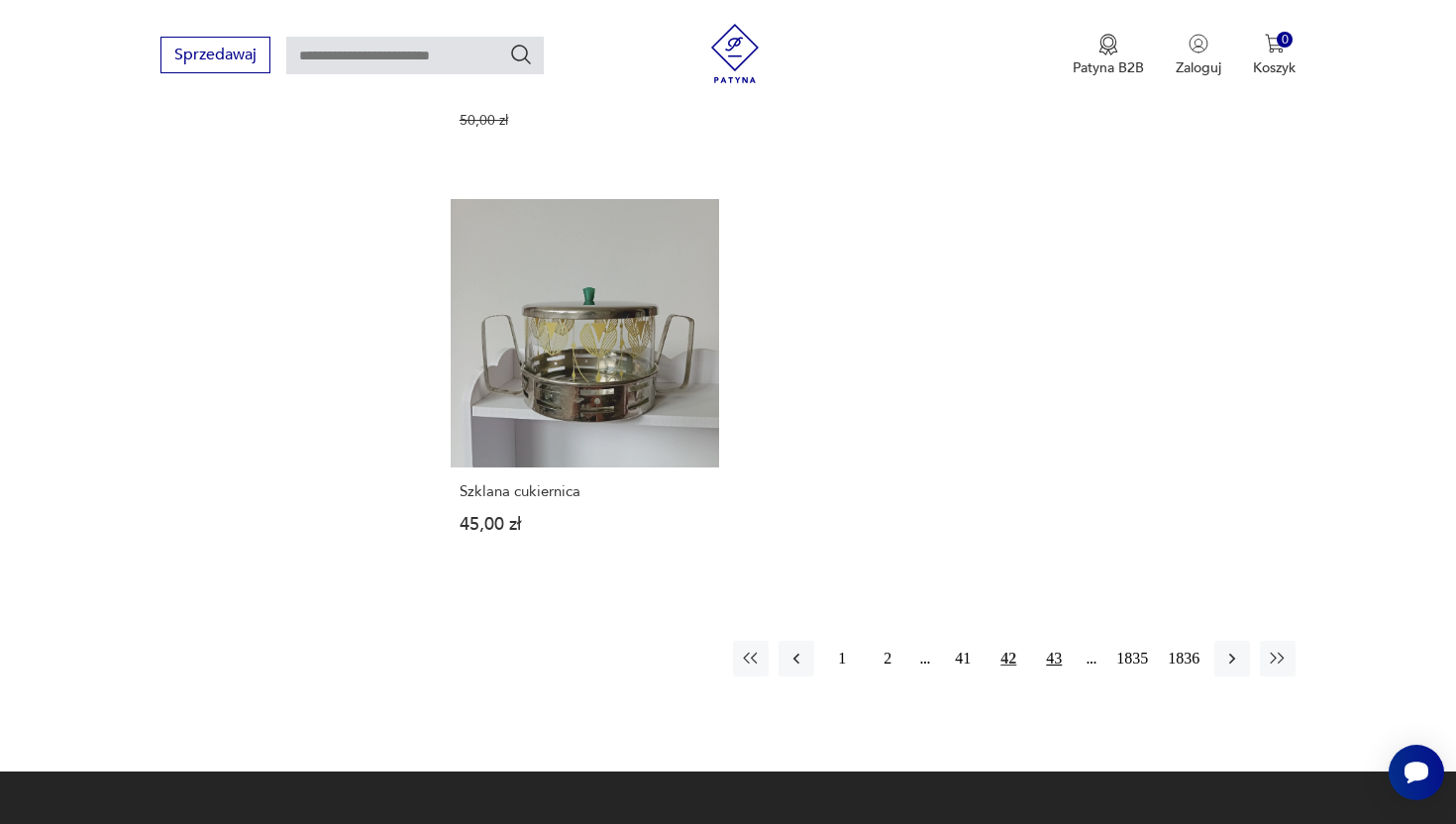
click at [1042, 640] on button "43" at bounding box center [1054, 658] width 36 height 36
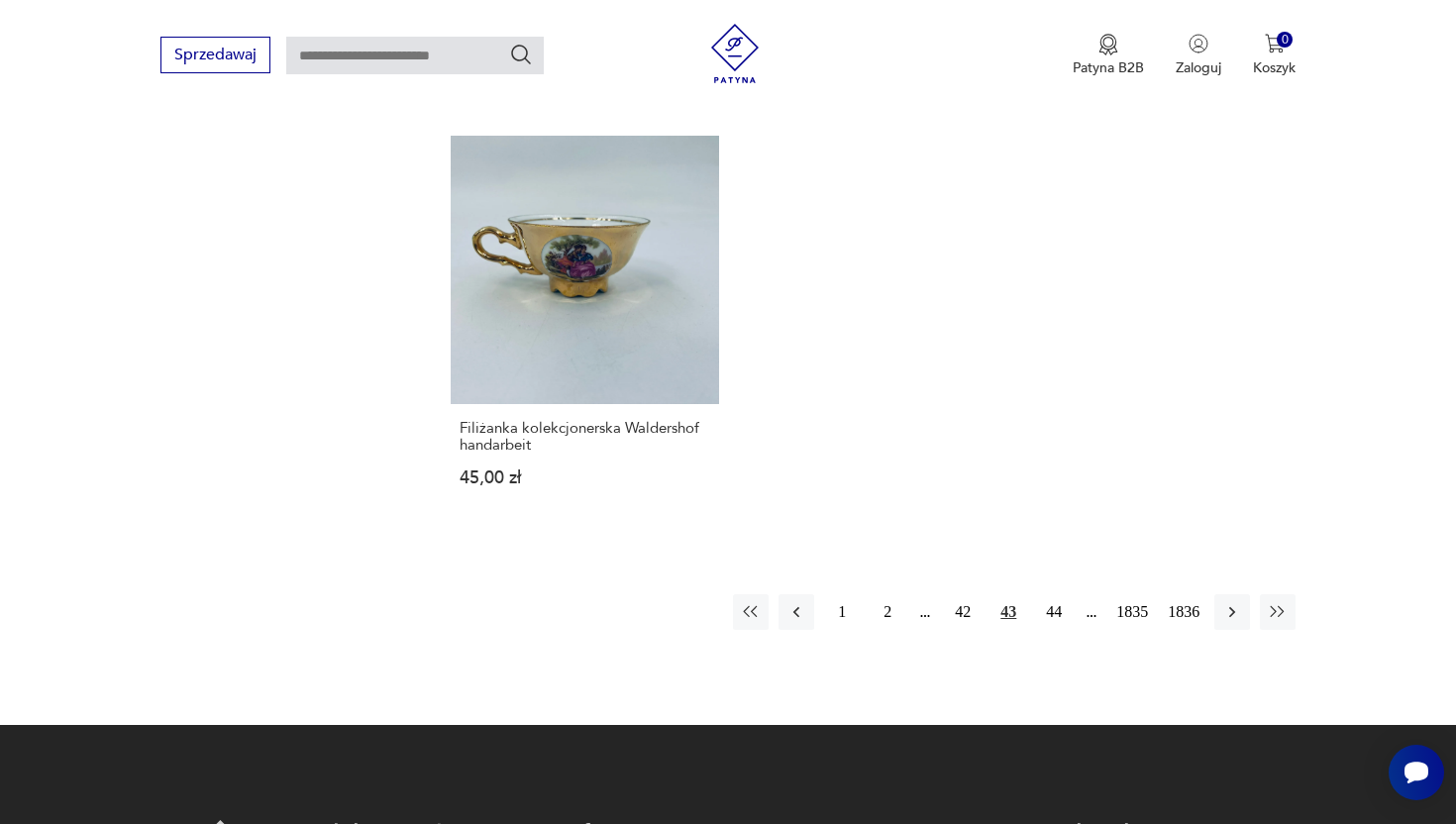
scroll to position [2689, 0]
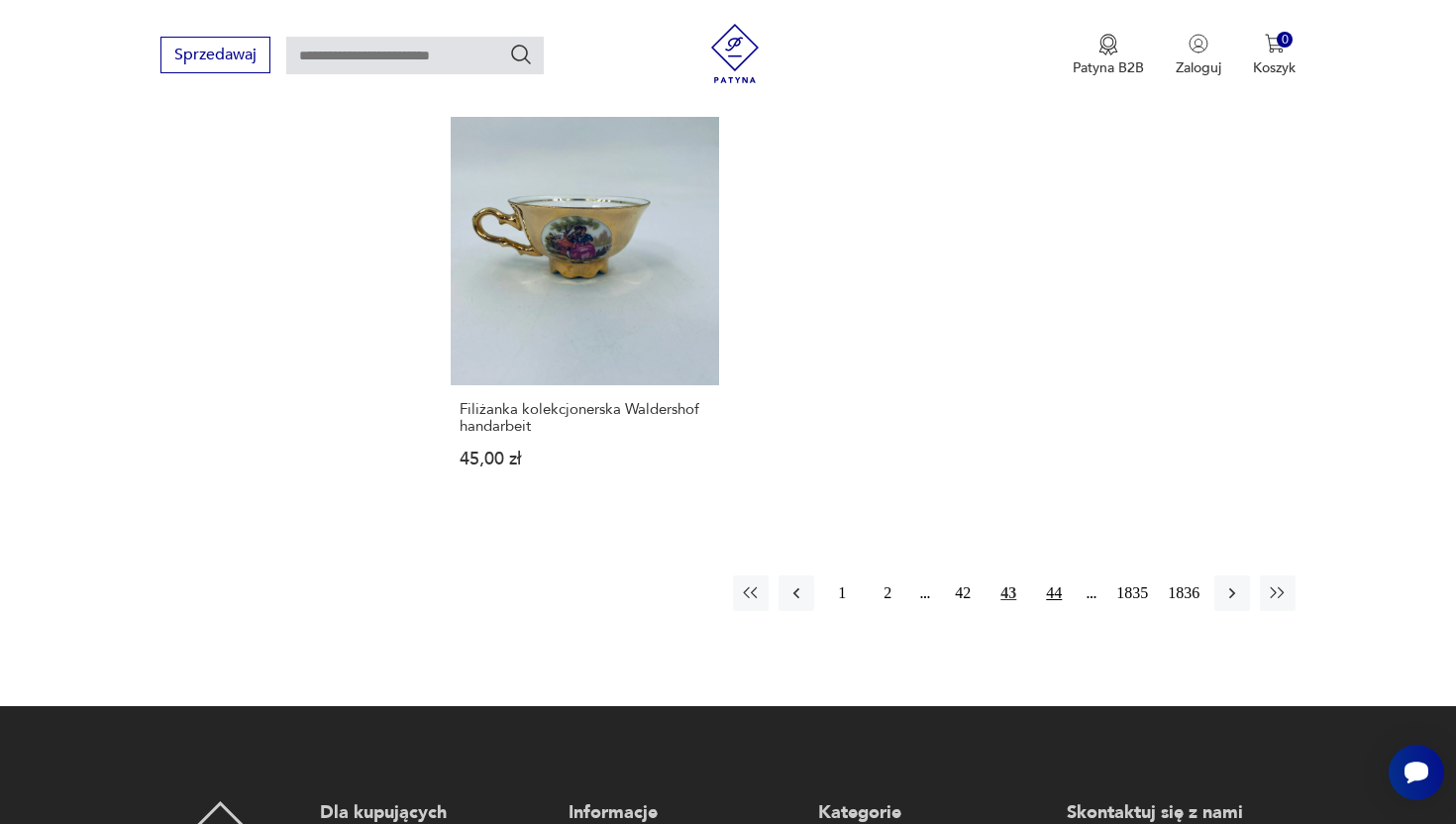
click at [1050, 575] on button "44" at bounding box center [1054, 593] width 36 height 36
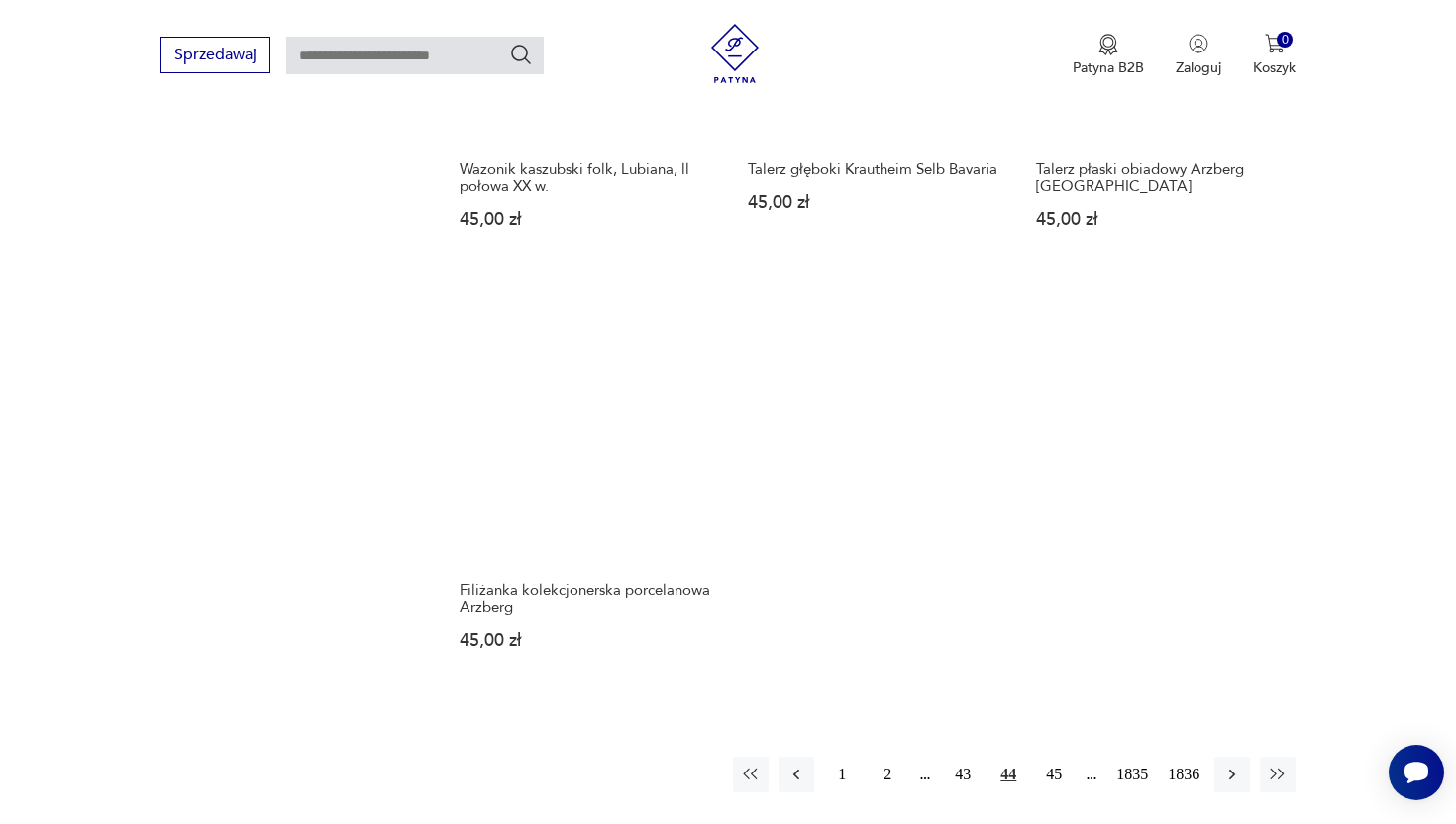
scroll to position [2427, 0]
